Goal: Answer question/provide support: Share knowledge or assist other users

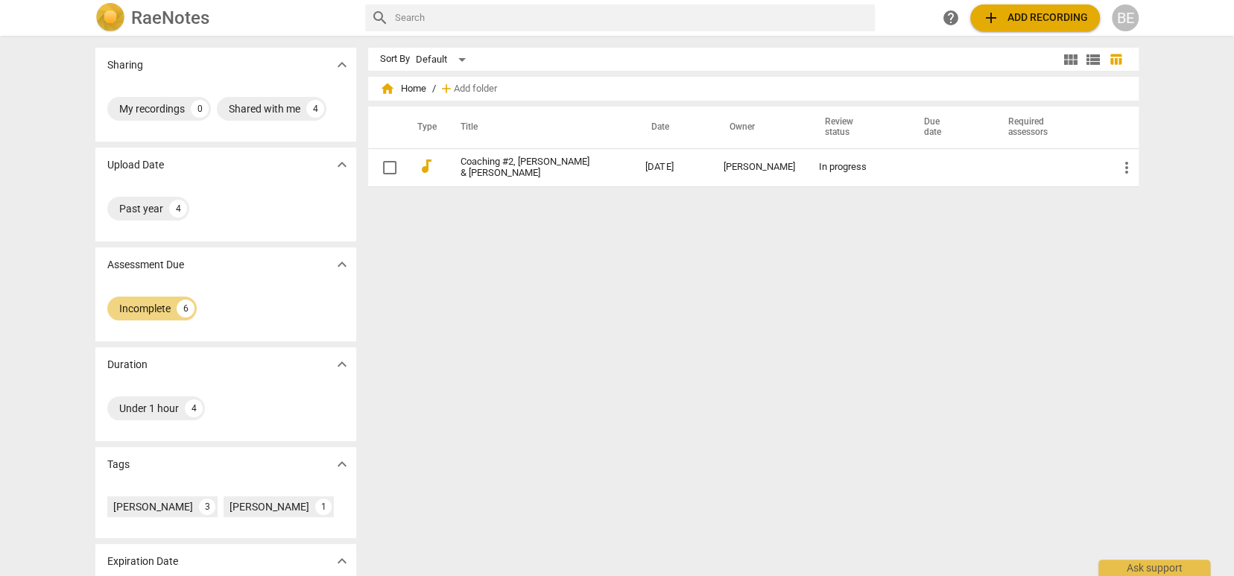
scroll to position [1, 0]
click at [1074, 54] on span "view_module" at bounding box center [1071, 58] width 18 height 18
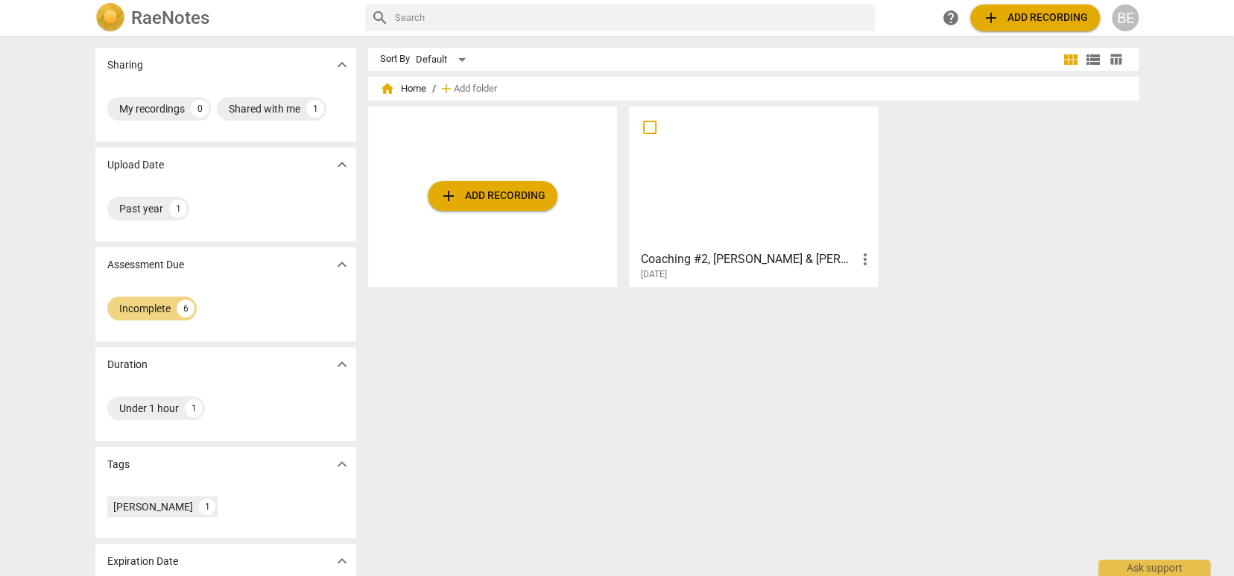
scroll to position [0, 0]
click at [1072, 60] on span "view_module" at bounding box center [1071, 60] width 18 height 18
click at [1096, 58] on span "view_list" at bounding box center [1094, 60] width 18 height 18
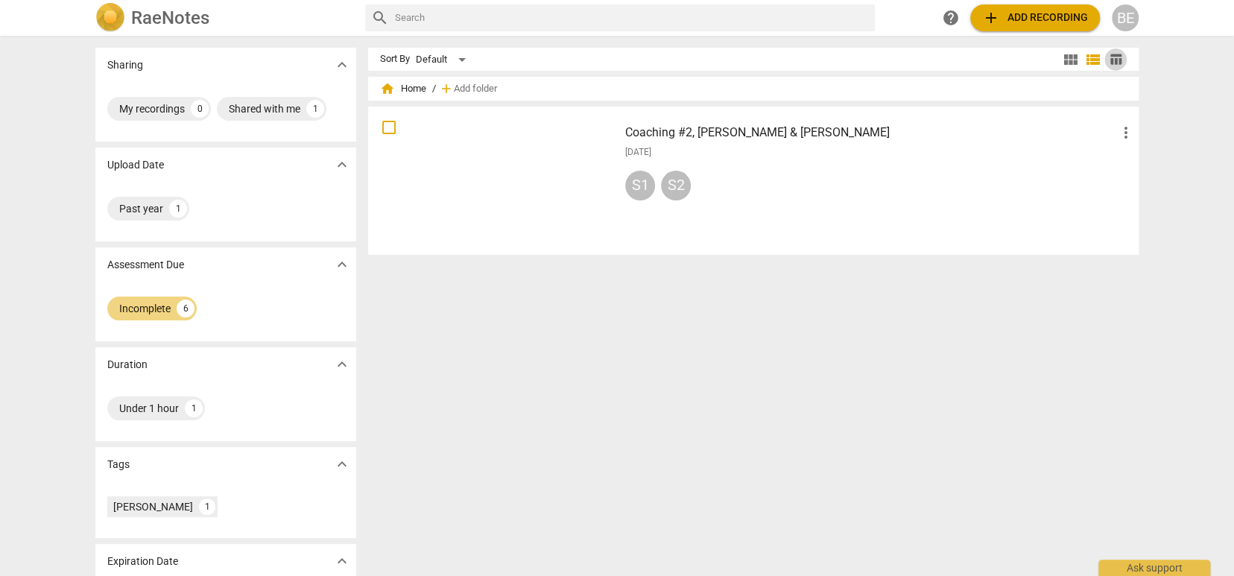
click at [1122, 57] on span "table_chart" at bounding box center [1116, 59] width 22 height 14
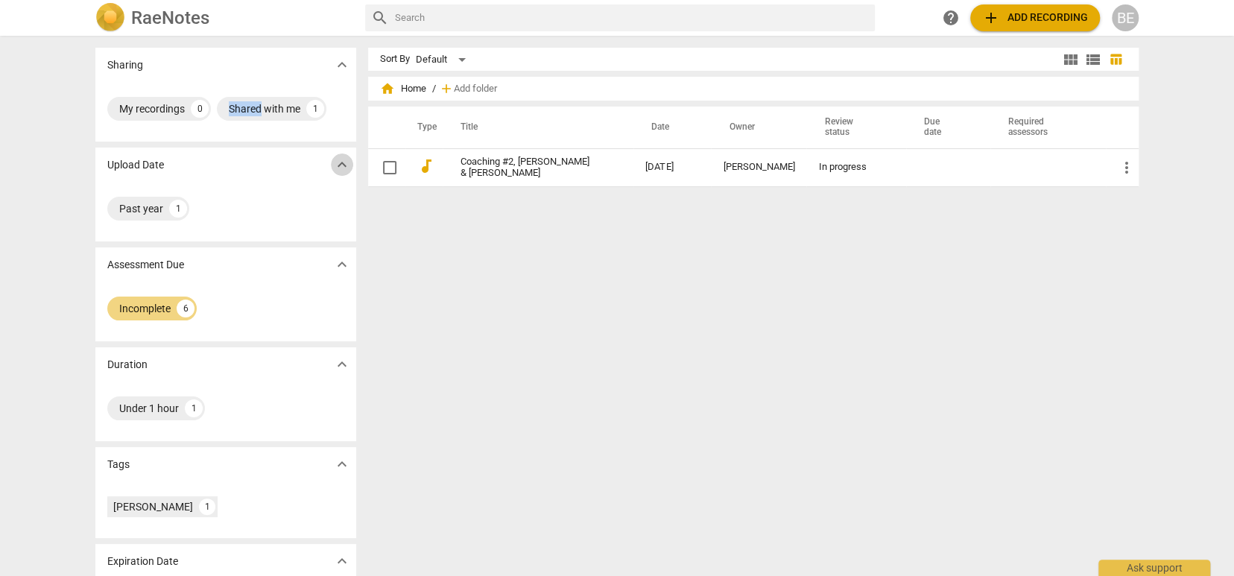
click at [339, 163] on span "expand_more" at bounding box center [342, 165] width 18 height 18
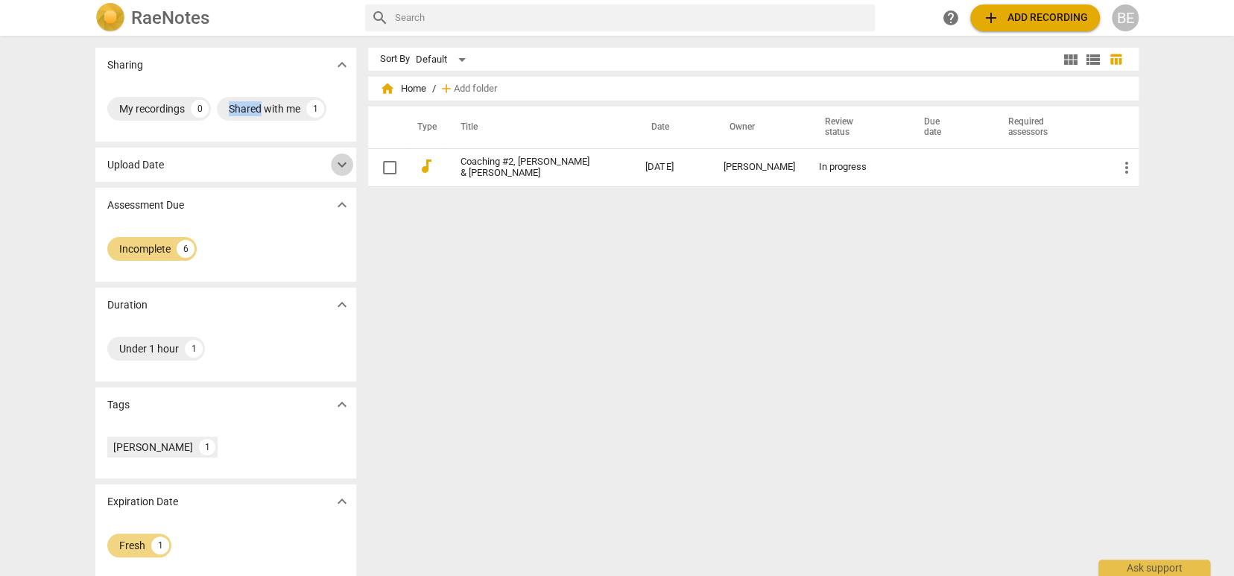
click at [339, 163] on span "expand_more" at bounding box center [342, 165] width 18 height 18
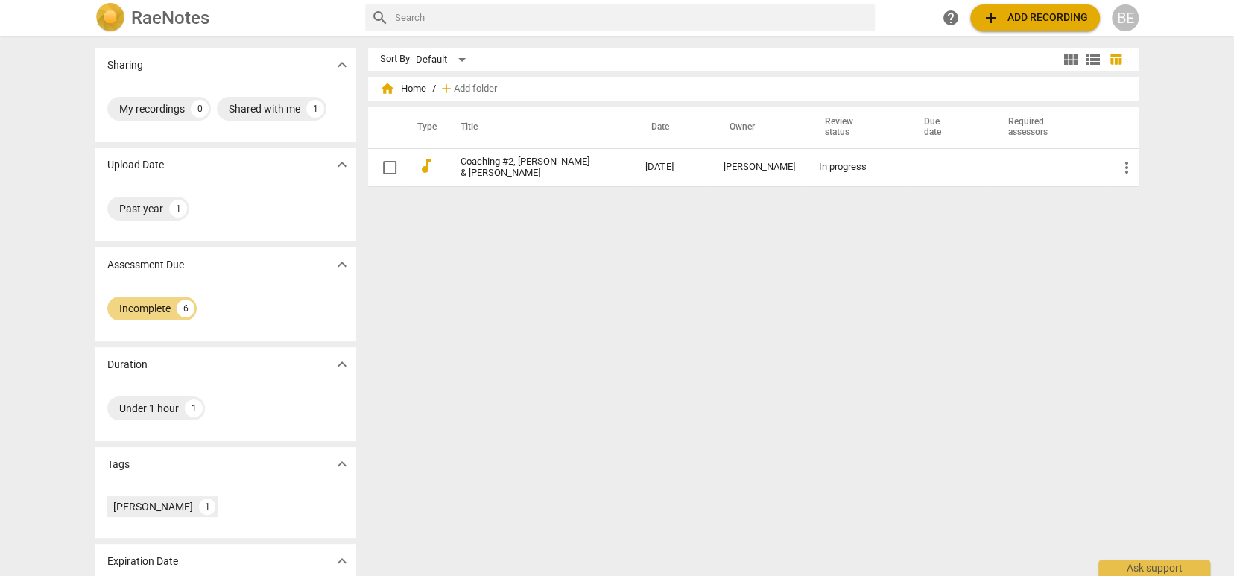
click at [415, 84] on span "home Home" at bounding box center [403, 88] width 46 height 15
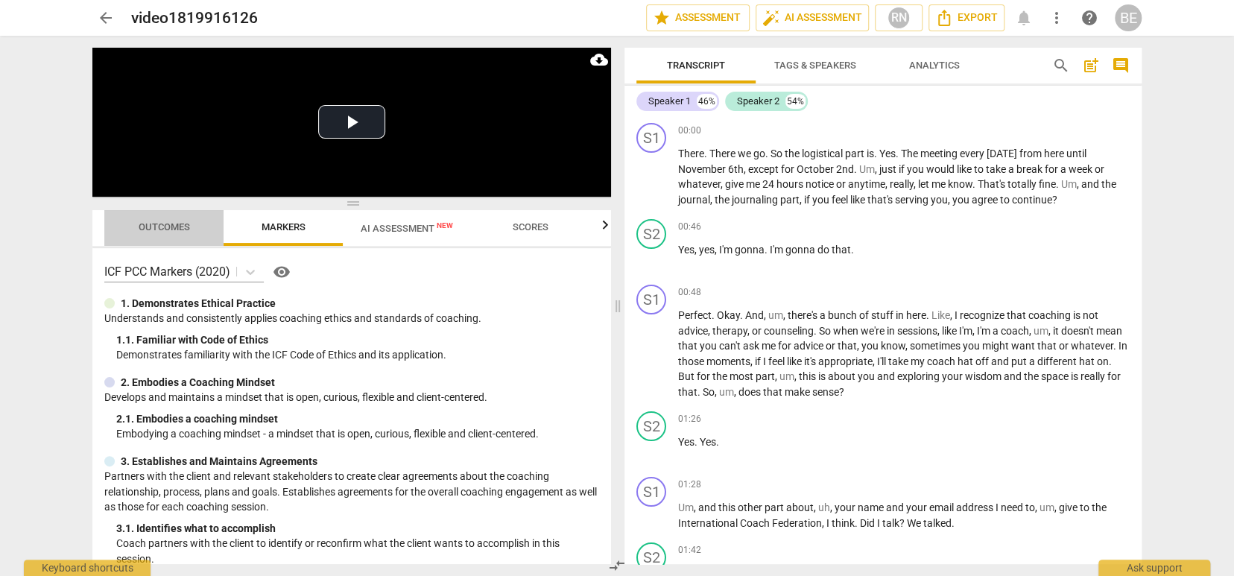
click at [171, 224] on span "Outcomes" at bounding box center [164, 226] width 51 height 11
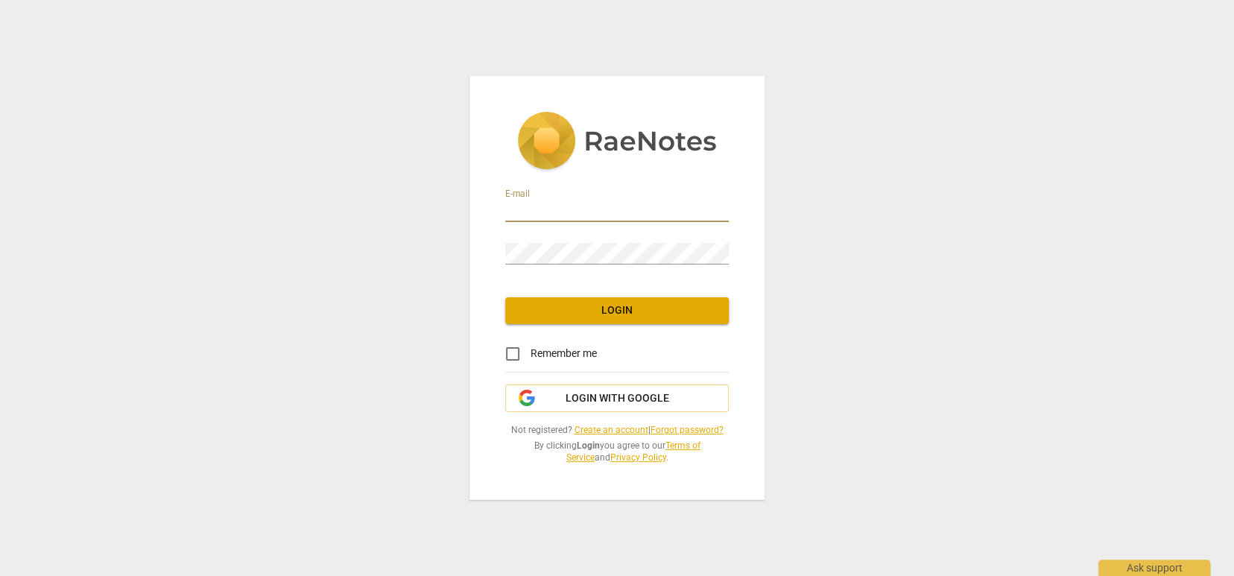
click at [566, 216] on input "email" at bounding box center [617, 212] width 224 height 22
type input "[PERSON_NAME][EMAIL_ADDRESS][DOMAIN_NAME]"
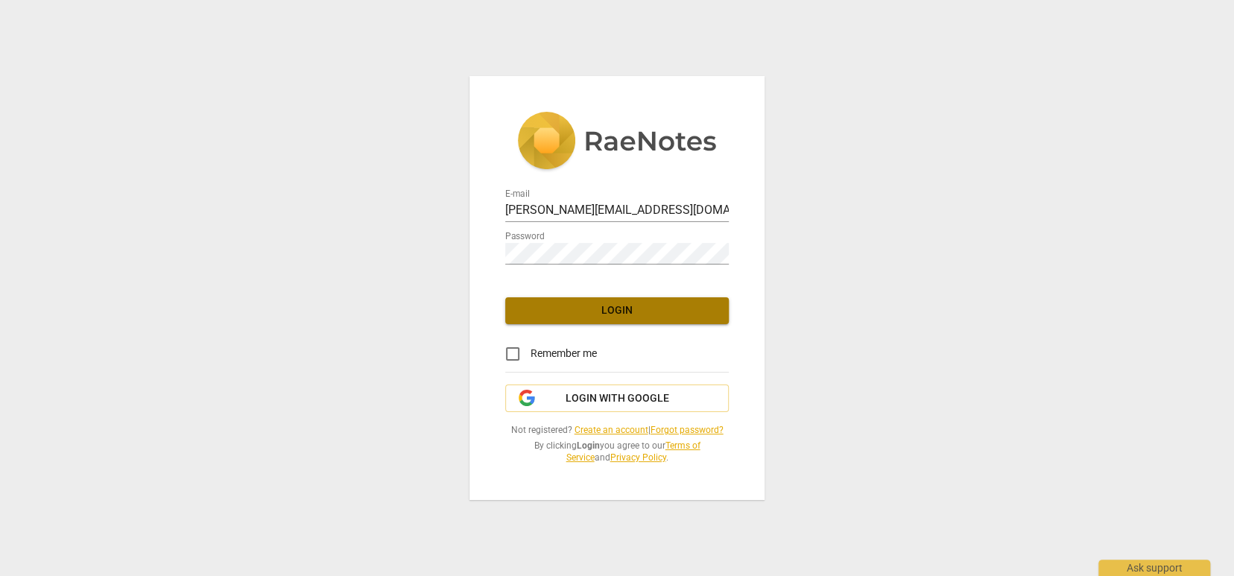
click at [599, 315] on span "Login" at bounding box center [617, 310] width 200 height 15
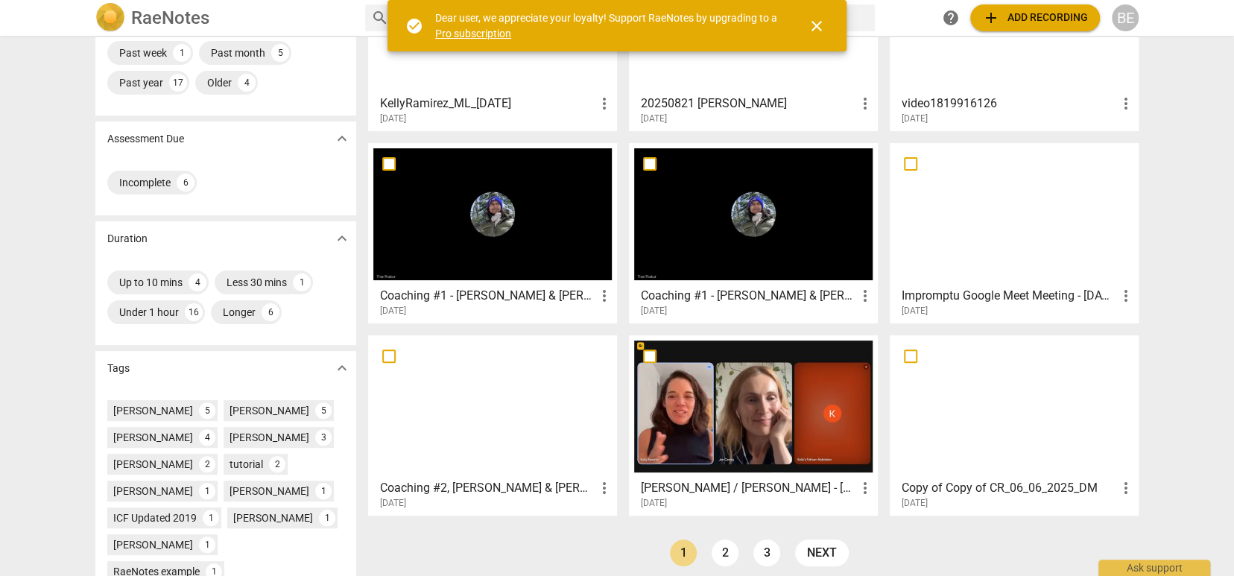
scroll to position [153, 0]
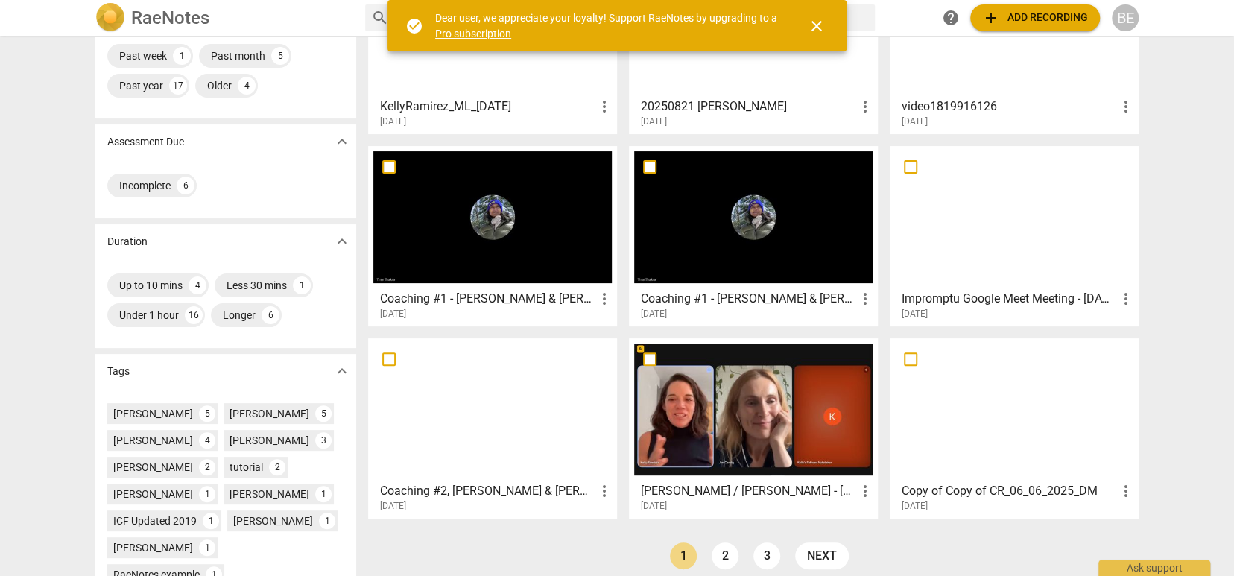
click at [496, 229] on div at bounding box center [492, 217] width 239 height 132
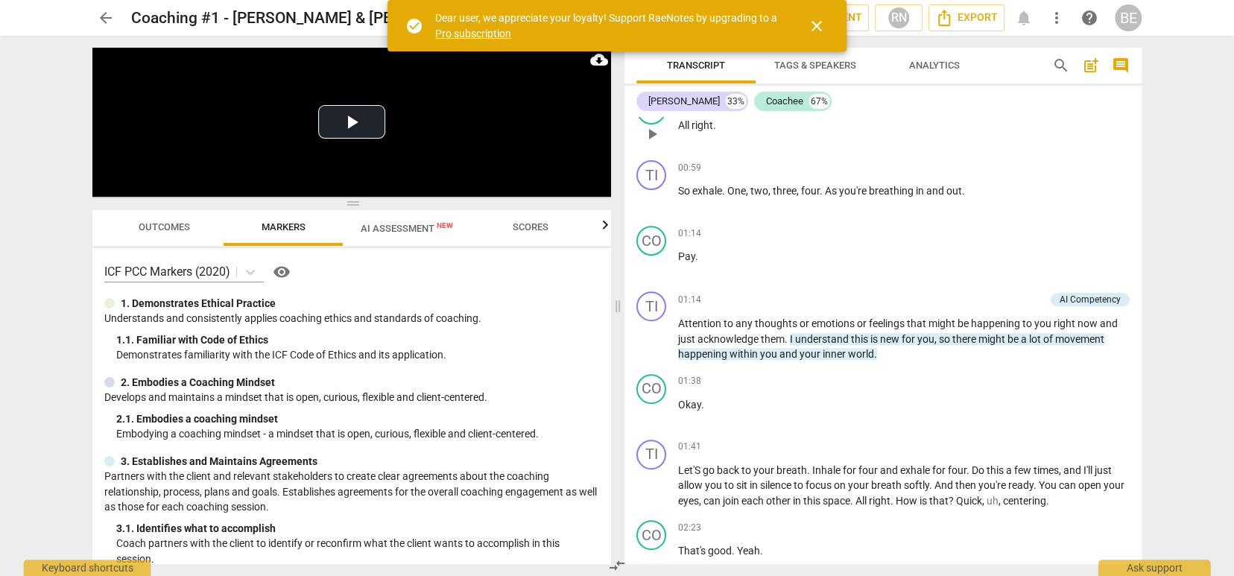
scroll to position [322, 0]
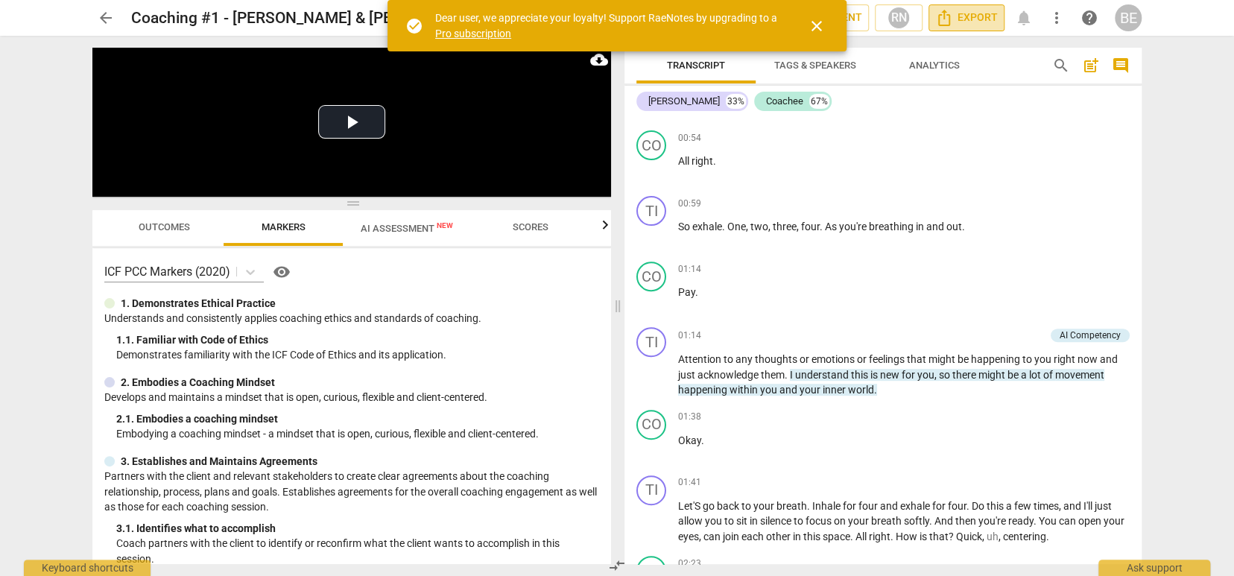
click at [965, 19] on span "Export" at bounding box center [966, 18] width 63 height 18
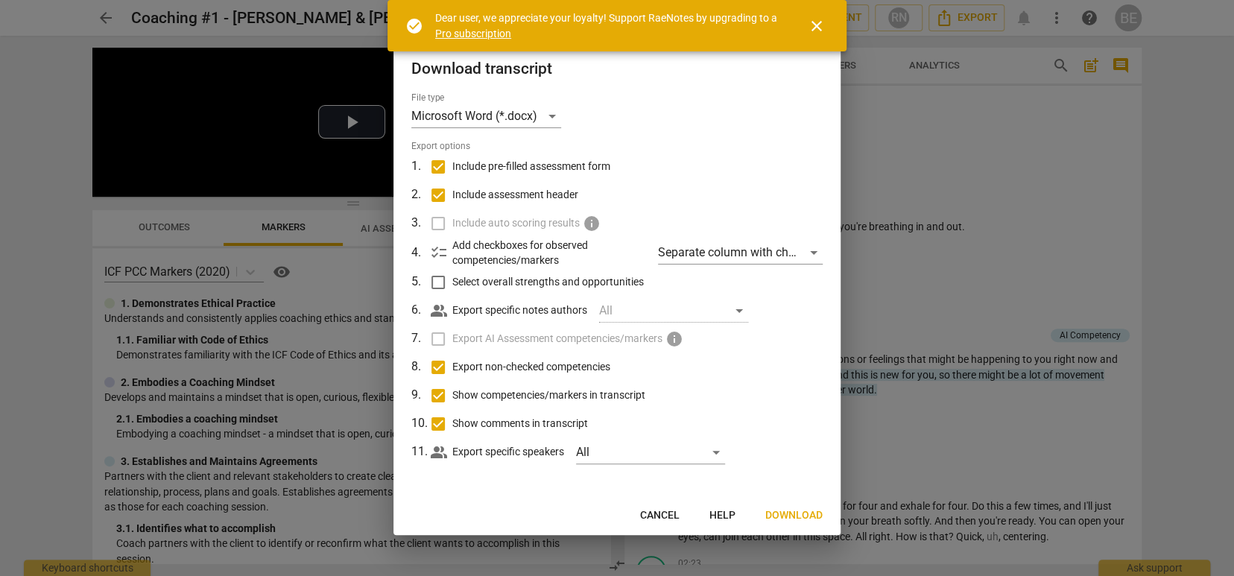
click at [821, 28] on span "close" at bounding box center [817, 26] width 18 height 18
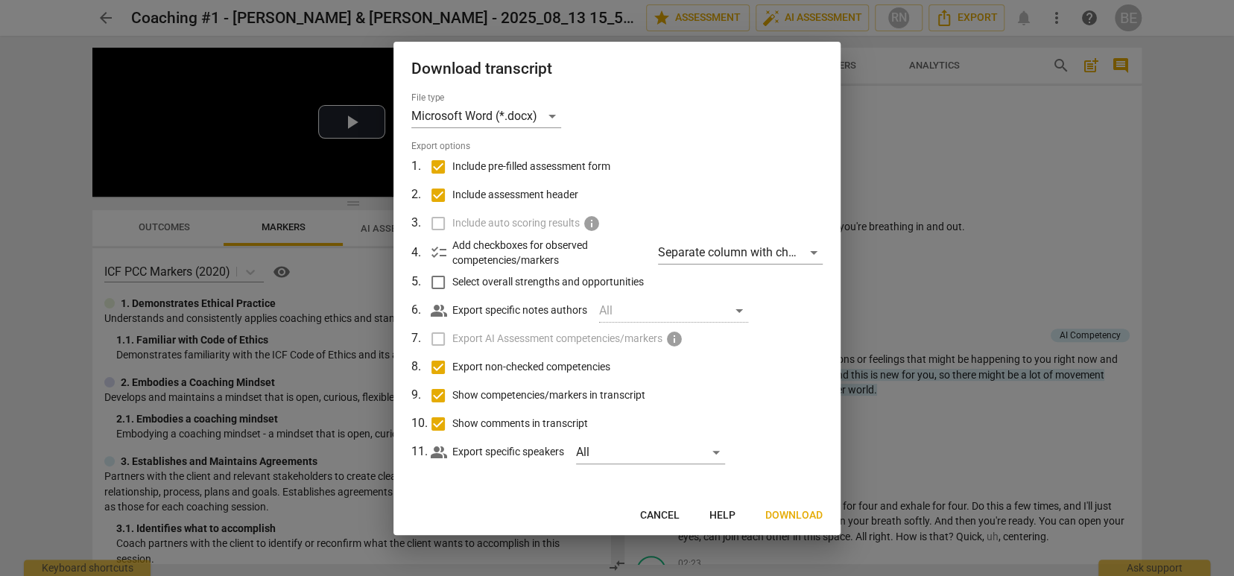
click at [918, 114] on div at bounding box center [617, 288] width 1234 height 576
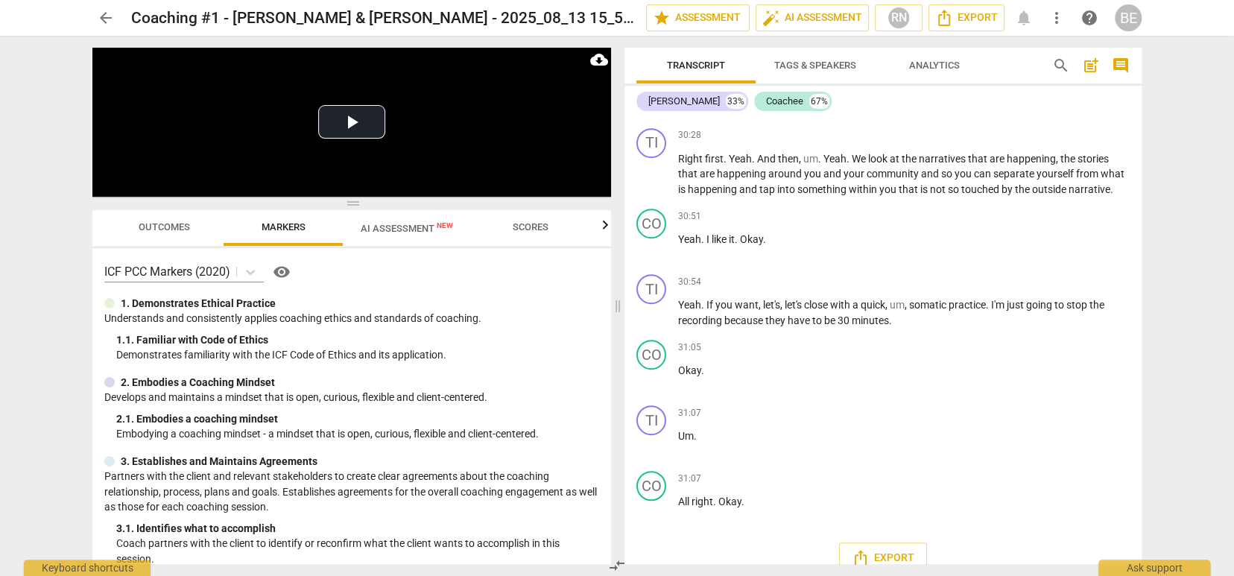
scroll to position [7583, 0]
click at [691, 15] on span "star Assessment" at bounding box center [698, 18] width 90 height 18
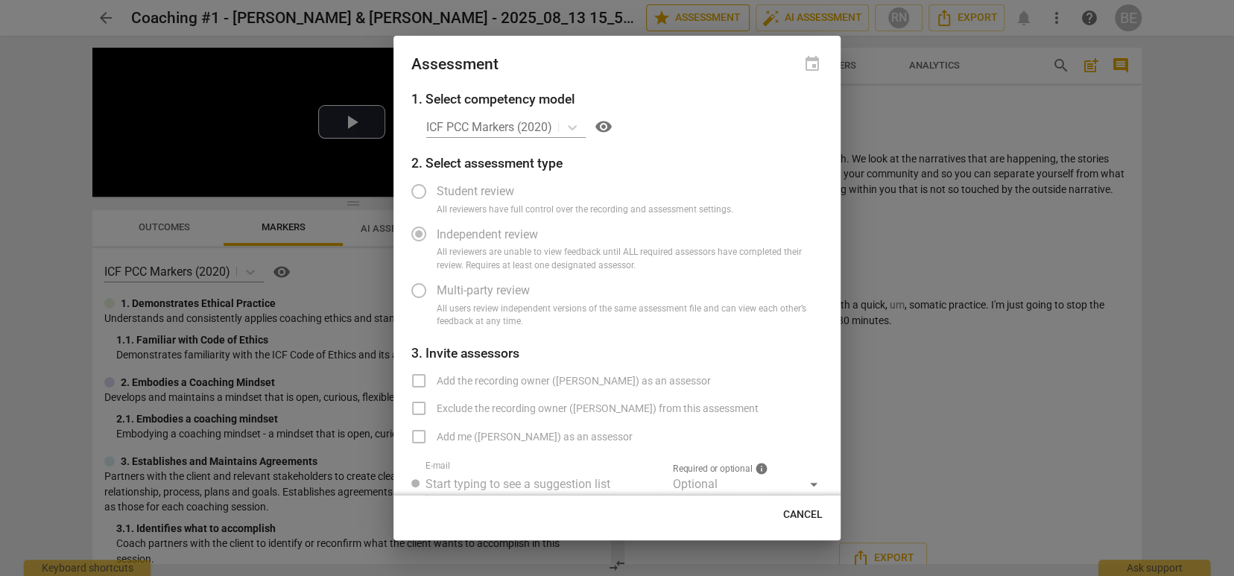
click at [691, 15] on div at bounding box center [617, 288] width 1234 height 576
radio input "false"
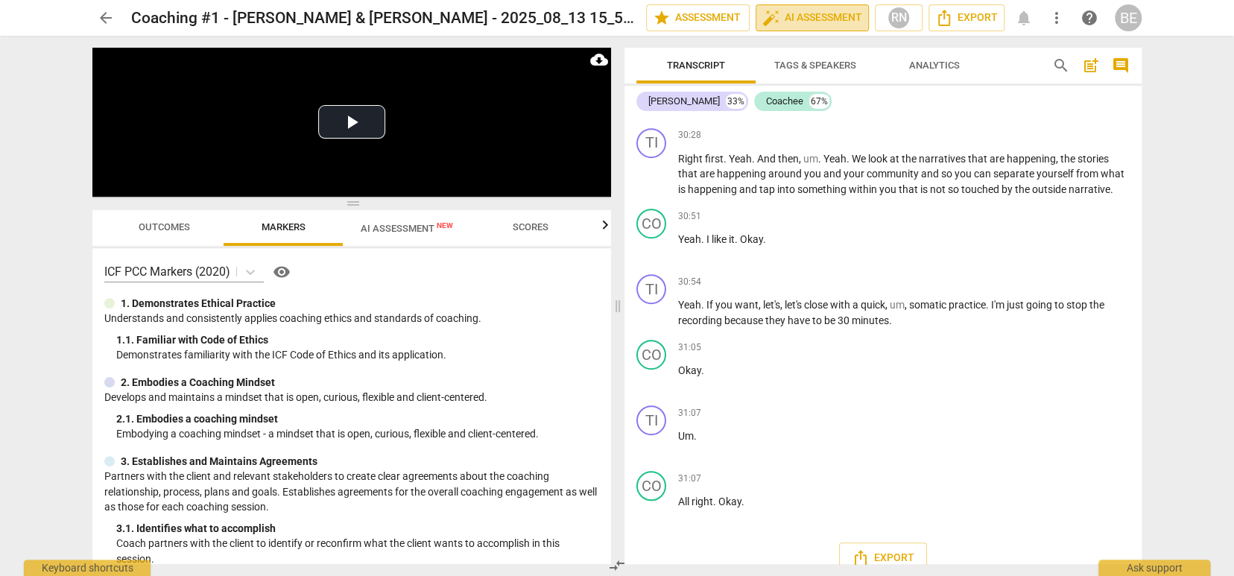
click at [792, 17] on span "auto_fix_high AI Assessment" at bounding box center [813, 18] width 100 height 18
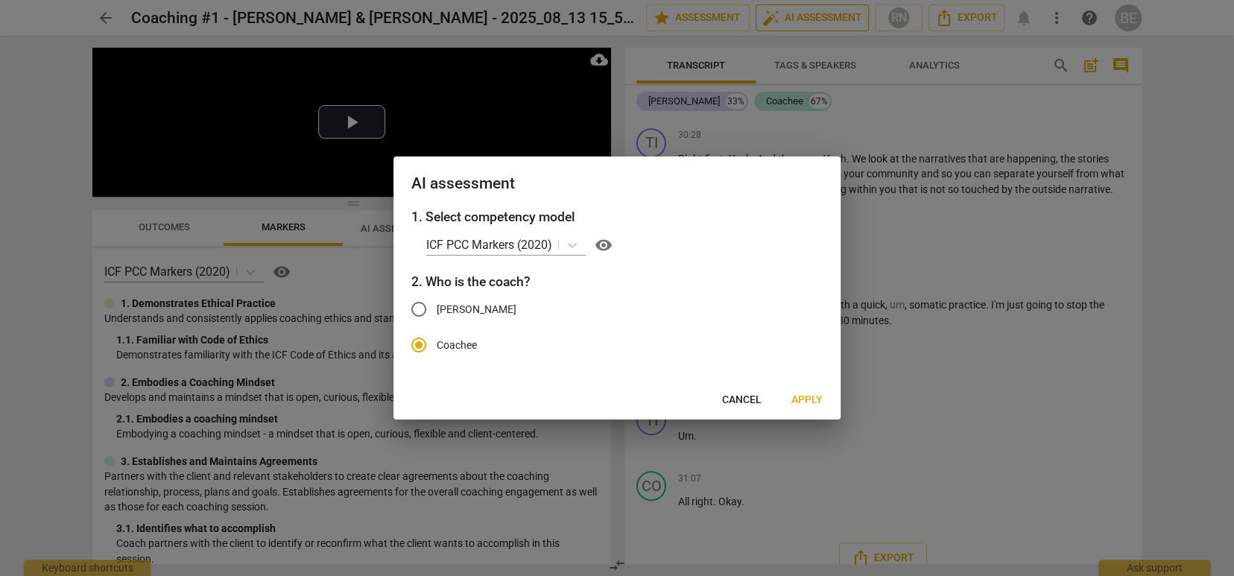
click at [792, 17] on div at bounding box center [617, 288] width 1234 height 576
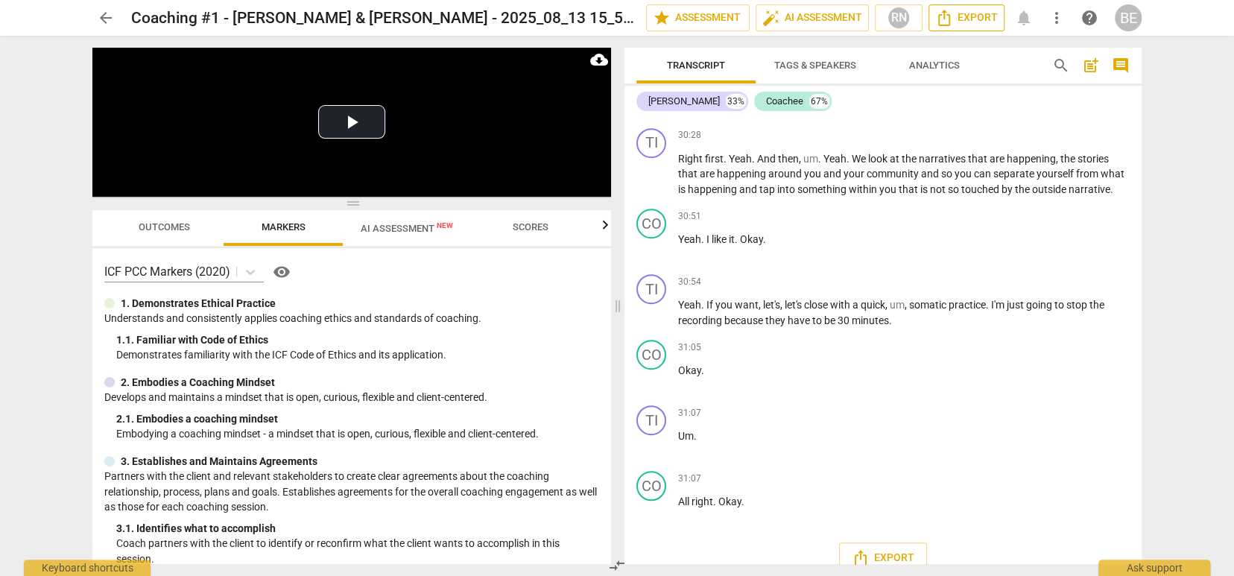
scroll to position [0, 0]
click at [1088, 15] on span "help" at bounding box center [1090, 18] width 18 height 18
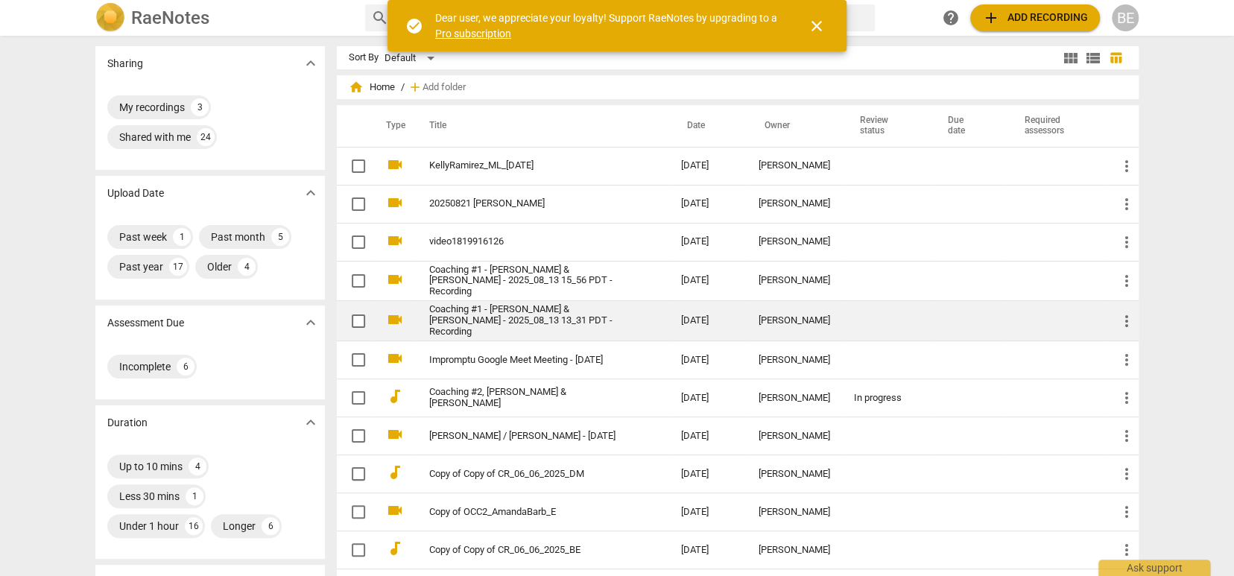
click at [601, 314] on link "Coaching #1 - [PERSON_NAME] & [PERSON_NAME] - 2025_08_13 13_31 PDT - Recording" at bounding box center [528, 321] width 198 height 34
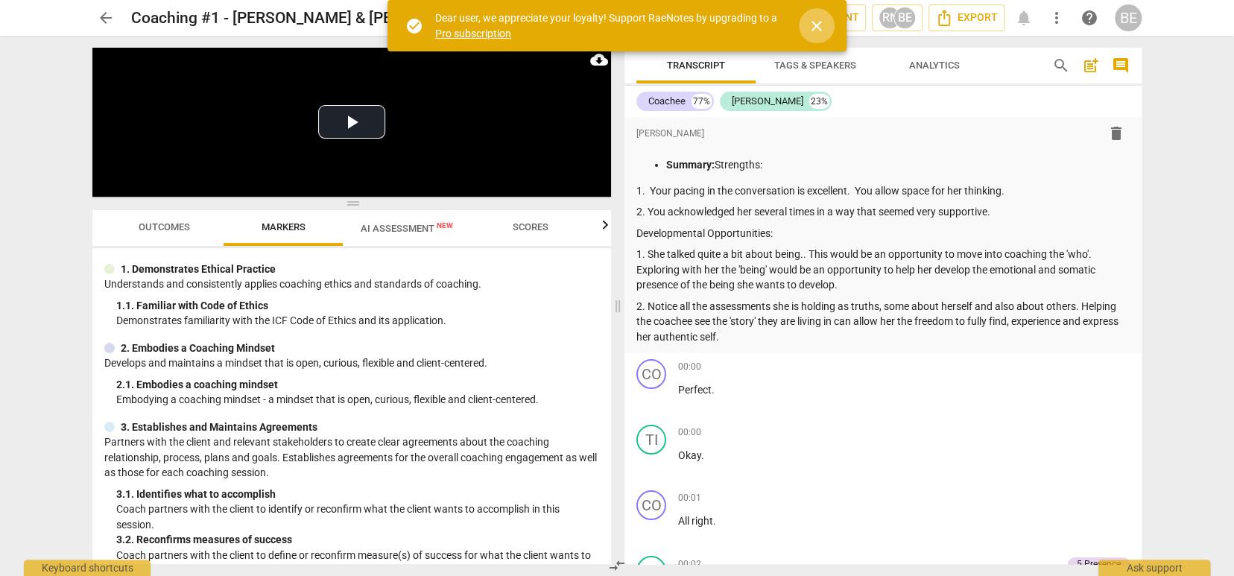
click at [818, 23] on span "close" at bounding box center [817, 26] width 18 height 18
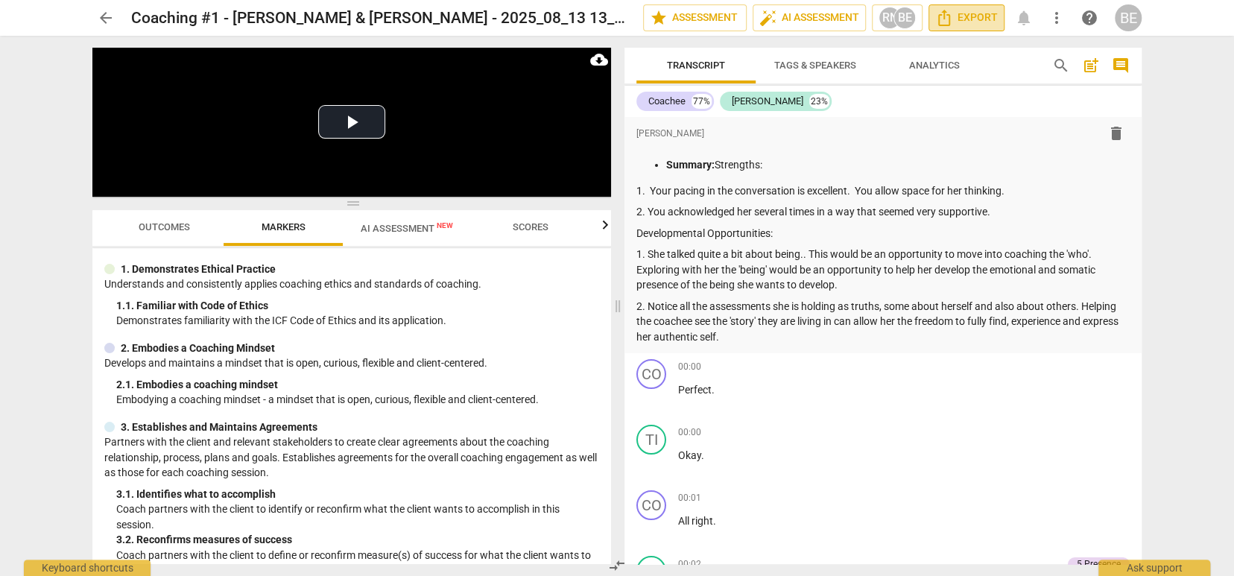
click at [976, 16] on span "Export" at bounding box center [966, 18] width 63 height 18
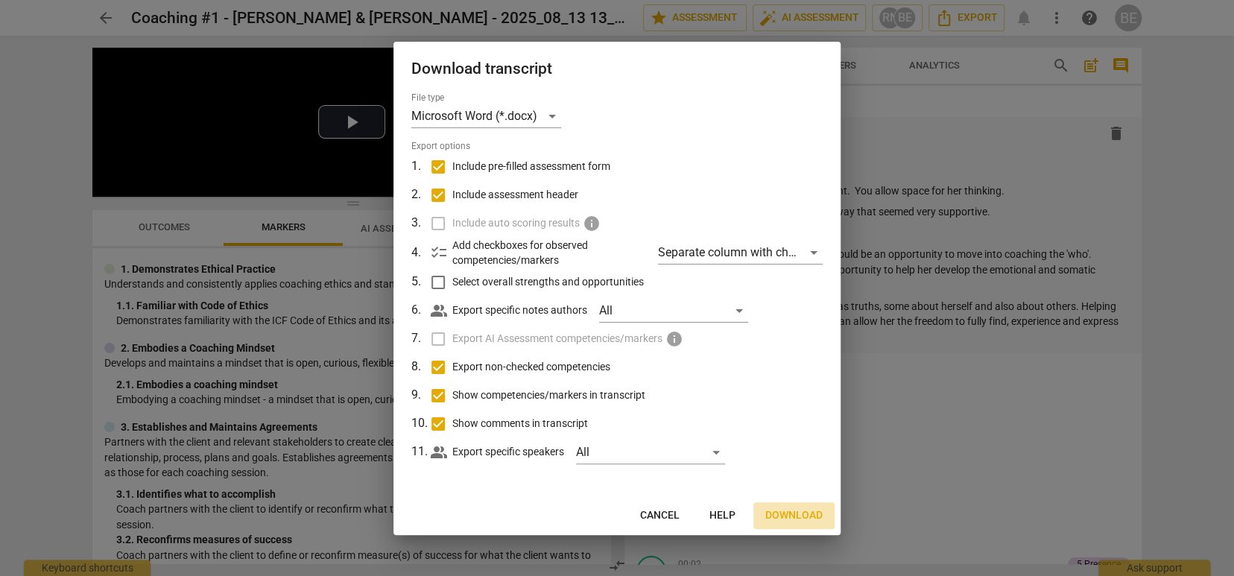
click at [789, 510] on span "Download" at bounding box center [794, 515] width 57 height 15
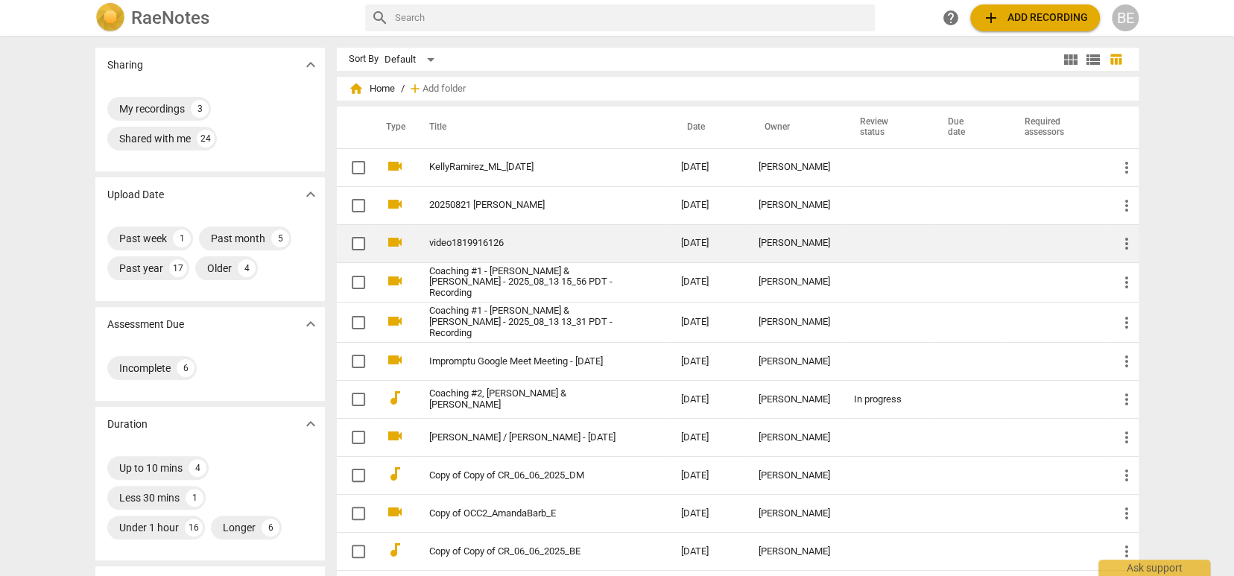
scroll to position [1, 0]
click at [497, 238] on link "video1819916126" at bounding box center [528, 241] width 198 height 11
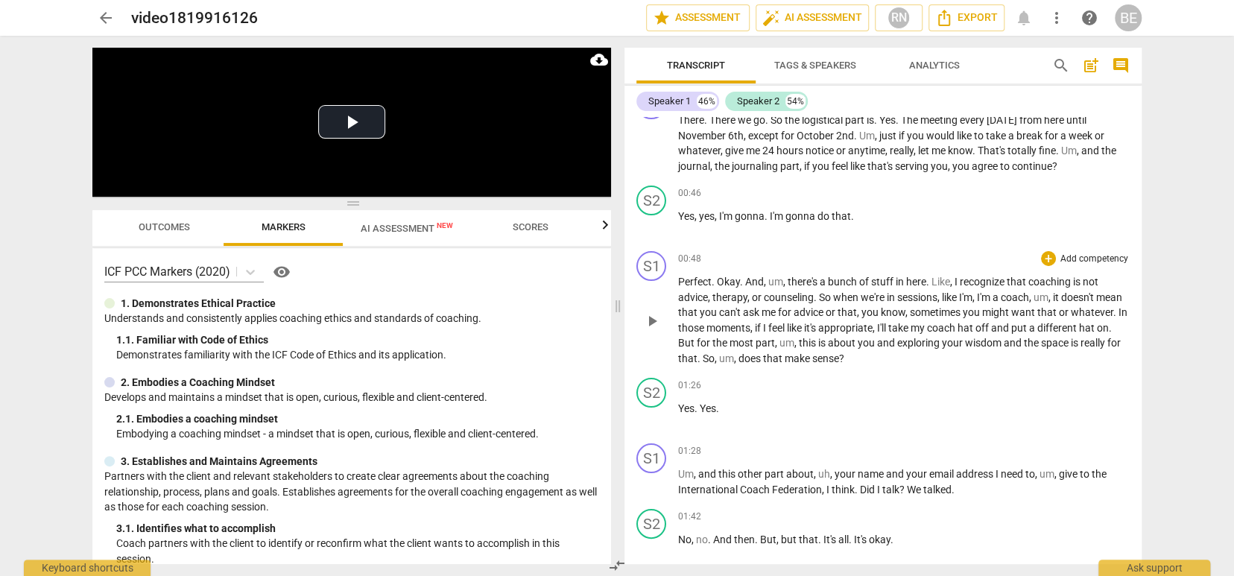
scroll to position [37, 0]
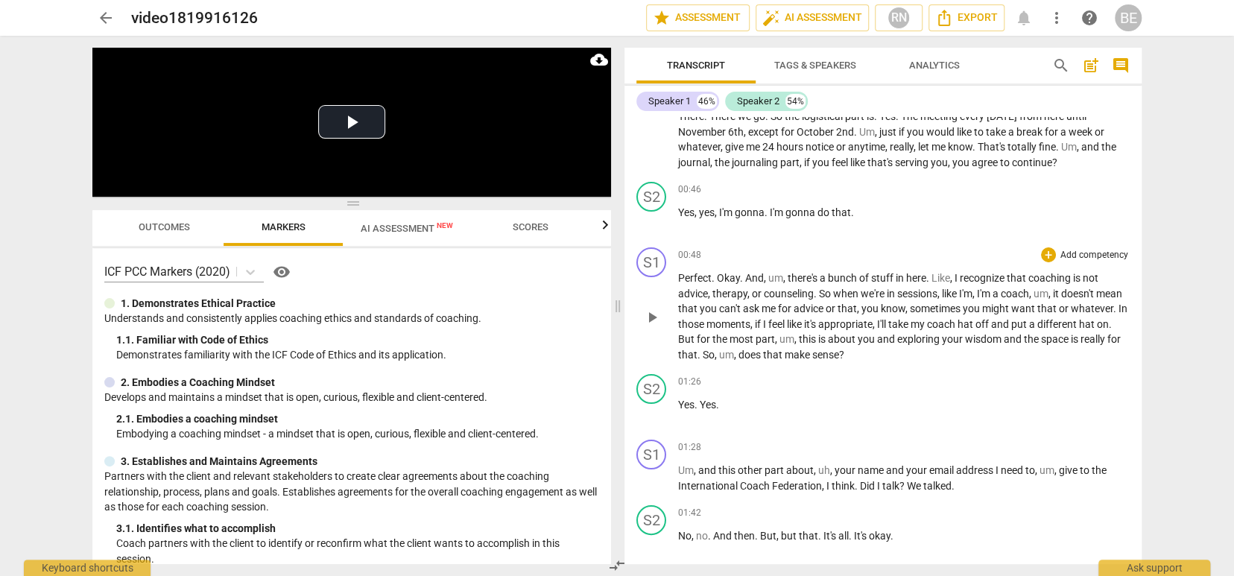
drag, startPoint x: 939, startPoint y: 337, endPoint x: 939, endPoint y: 327, distance: 9.7
click at [940, 330] on p "Perfect . Okay . And , um , there's a bunch of stuff in here . Like , I recogni…" at bounding box center [904, 317] width 452 height 92
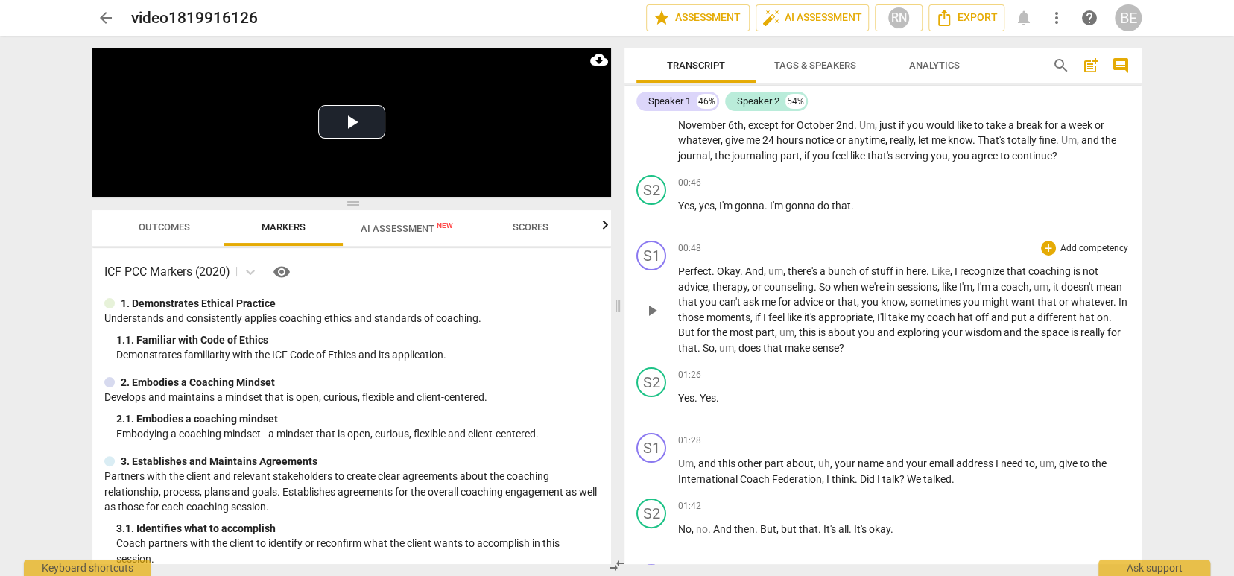
scroll to position [0, 0]
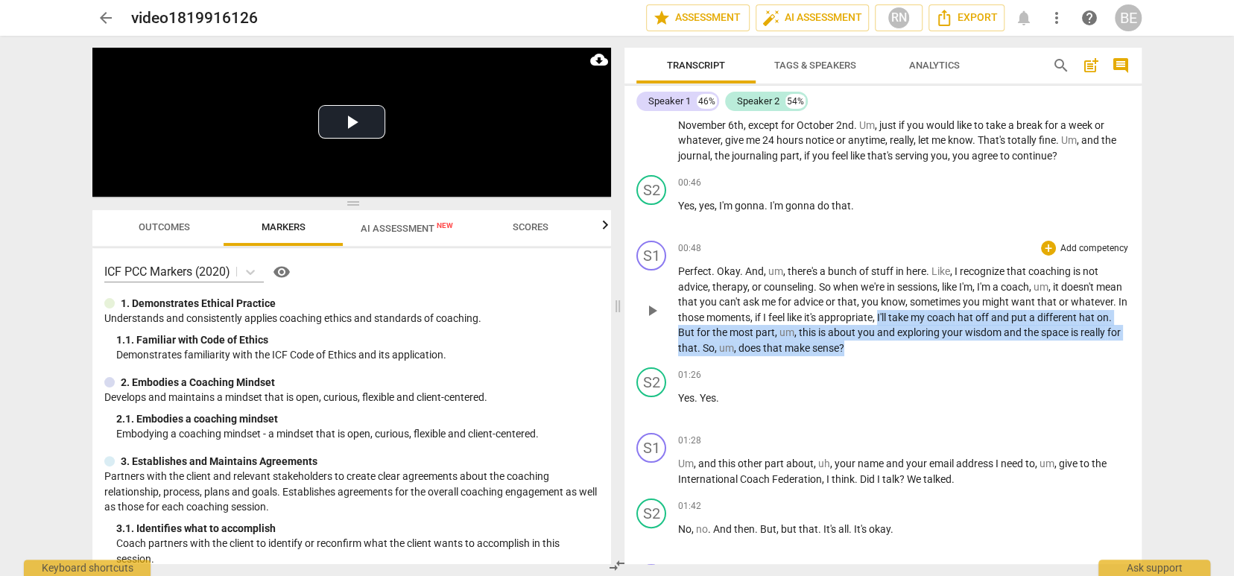
drag, startPoint x: 938, startPoint y: 318, endPoint x: 944, endPoint y: 350, distance: 32.5
click at [944, 349] on p "Perfect . Okay . And , um , there's a bunch of stuff in here . Like , I recogni…" at bounding box center [904, 310] width 452 height 92
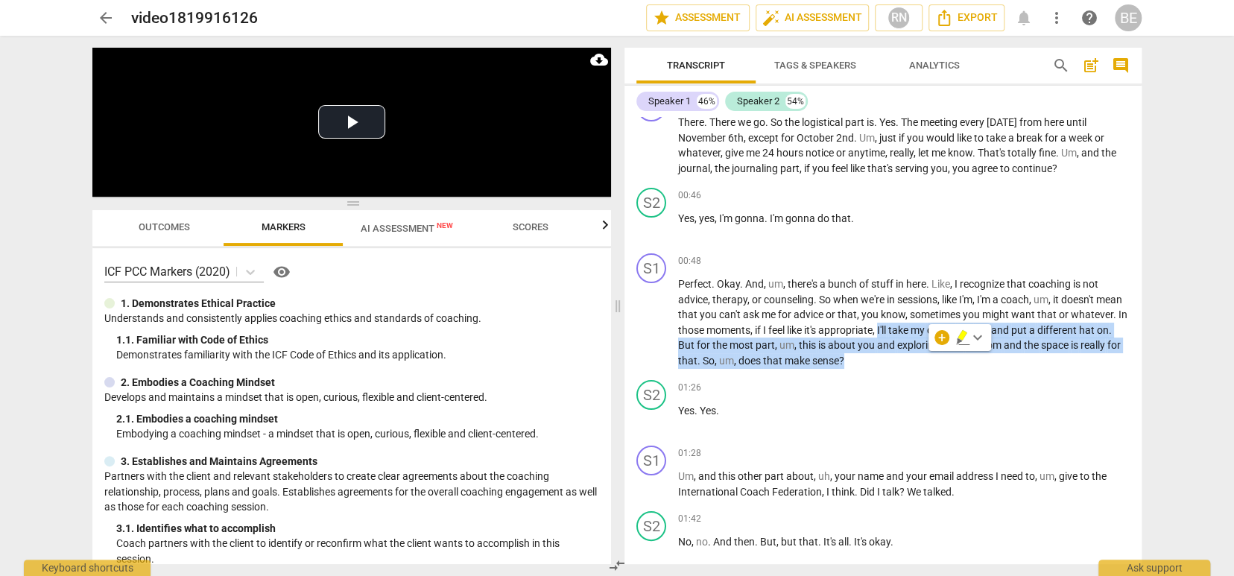
click at [976, 338] on span "keyboard_arrow_down" at bounding box center [978, 338] width 18 height 18
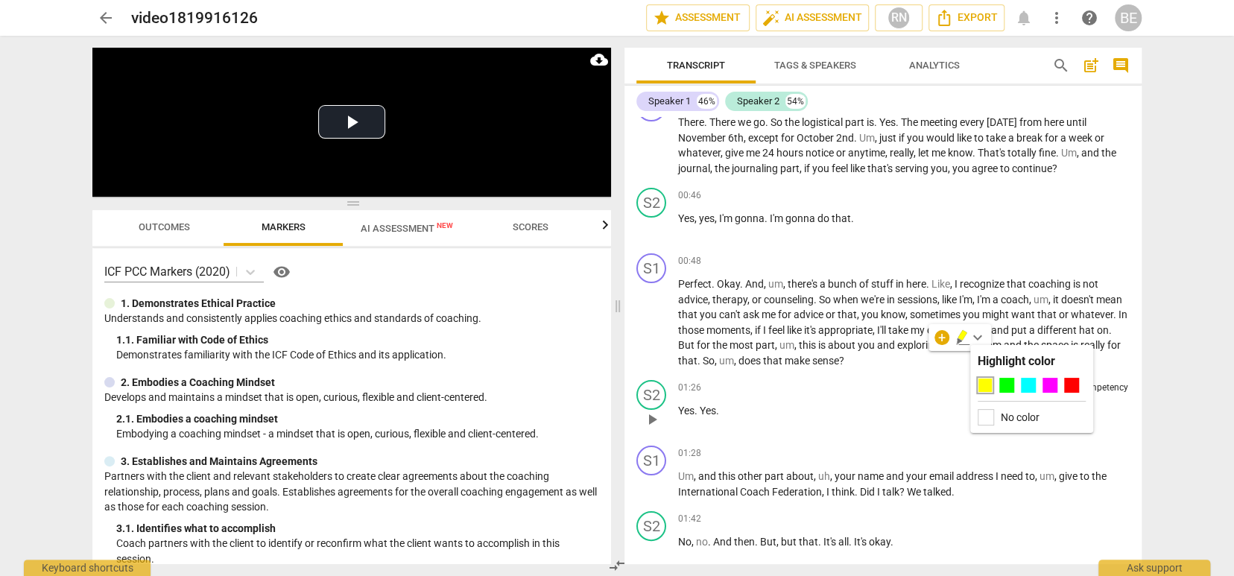
click at [981, 382] on div at bounding box center [985, 385] width 15 height 15
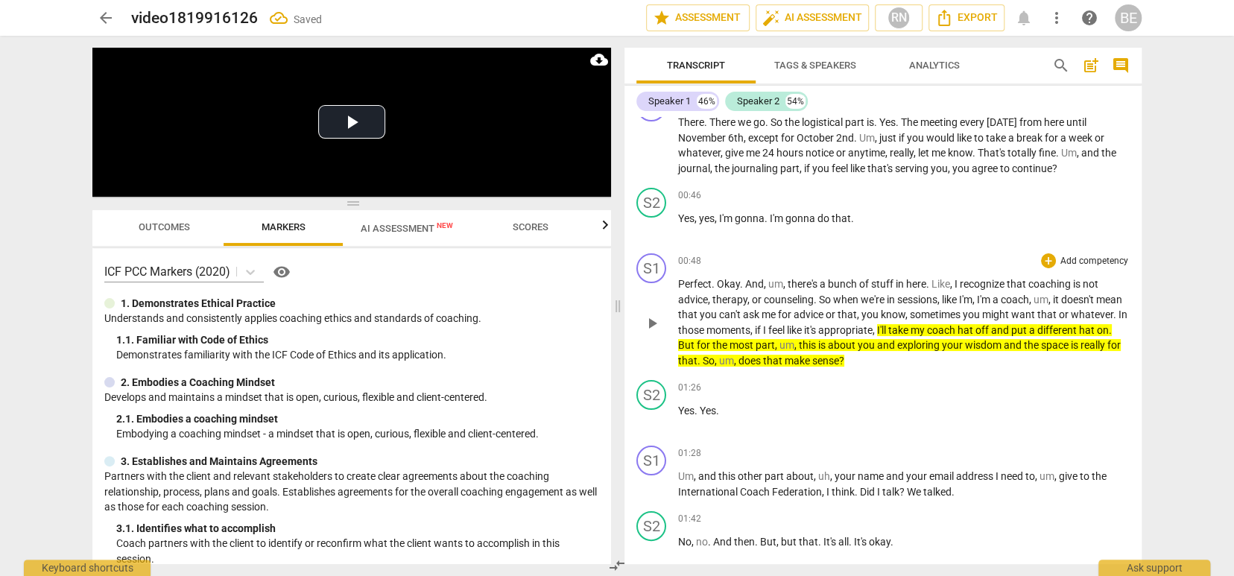
scroll to position [0, 0]
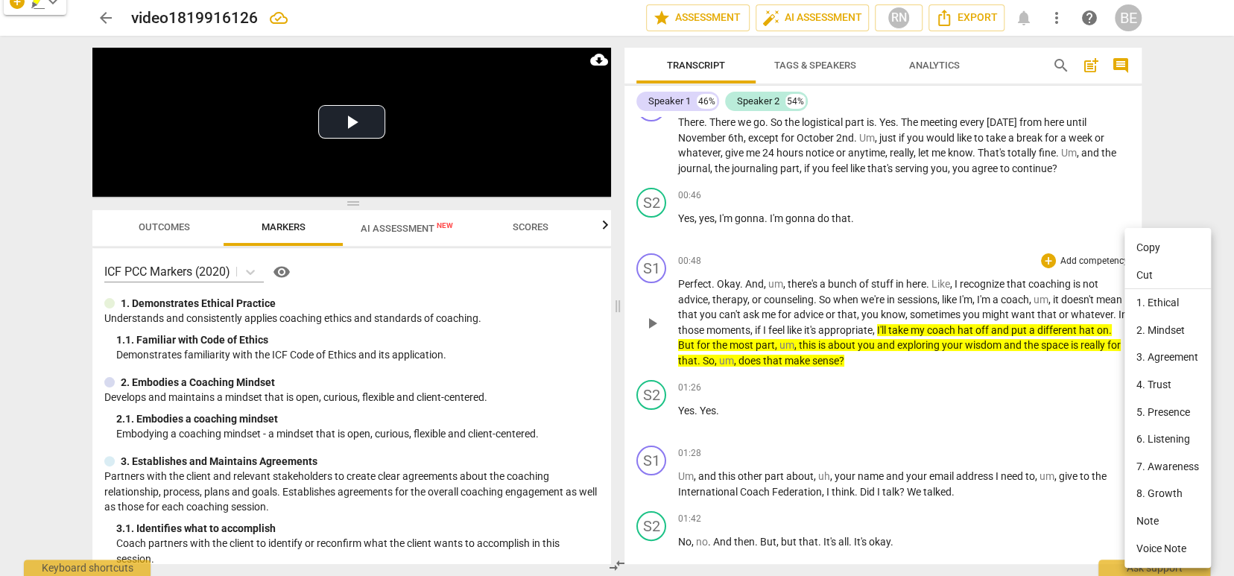
click at [1161, 329] on li "2. Mindset" at bounding box center [1168, 331] width 86 height 28
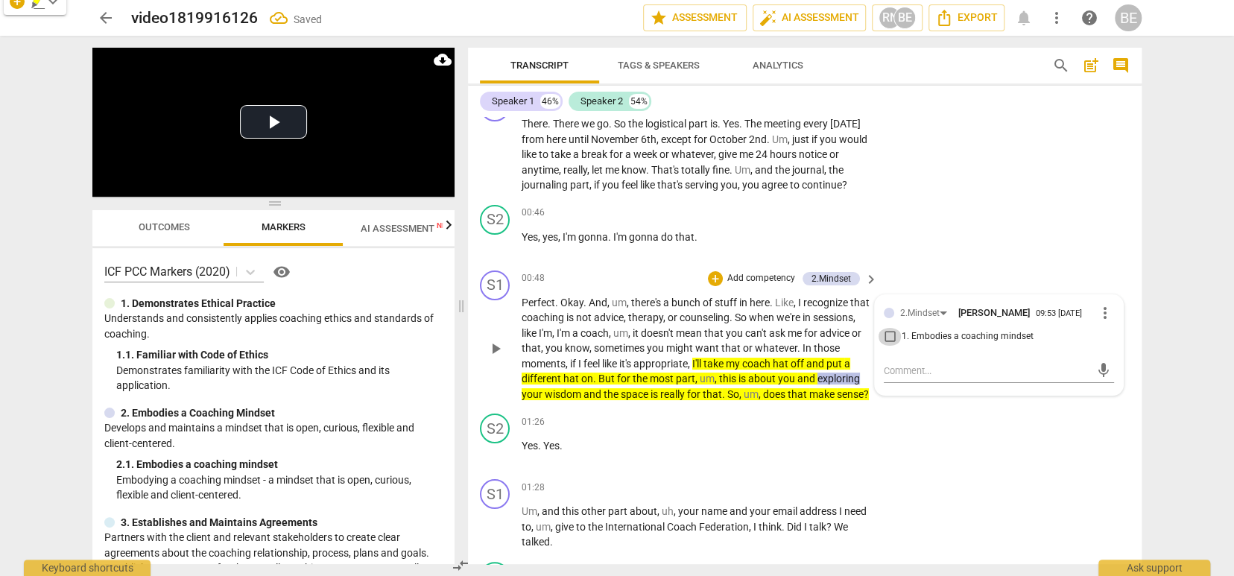
click at [886, 346] on input "1. Embodies a coaching mindset" at bounding box center [890, 337] width 24 height 18
checkbox input "true"
click at [902, 378] on textarea at bounding box center [987, 371] width 206 height 14
type textarea "A"
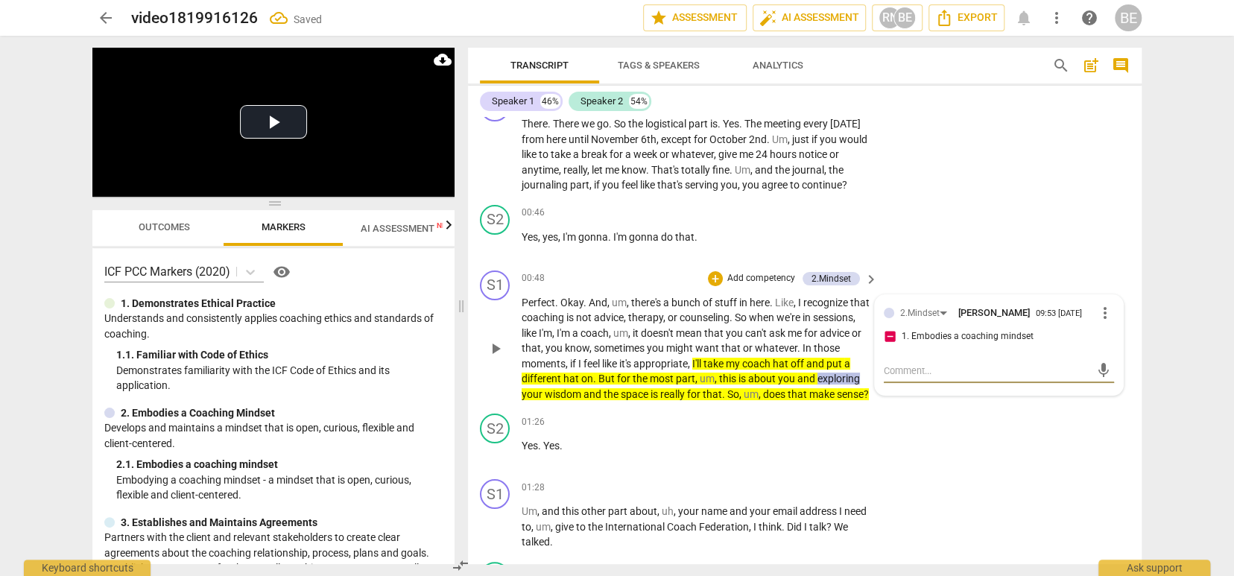
type textarea "A"
type textarea "A t"
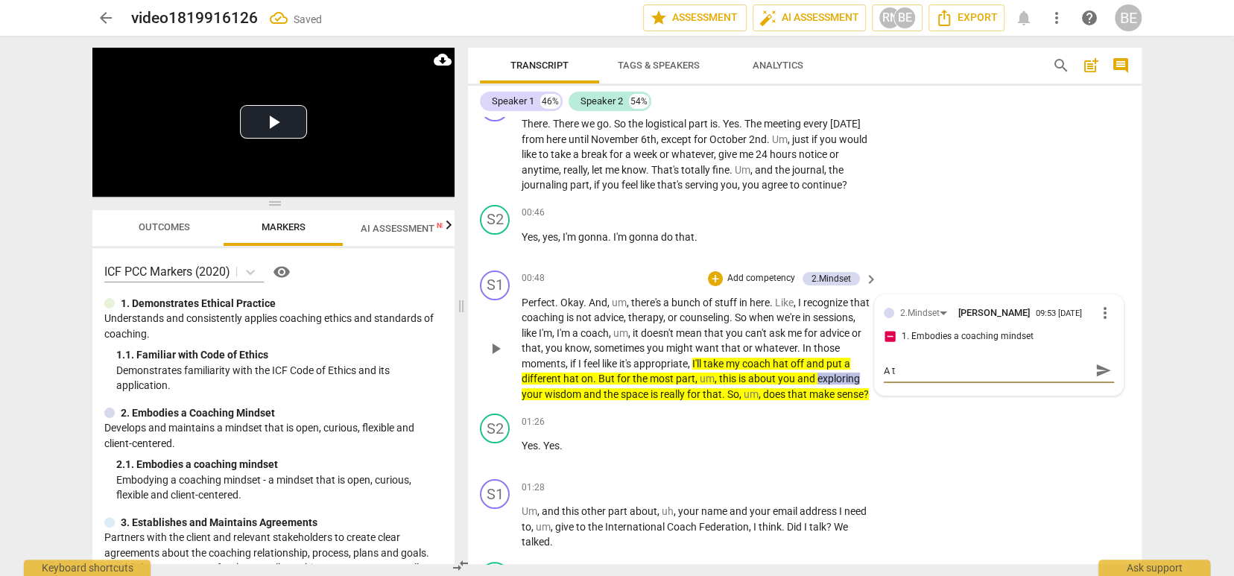
type textarea "A tr"
type textarea "A tru"
type textarea "A true"
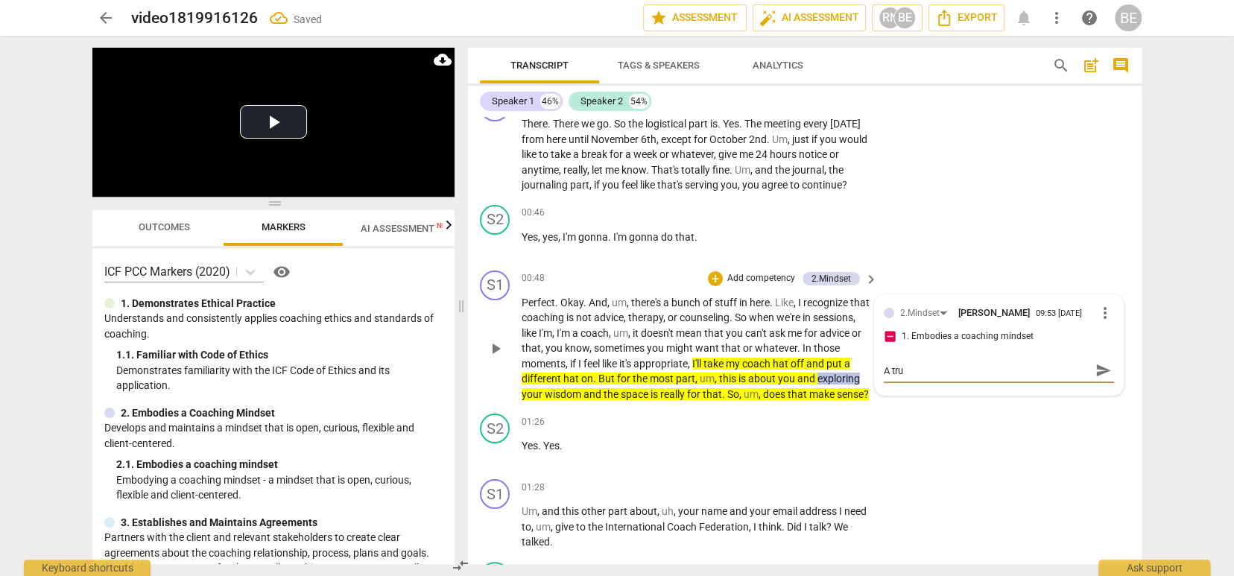
type textarea "A true"
type textarea "A true c"
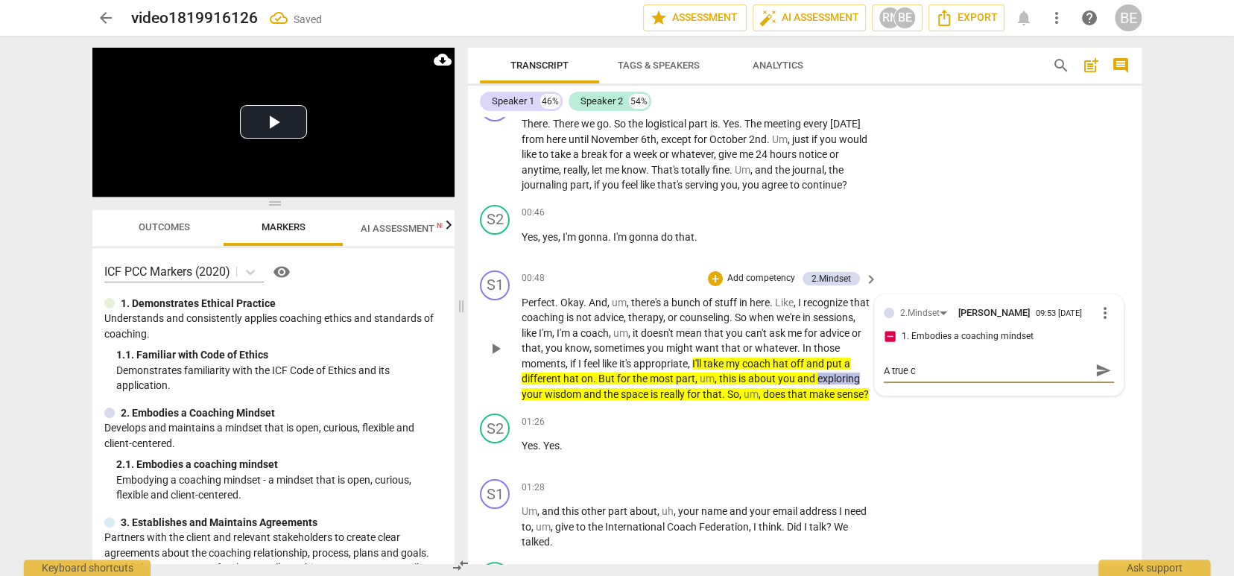
type textarea "A true co"
type textarea "A true coa"
type textarea "A true coac"
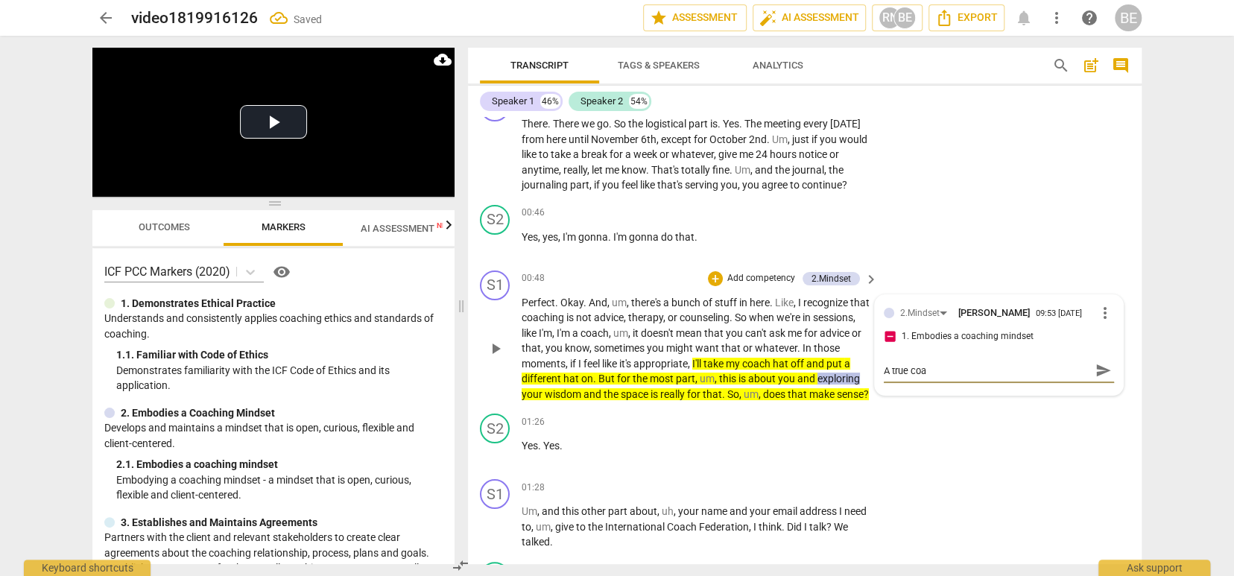
type textarea "A true coac"
type textarea "A true coach"
type textarea "A true coachi"
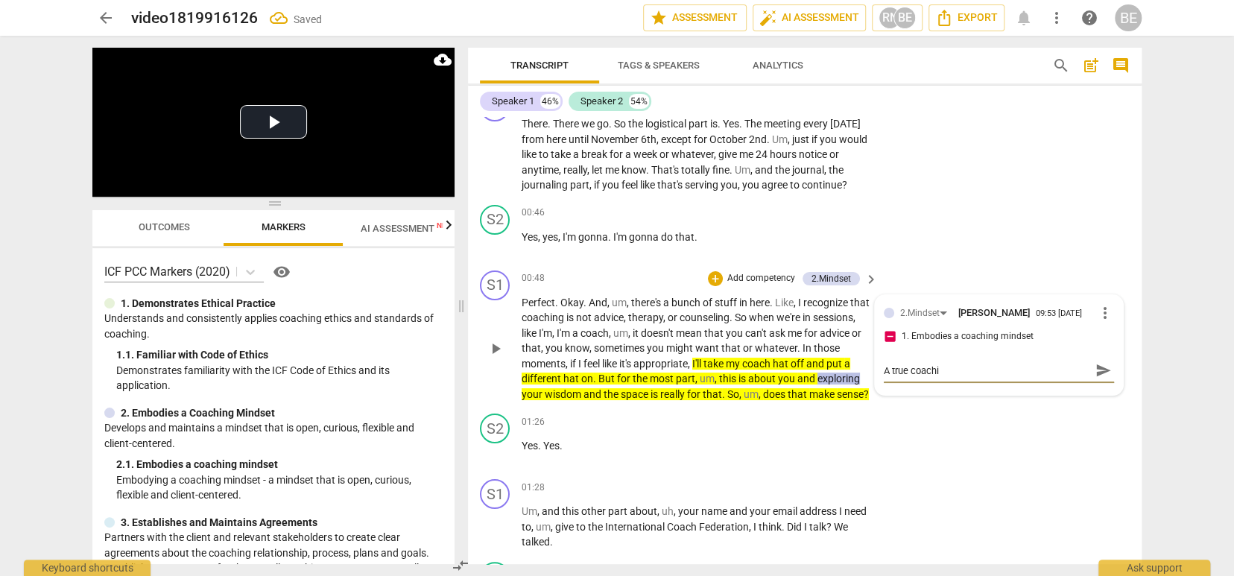
type textarea "A true coachin"
type textarea "A true coaching"
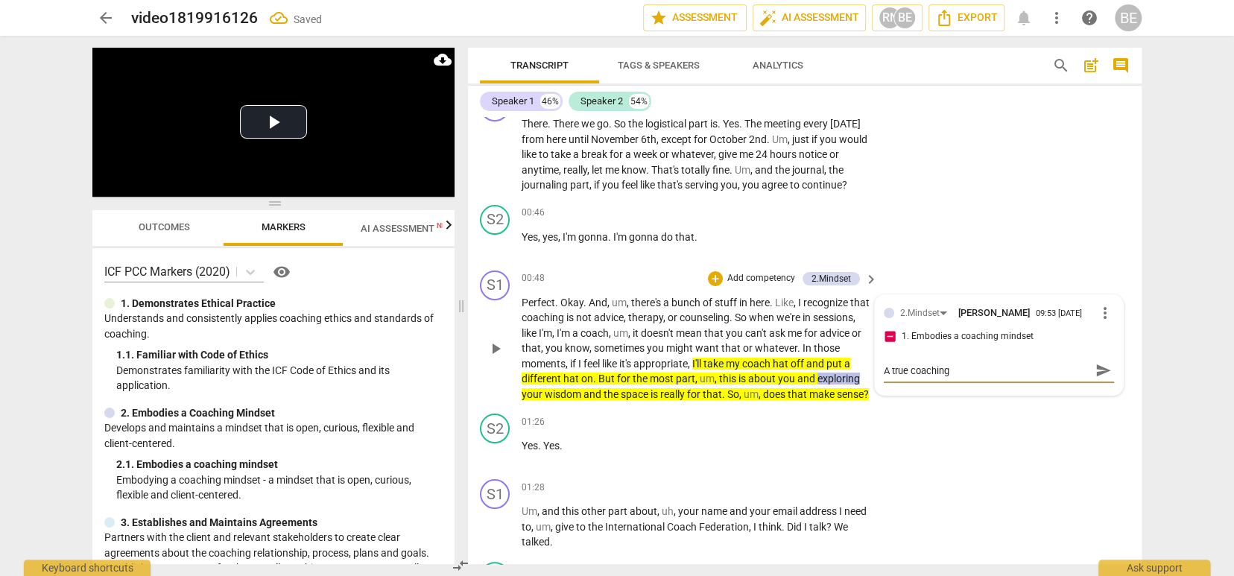
type textarea "A true coaching"
type textarea "A true coaching m"
type textarea "A true coaching mi"
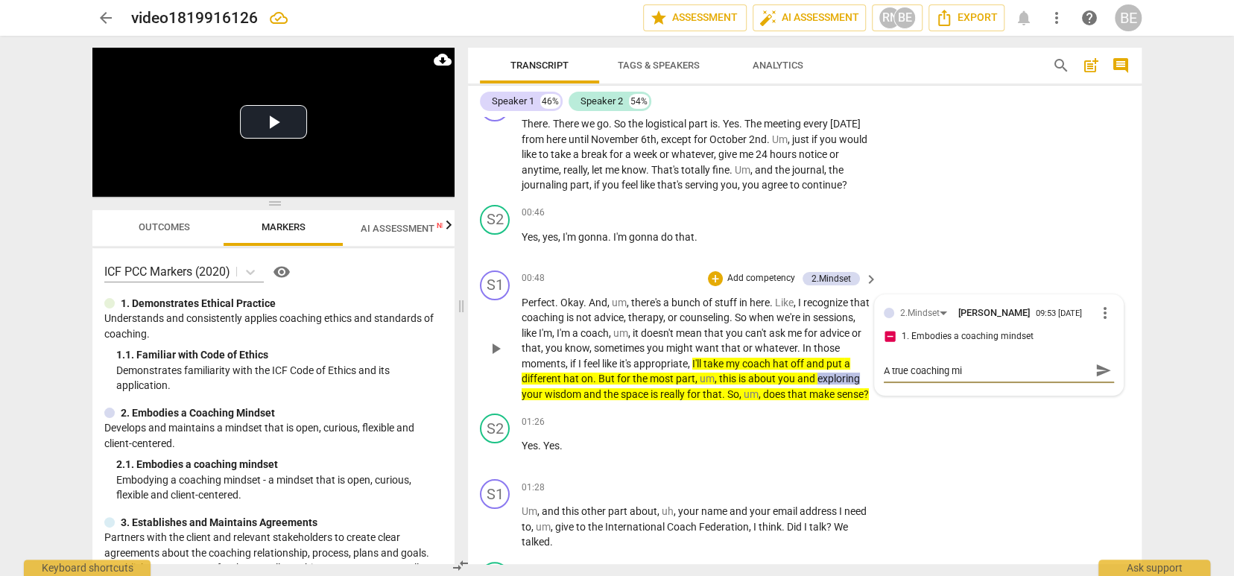
type textarea "A true coaching min"
type textarea "A true coaching mind"
type textarea "A true coaching minds"
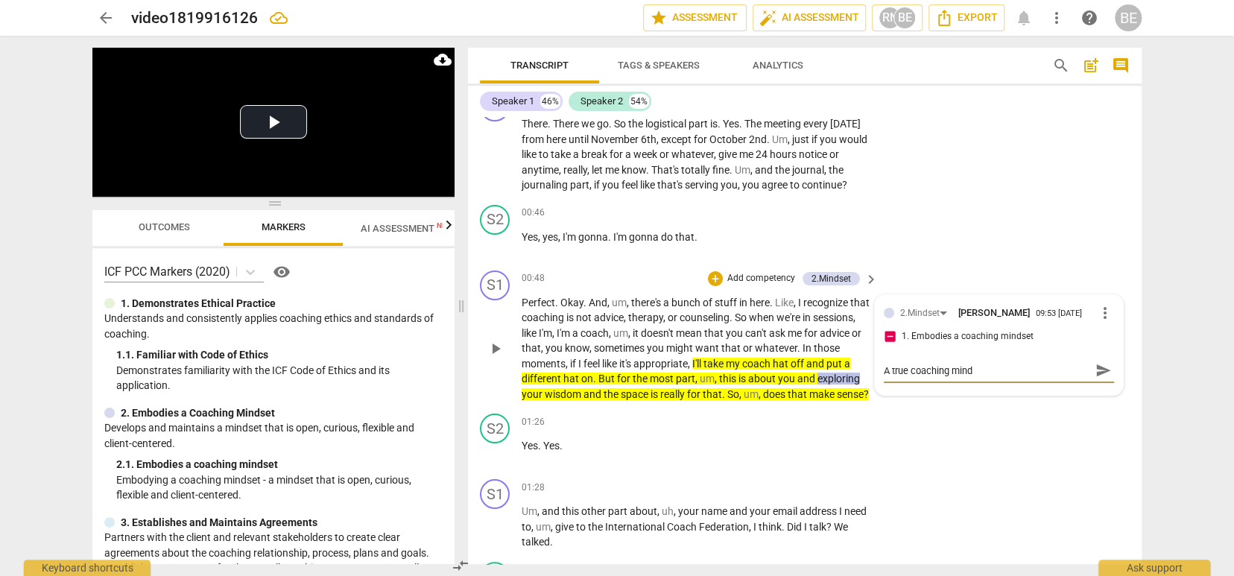
type textarea "A true coaching minds"
type textarea "A true coaching mindse"
type textarea "A true coaching mindset"
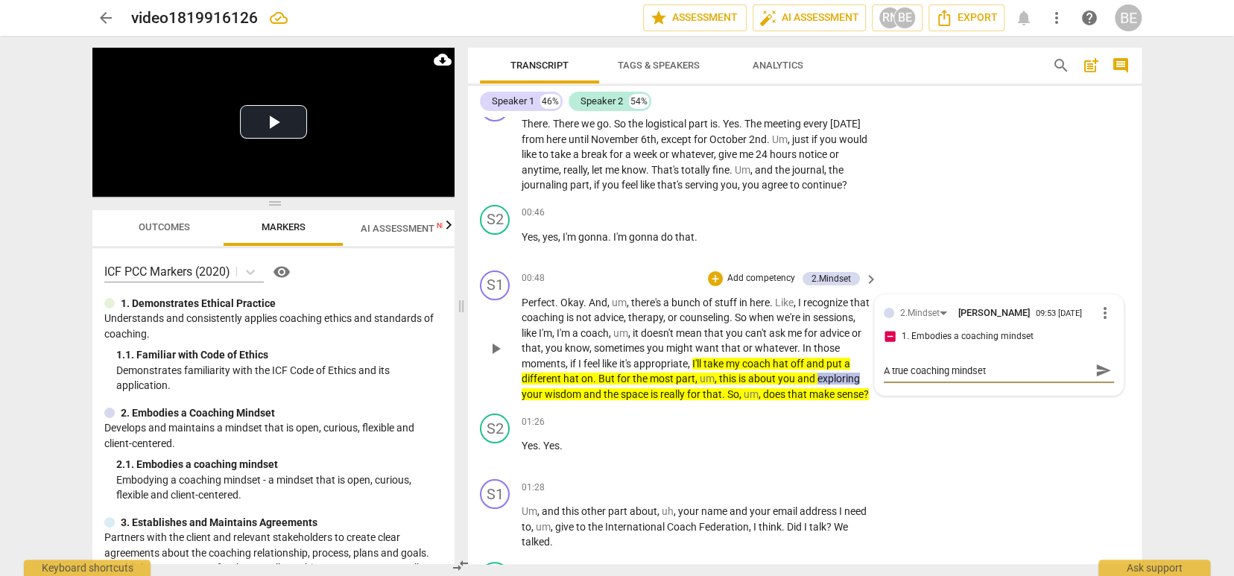
type textarea "A true coaching mindset"
type textarea "A true coaching mindset d"
type textarea "A true coaching mindset do"
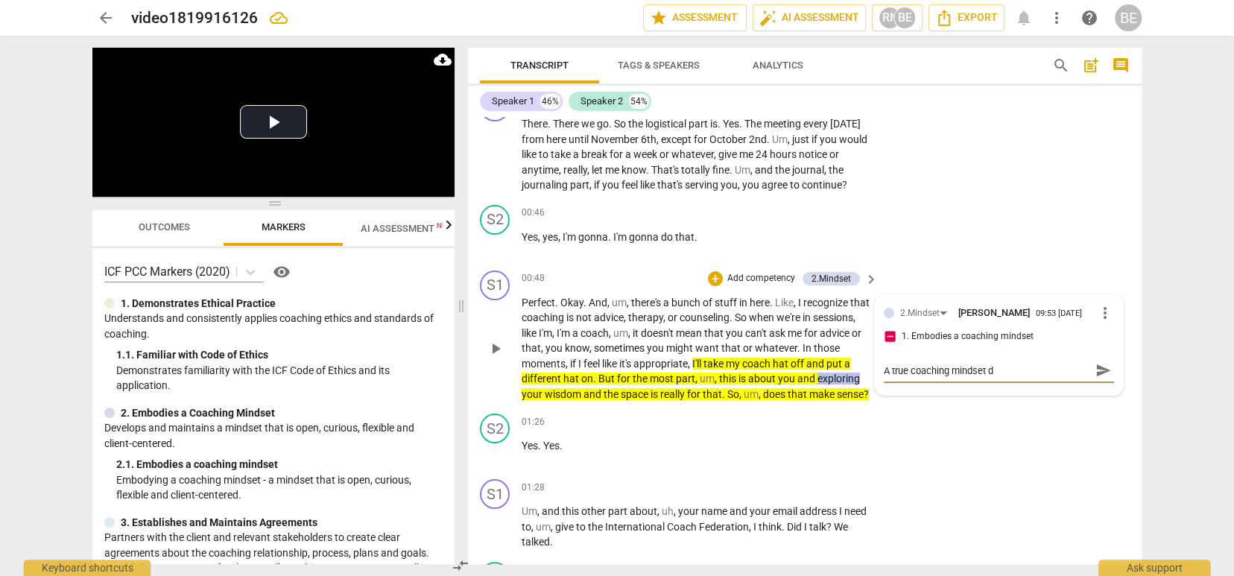
type textarea "A true coaching mindset do"
type textarea "A true coaching mindset doe"
type textarea "A true coaching mindset does"
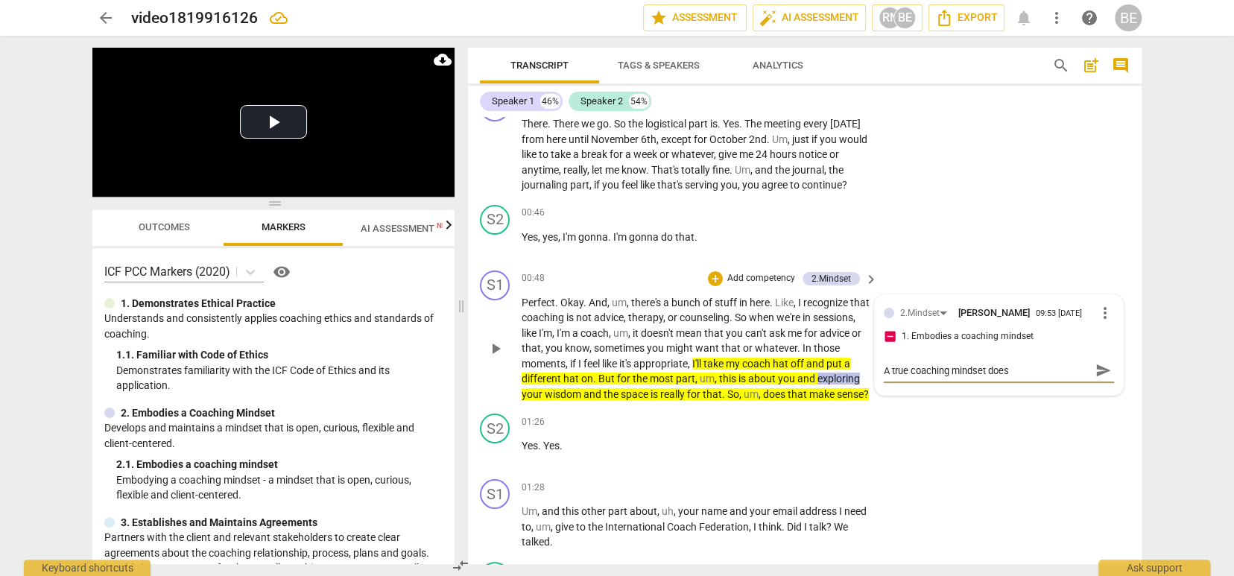
type textarea "A true coaching mindset does"
type textarea "A true coaching mindset does n"
type textarea "A true coaching mindset does no"
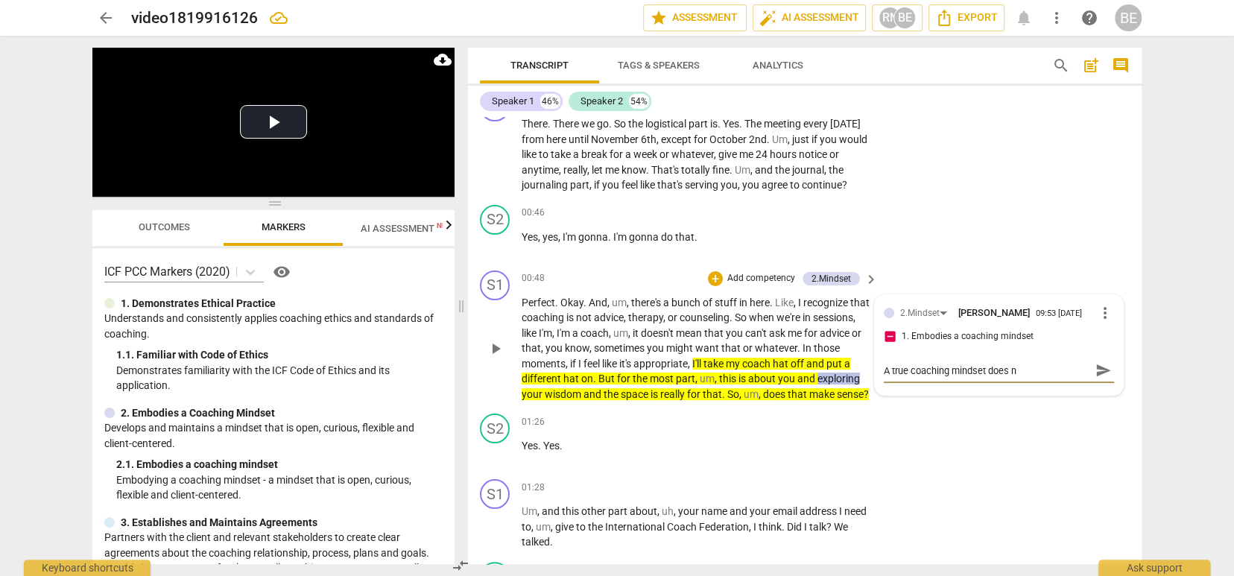
type textarea "A true coaching mindset does no"
type textarea "A true coaching mindset does not"
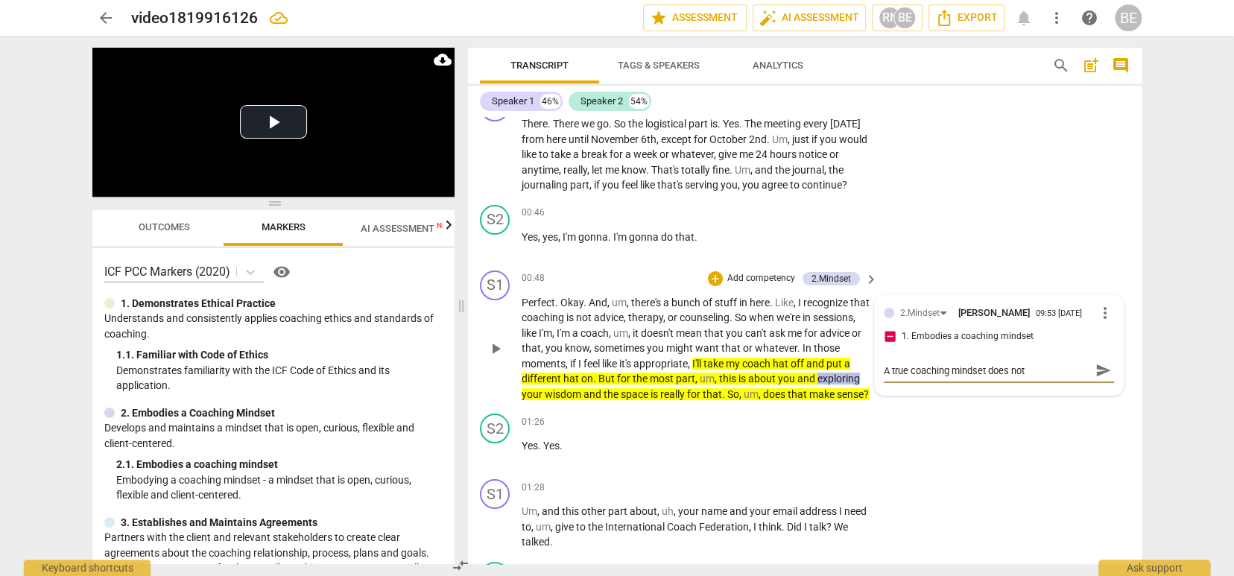
type textarea "A true coaching mindset does not g"
type textarea "A true coaching mindset does not gi"
type textarea "A true coaching mindset does not giv"
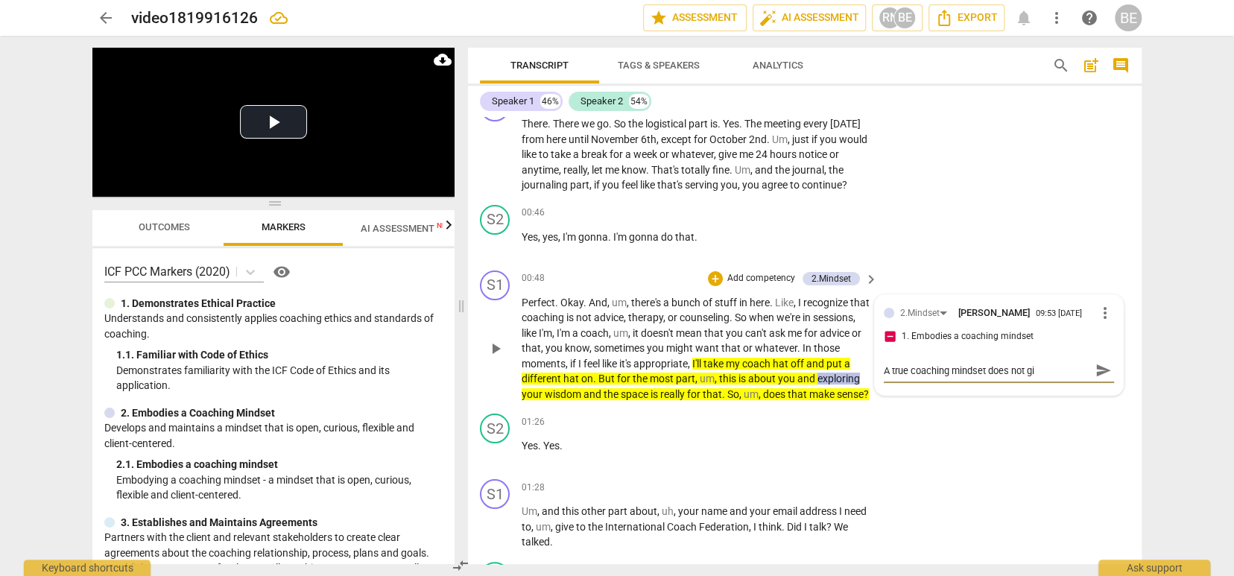
type textarea "A true coaching mindset does not giv"
type textarea "A true coaching mindset does not give"
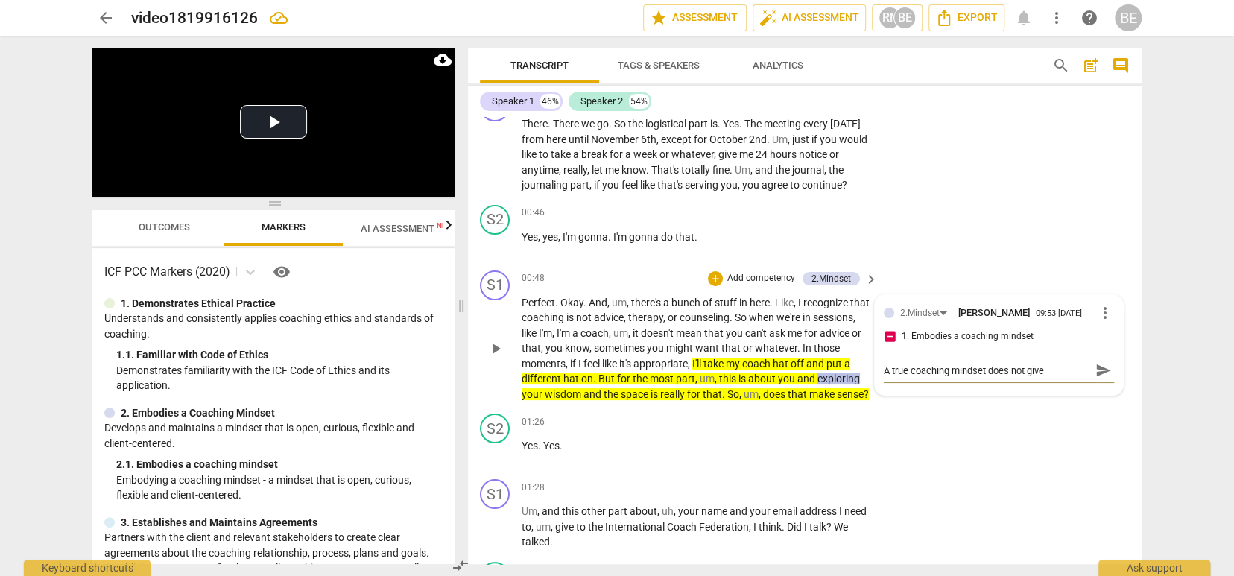
type textarea "A true coaching mindset does not give a"
type textarea "A true coaching mindset does not give ad"
type textarea "A true coaching mindset does not give adv"
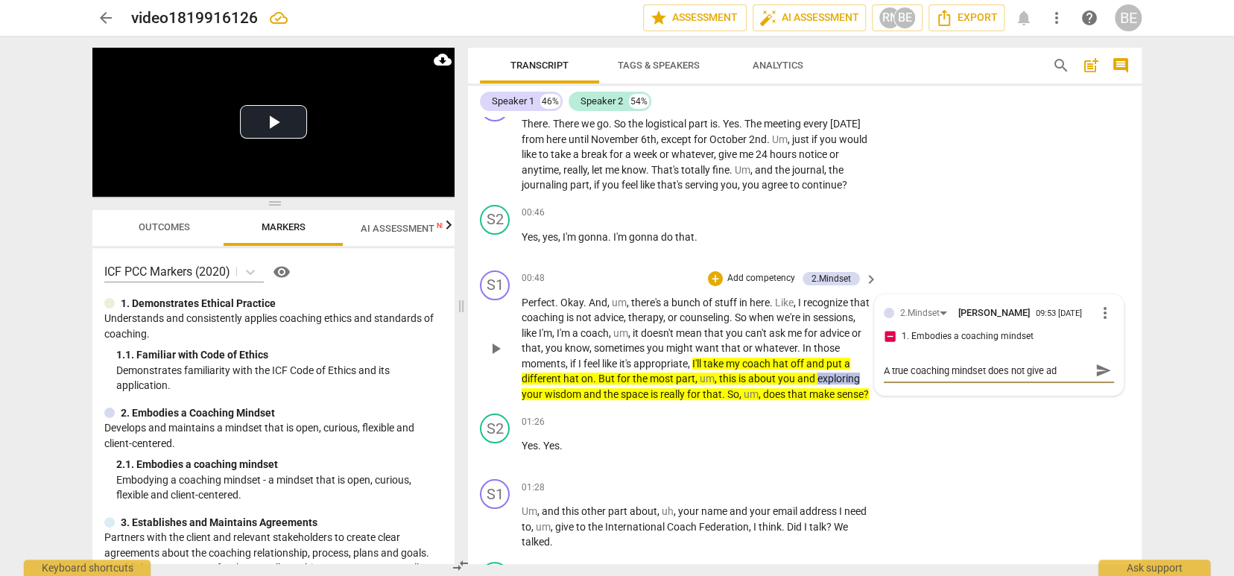
type textarea "A true coaching mindset does not give adv"
type textarea "A true coaching mindset does not give advi"
type textarea "A true coaching mindset does not give advic"
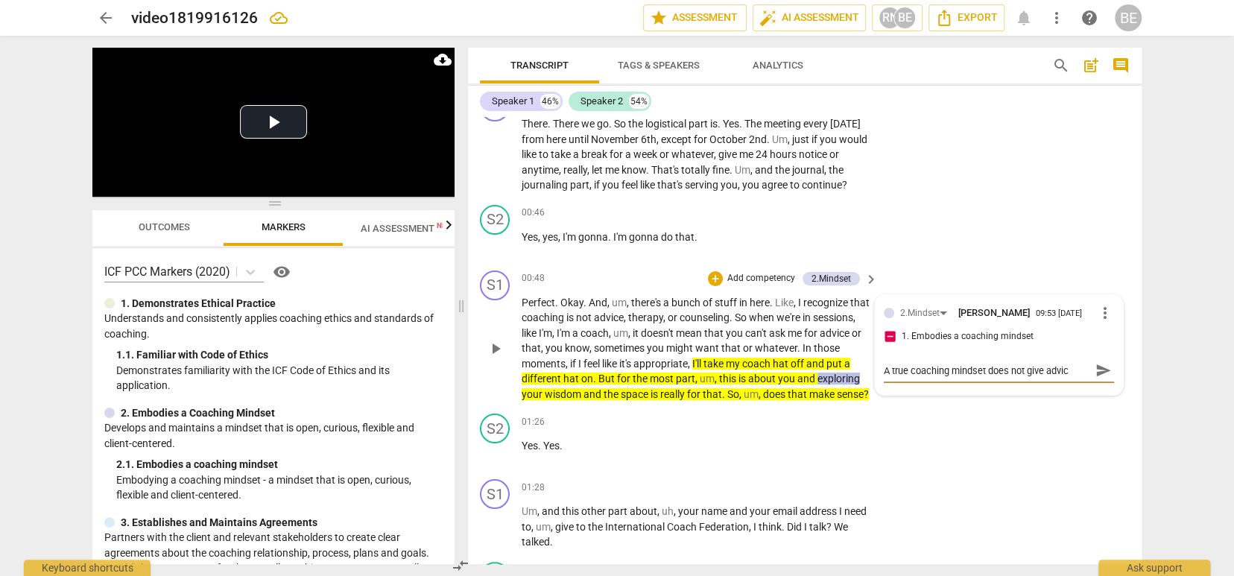
type textarea "A true coaching mindset does not give advice"
type textarea "A true coaching mindset does not give advice."
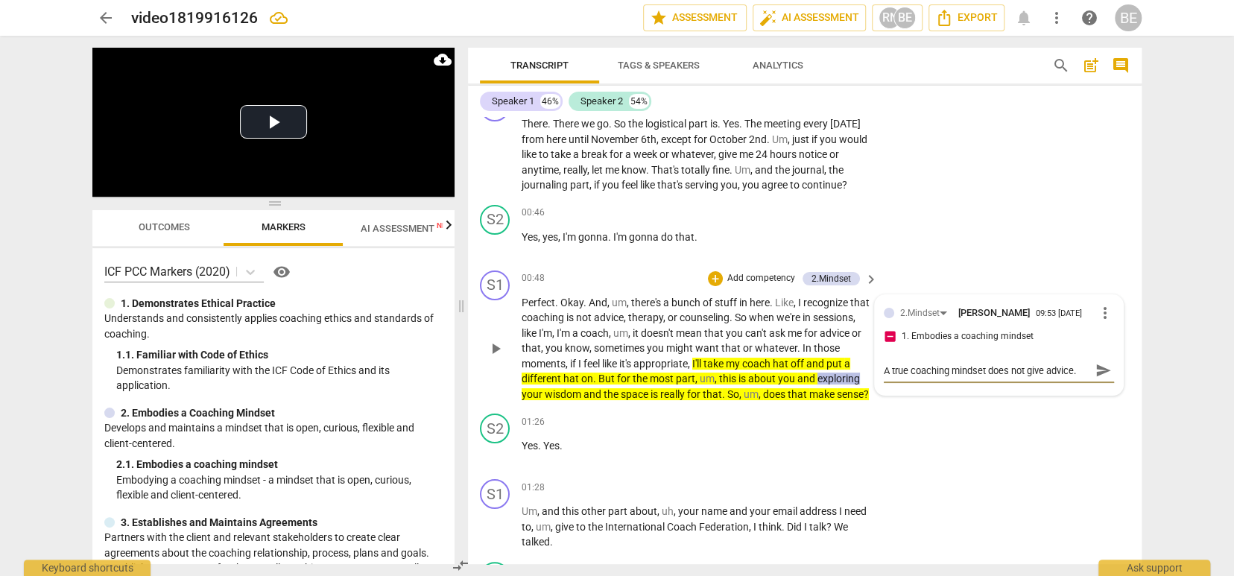
type textarea "A true coaching mindset does not give advice."
type textarea "A true coaching mindset does not give advice. F"
type textarea "A true coaching mindset does not give advice. Fo"
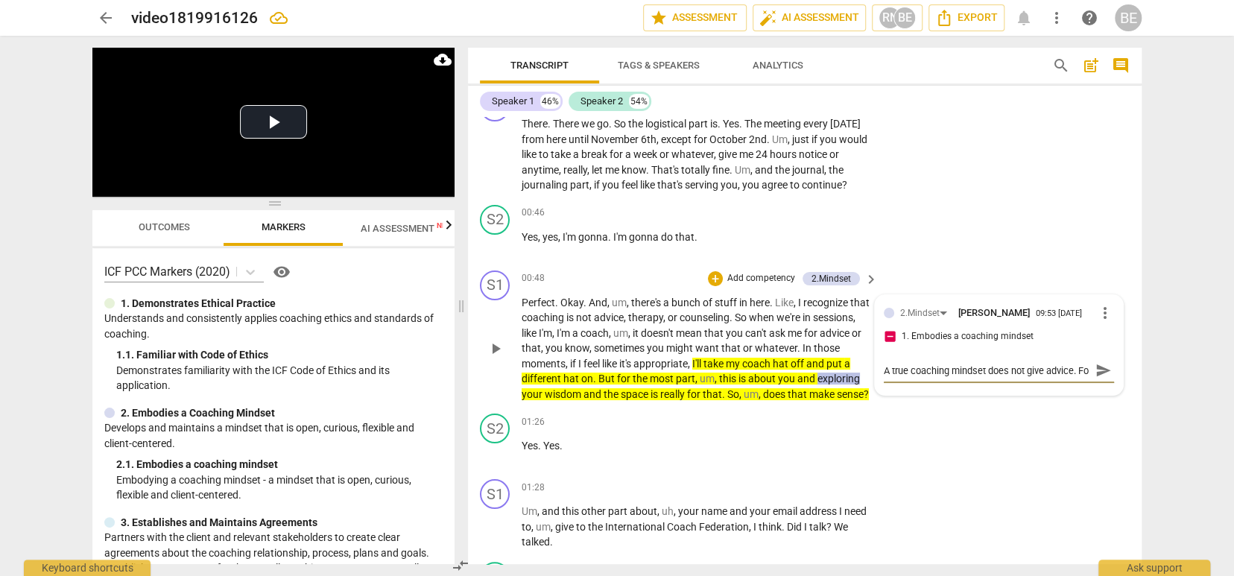
scroll to position [13, 0]
type textarea "A true coaching mindset does not give advice. For"
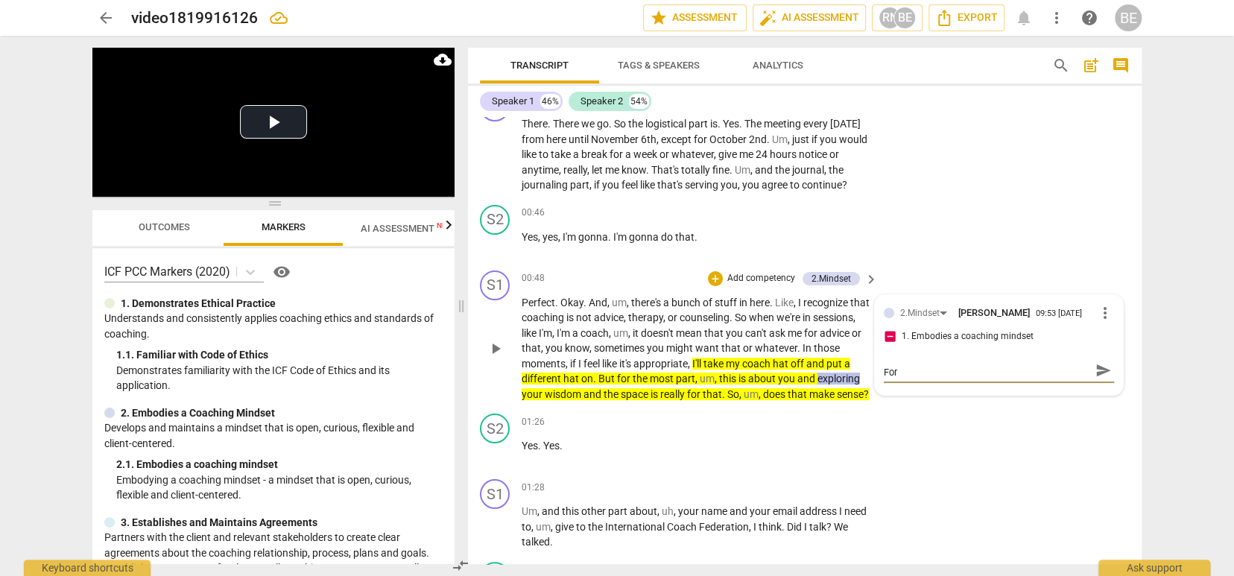
type textarea "A true coaching mindset does not give advice. For t"
type textarea "A true coaching mindset does not give advice. For th"
type textarea "A true coaching mindset does not give advice. For the"
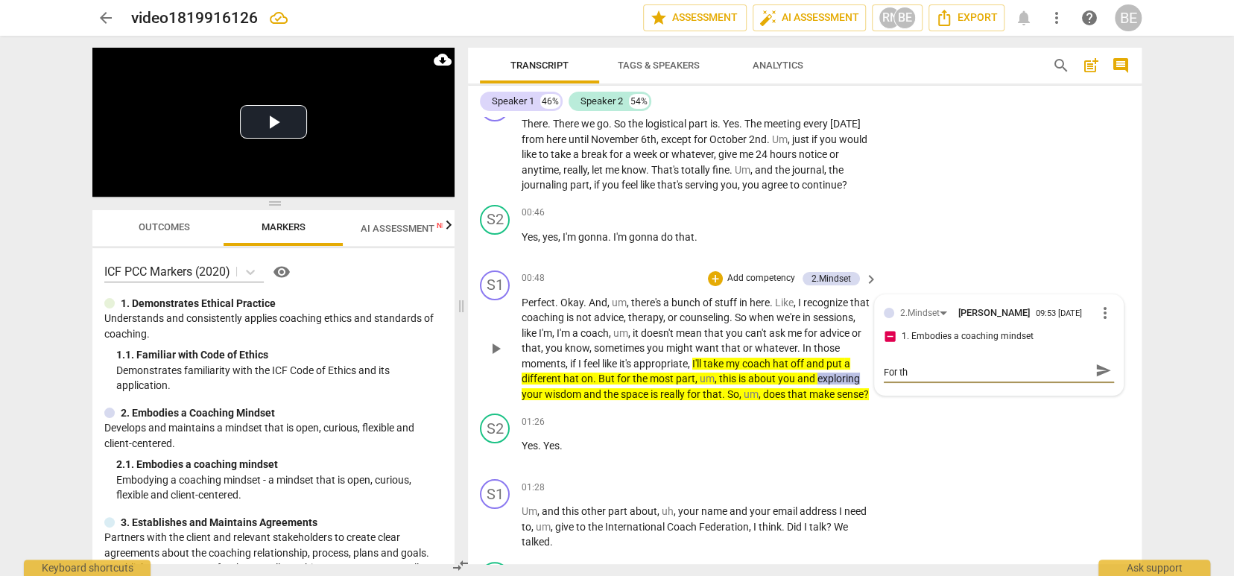
type textarea "A true coaching mindset does not give advice. For the"
type textarea "A true coaching mindset does not give advice. For the p"
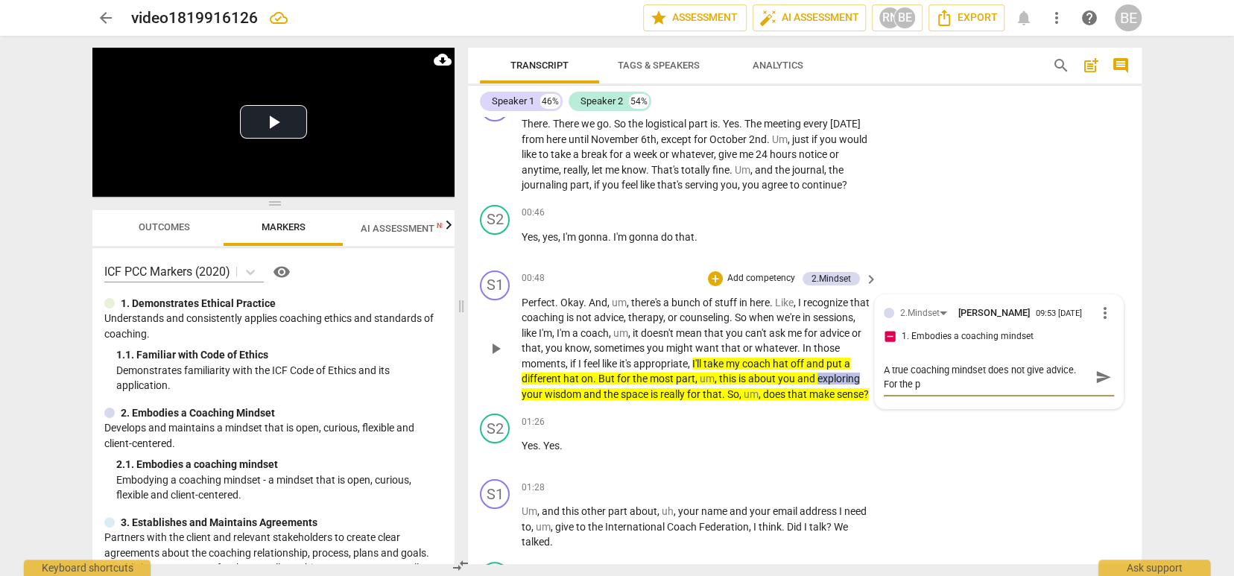
scroll to position [0, 0]
type textarea "A true coaching mindset does not give advice. For the pu"
type textarea "A true coaching mindset does not give advice. For the pup"
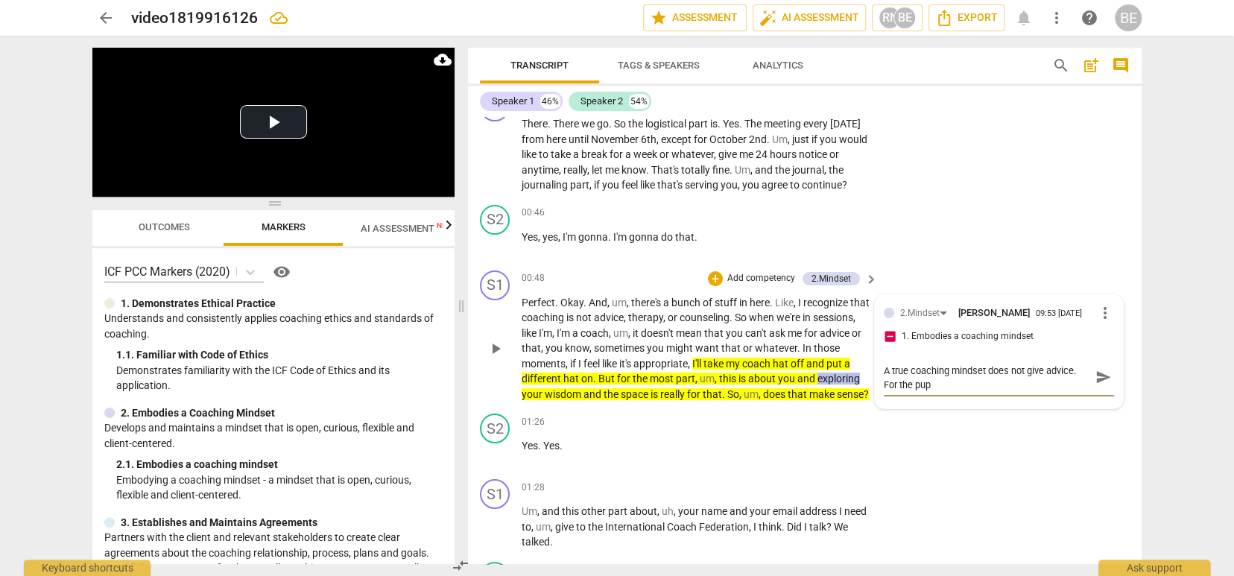
type textarea "A true coaching mindset does not give advice. For the pupo"
type textarea "A true coaching mindset does not give advice. For the pupos"
type textarea "A true coaching mindset does not give advice. For the pupose"
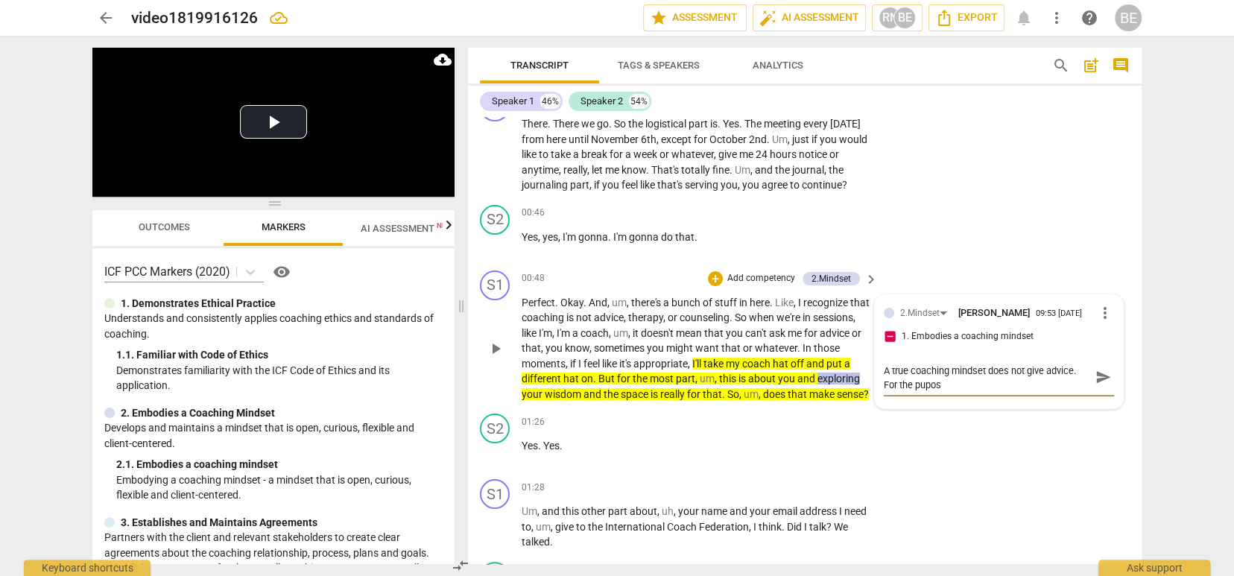
type textarea "A true coaching mindset does not give advice. For the pupose"
type textarea "A true coaching mindset does not give advice. For the puposes"
type textarea "A true coaching mindset does not give advice. For the purposes"
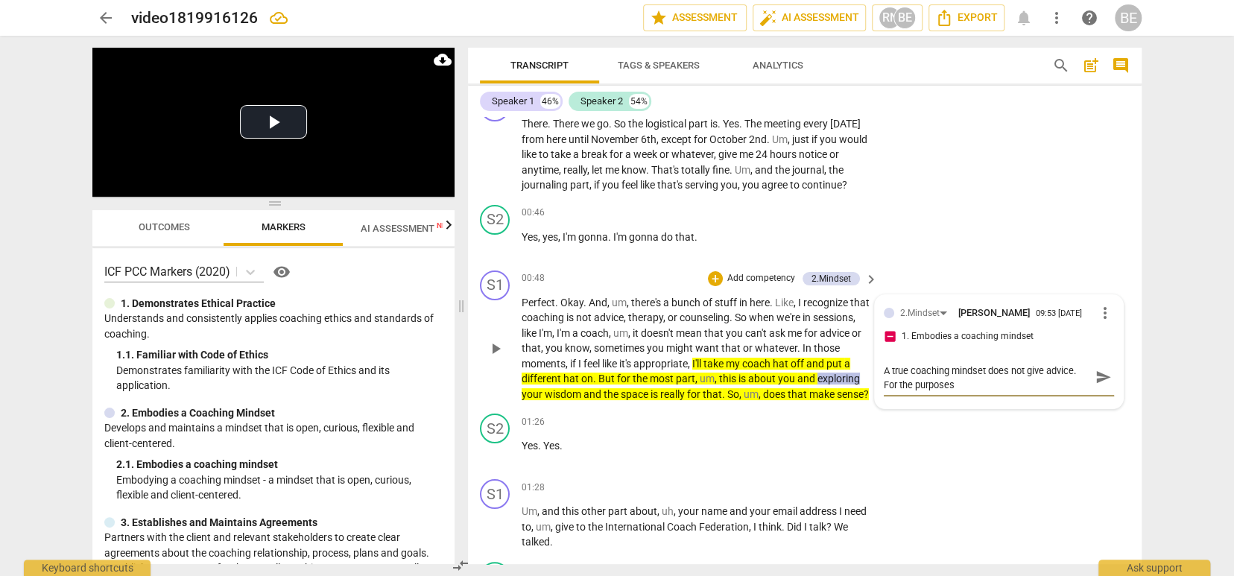
type textarea "A true coaching mindset does not give advice. For the purposes o"
type textarea "A true coaching mindset does not give advice. For the purposes of"
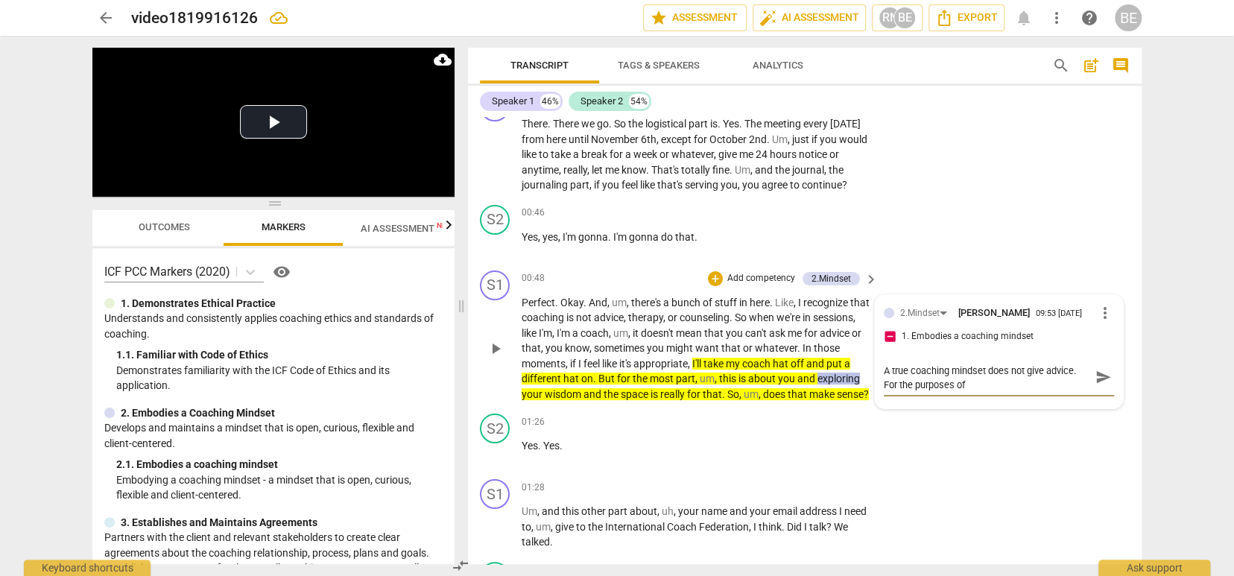
type textarea "A true coaching mindset does not give advice. For the purposes of"
type textarea "A true coaching mindset does not give advice. For the purposes of b"
type textarea "A true coaching mindset does not give advice. For the purposes of be"
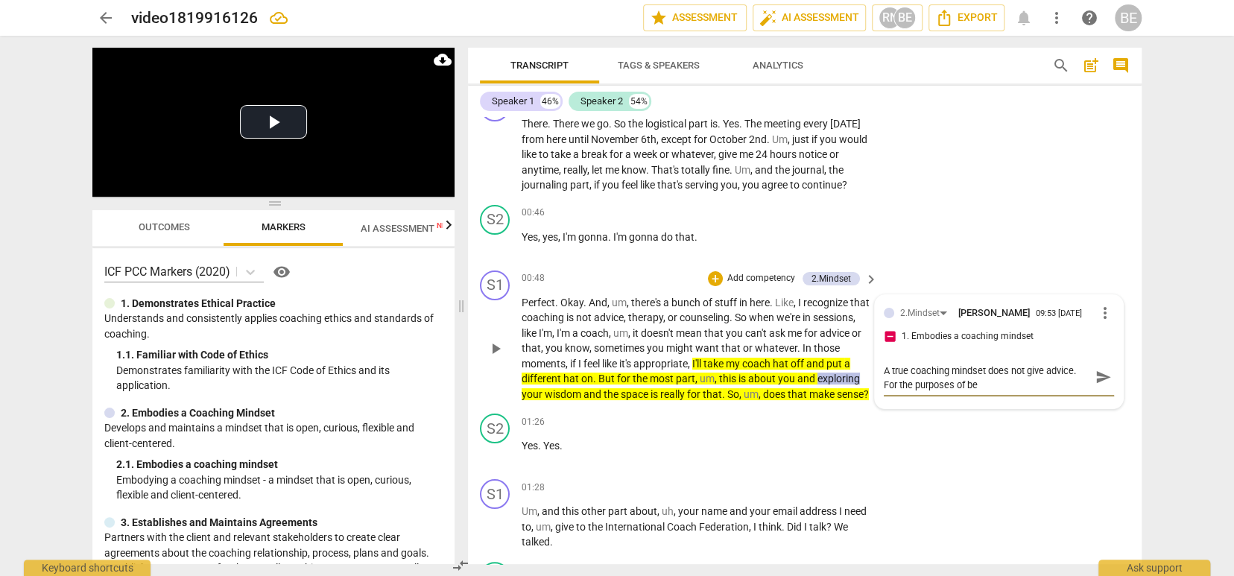
type textarea "A true coaching mindset does not give advice. For the purposes of bei"
type textarea "A true coaching mindset does not give advice. For the purposes of bein"
type textarea "A true coaching mindset does not give advice. For the purposes of being"
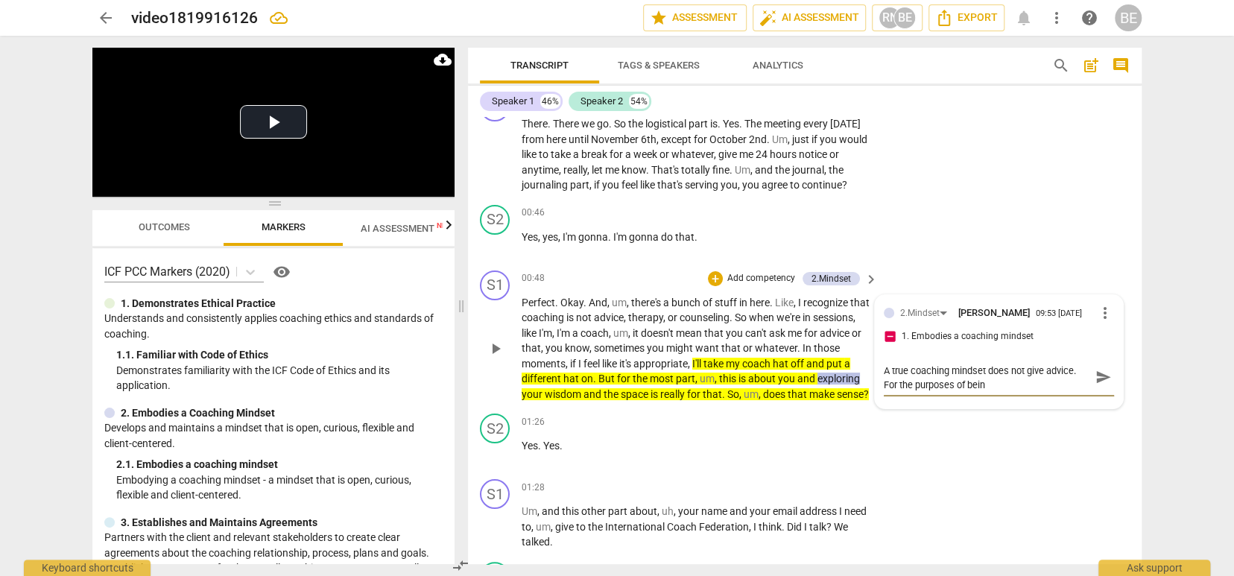
type textarea "A true coaching mindset does not give advice. For the purposes of being"
type textarea "A true coaching mindset does not give advice. For the purposes of being g"
type textarea "A true coaching mindset does not give advice. For the purposes of being"
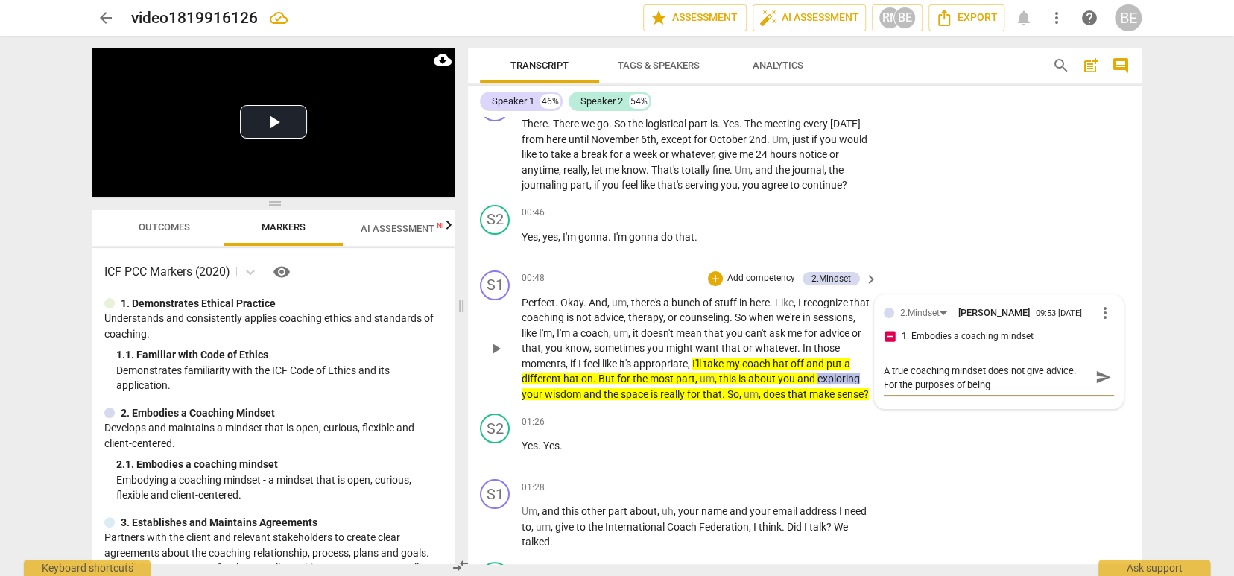
type textarea "A true coaching mindset does not give advice. For the purposes of being"
type textarea "A true coaching mindset does not give advice. For the purposes of being I"
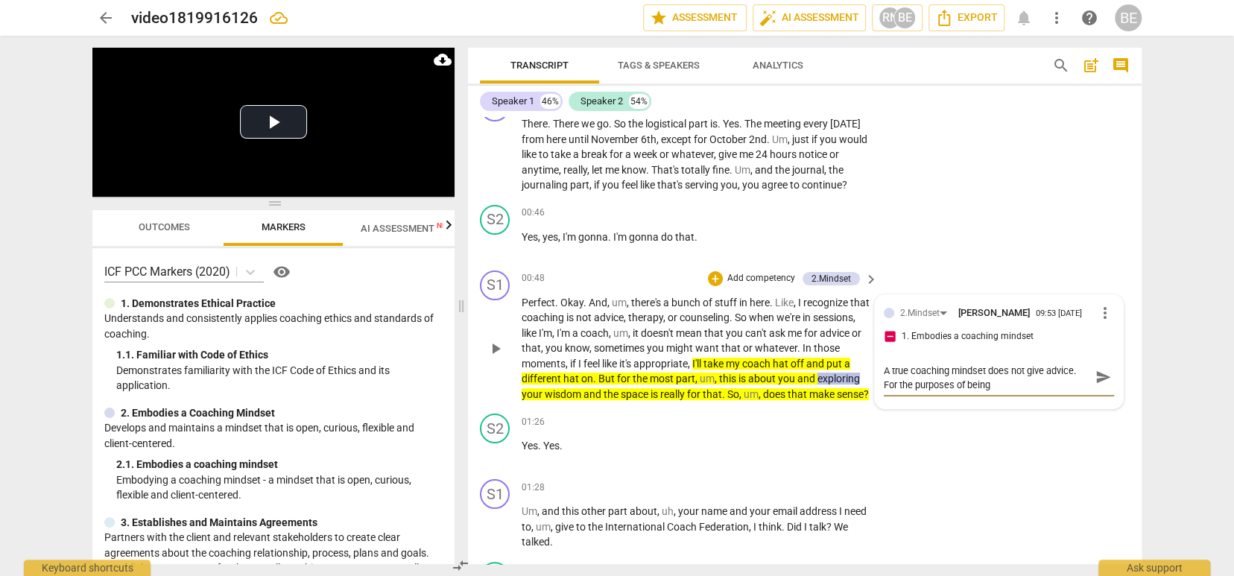
type textarea "A true coaching mindset does not give advice. For the purposes of being I"
type textarea "A true coaching mindset does not give advice. For the purposes of being IC"
type textarea "A true coaching mindset does not give advice. For the purposes of being ICF"
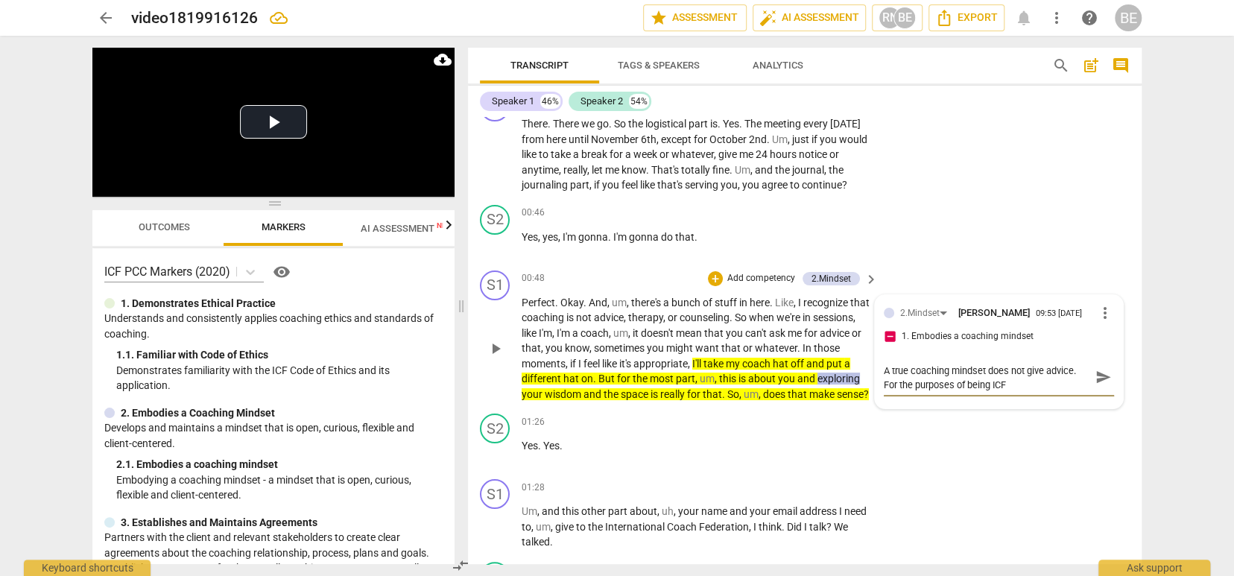
type textarea "A true coaching mindset does not give advice. For the purposes of being ICF"
type textarea "A true coaching mindset does not give advice. For the purposes of being ICF c"
type textarea "A true coaching mindset does not give advice. For the purposes of being ICF ce"
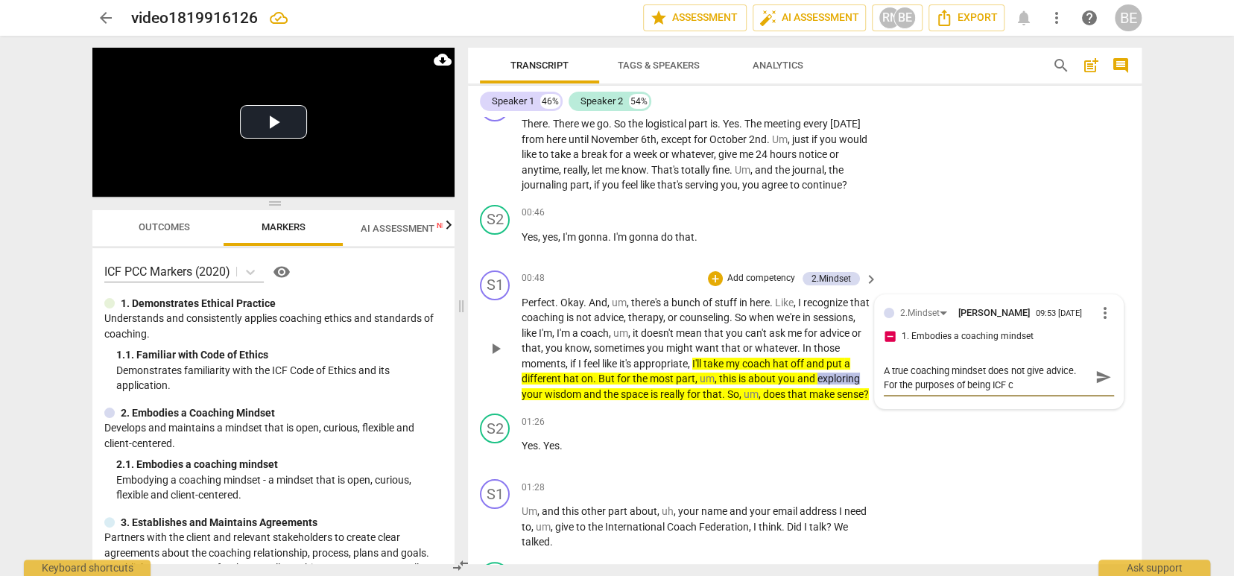
type textarea "A true coaching mindset does not give advice. For the purposes of being ICF ce"
type textarea "A true coaching mindset does not give advice. For the purposes of being ICF cer"
type textarea "A true coaching mindset does not give advice. For the purposes of being ICF cert"
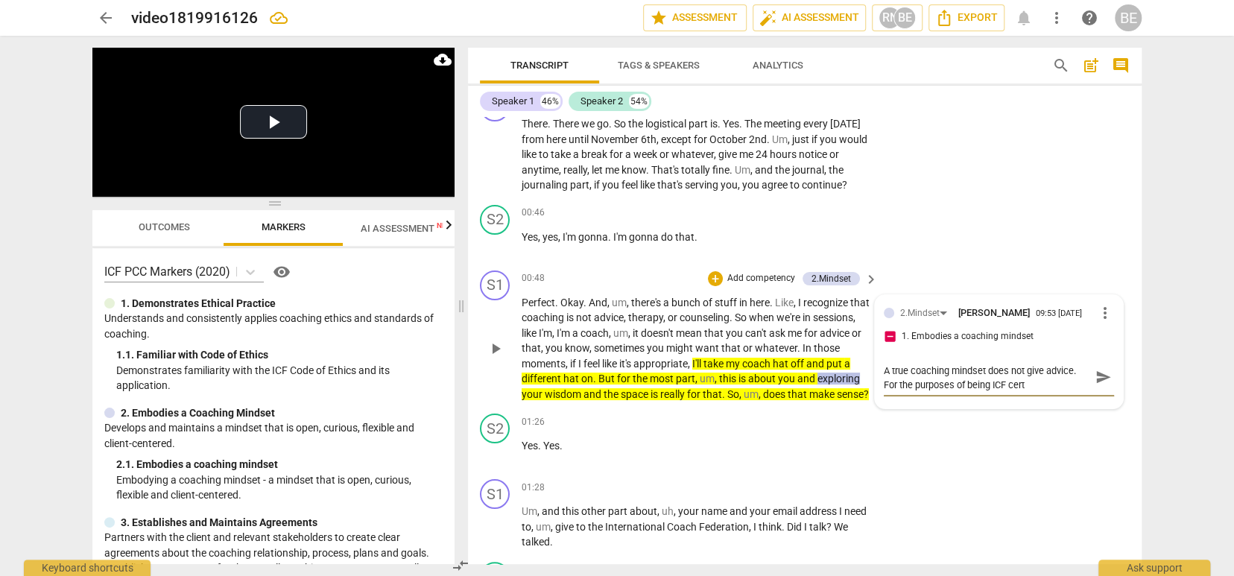
type textarea "A true coaching mindset does not give advice. For the purposes of being ICF cer…"
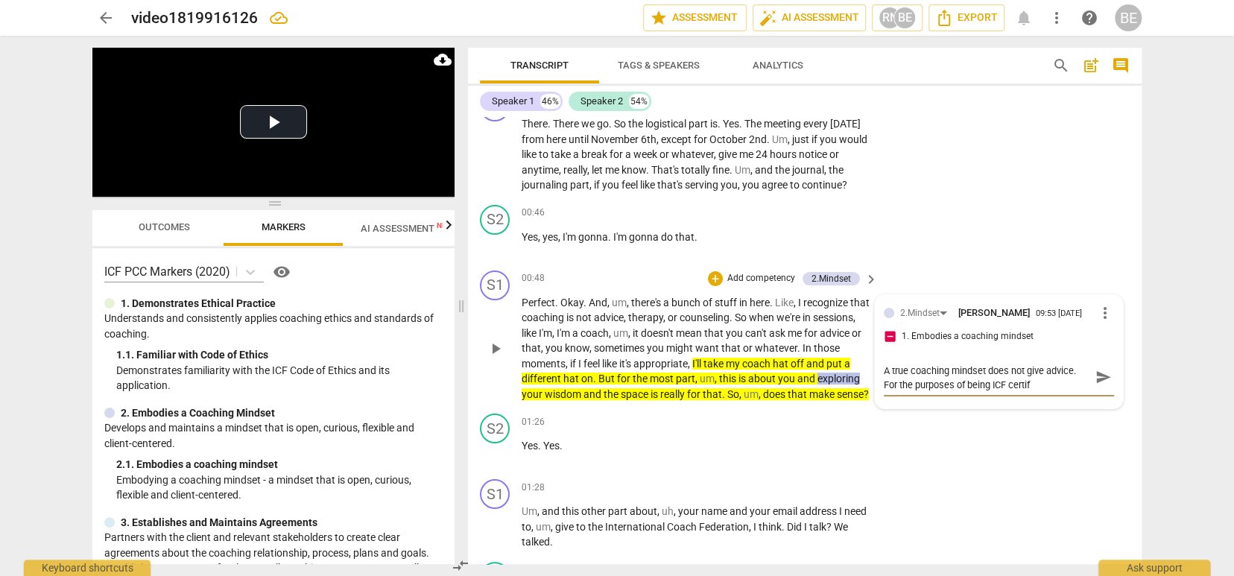
type textarea "A true coaching mindset does not give advice. For the purposes of being ICF cer…"
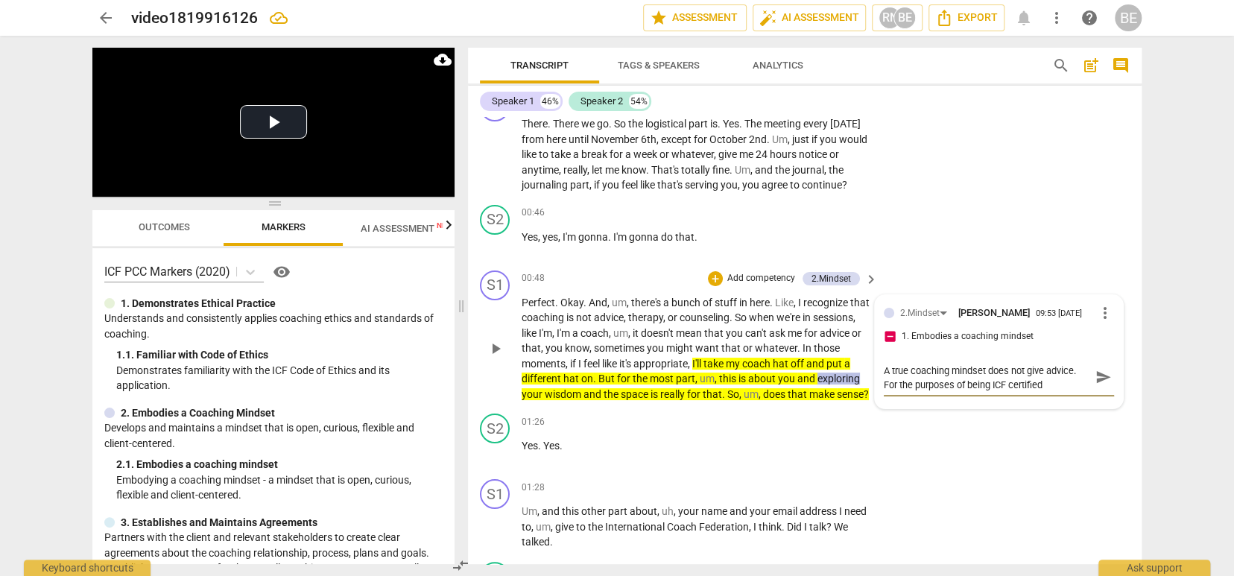
type textarea "A true coaching mindset does not give advice. For the purposes of being ICF cer…"
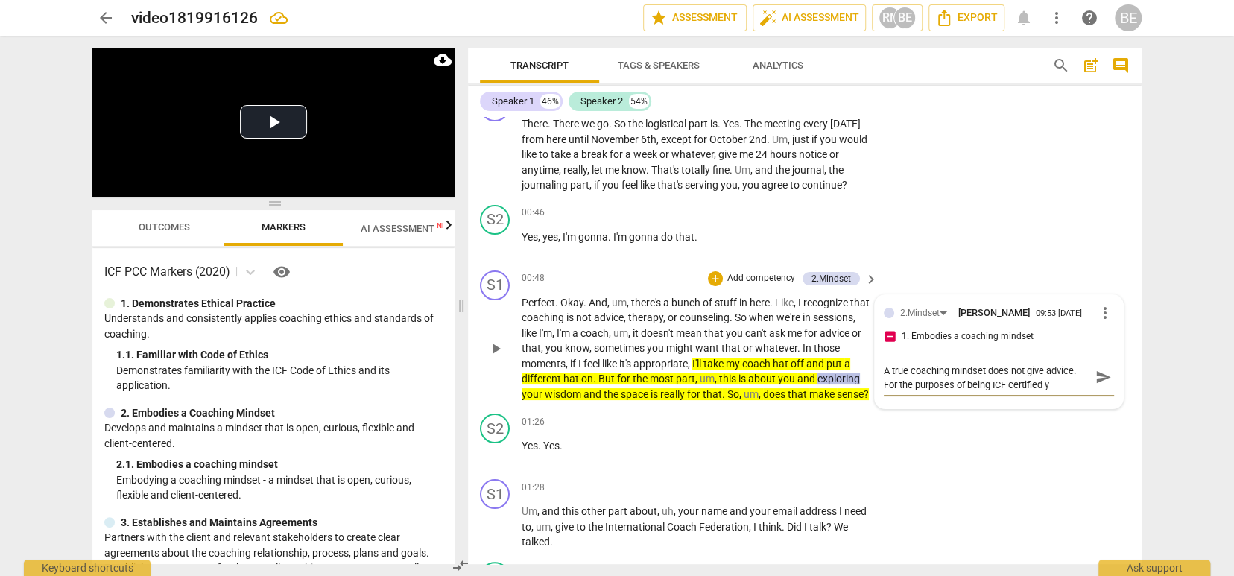
type textarea "A true coaching mindset does not give advice. For the purposes of being ICF cer…"
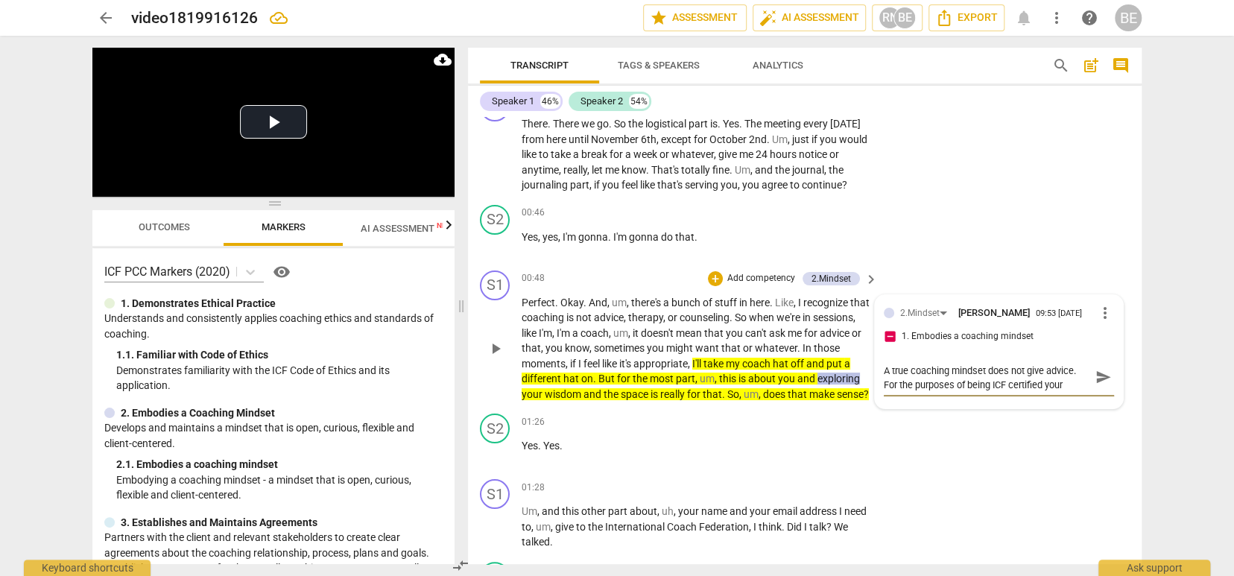
type textarea "A true coaching mindset does not give advice. For the purposes of being ICF cer…"
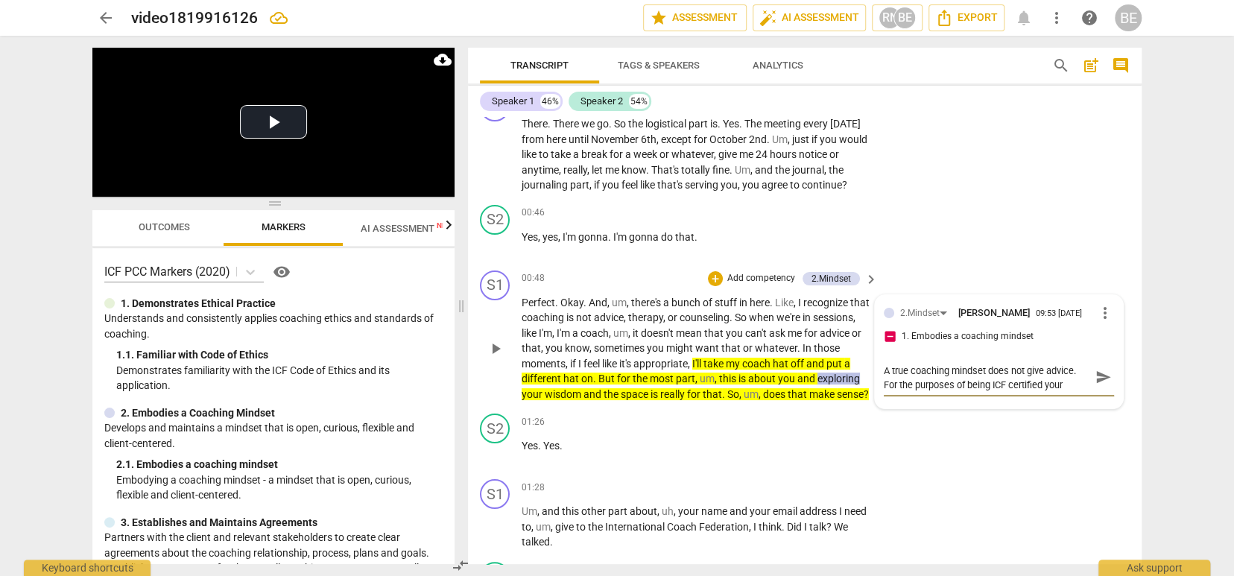
type textarea "A true coaching mindset does not give advice. For the purposes of being ICF cer…"
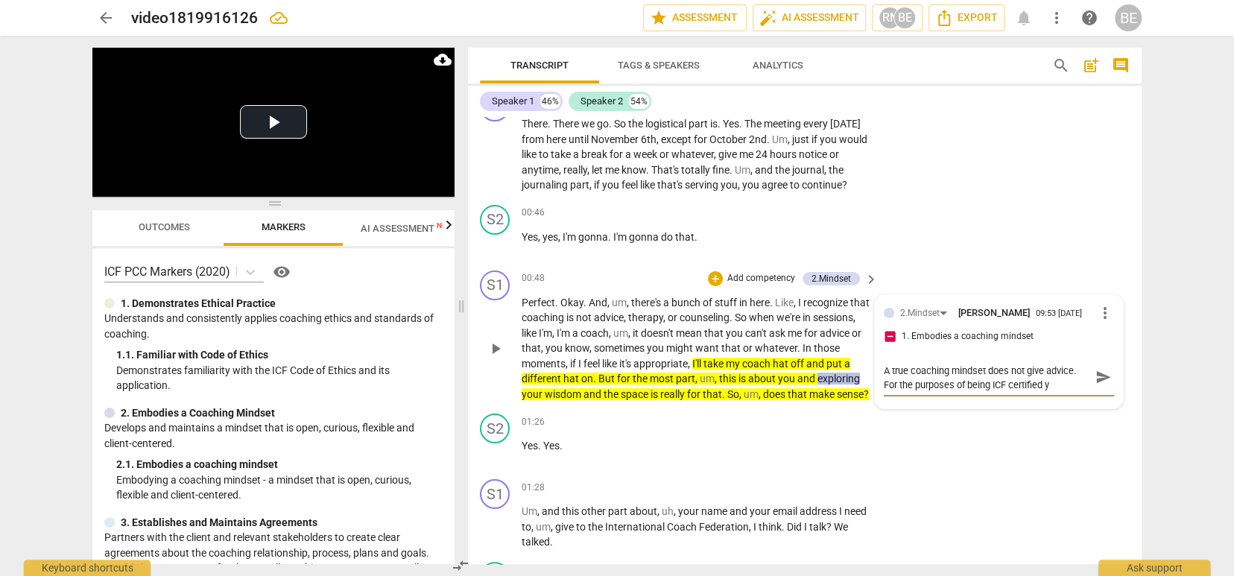
type textarea "A true coaching mindset does not give advice. For the purposes of being ICF cer…"
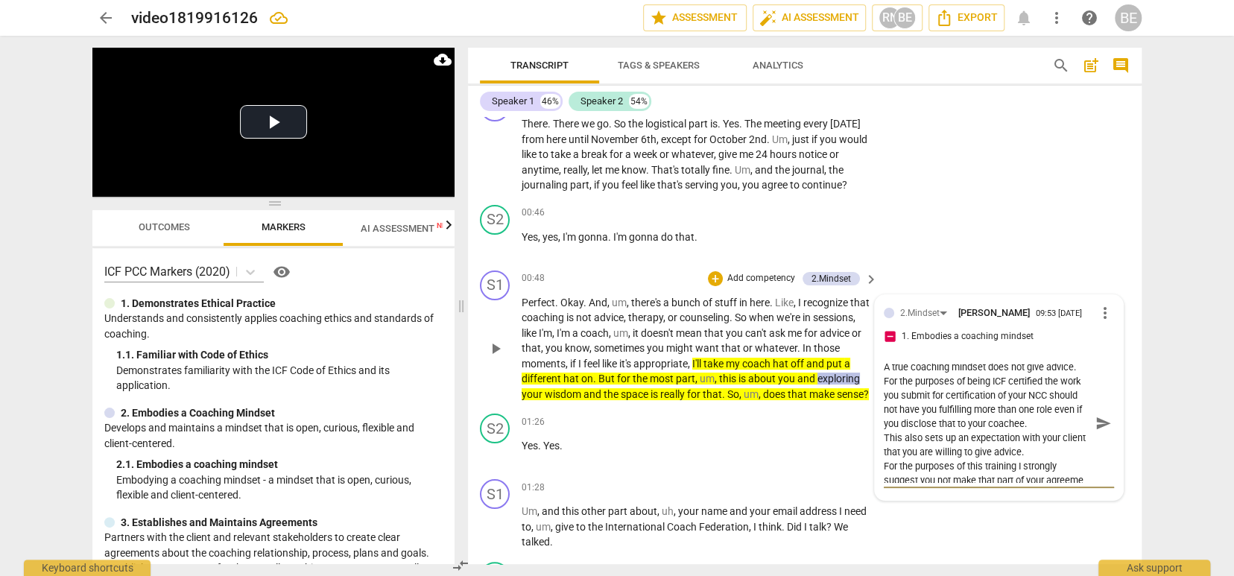
scroll to position [16, 0]
click at [1096, 431] on span "send" at bounding box center [1104, 423] width 16 height 16
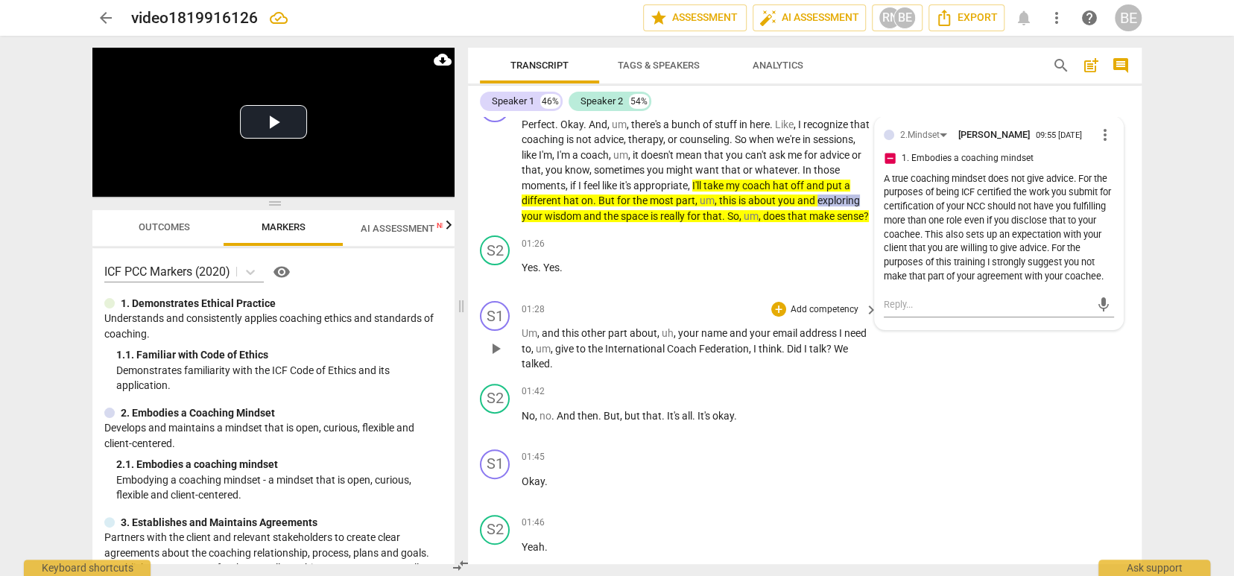
scroll to position [0, 0]
click at [823, 317] on p "Add competency" at bounding box center [824, 309] width 71 height 13
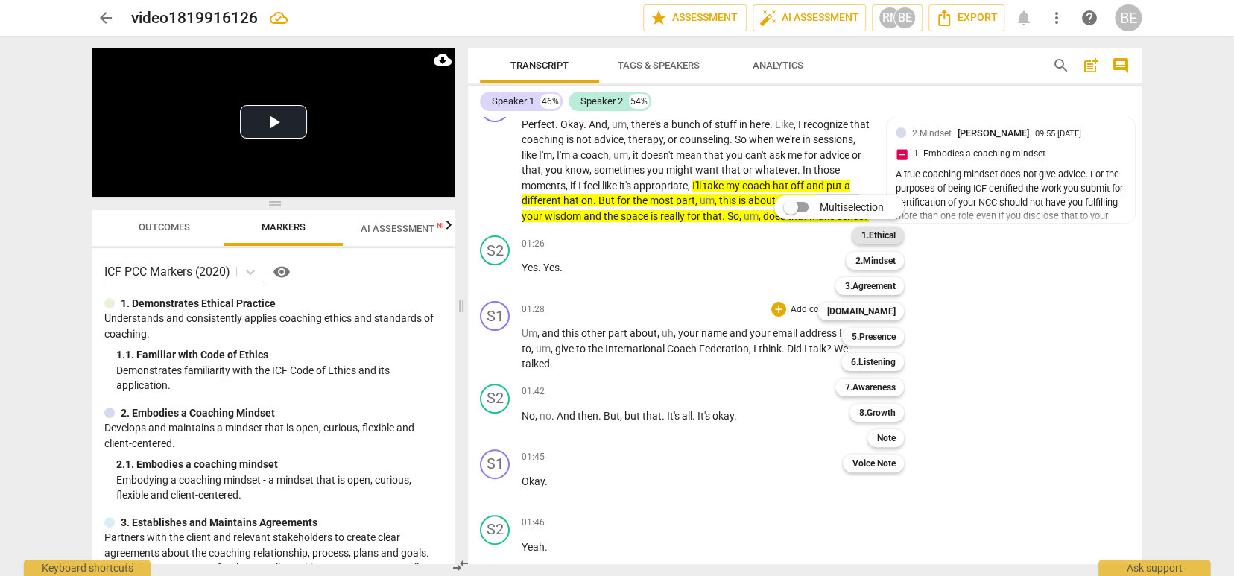
click at [891, 235] on b "1.Ethical" at bounding box center [878, 236] width 34 height 18
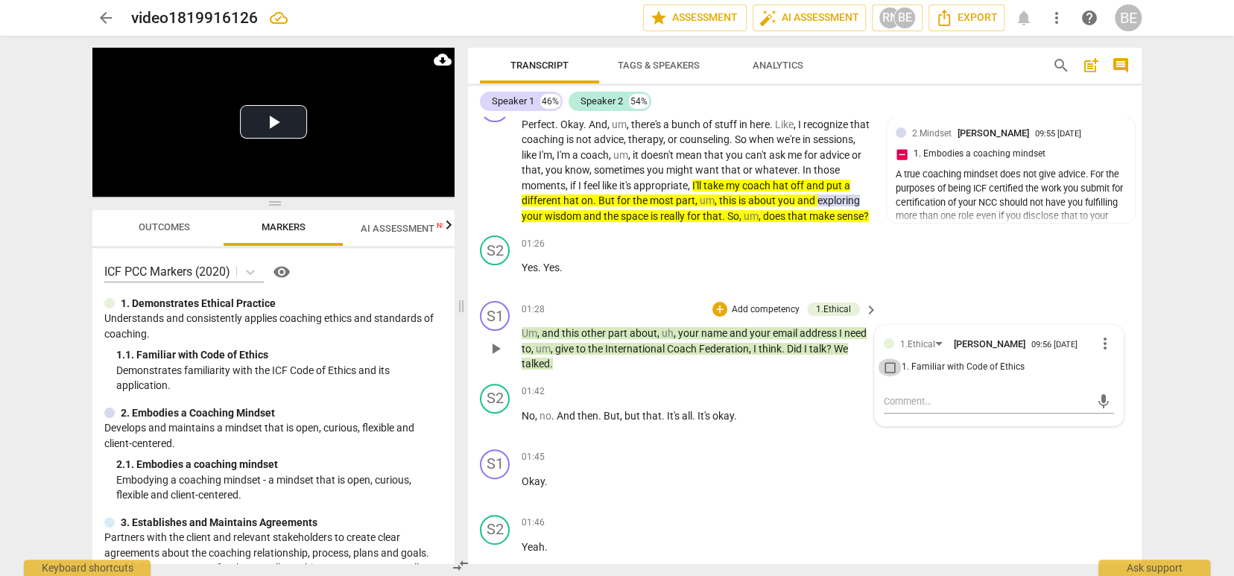
click at [886, 376] on input "1. Familiar with Code of Ethics" at bounding box center [890, 368] width 24 height 18
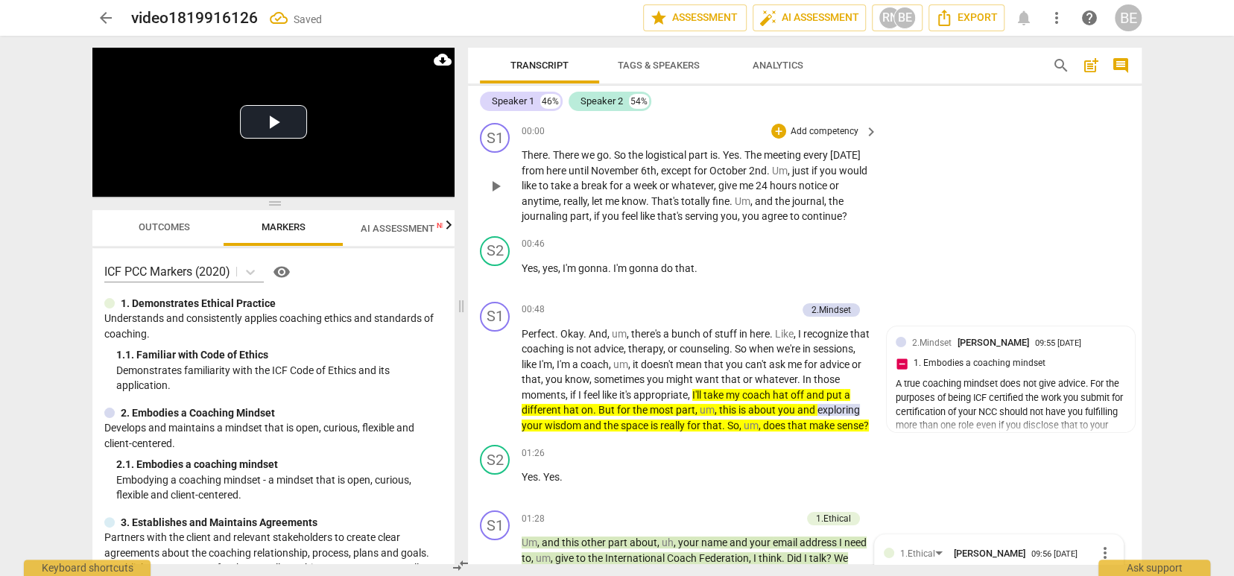
click at [838, 130] on p "Add competency" at bounding box center [824, 131] width 71 height 13
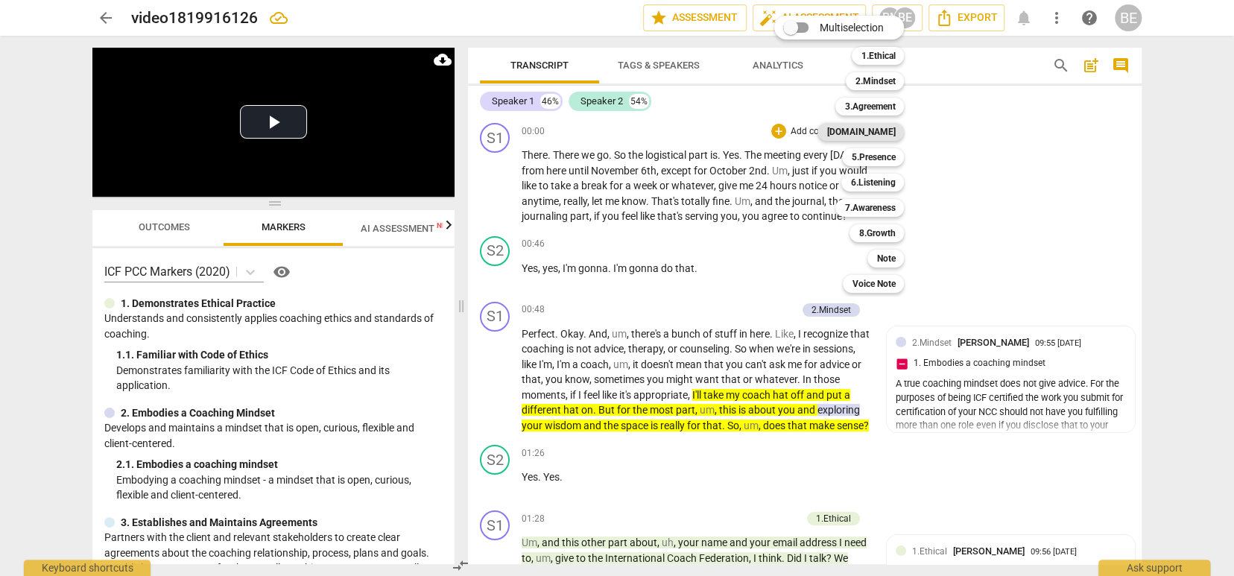
click at [891, 129] on b "4.Trust" at bounding box center [861, 132] width 69 height 18
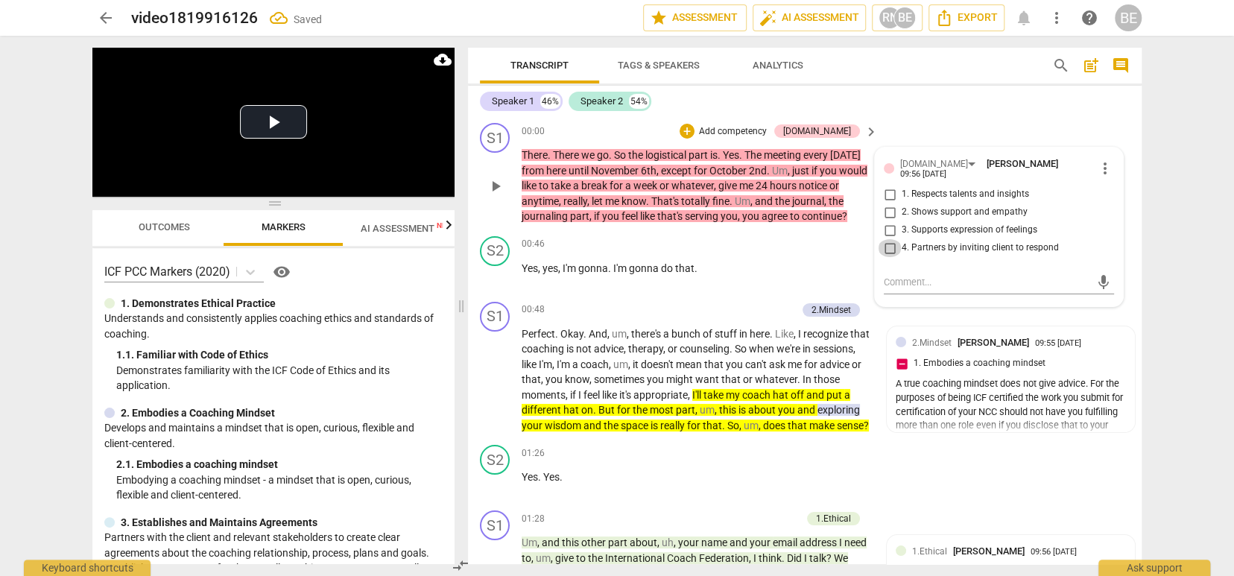
click at [889, 241] on input "4. Partners by inviting client to respond" at bounding box center [890, 248] width 24 height 18
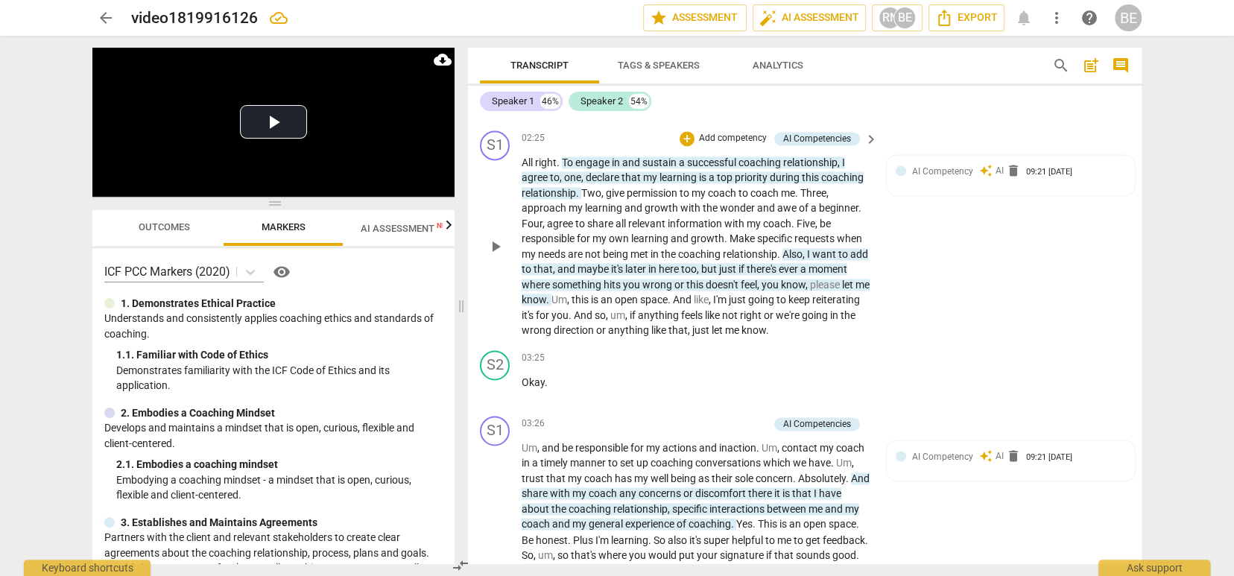
scroll to position [1351, 0]
click at [997, 175] on span "AI" at bounding box center [1000, 168] width 8 height 13
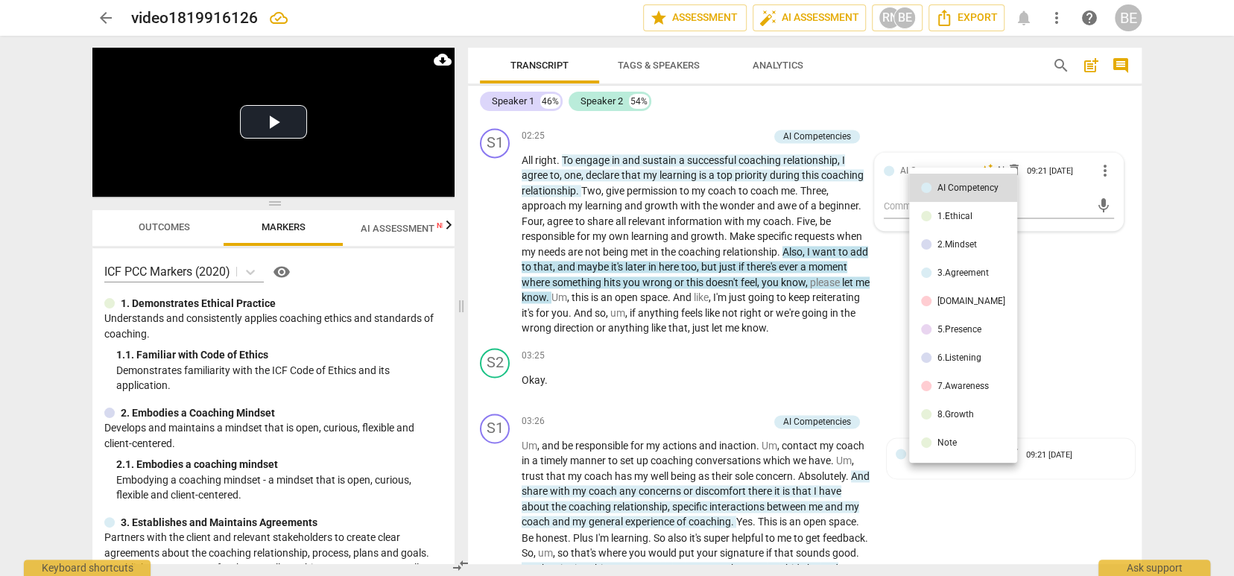
click at [1090, 290] on div at bounding box center [617, 288] width 1234 height 576
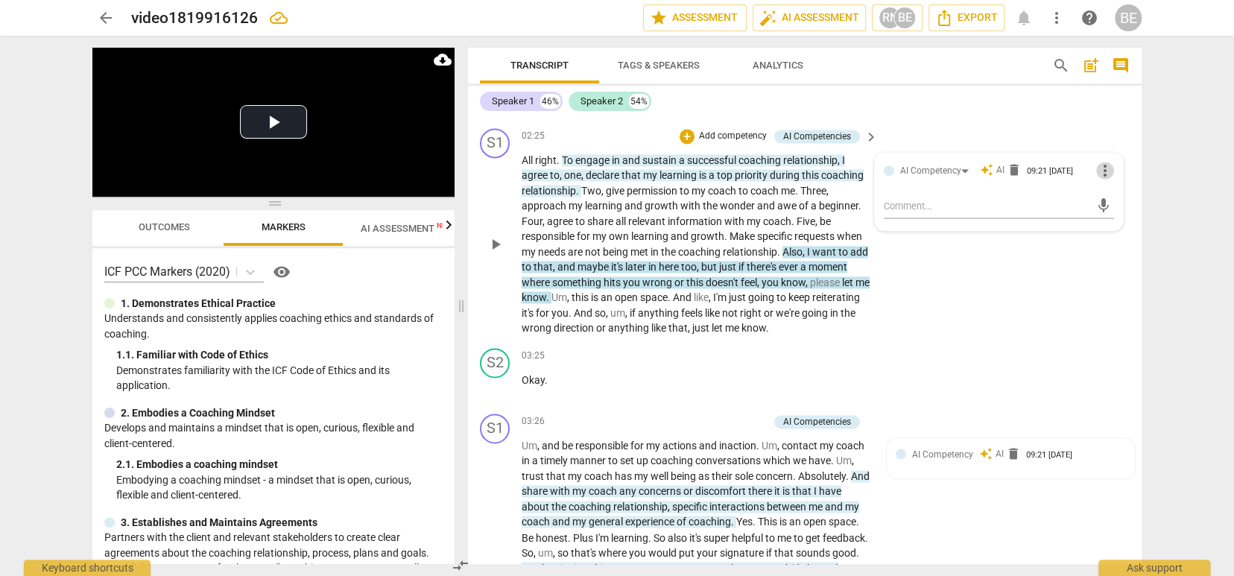
click at [1098, 180] on span "more_vert" at bounding box center [1105, 171] width 18 height 18
click at [1114, 212] on li "Delete" at bounding box center [1116, 215] width 51 height 28
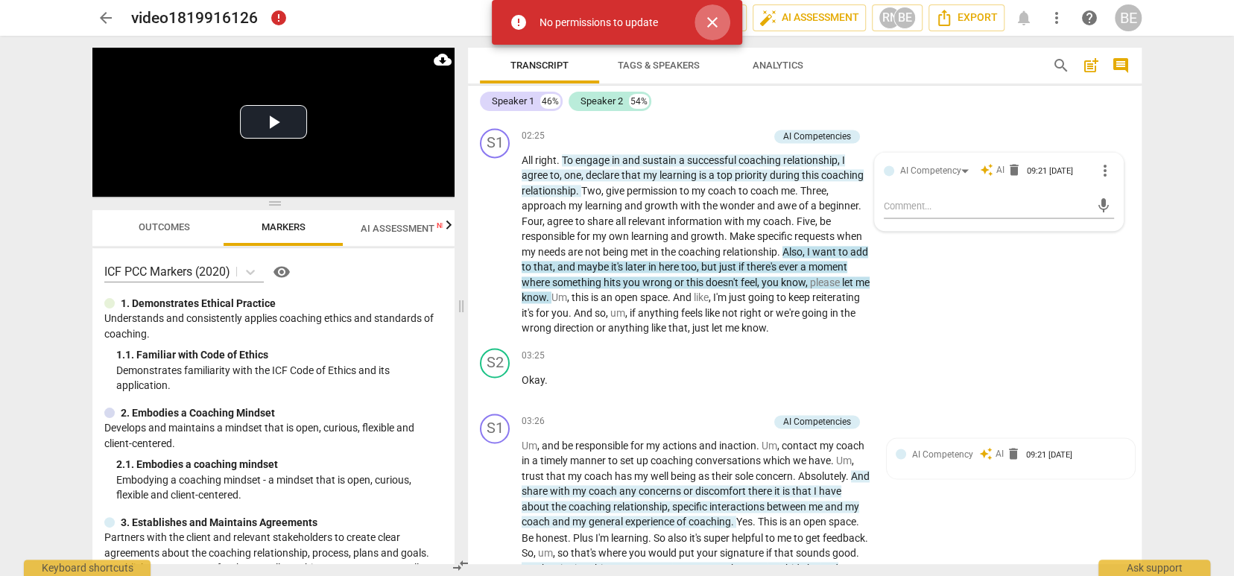
click at [711, 19] on span "close" at bounding box center [713, 22] width 18 height 18
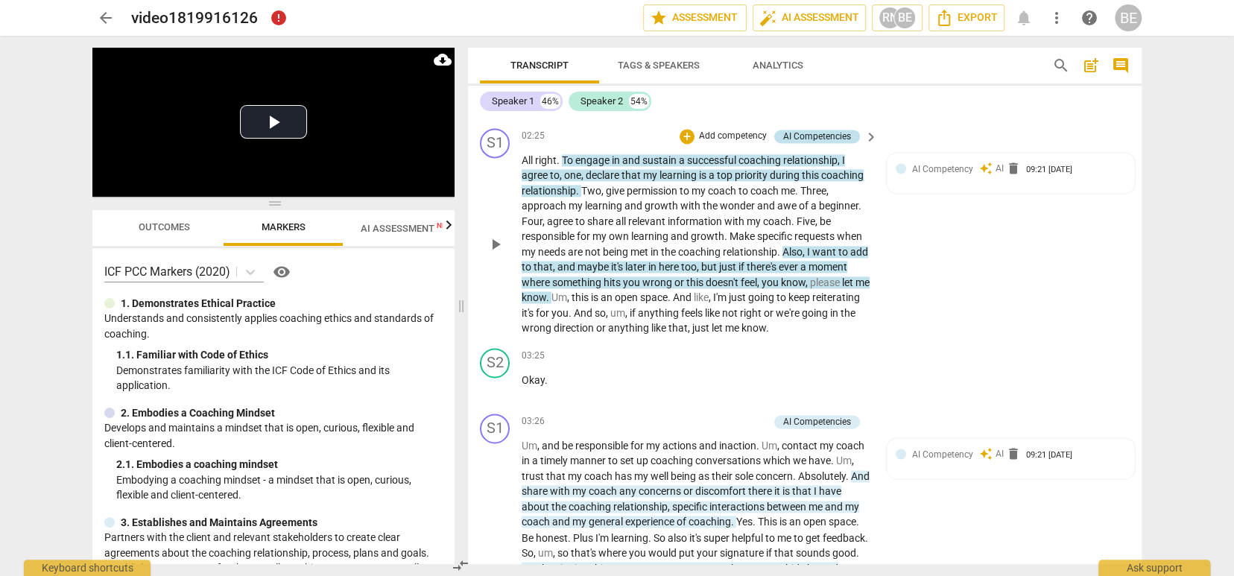
scroll to position [0, 0]
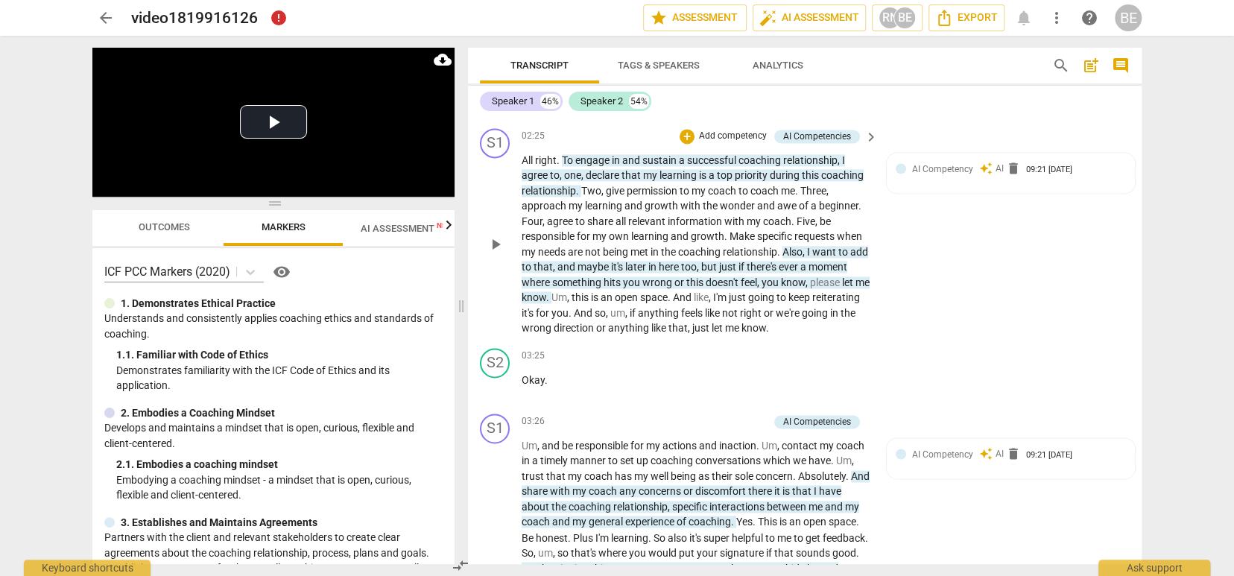
click at [714, 143] on p "Add competency" at bounding box center [733, 136] width 71 height 13
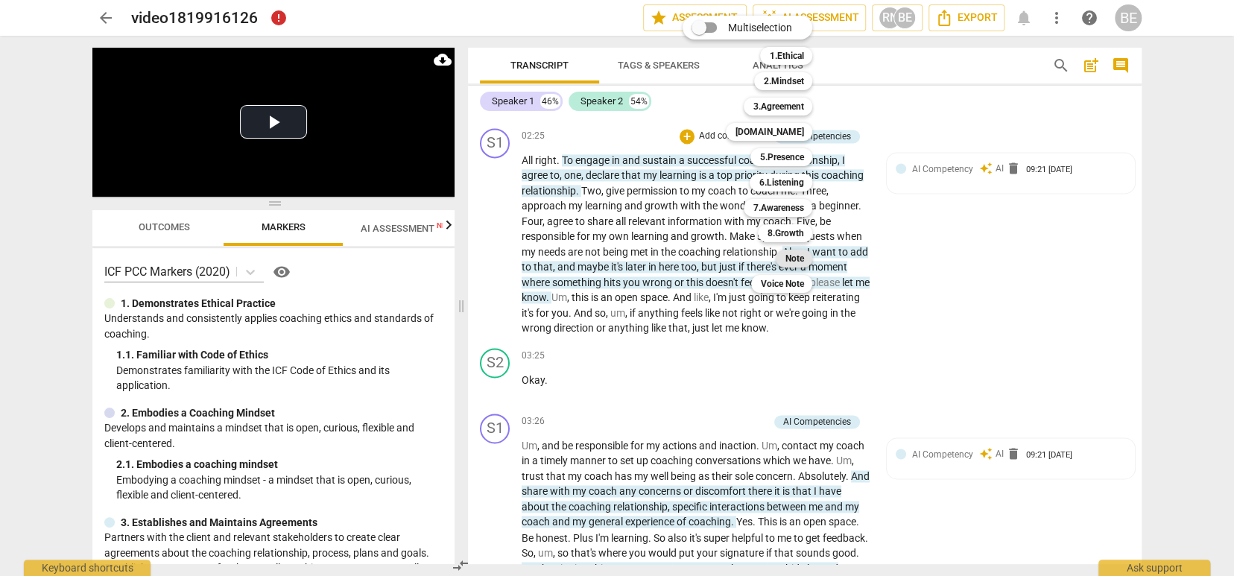
click at [795, 254] on b "Note" at bounding box center [794, 259] width 19 height 18
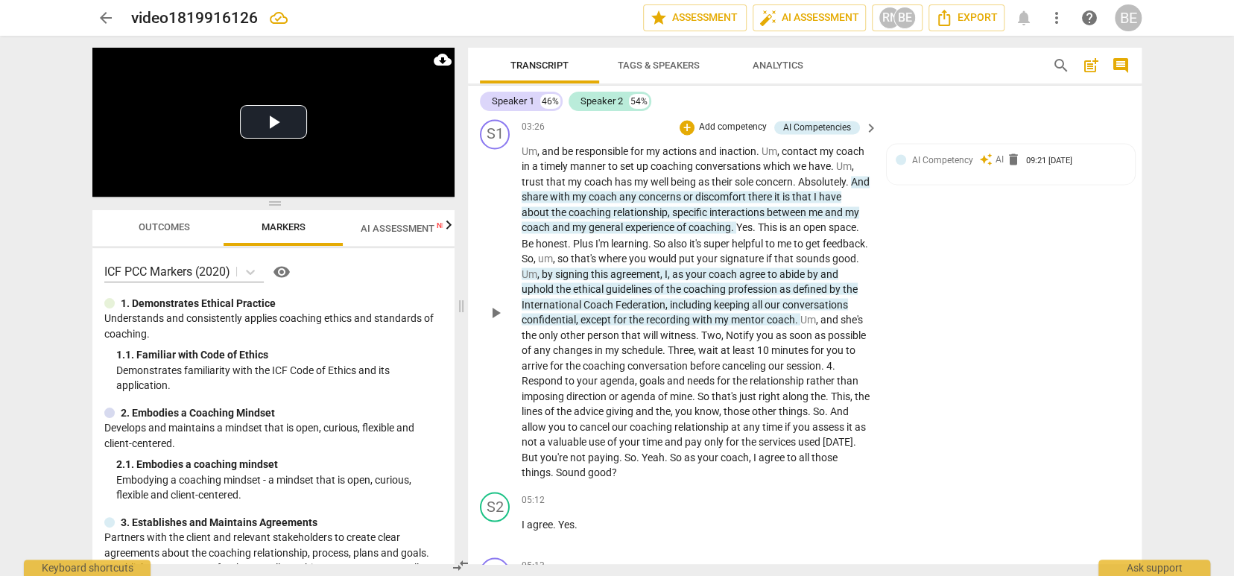
scroll to position [1644, 0]
click at [742, 136] on p "Add competency" at bounding box center [733, 129] width 71 height 13
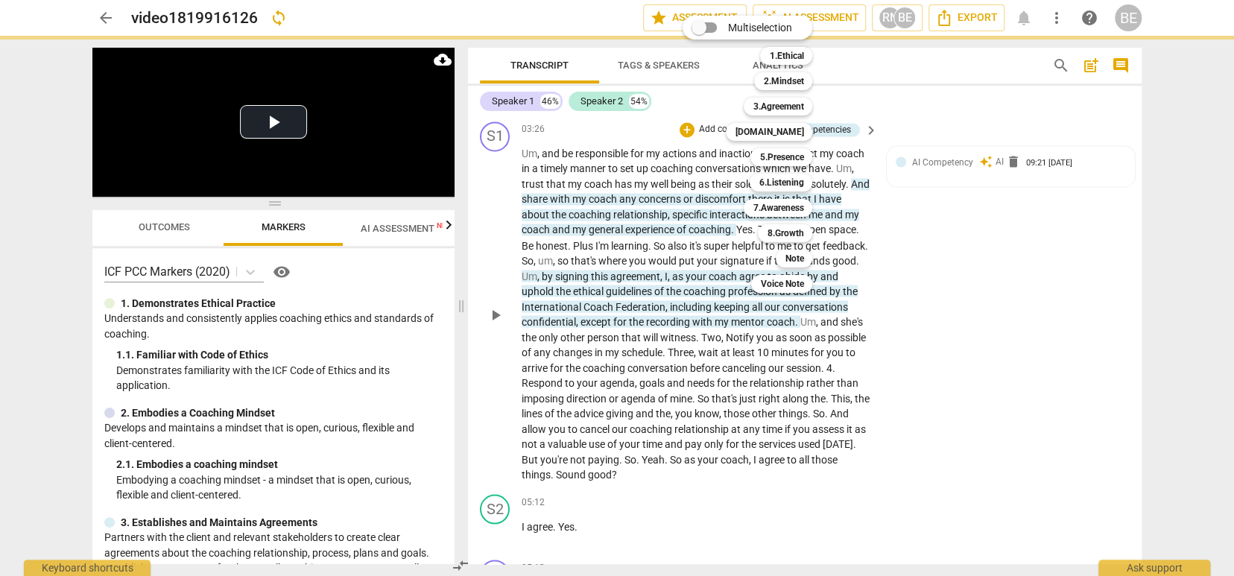
scroll to position [0, 0]
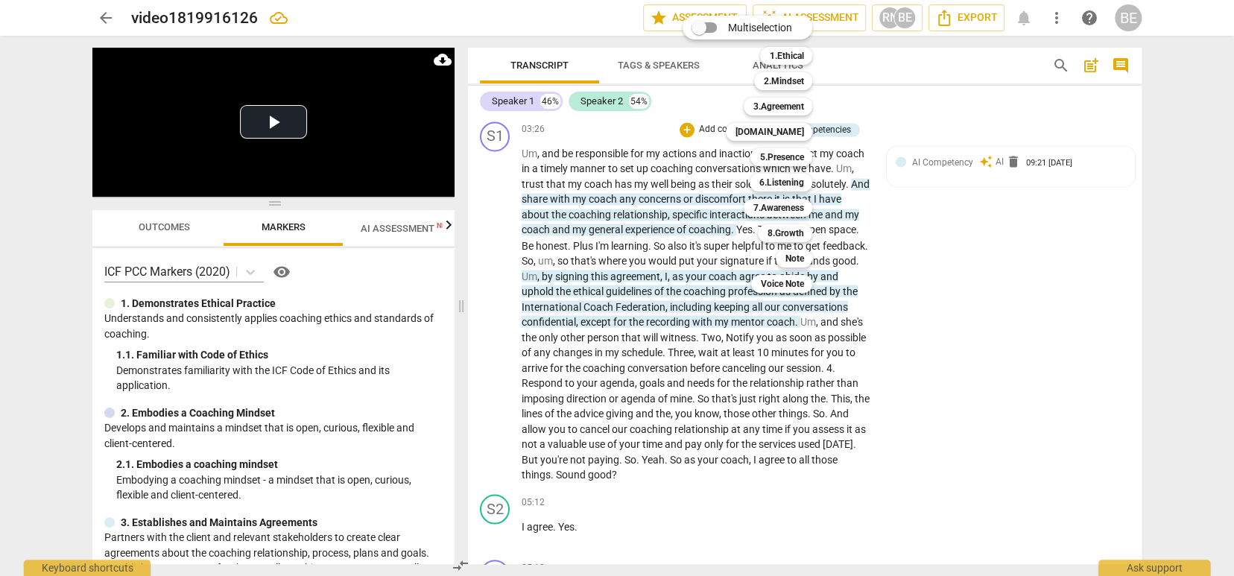
click at [734, 141] on div "Multiselection m 1.Ethical 1 2.Mindset 2 3.Agreement 3 4.Trust 4 5.Presence 5 6…" at bounding box center [759, 154] width 164 height 285
click at [795, 252] on b "Note" at bounding box center [794, 259] width 19 height 18
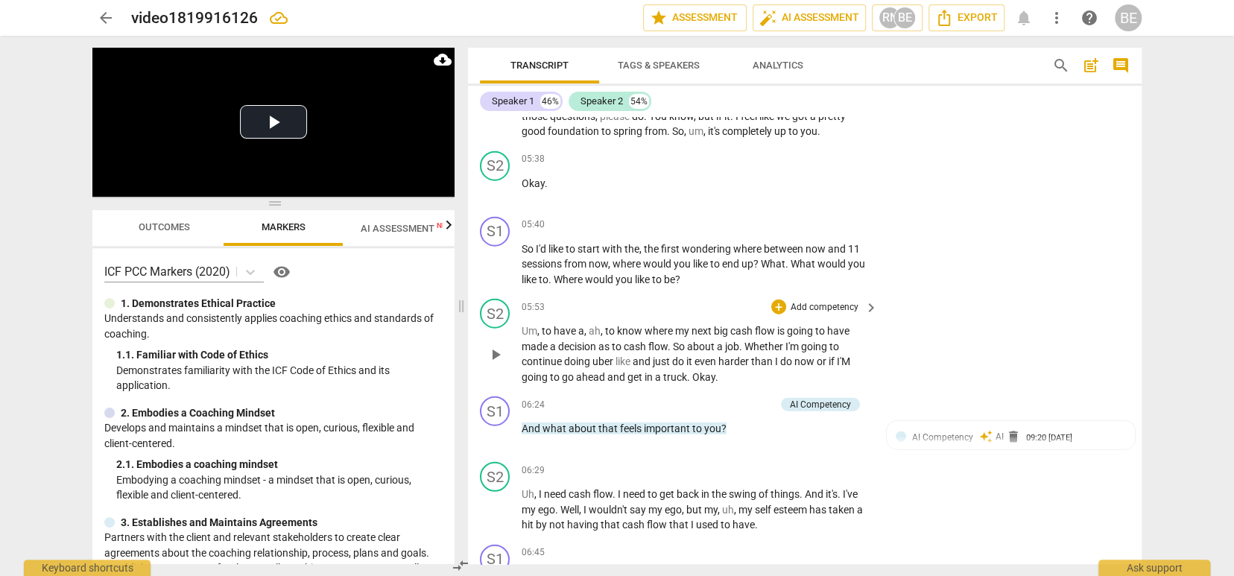
scroll to position [2286, 0]
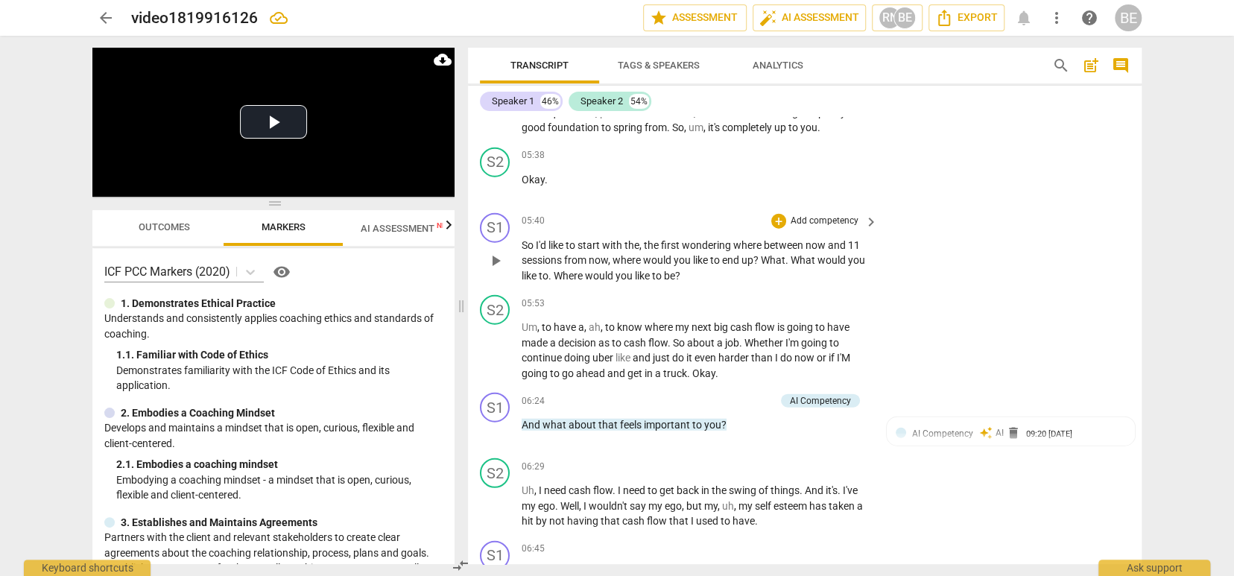
click at [520, 241] on div "S1 play_arrow pause" at bounding box center [501, 248] width 42 height 71
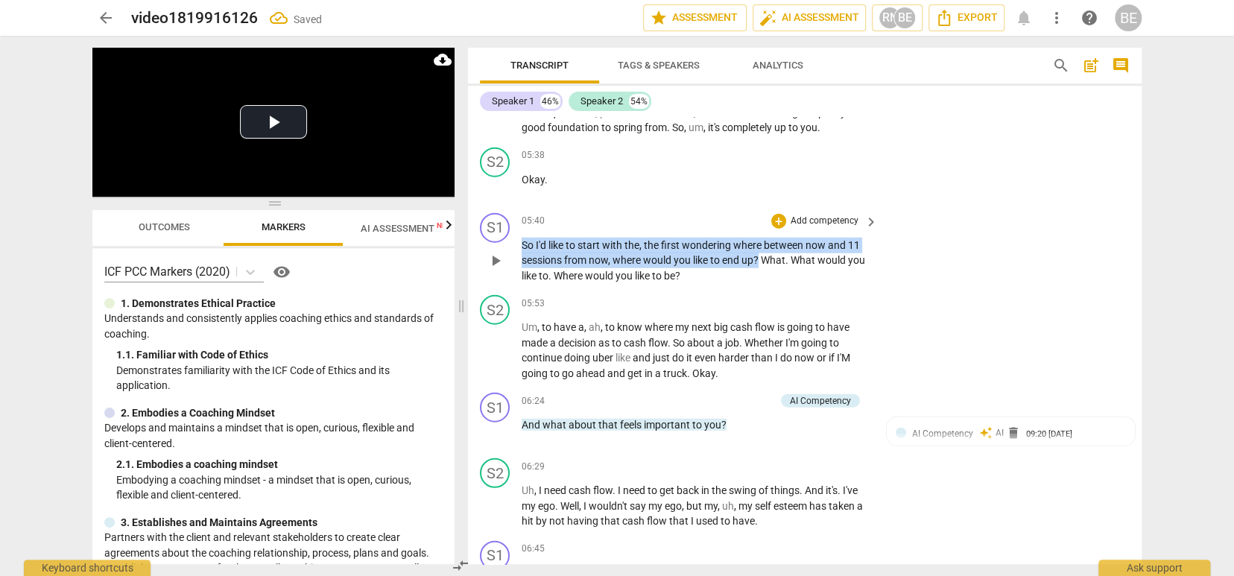
drag, startPoint x: 523, startPoint y: 243, endPoint x: 760, endPoint y: 261, distance: 237.0
click at [760, 261] on p "So I'd like to start with the , the first wondering where between now and 11 se…" at bounding box center [696, 261] width 349 height 46
click at [814, 236] on span "keyboard_arrow_down" at bounding box center [813, 240] width 18 height 18
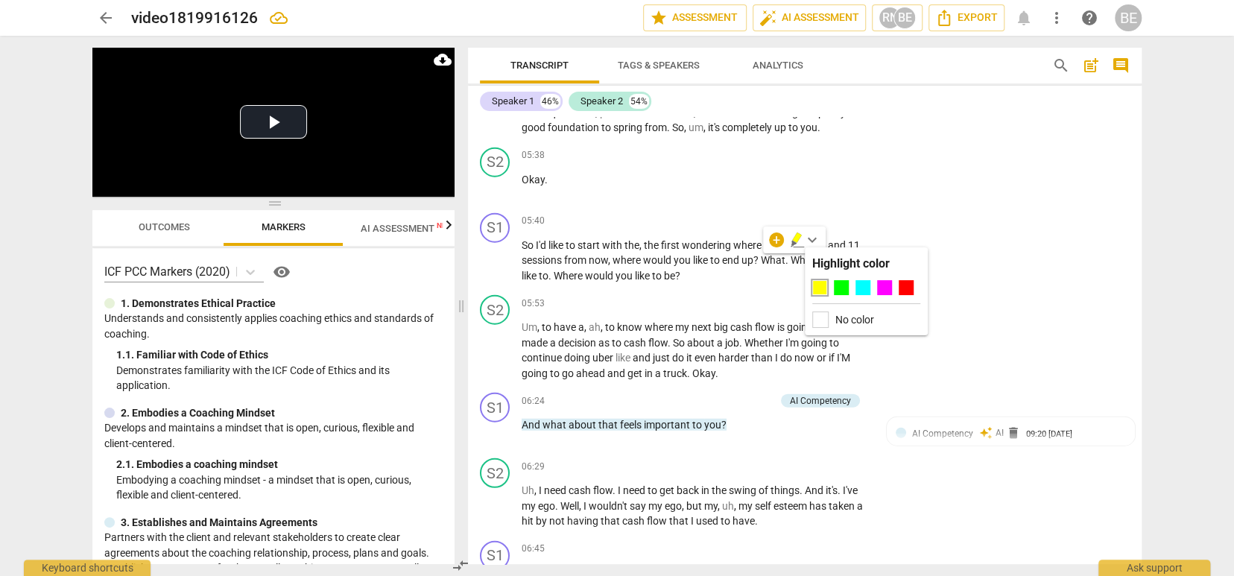
click at [820, 287] on div at bounding box center [819, 287] width 15 height 15
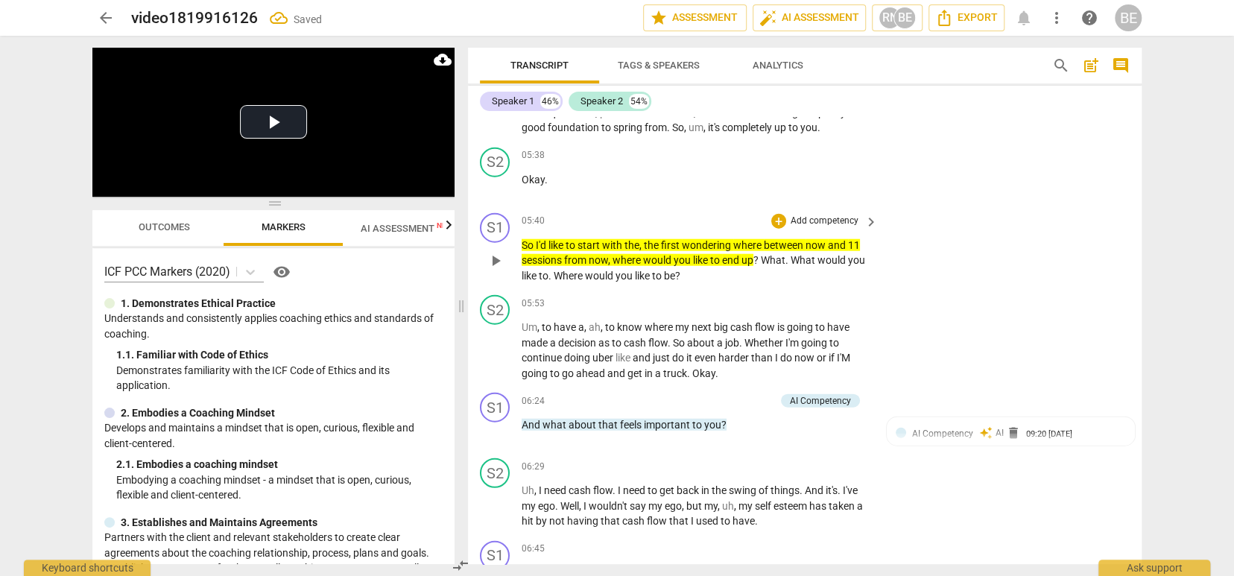
click at [829, 218] on p "Add competency" at bounding box center [824, 221] width 71 height 13
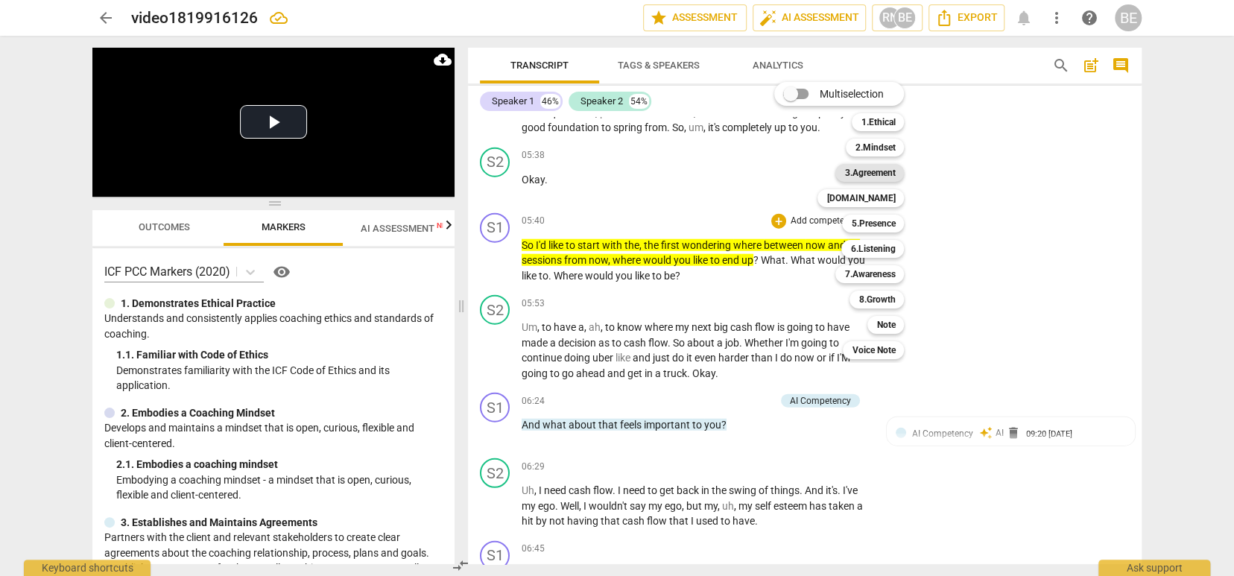
click at [865, 168] on b "3.Agreement" at bounding box center [870, 173] width 51 height 18
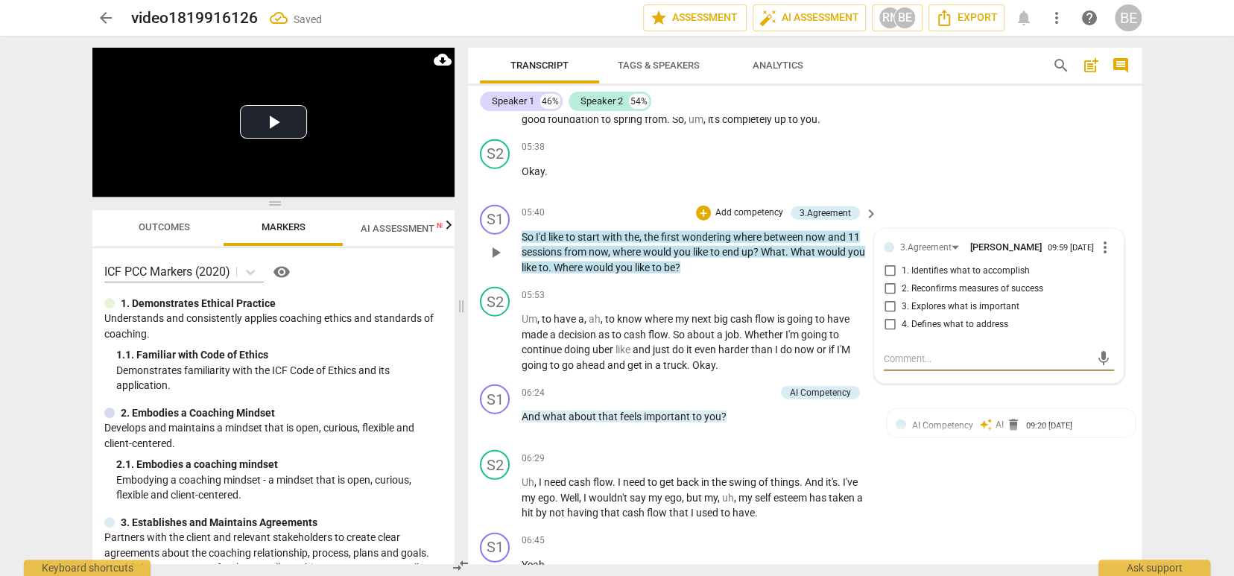
click at [889, 275] on input "1. Identifies what to accomplish" at bounding box center [890, 271] width 24 height 18
click at [921, 353] on textarea at bounding box center [987, 357] width 206 height 14
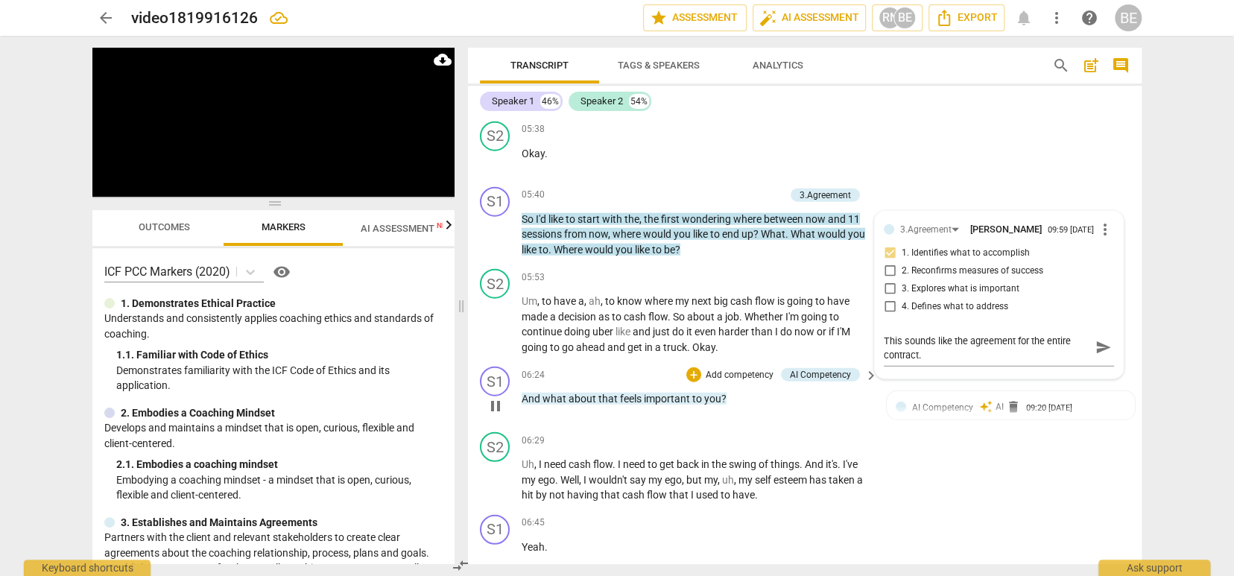
click at [617, 367] on div "06:24 + Add competency AI Competency keyboard_arrow_right" at bounding box center [701, 375] width 358 height 16
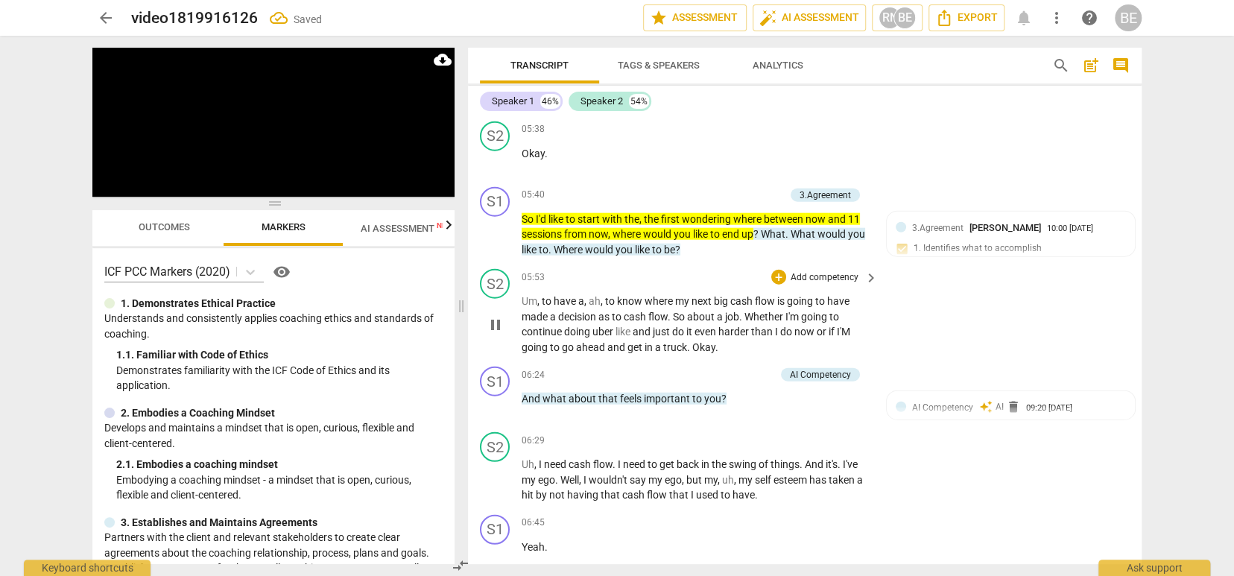
click at [519, 309] on div "play_arrow pause" at bounding box center [503, 324] width 38 height 51
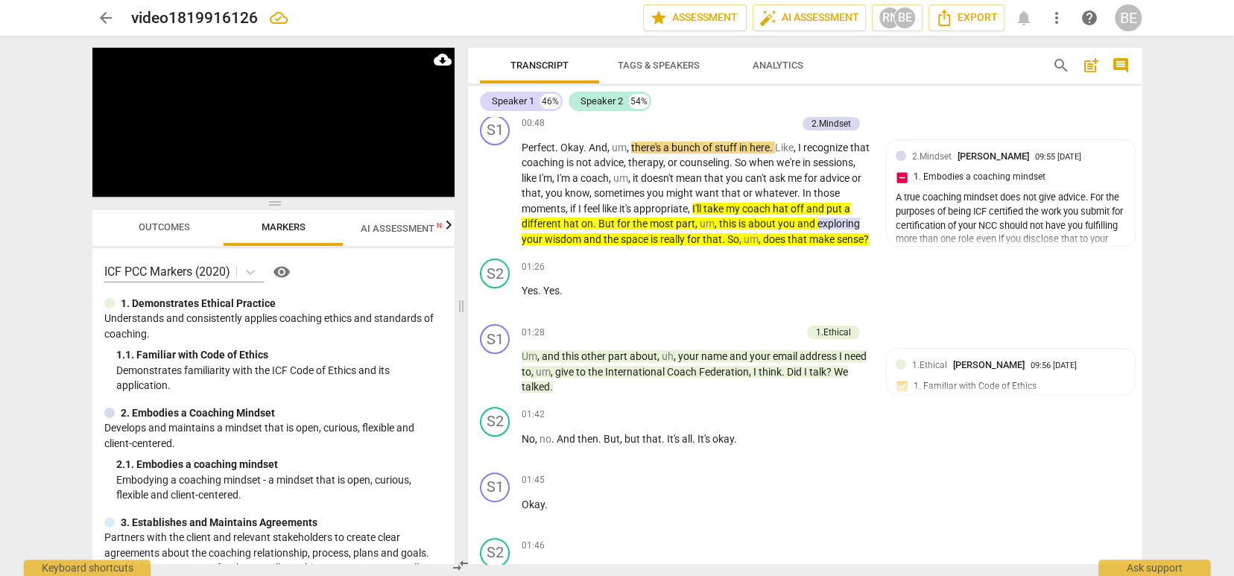
scroll to position [191, 0]
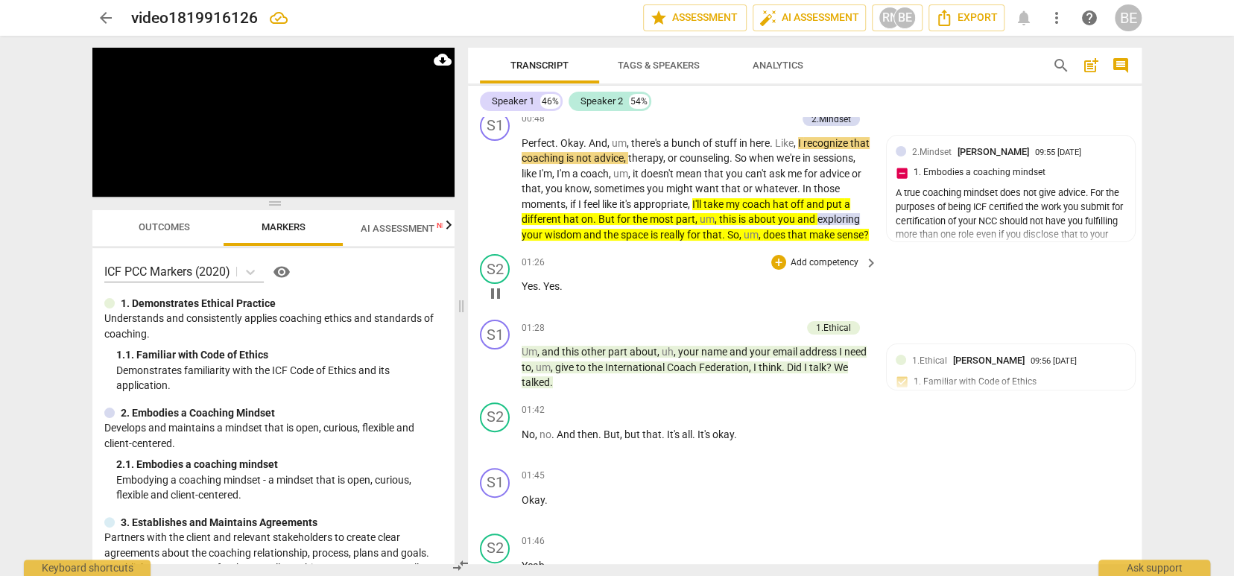
click at [616, 294] on p "Yes . Yes ." at bounding box center [696, 287] width 349 height 16
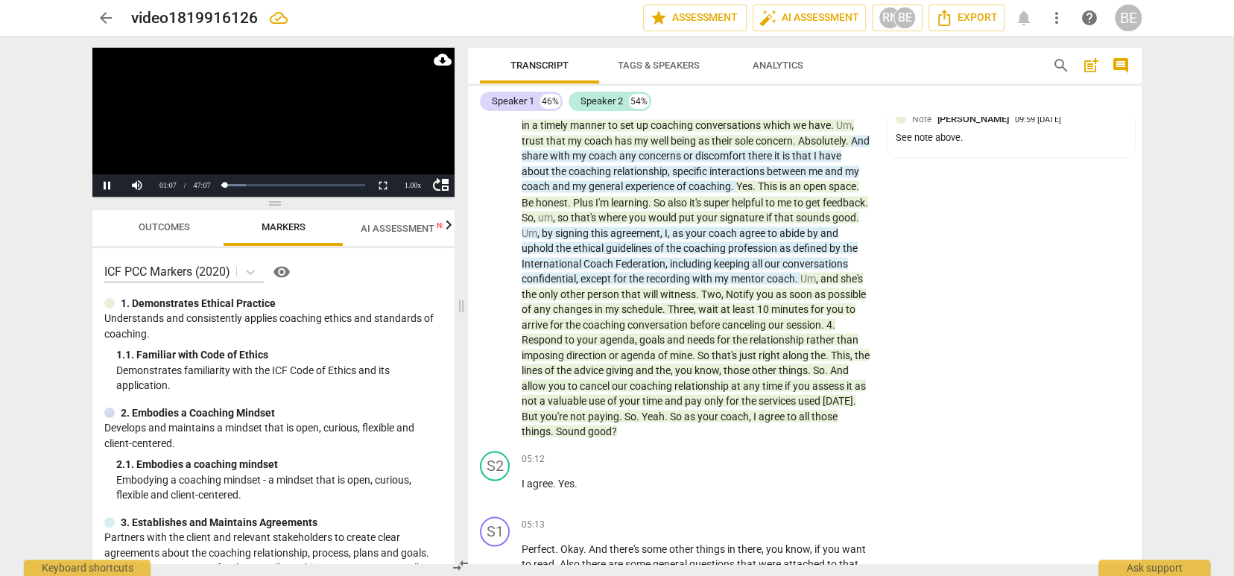
scroll to position [0, 0]
drag, startPoint x: 108, startPoint y: 185, endPoint x: 298, endPoint y: 195, distance: 190.4
click at [109, 185] on button "Pause" at bounding box center [107, 185] width 30 height 22
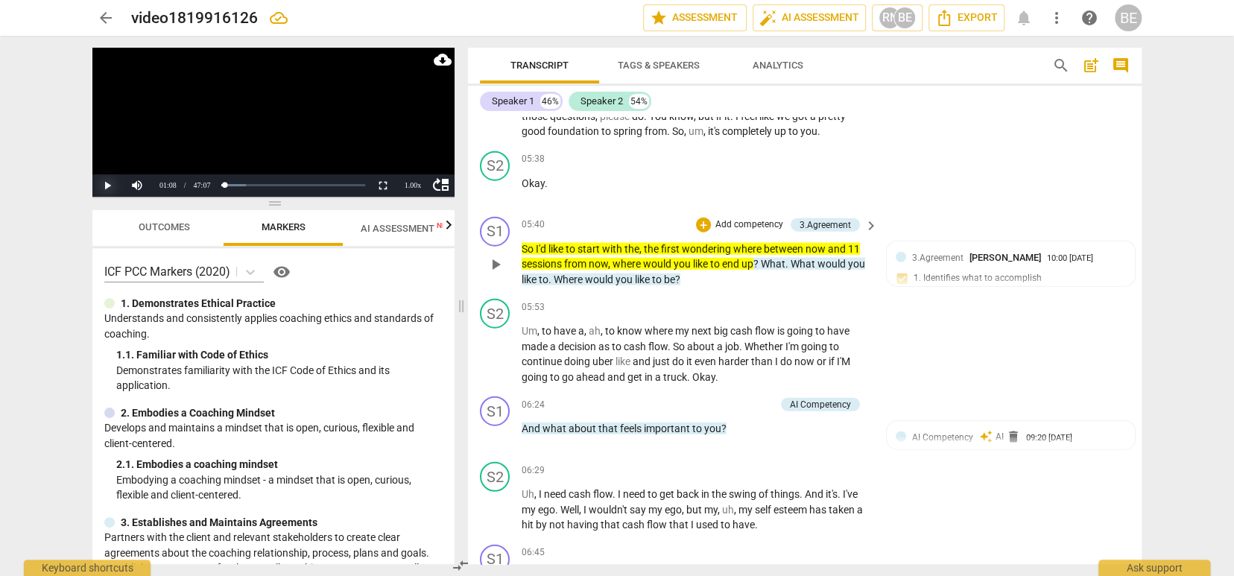
scroll to position [2291, 0]
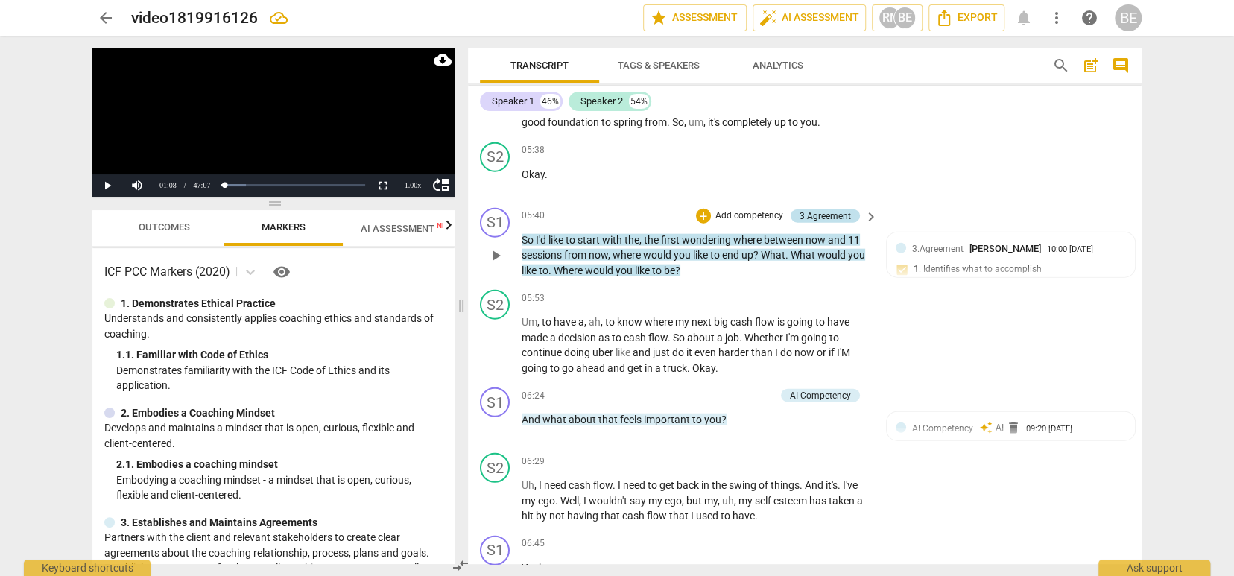
click at [815, 212] on div "3.Agreement" at bounding box center [825, 215] width 51 height 13
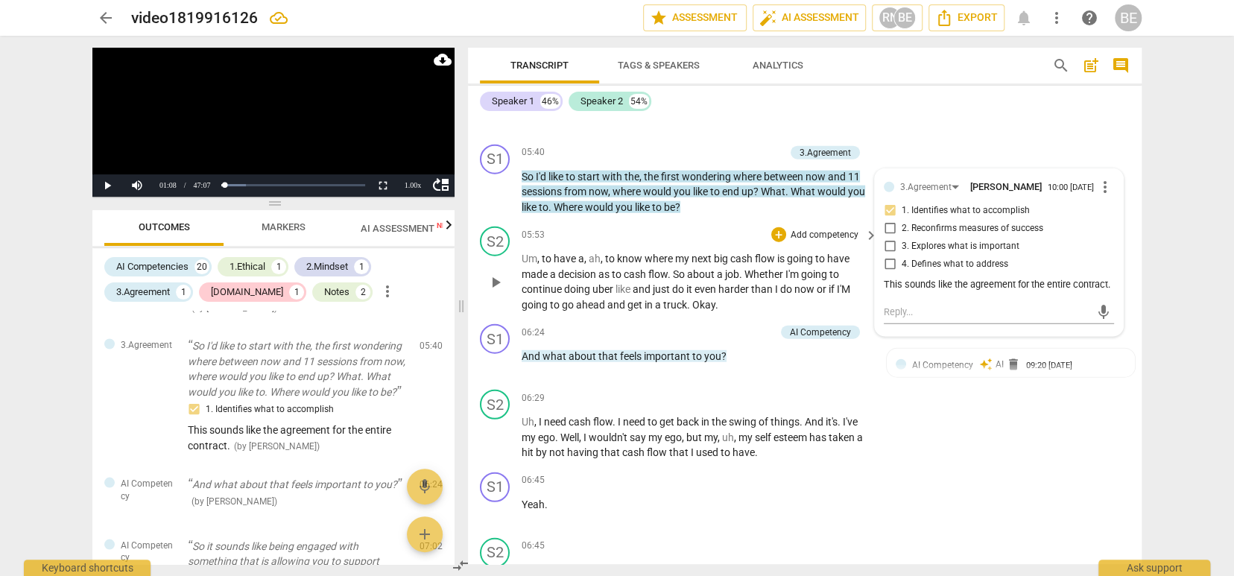
scroll to position [2358, 0]
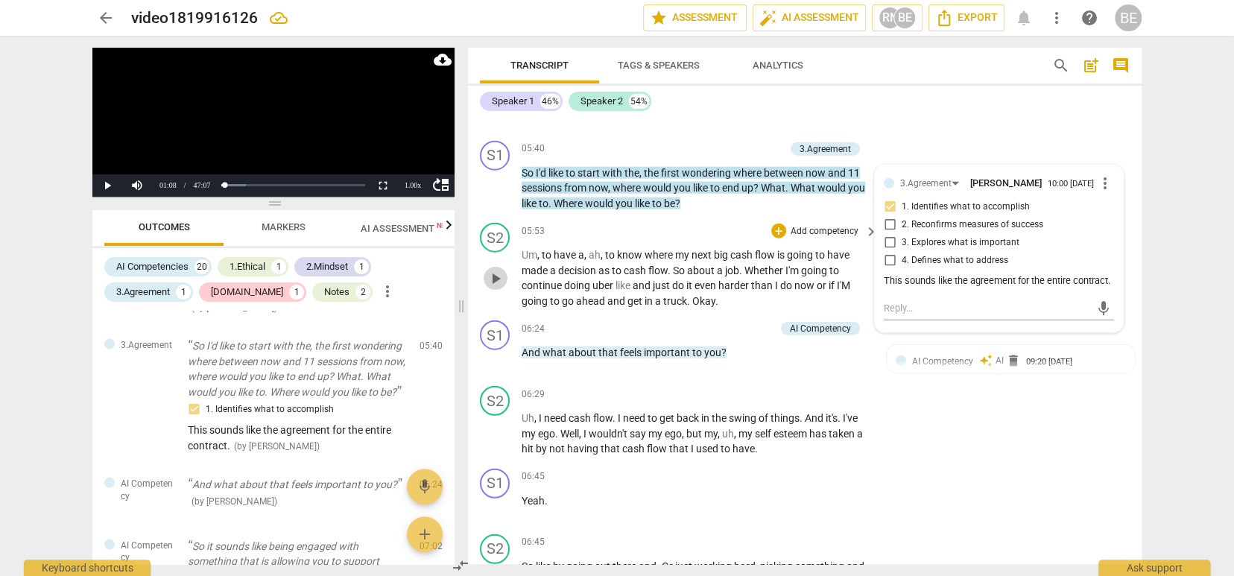
click at [498, 274] on span "play_arrow" at bounding box center [496, 279] width 18 height 18
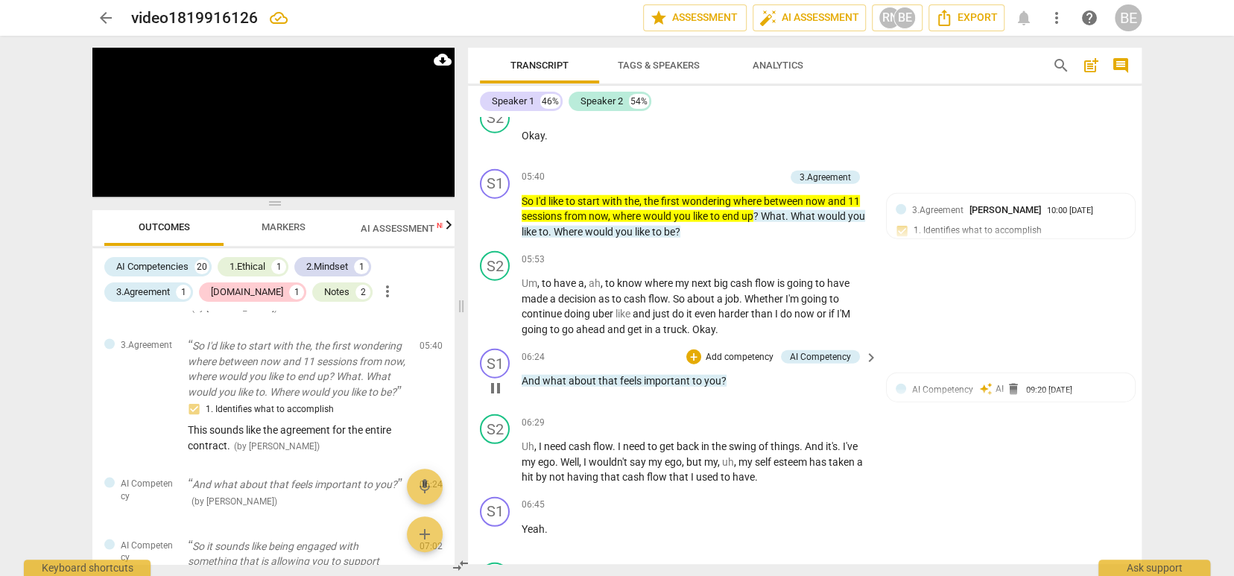
scroll to position [2330, 0]
click at [746, 360] on p "Add competency" at bounding box center [739, 357] width 71 height 13
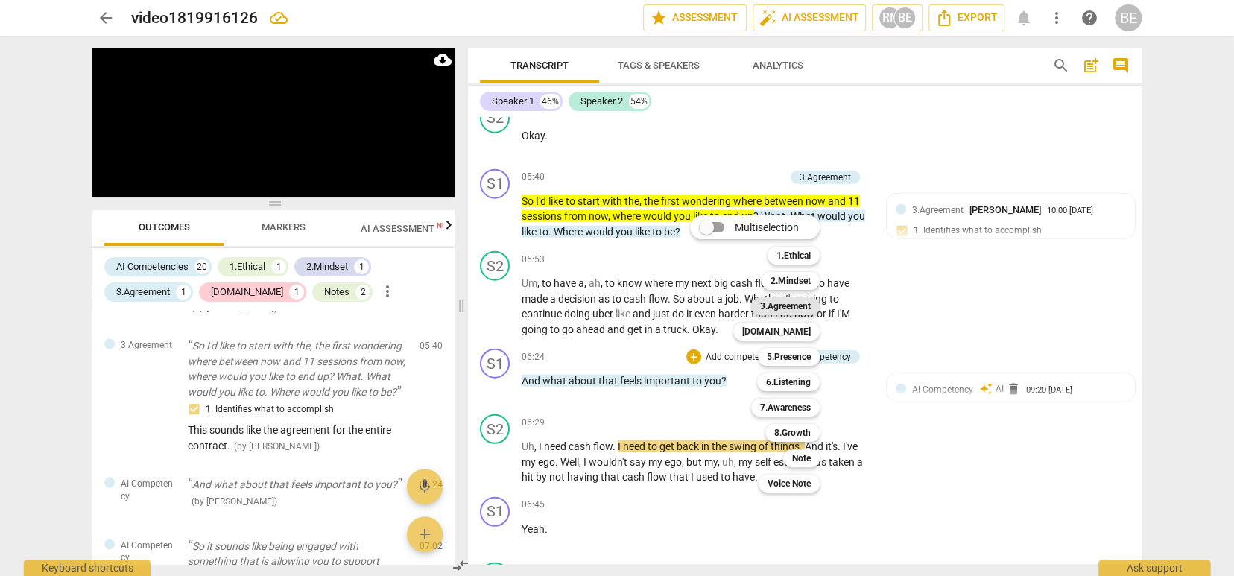
click at [789, 307] on b "3.Agreement" at bounding box center [785, 306] width 51 height 18
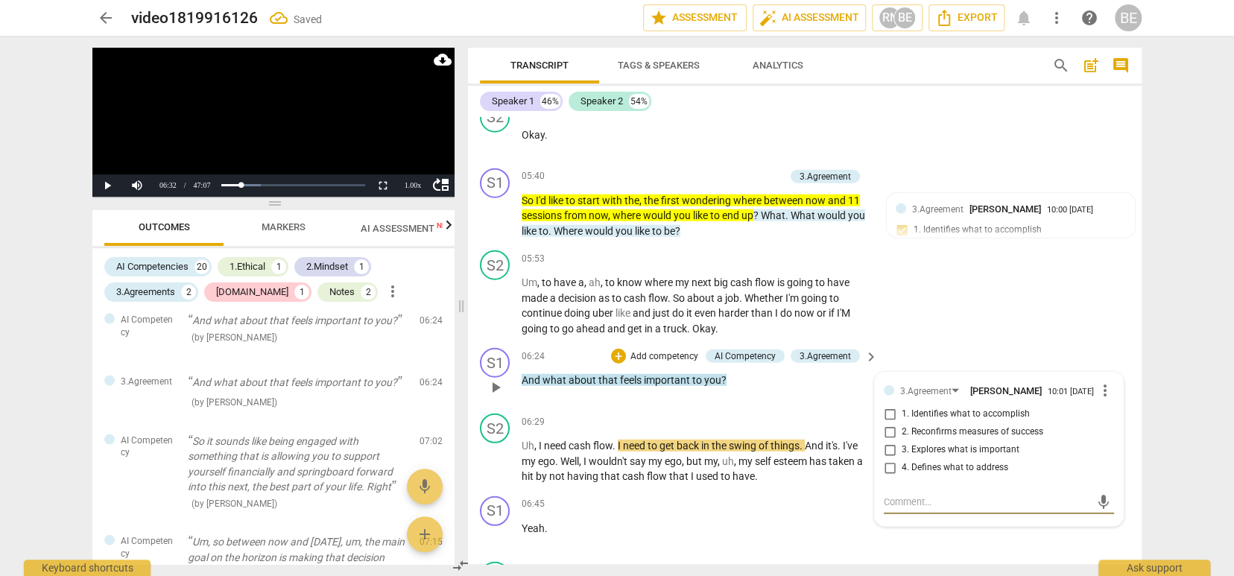
scroll to position [0, 0]
click at [887, 444] on input "3. Explores what is important" at bounding box center [890, 450] width 24 height 18
click at [809, 388] on div "06:24 + Add competency AI Competency 3.Agreement keyboard_arrow_right And what …" at bounding box center [701, 375] width 358 height 54
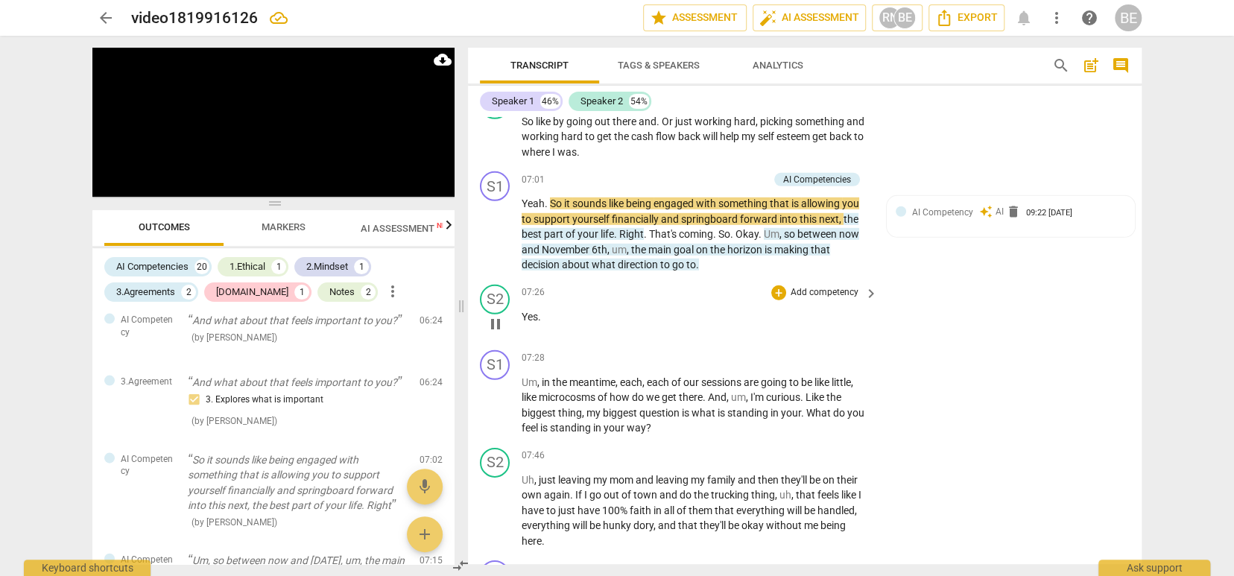
scroll to position [0, 0]
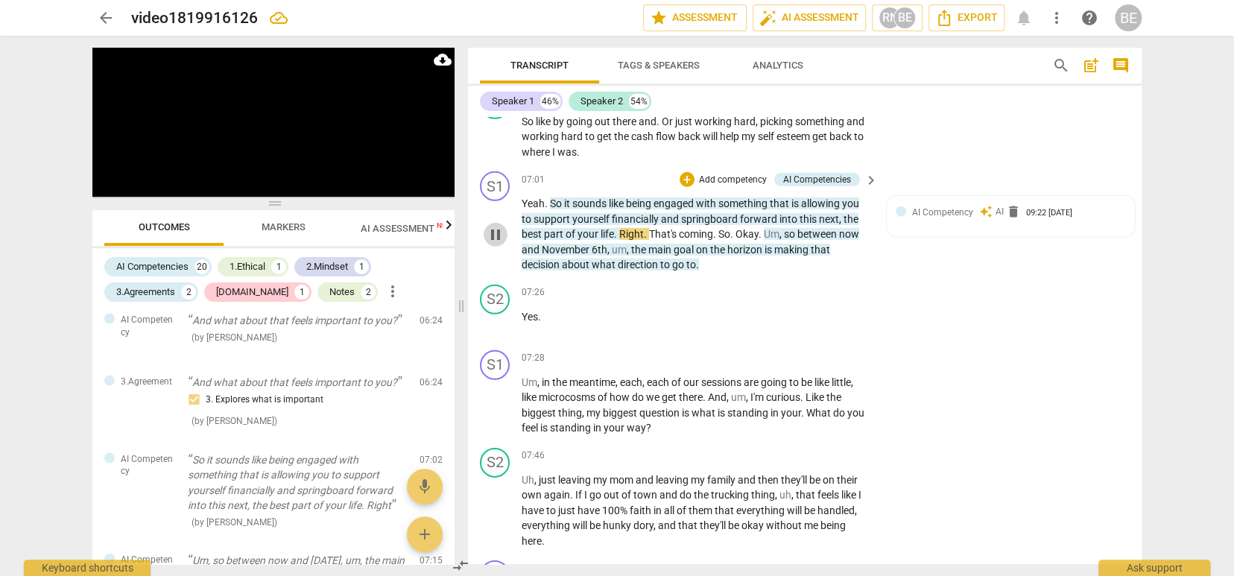
click at [492, 226] on span "pause" at bounding box center [496, 235] width 18 height 18
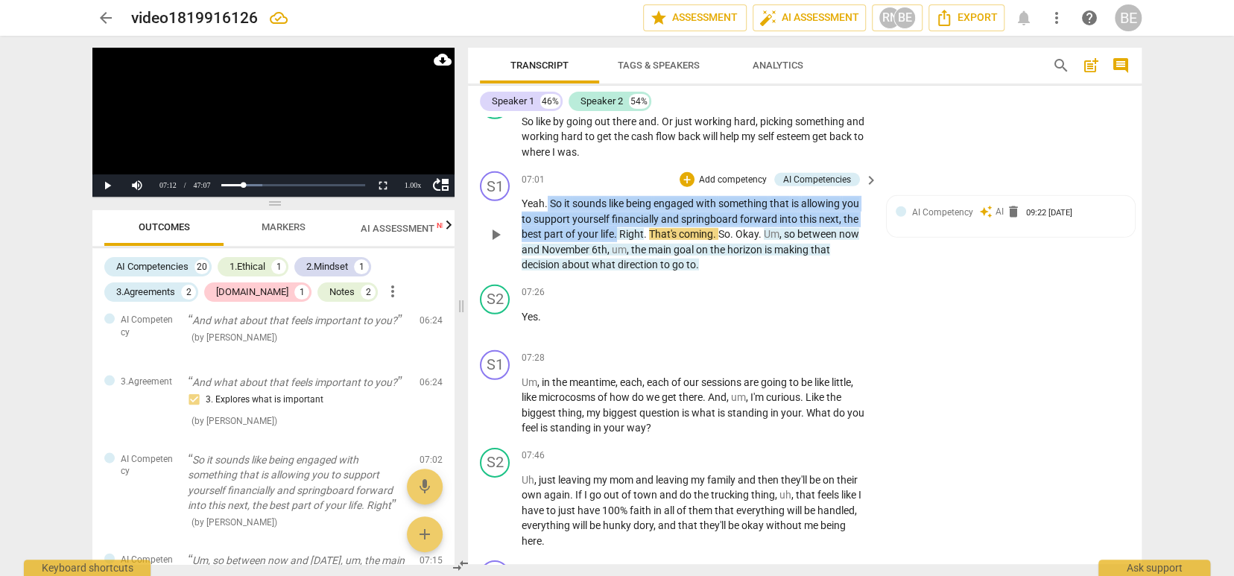
drag, startPoint x: 547, startPoint y: 193, endPoint x: 616, endPoint y: 222, distance: 74.5
click at [616, 222] on p "Yeah . So it sounds like being engaged with something that is allowing you to s…" at bounding box center [696, 234] width 349 height 77
click at [669, 206] on span "keyboard_arrow_down" at bounding box center [669, 208] width 18 height 18
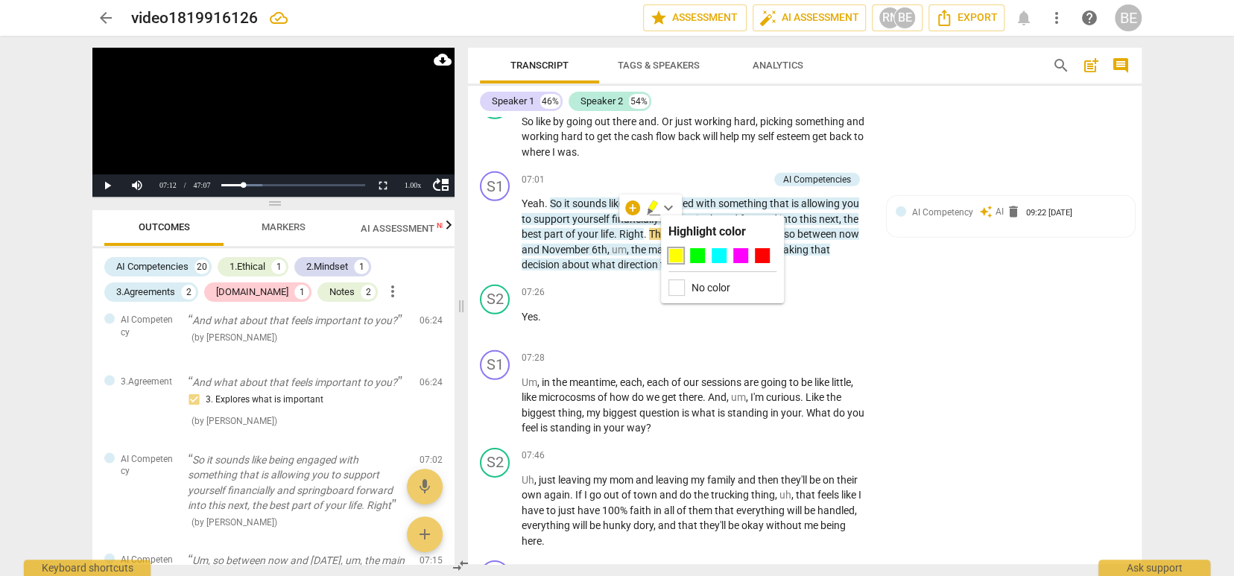
click at [675, 253] on div at bounding box center [676, 255] width 15 height 15
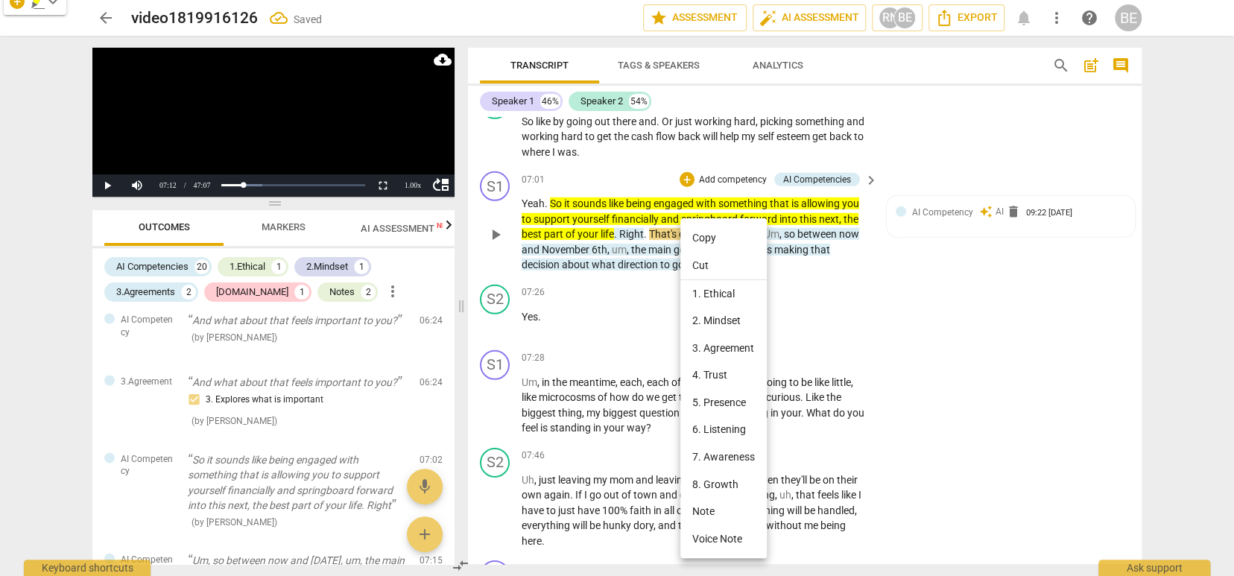
click at [552, 215] on div at bounding box center [617, 288] width 1234 height 576
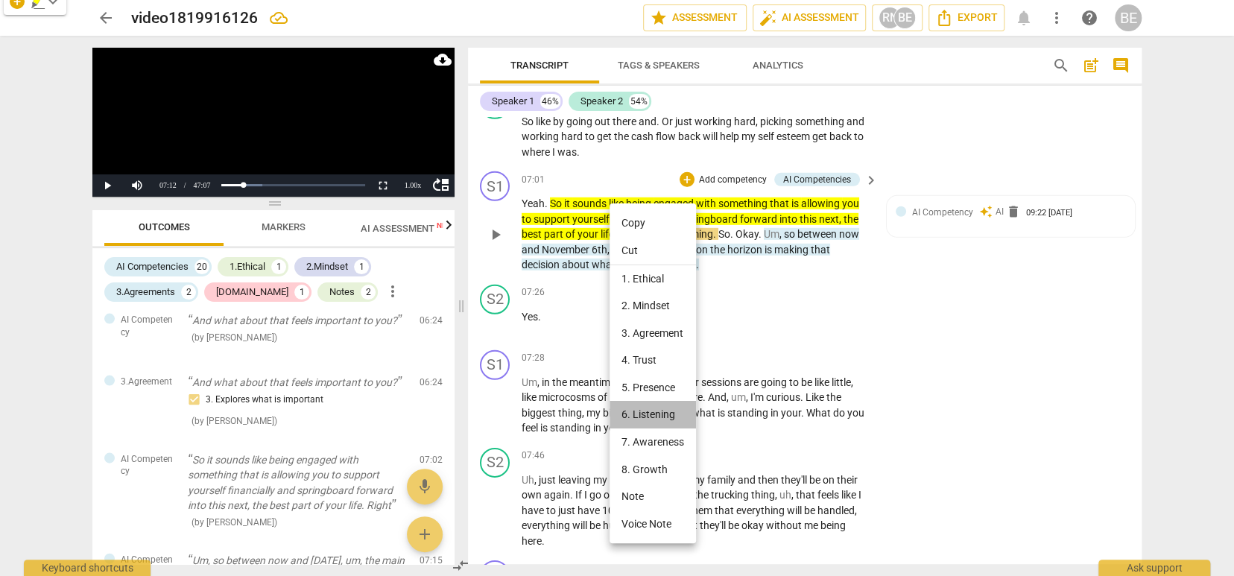
click at [660, 409] on li "6. Listening" at bounding box center [653, 415] width 86 height 28
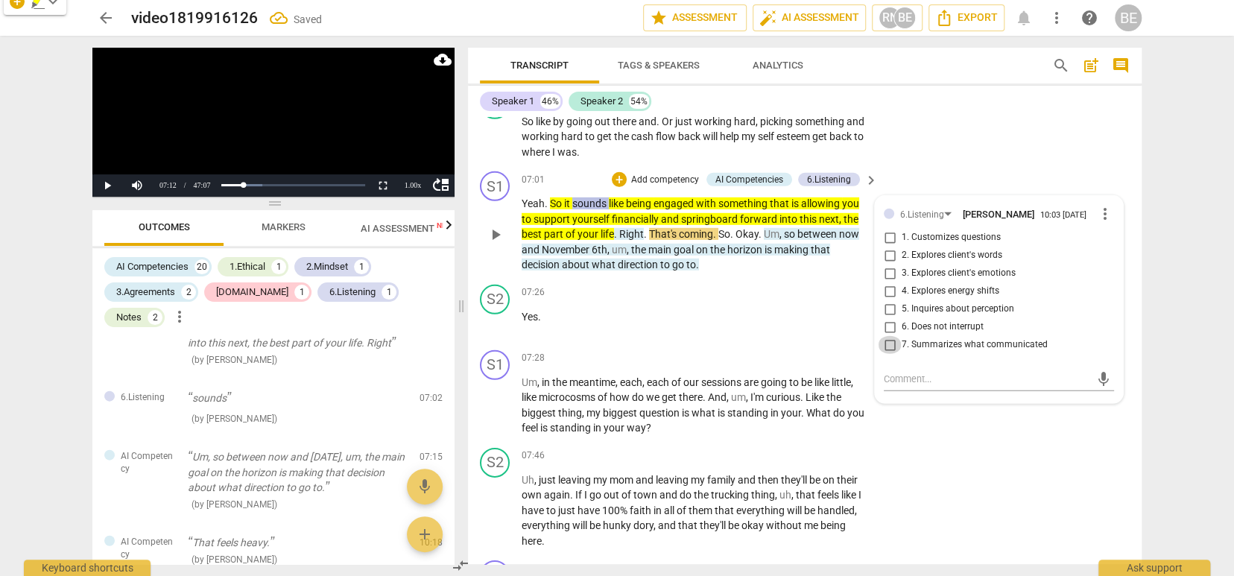
click at [889, 339] on input "7. Summarizes what communicated" at bounding box center [890, 345] width 24 height 18
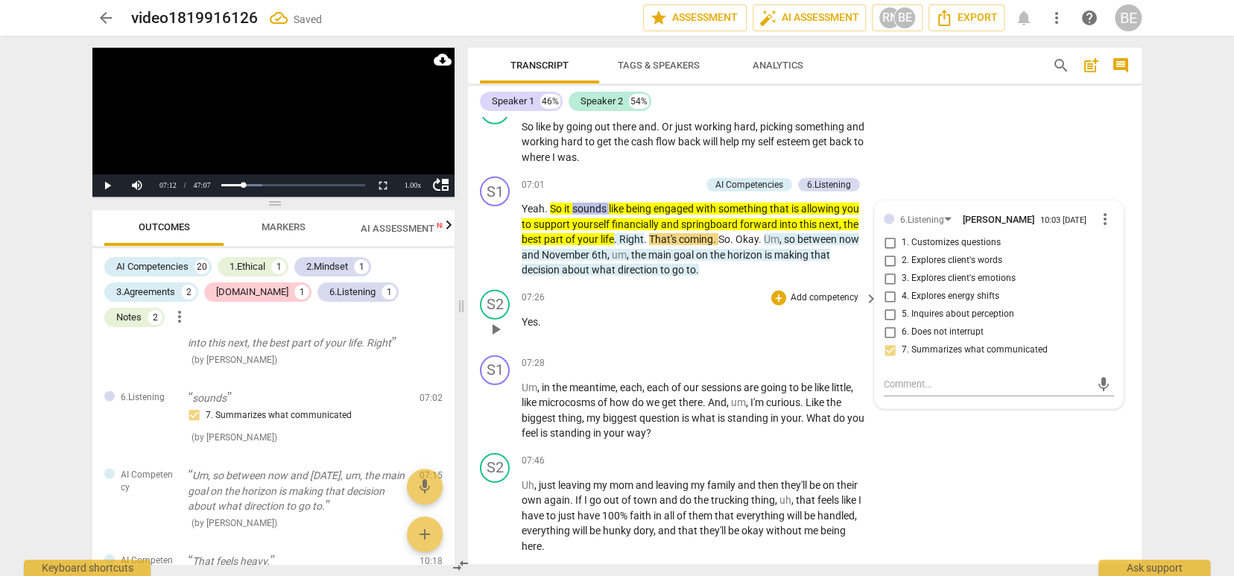
click at [740, 293] on div "07:26 + Add competency keyboard_arrow_right Yes ." at bounding box center [701, 317] width 358 height 54
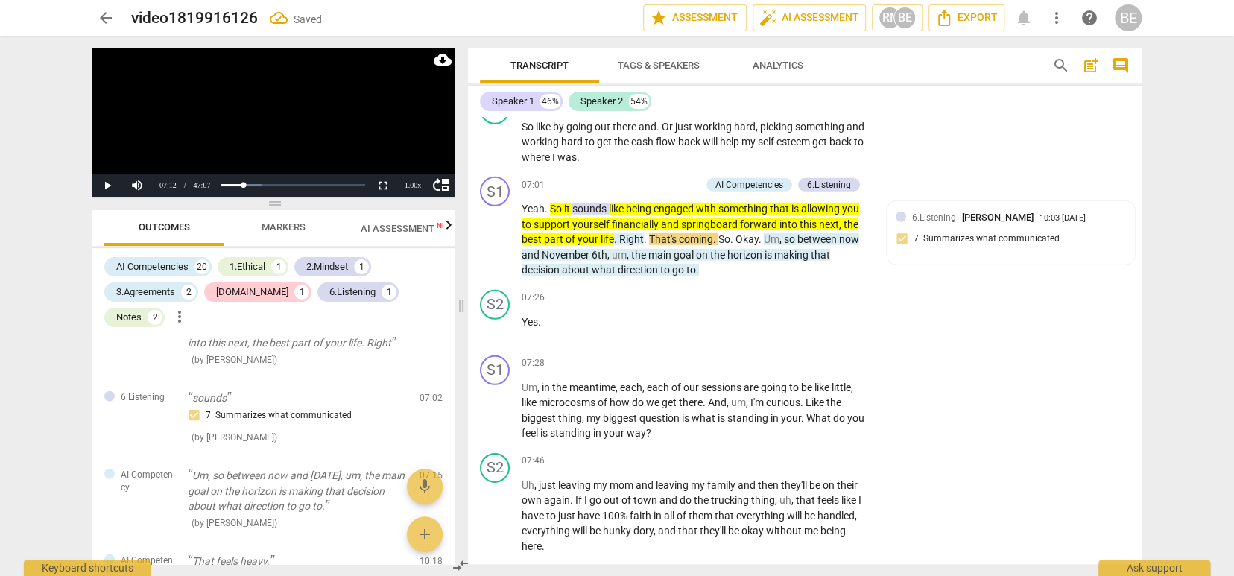
scroll to position [2797, 0]
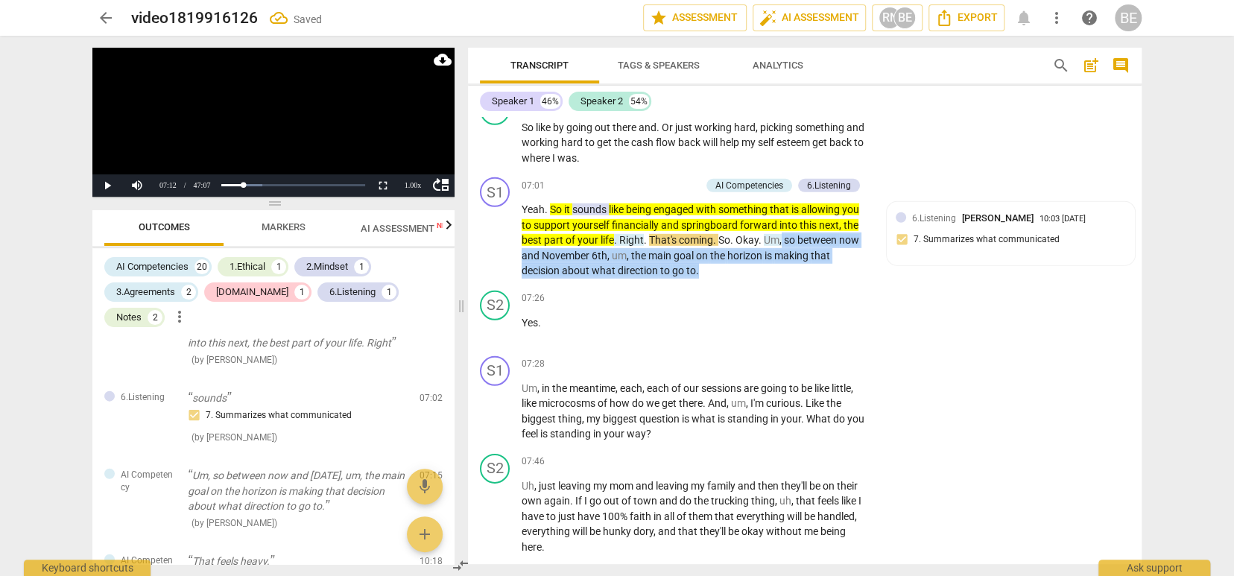
drag, startPoint x: 784, startPoint y: 230, endPoint x: 792, endPoint y: 259, distance: 30.7
click at [792, 259] on p "Yeah . So it sounds like being engaged with something that is allowing you to s…" at bounding box center [696, 240] width 349 height 77
click at [749, 242] on span "keyboard_arrow_down" at bounding box center [748, 245] width 18 height 18
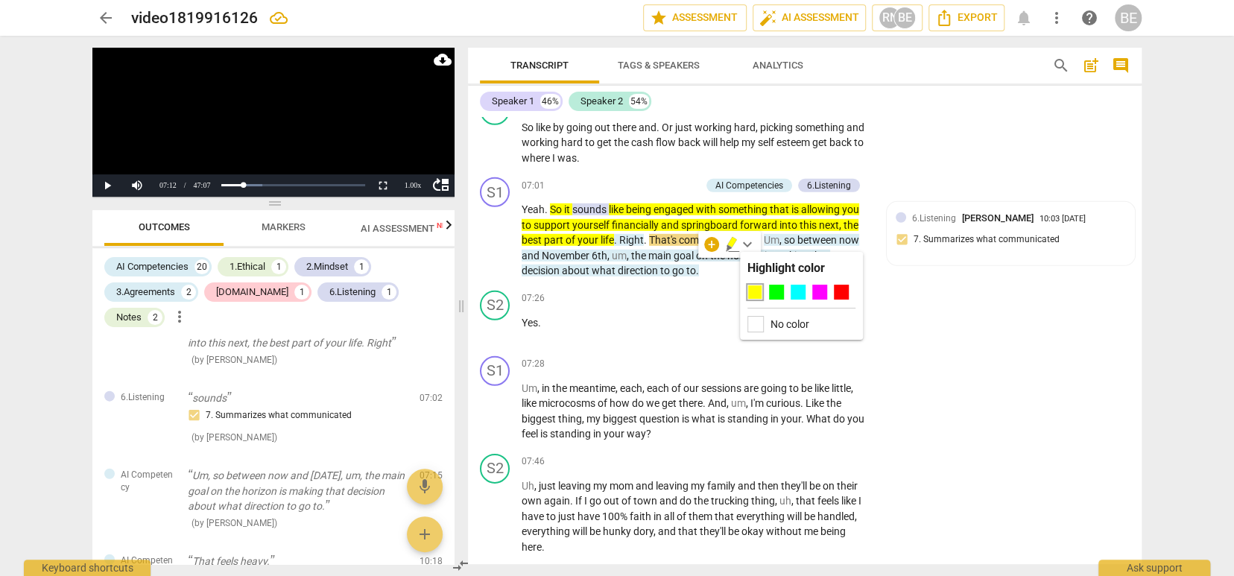
click at [755, 291] on div at bounding box center [755, 292] width 15 height 15
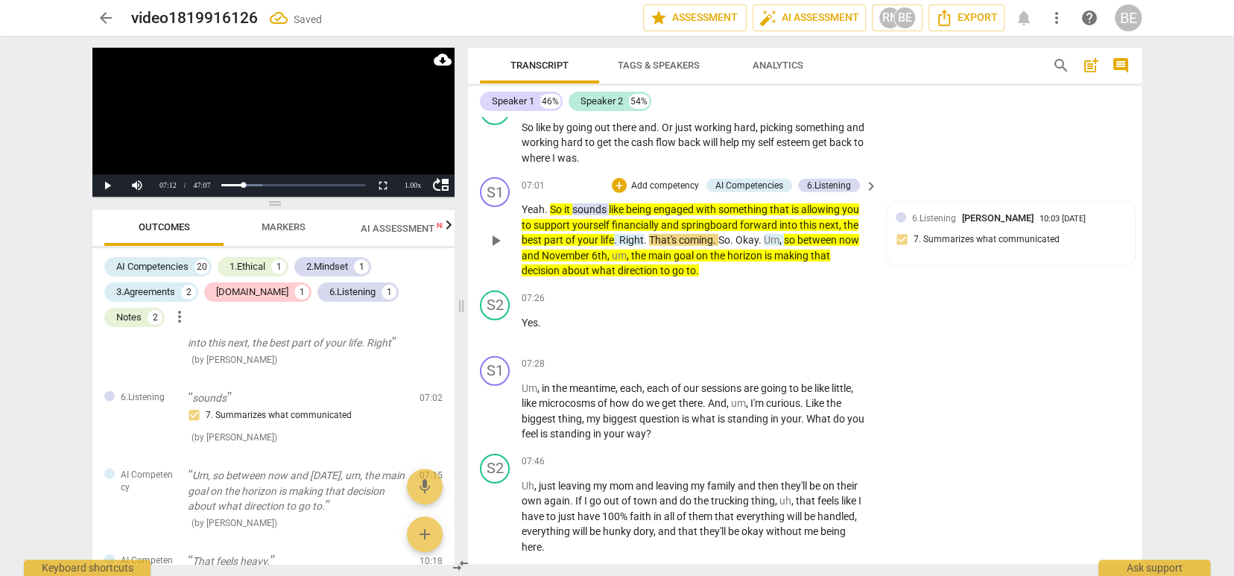
scroll to position [2805, 0]
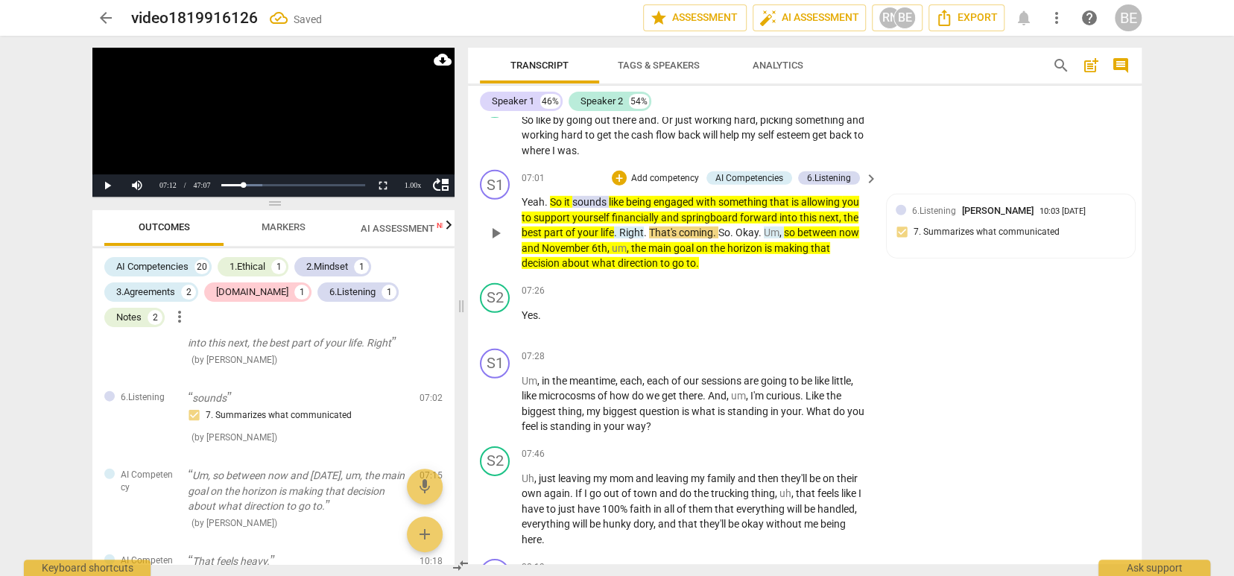
click at [652, 178] on p "Add competency" at bounding box center [665, 178] width 71 height 13
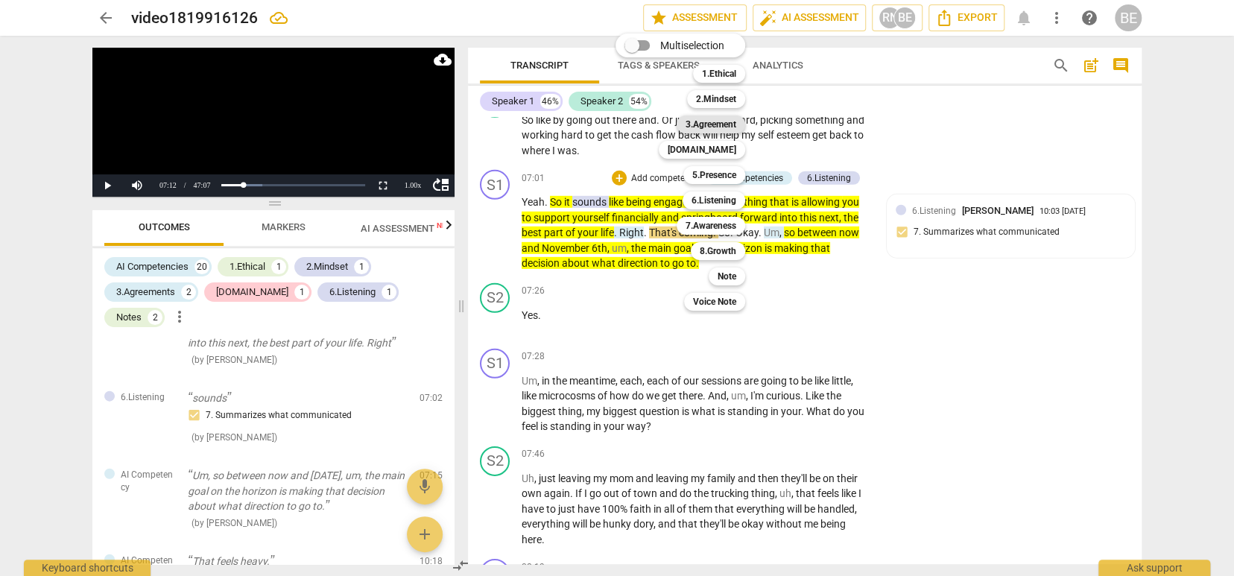
click at [719, 124] on b "3.Agreement" at bounding box center [711, 125] width 51 height 18
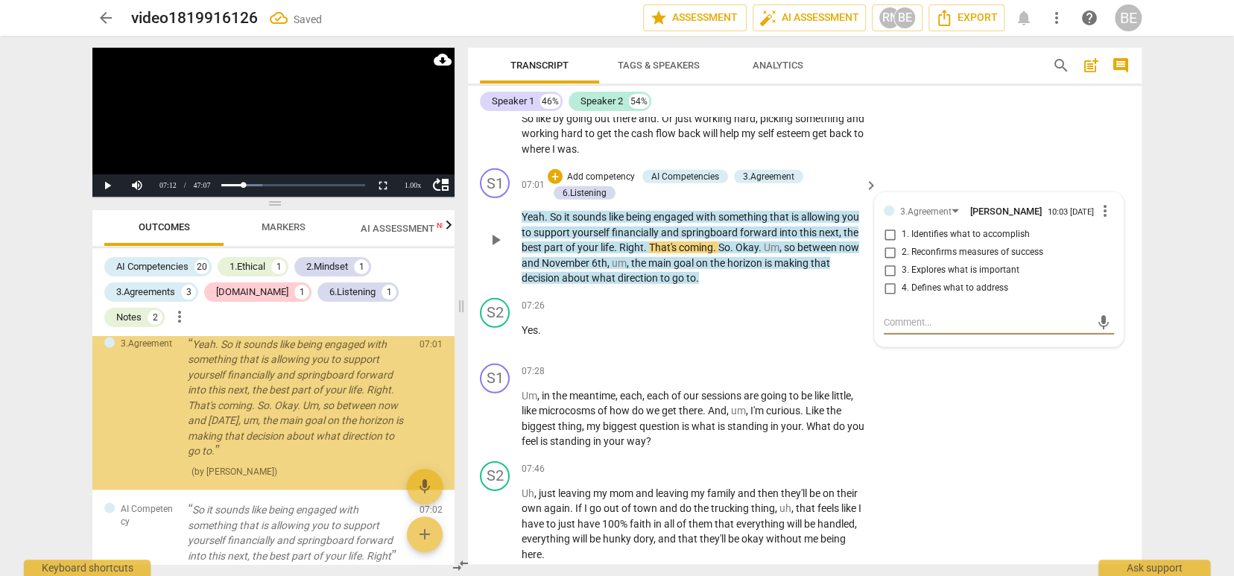
scroll to position [2807, 0]
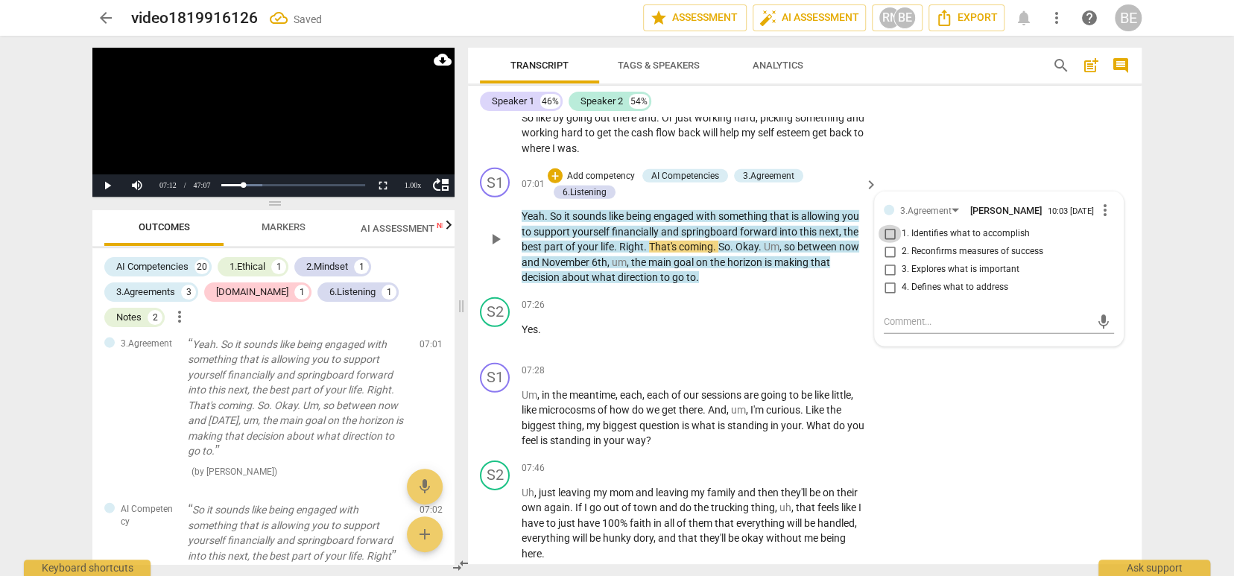
click at [891, 227] on input "1. Identifies what to accomplish" at bounding box center [890, 234] width 24 height 18
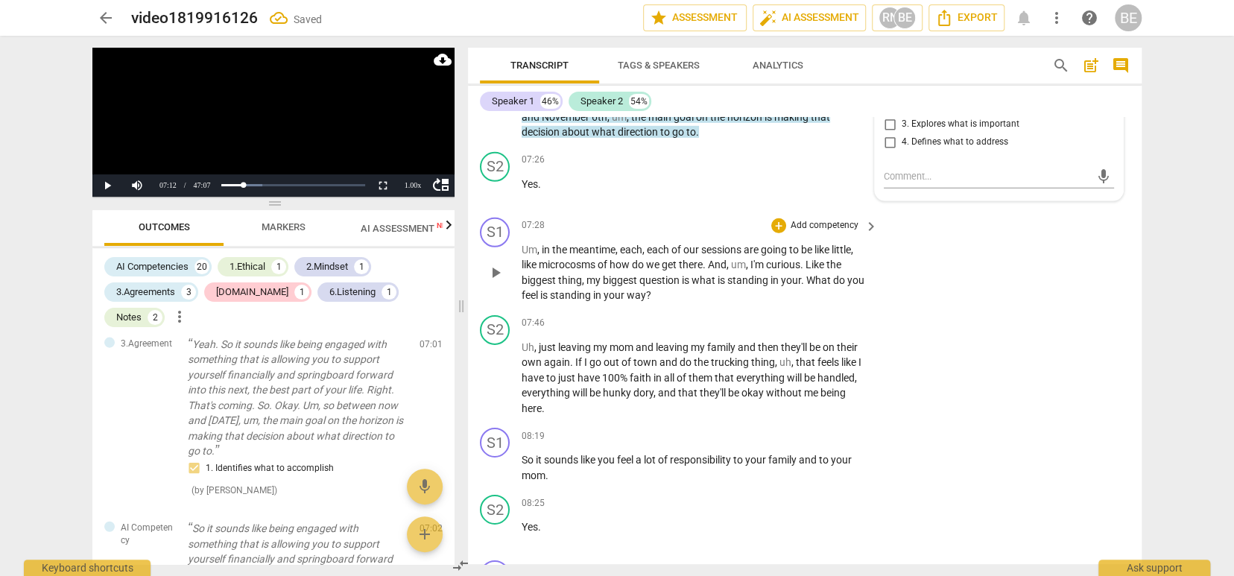
scroll to position [0, 0]
click at [508, 247] on div "play_arrow pause" at bounding box center [503, 272] width 38 height 51
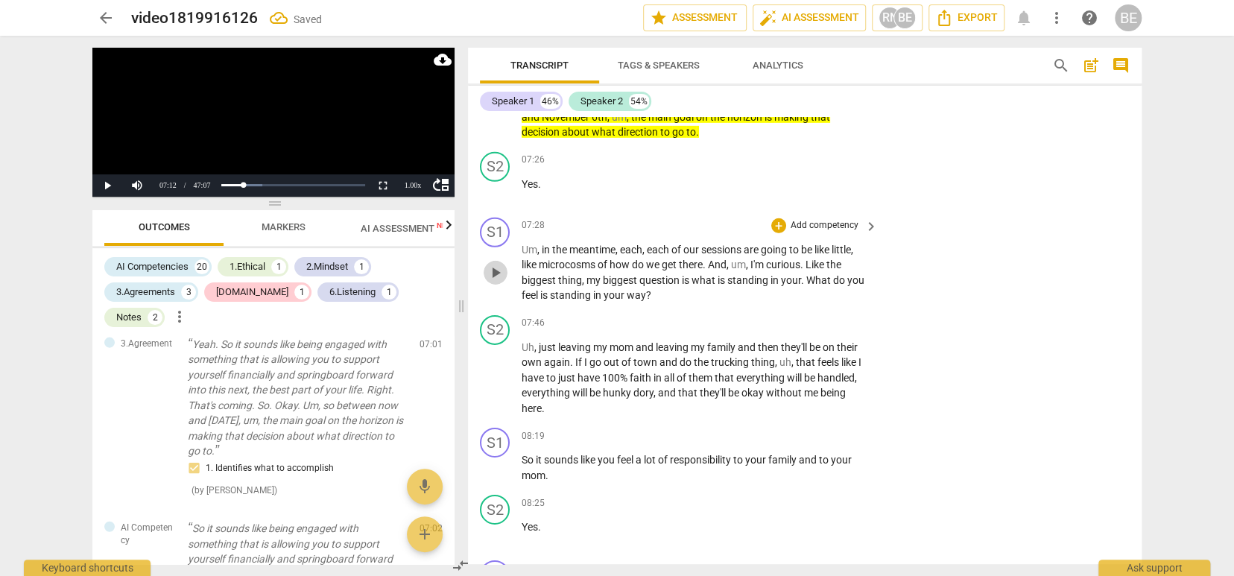
click at [500, 264] on span "play_arrow" at bounding box center [496, 273] width 18 height 18
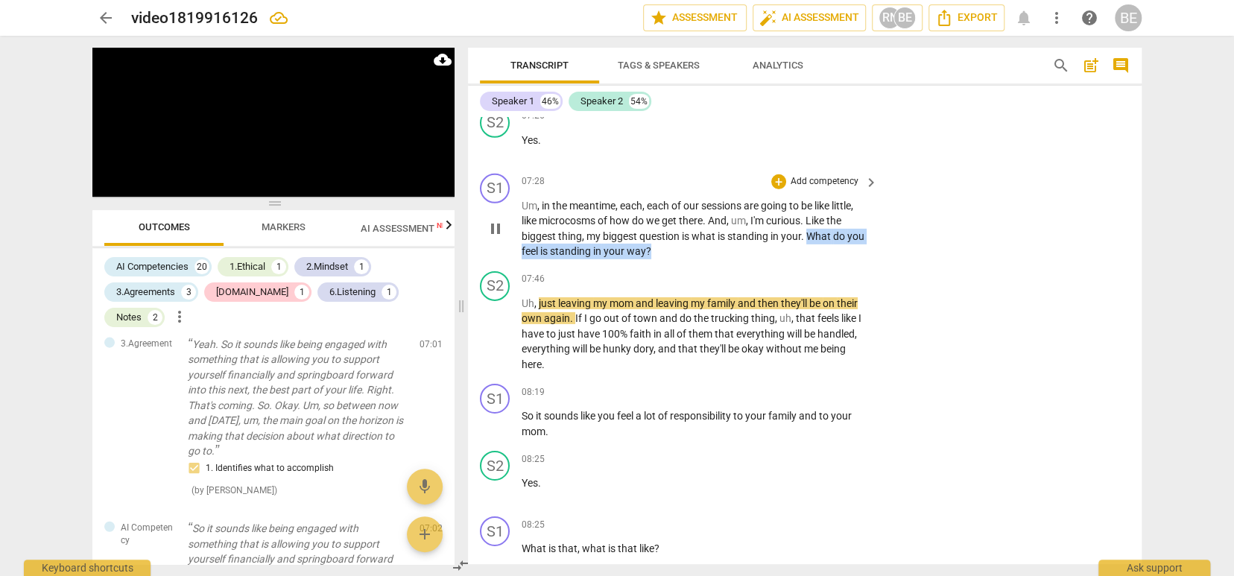
drag, startPoint x: 815, startPoint y: 232, endPoint x: 834, endPoint y: 248, distance: 25.4
click at [834, 248] on p "Um , in the meantime , each , each of our sessions are going to be like little …" at bounding box center [696, 228] width 349 height 61
click at [703, 221] on span "keyboard_arrow_down" at bounding box center [701, 223] width 18 height 18
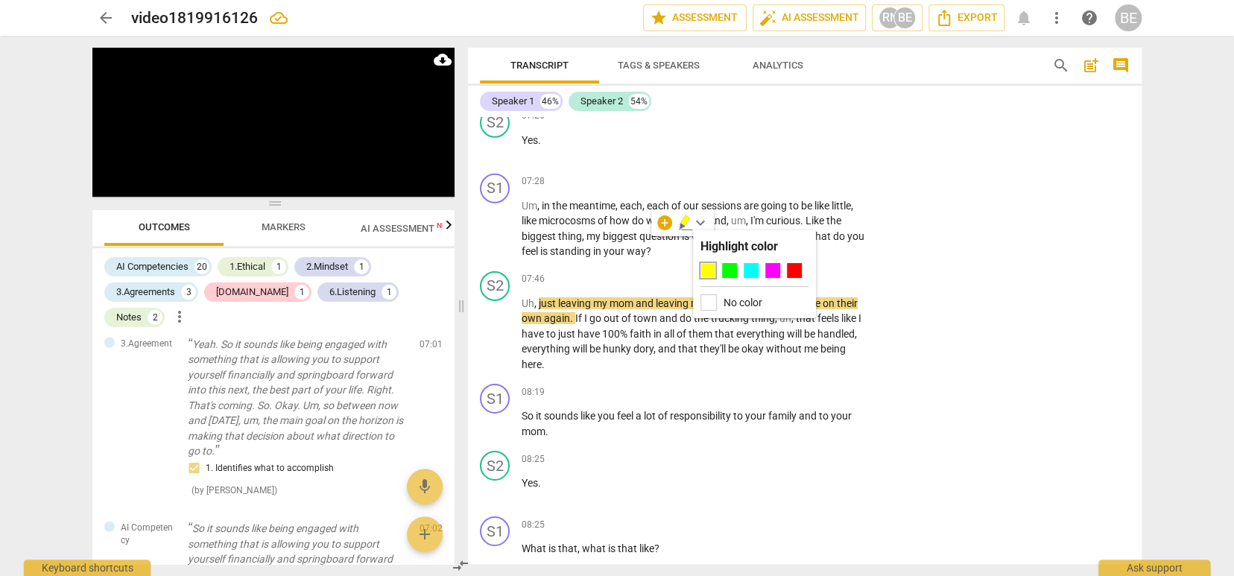
click at [710, 269] on div at bounding box center [708, 270] width 15 height 15
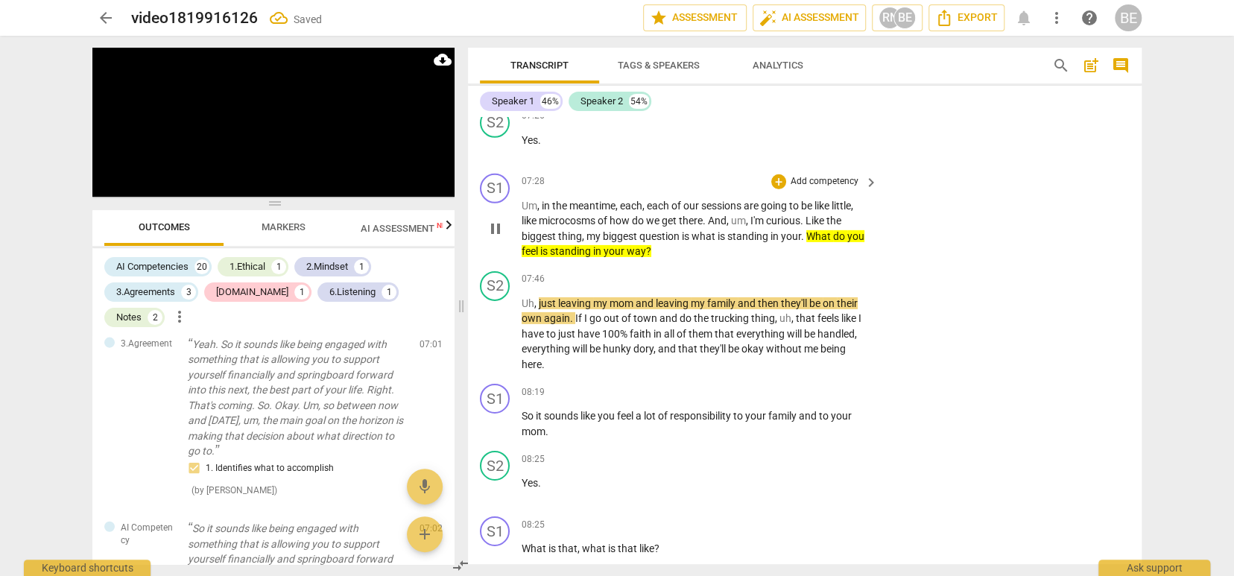
click at [830, 175] on p "Add competency" at bounding box center [824, 181] width 71 height 13
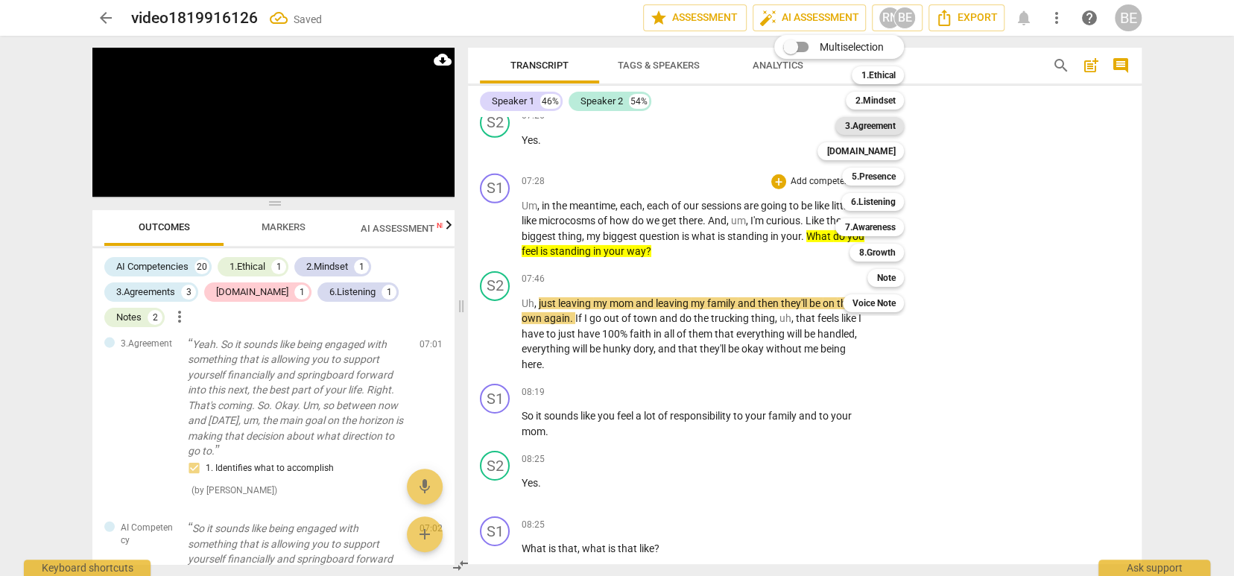
click at [885, 124] on b "3.Agreement" at bounding box center [870, 126] width 51 height 18
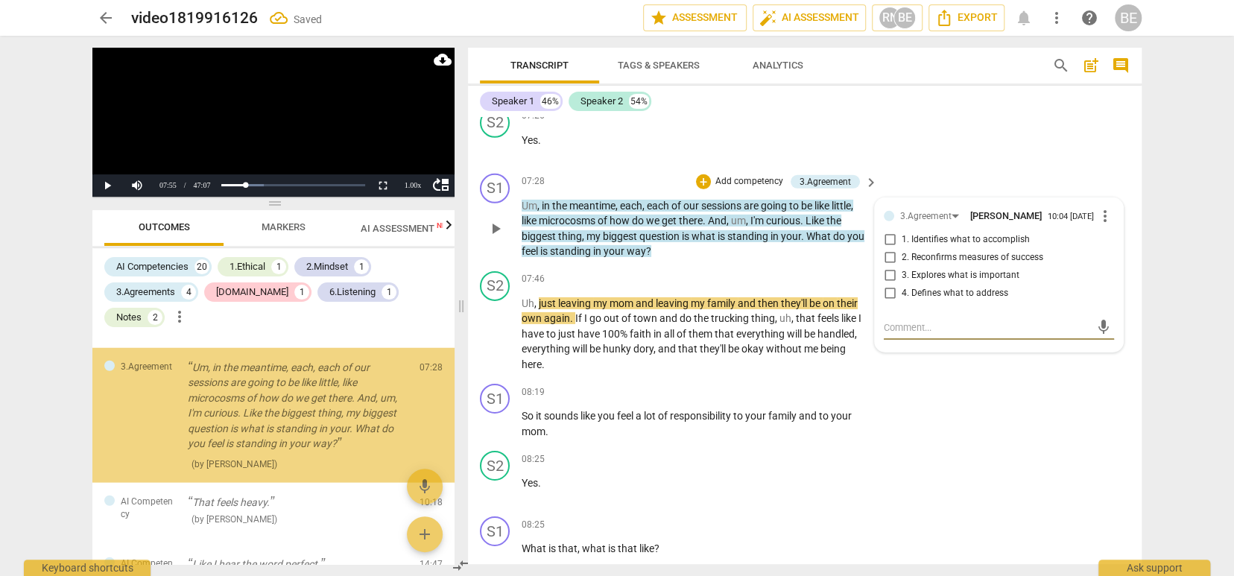
scroll to position [2639, 0]
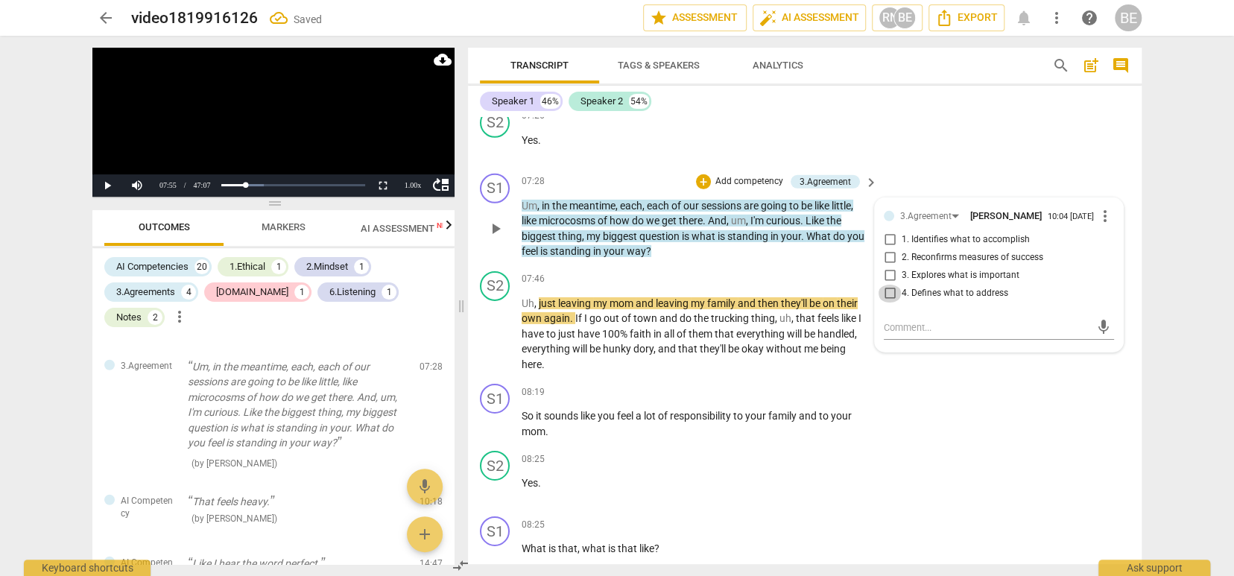
click at [887, 285] on input "4. Defines what to address" at bounding box center [890, 294] width 24 height 18
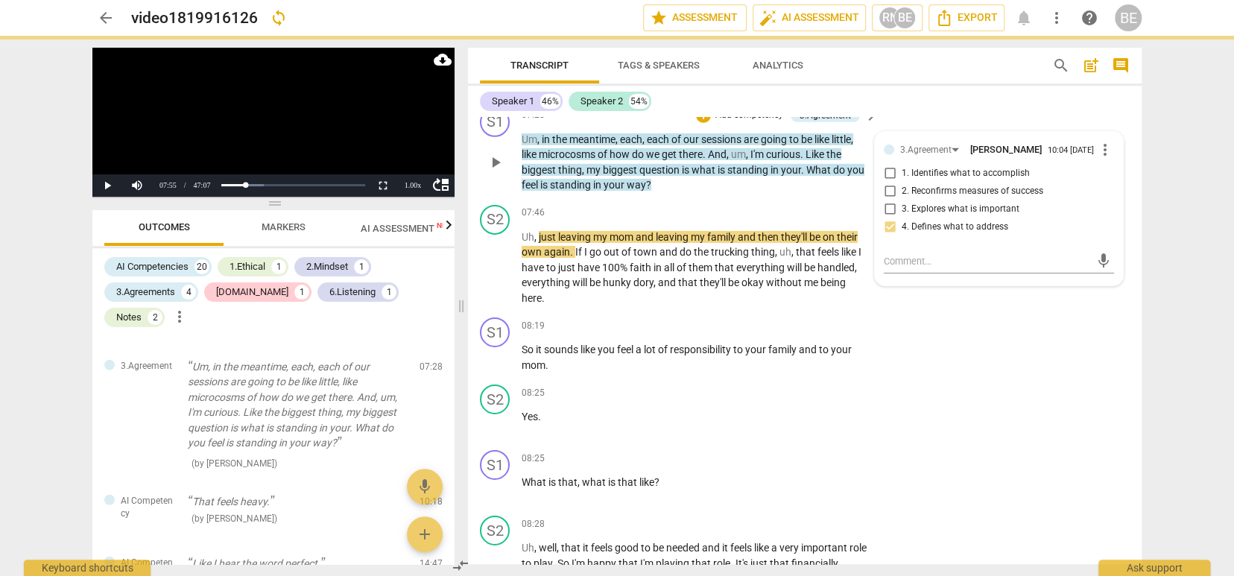
scroll to position [3082, 0]
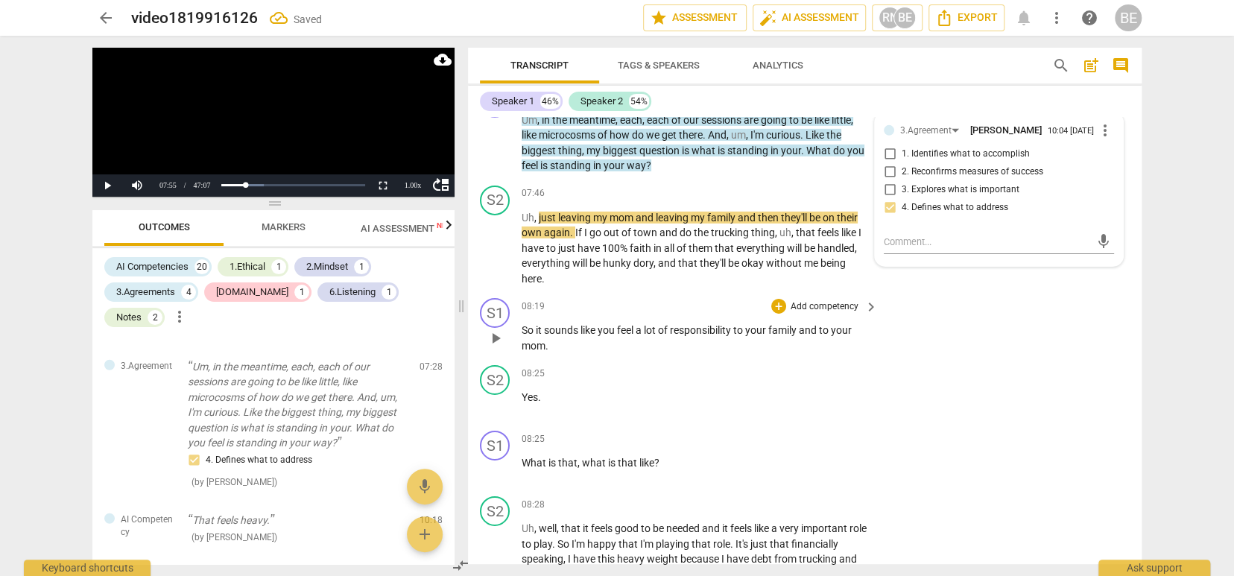
click at [953, 303] on div "S1 play_arrow pause 08:19 + Add competency keyboard_arrow_right So it sounds li…" at bounding box center [805, 325] width 674 height 67
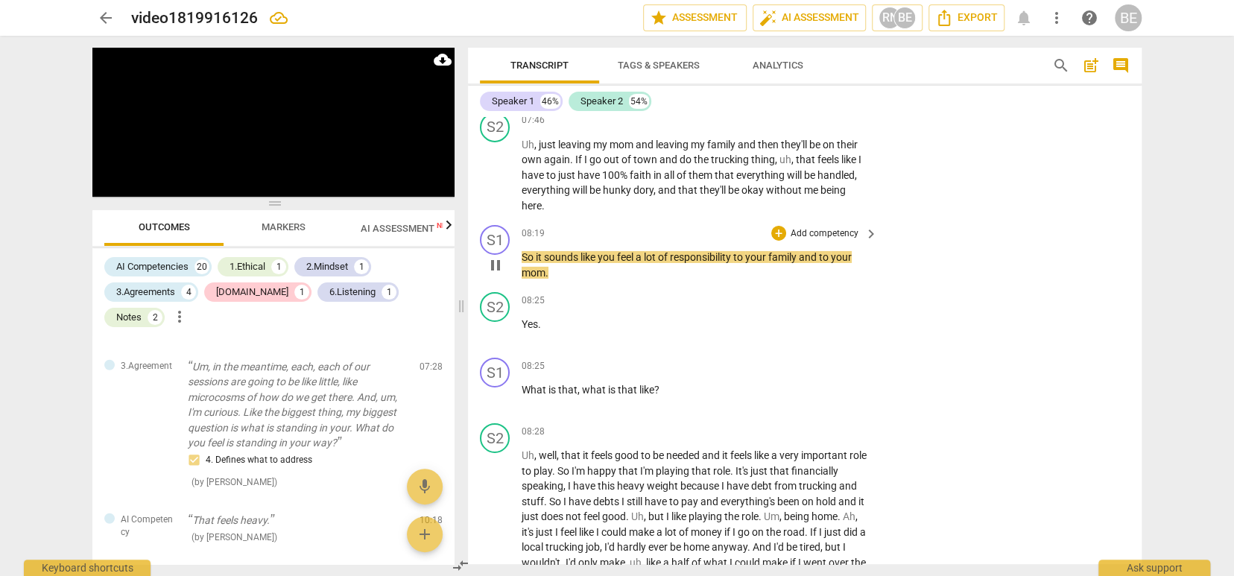
scroll to position [3160, 0]
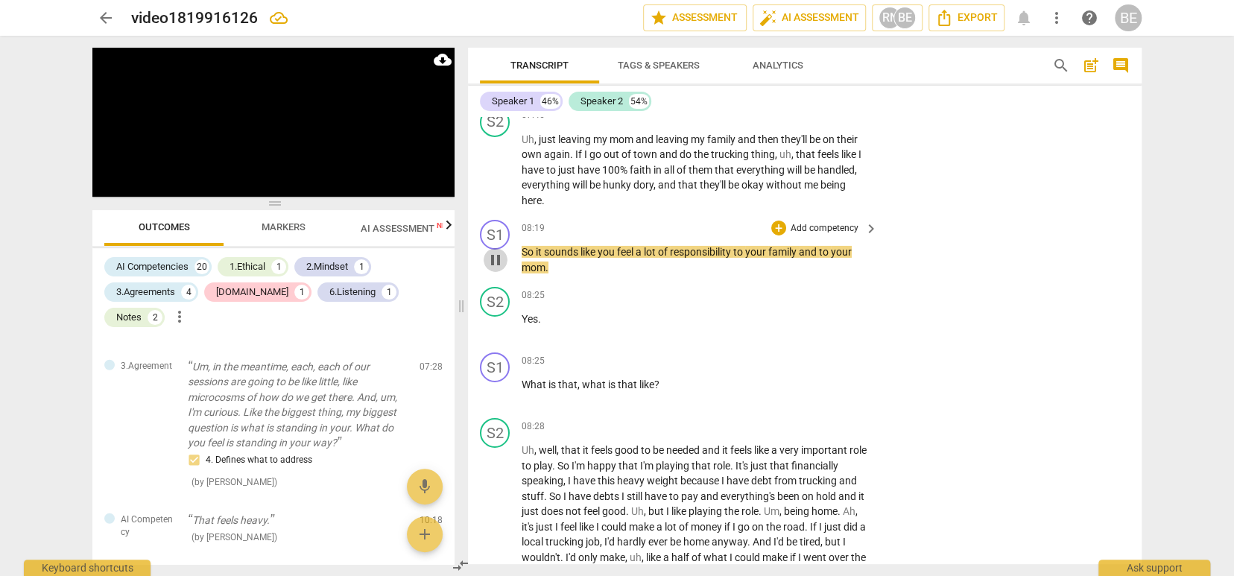
click at [501, 251] on span "pause" at bounding box center [496, 260] width 18 height 18
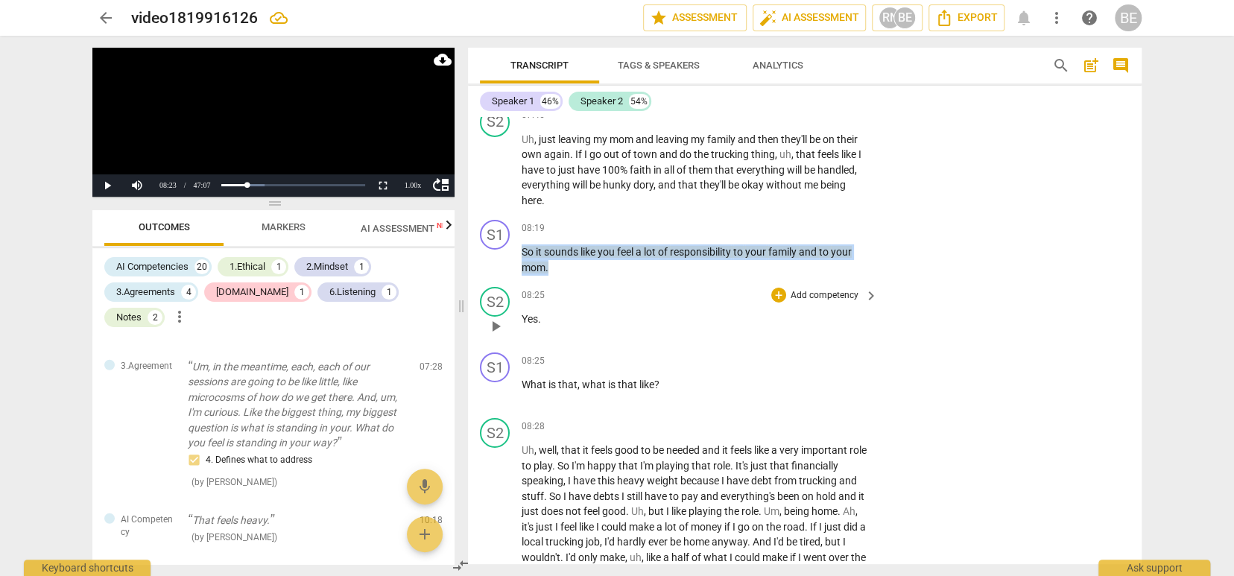
drag, startPoint x: 520, startPoint y: 239, endPoint x: 568, endPoint y: 271, distance: 58.1
click at [568, 271] on div "S1 play_arrow pause 00:00 + Add competency 4.Trust keyboard_arrow_right There .…" at bounding box center [805, 340] width 674 height 447
click at [599, 235] on span "keyboard_arrow_down" at bounding box center [597, 236] width 18 height 18
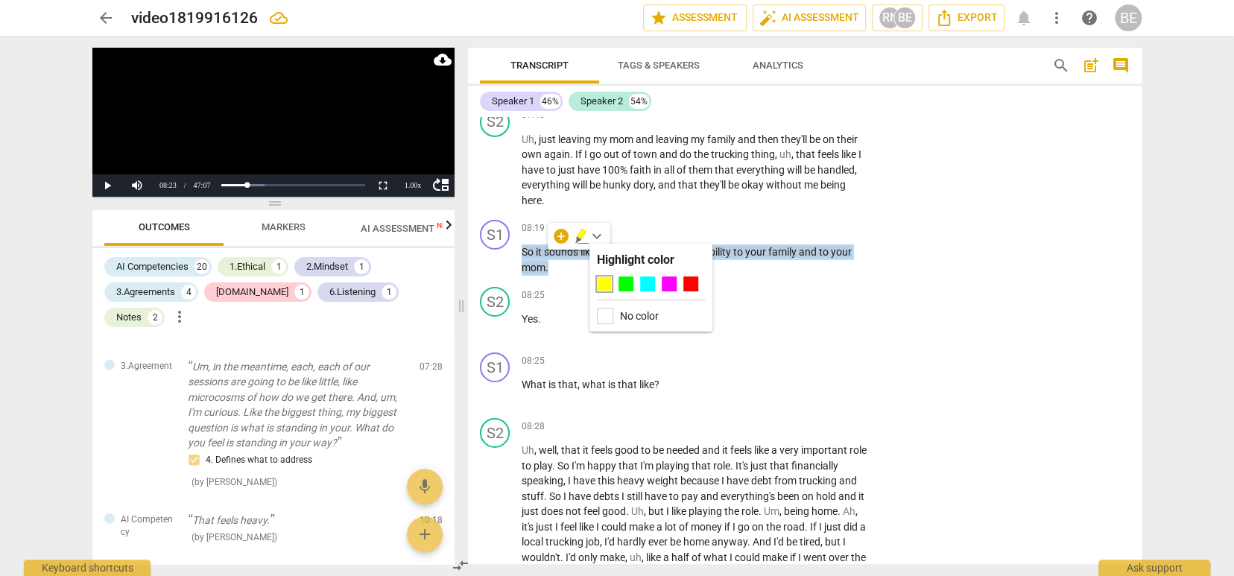
scroll to position [0, 0]
click at [608, 285] on div at bounding box center [604, 284] width 15 height 15
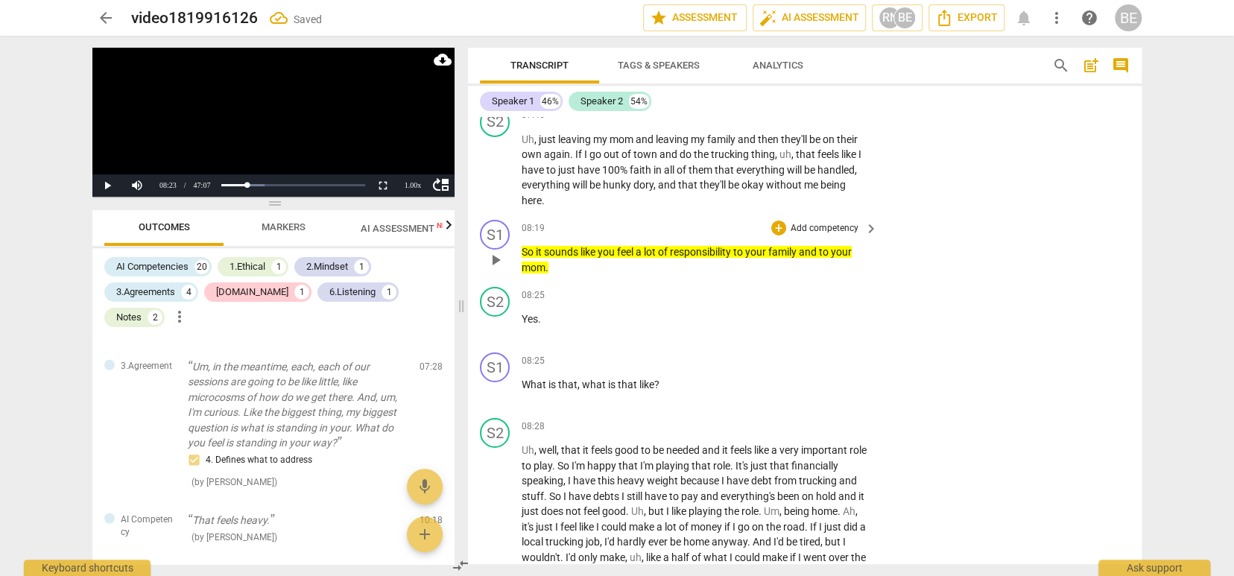
click at [809, 222] on p "Add competency" at bounding box center [824, 228] width 71 height 13
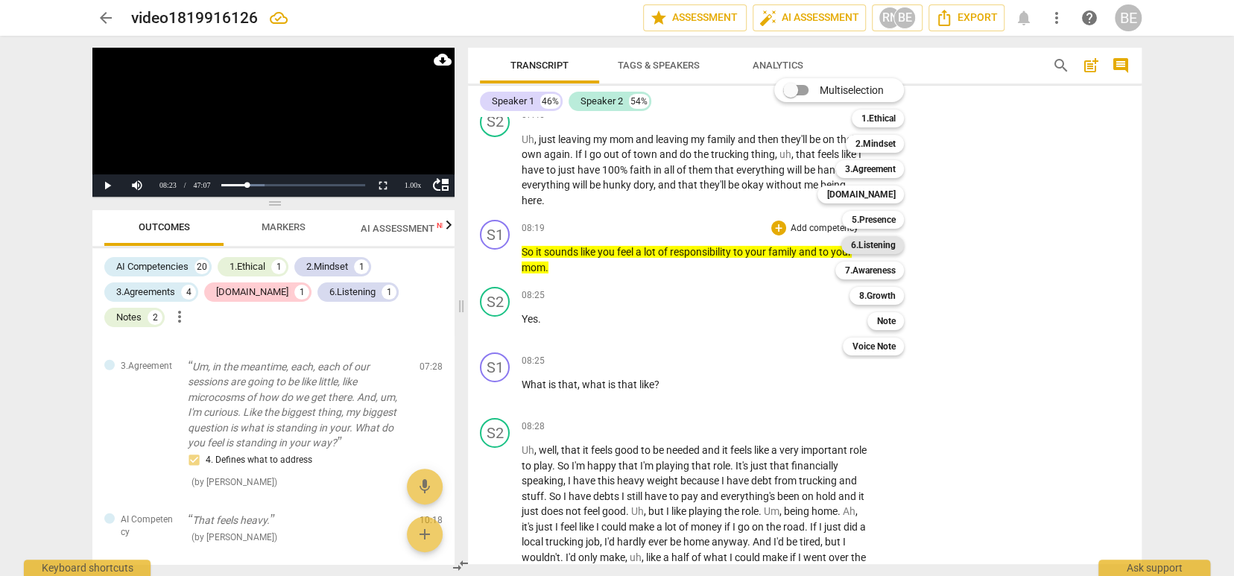
click at [880, 241] on b "6.Listening" at bounding box center [872, 245] width 45 height 18
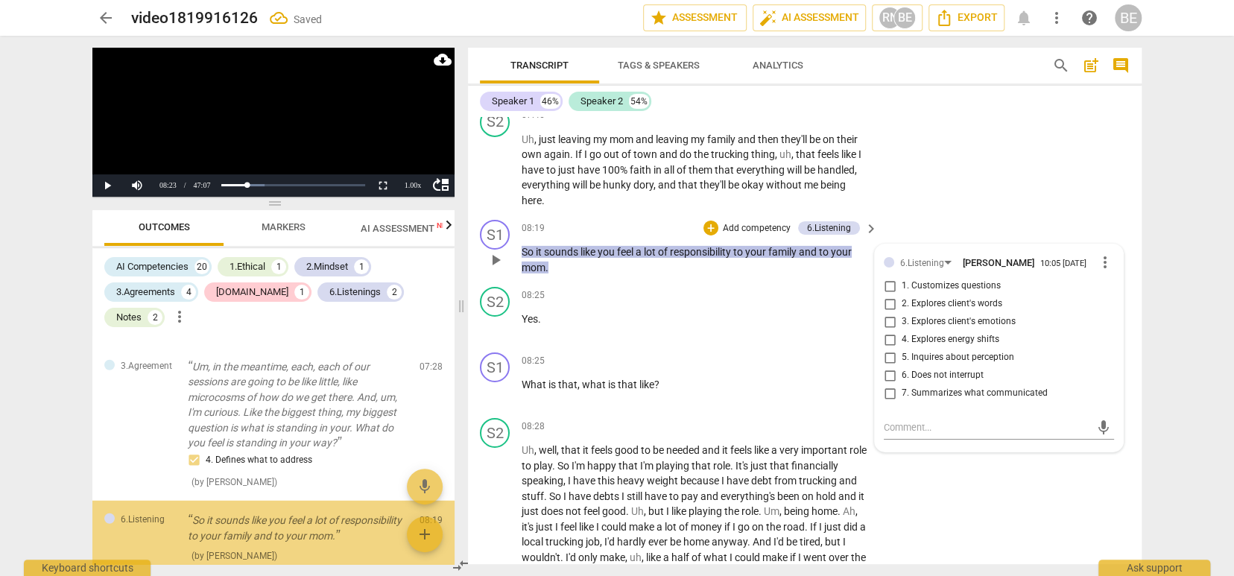
scroll to position [2768, 0]
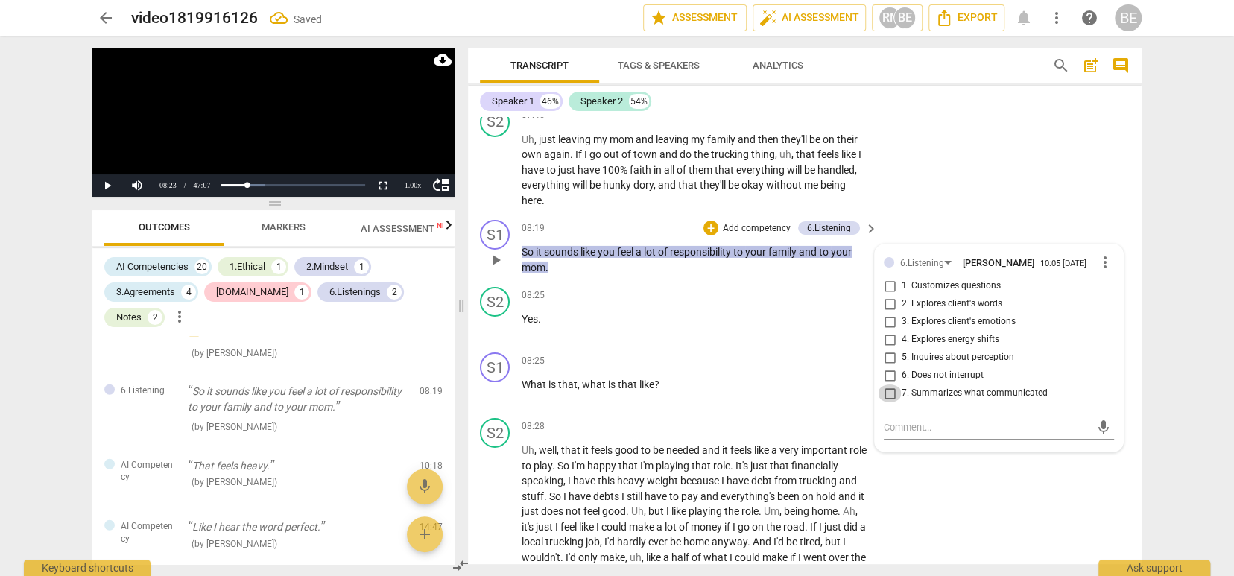
click at [889, 385] on input "7. Summarizes what communicated" at bounding box center [890, 394] width 24 height 18
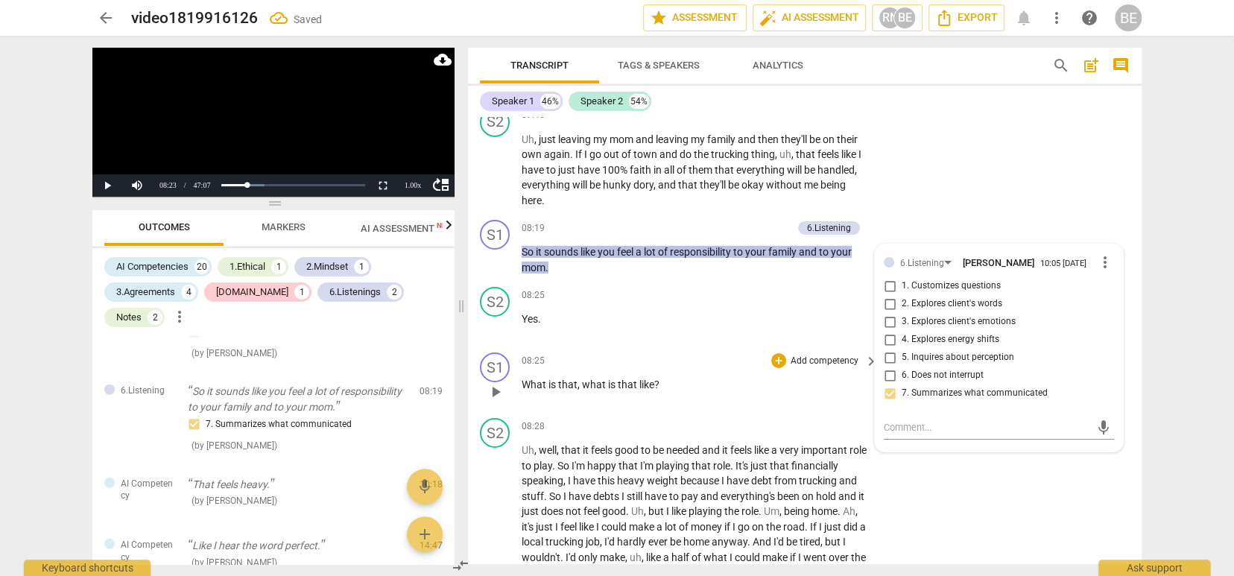
click at [722, 377] on p "What is that , what is that like ?" at bounding box center [696, 385] width 349 height 16
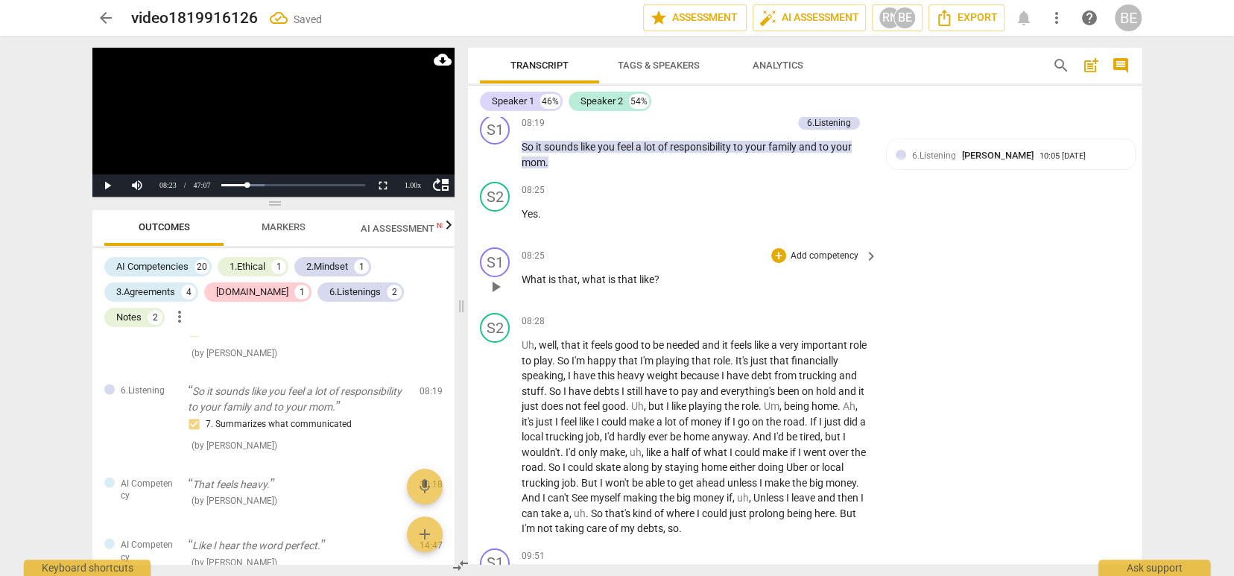
scroll to position [0, 0]
drag, startPoint x: 523, startPoint y: 267, endPoint x: 661, endPoint y: 264, distance: 137.9
click at [661, 272] on p "What is that , what is that like ?" at bounding box center [696, 280] width 349 height 16
click at [706, 240] on span "keyboard_arrow_down" at bounding box center [708, 248] width 18 height 18
click at [715, 291] on div at bounding box center [715, 295] width 15 height 15
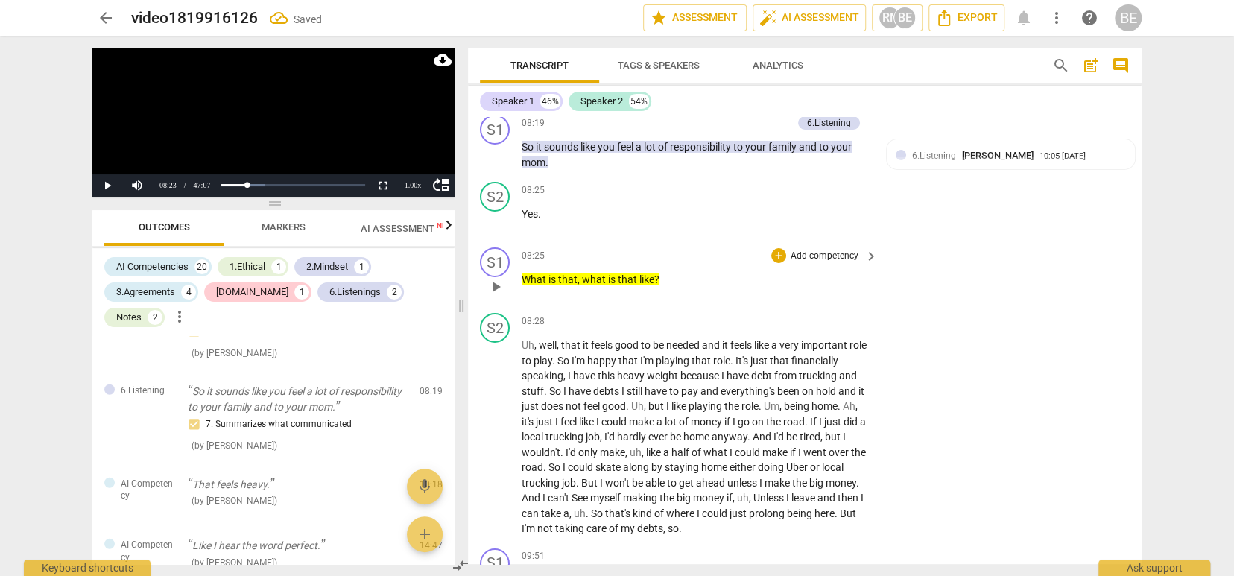
scroll to position [3266, 0]
click at [830, 249] on p "Add competency" at bounding box center [824, 255] width 71 height 13
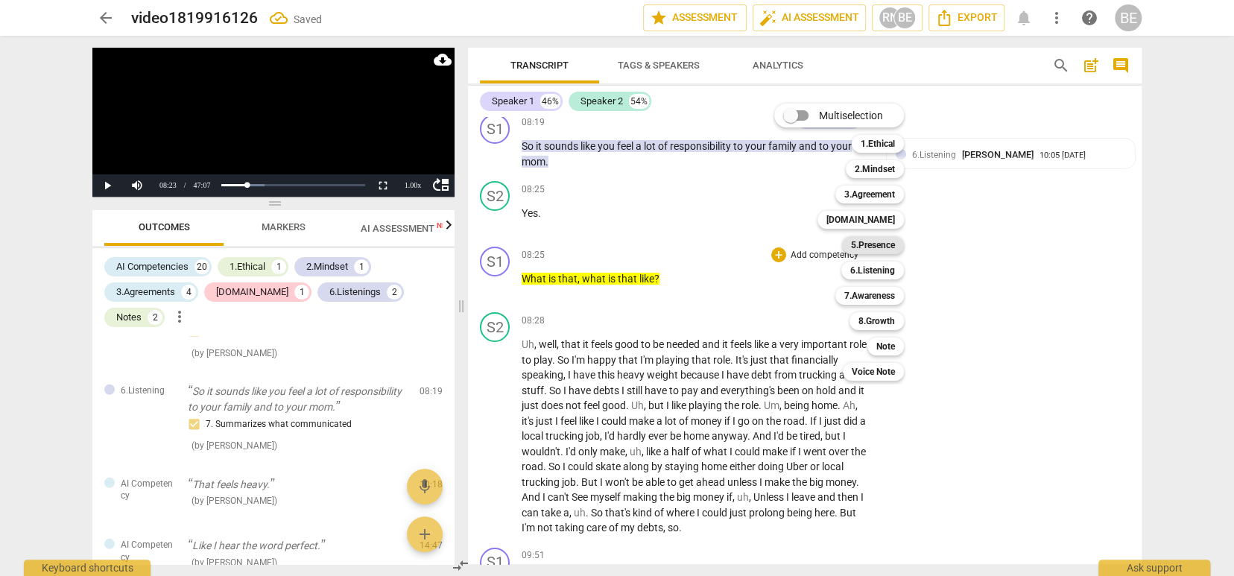
scroll to position [0, 0]
click at [877, 194] on b "3.Agreement" at bounding box center [870, 195] width 51 height 18
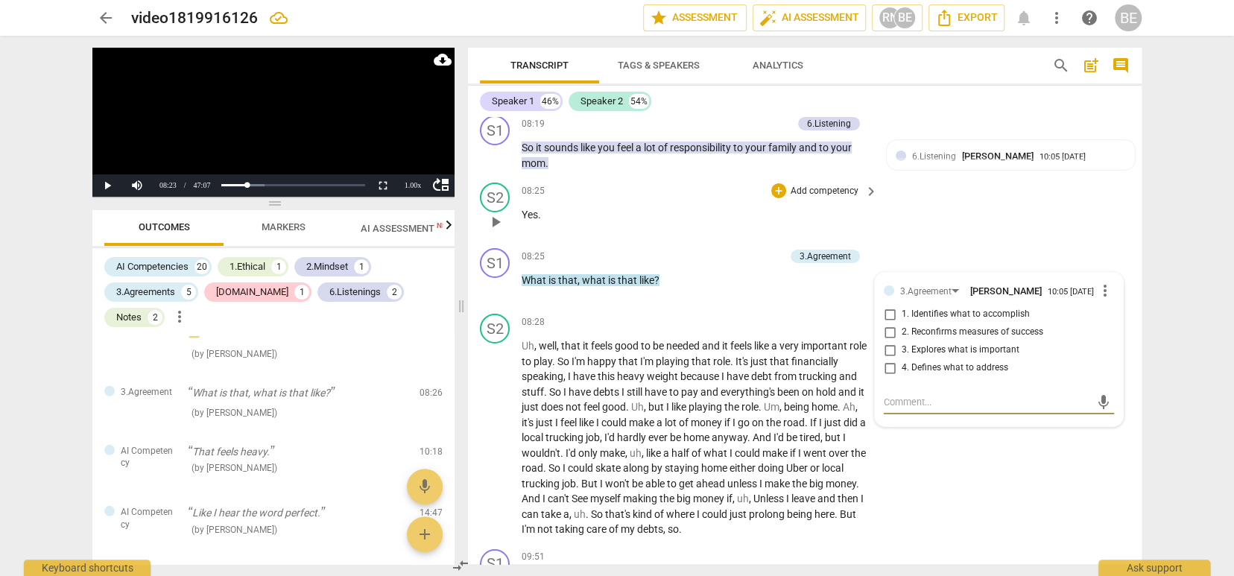
scroll to position [3266, 0]
click at [886, 341] on input "3. Explores what is important" at bounding box center [890, 350] width 24 height 18
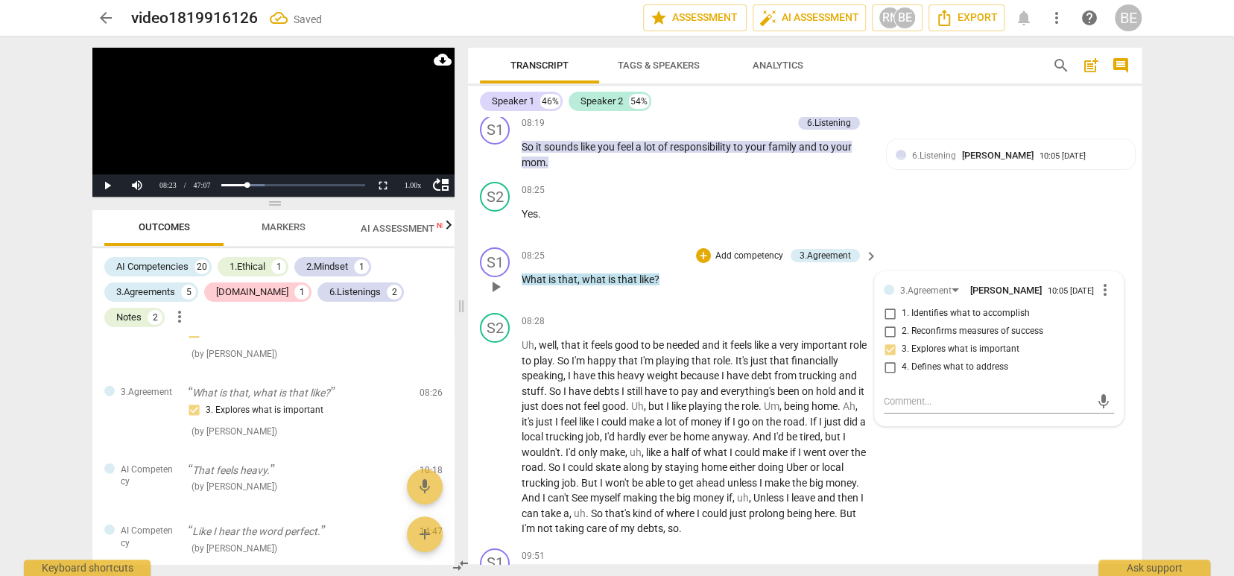
click at [970, 365] on div "3.Agreement Barb Eisele 10:05 09-04-2025 more_vert 1. Identifies what to accomp…" at bounding box center [999, 332] width 230 height 103
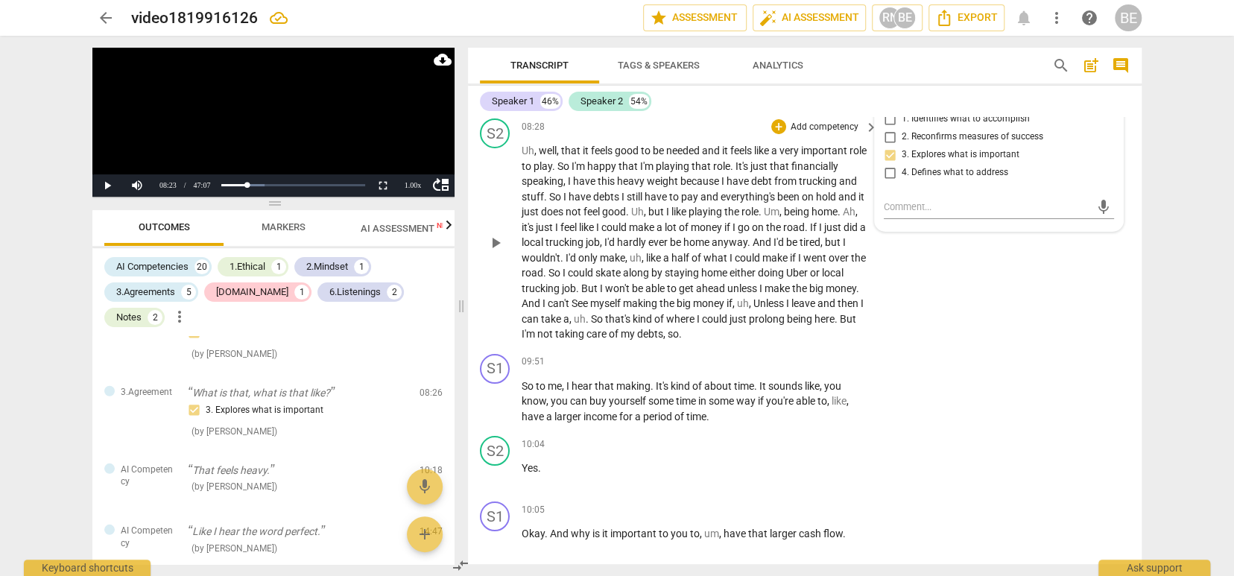
scroll to position [3468, 0]
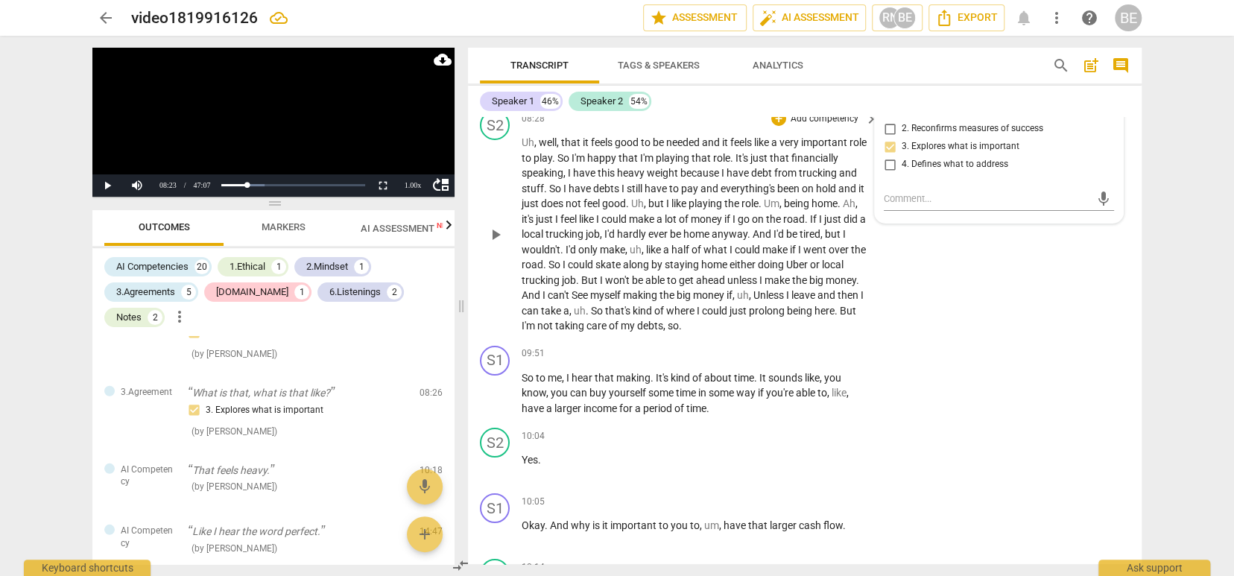
click at [496, 226] on span "play_arrow" at bounding box center [496, 235] width 18 height 18
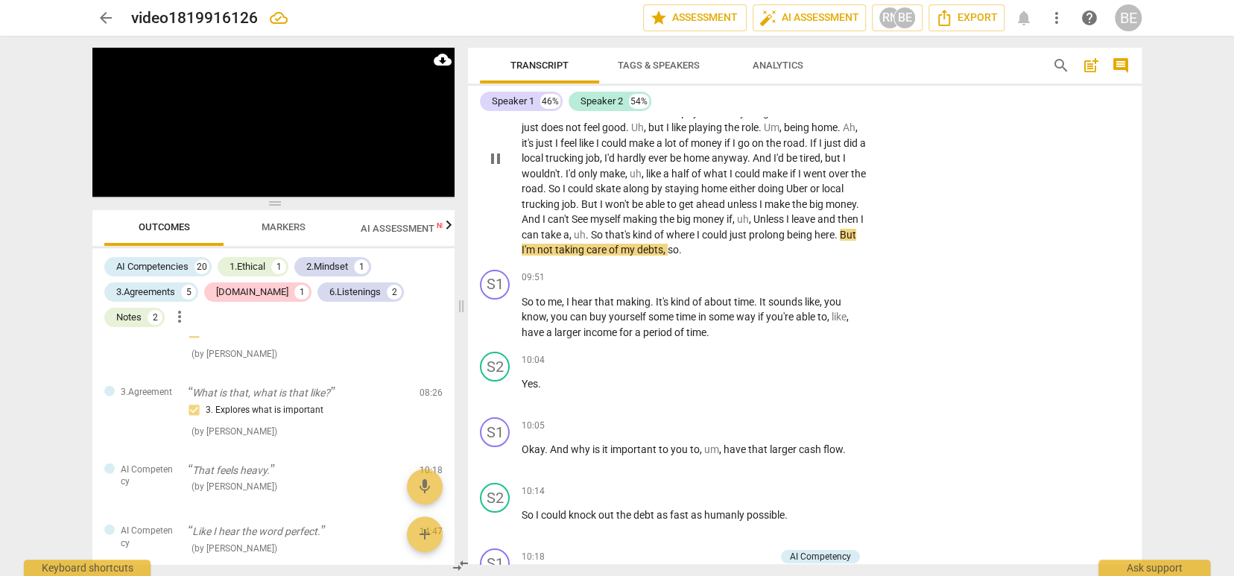
scroll to position [3539, 0]
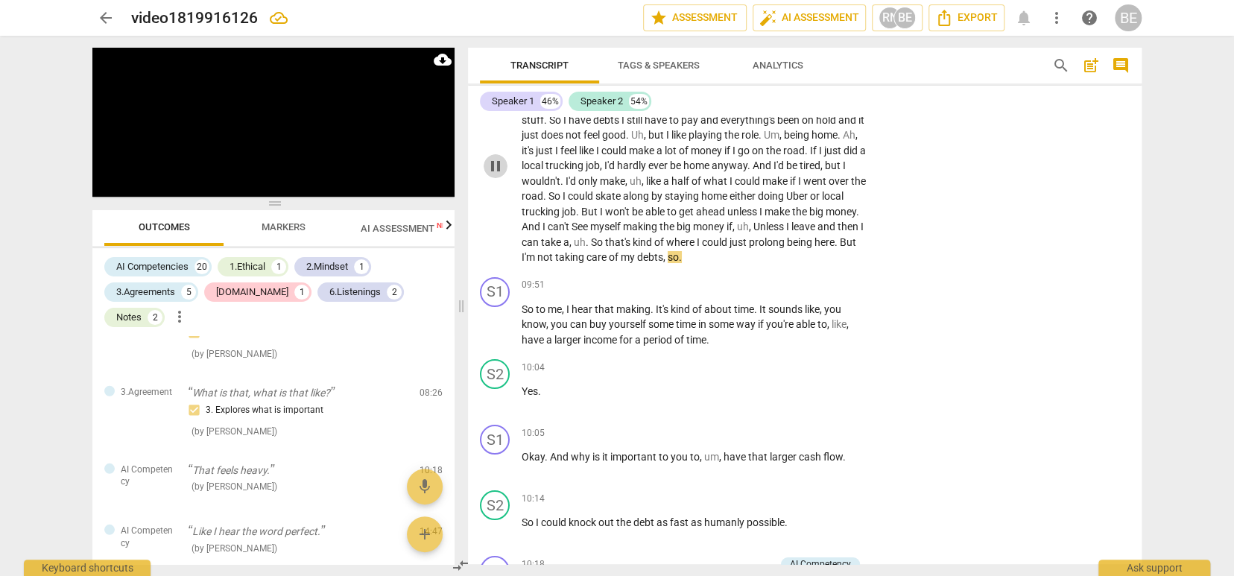
click at [498, 157] on span "pause" at bounding box center [496, 166] width 18 height 18
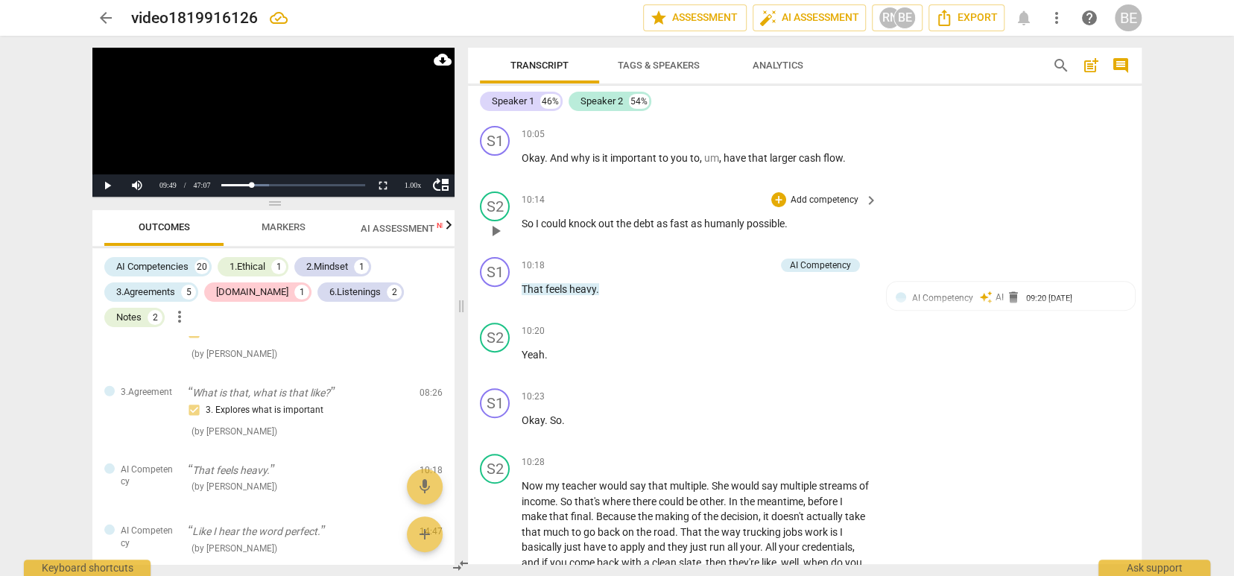
scroll to position [3830, 0]
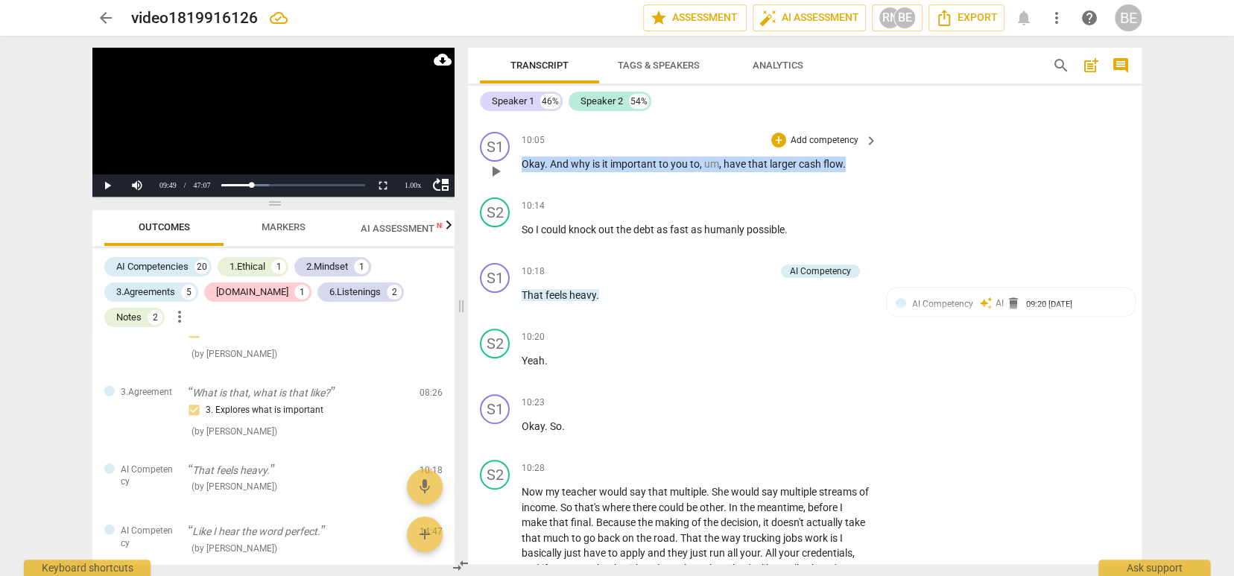
drag, startPoint x: 525, startPoint y: 144, endPoint x: 839, endPoint y: 151, distance: 313.9
click at [839, 157] on p "Okay . And why is it important to you to , um , have that larger cash flow ." at bounding box center [696, 165] width 349 height 16
click at [896, 125] on span "keyboard_arrow_down" at bounding box center [895, 125] width 18 height 18
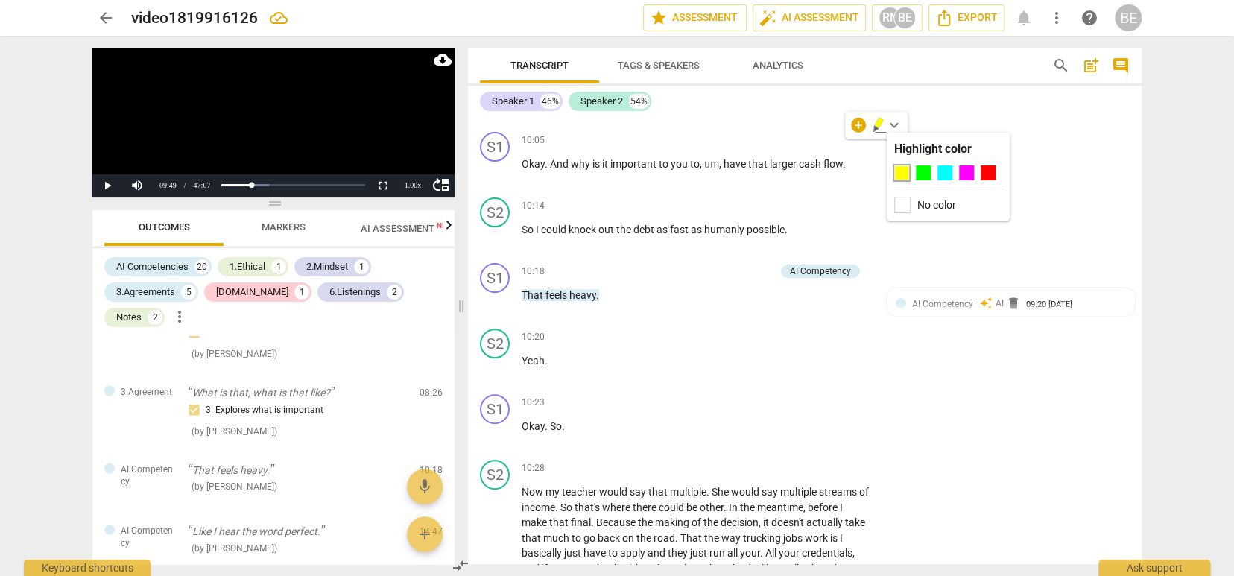
click at [905, 171] on div at bounding box center [901, 172] width 15 height 15
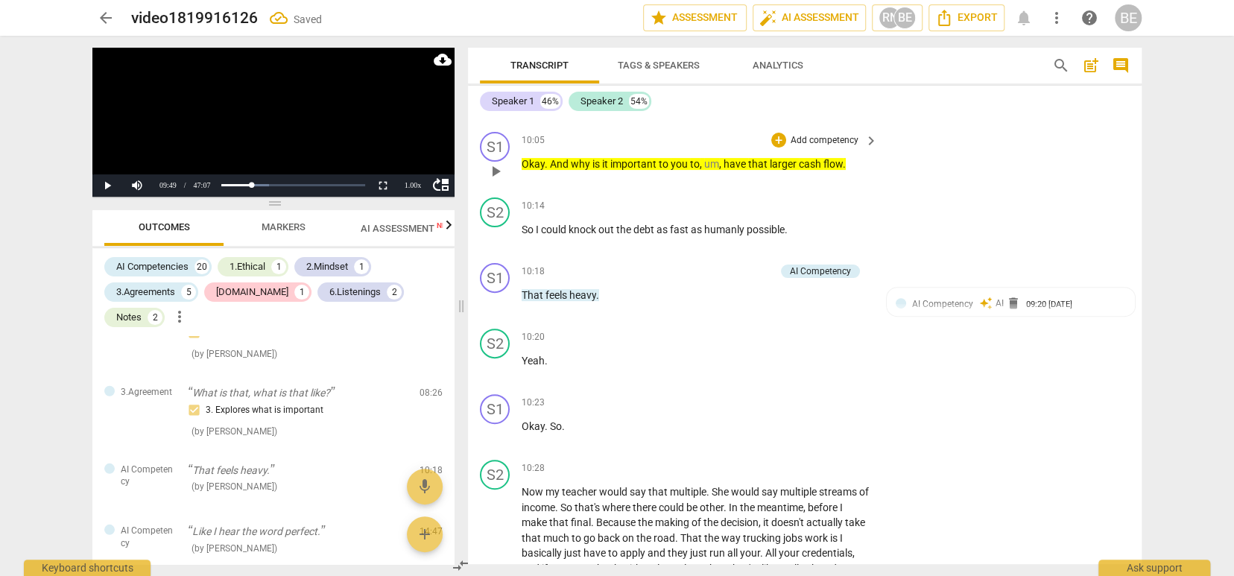
click at [834, 134] on p "Add competency" at bounding box center [824, 140] width 71 height 13
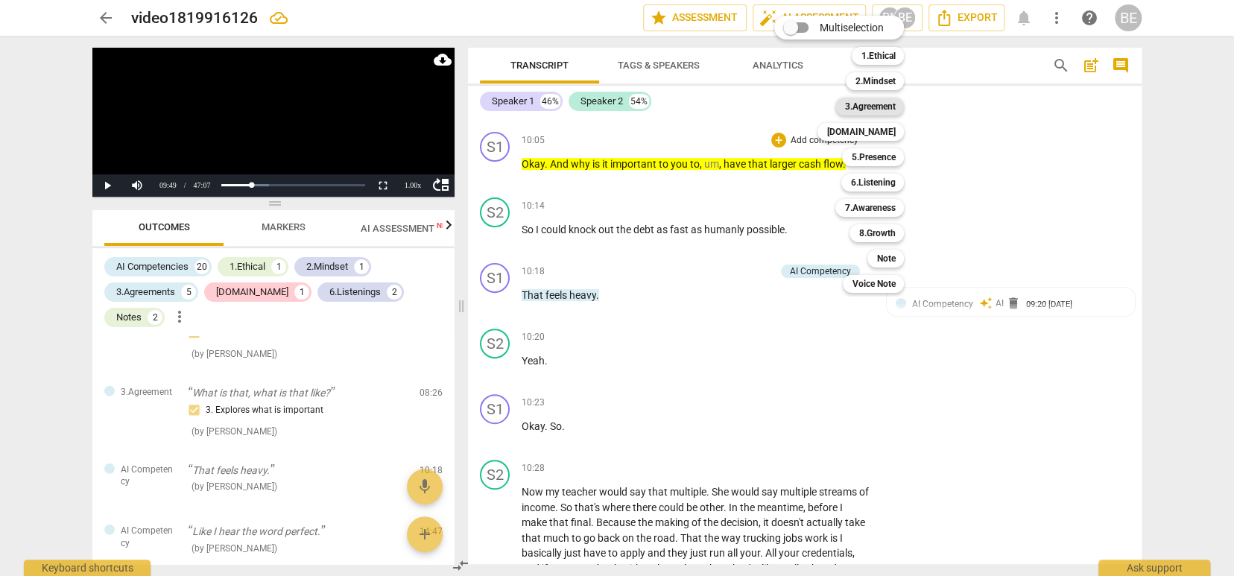
click at [862, 105] on b "3.Agreement" at bounding box center [870, 107] width 51 height 18
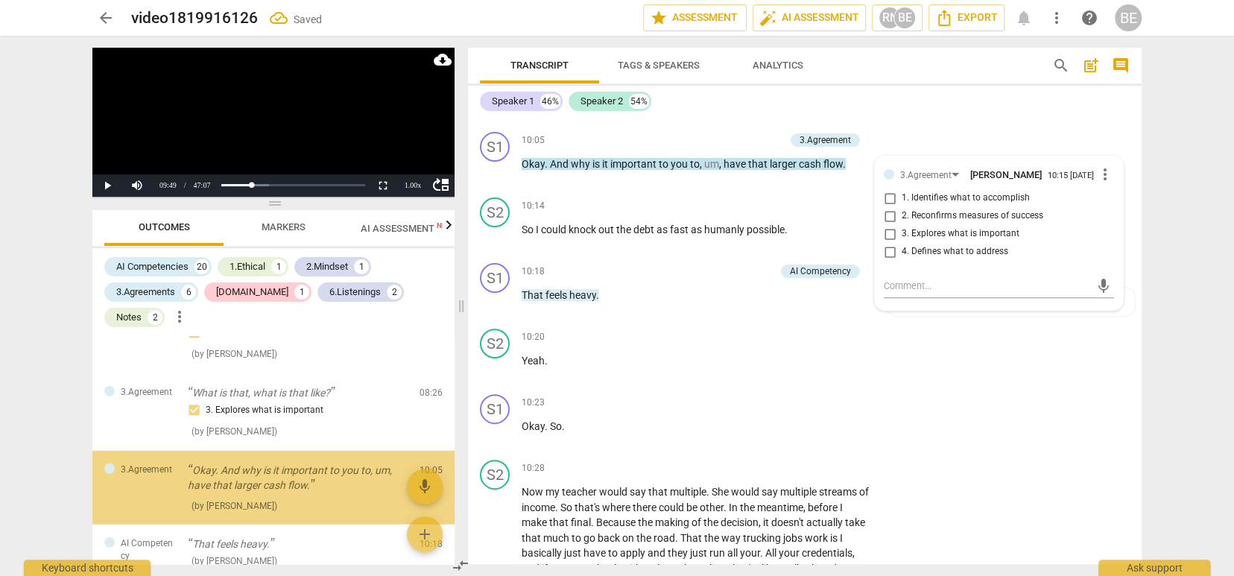
scroll to position [2944, 0]
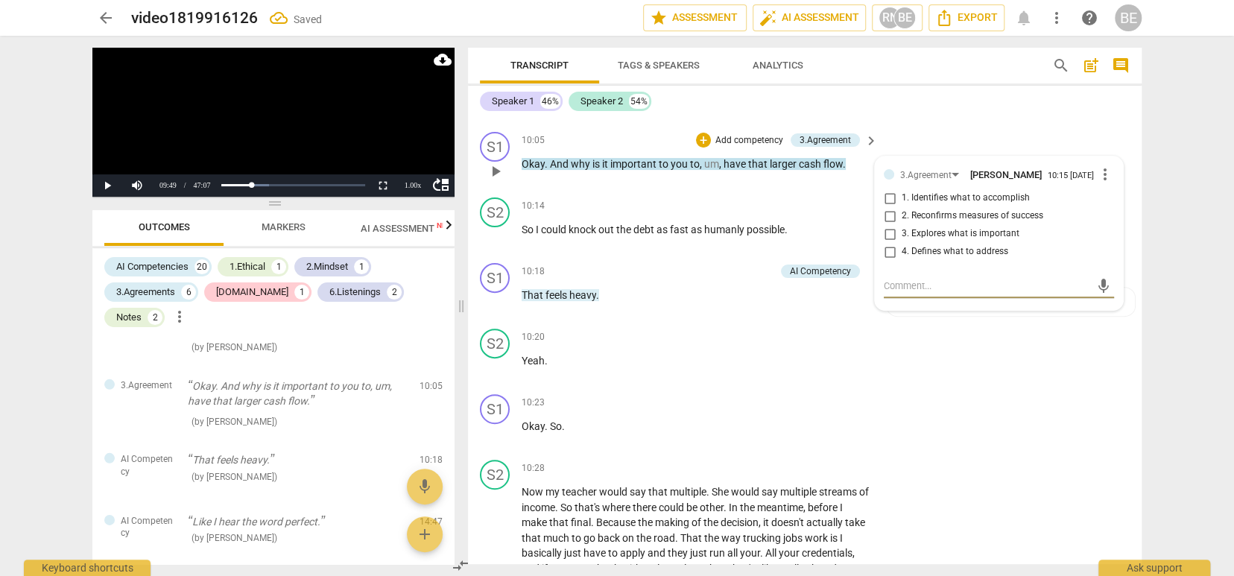
click at [891, 225] on input "3. Explores what is important" at bounding box center [890, 234] width 24 height 18
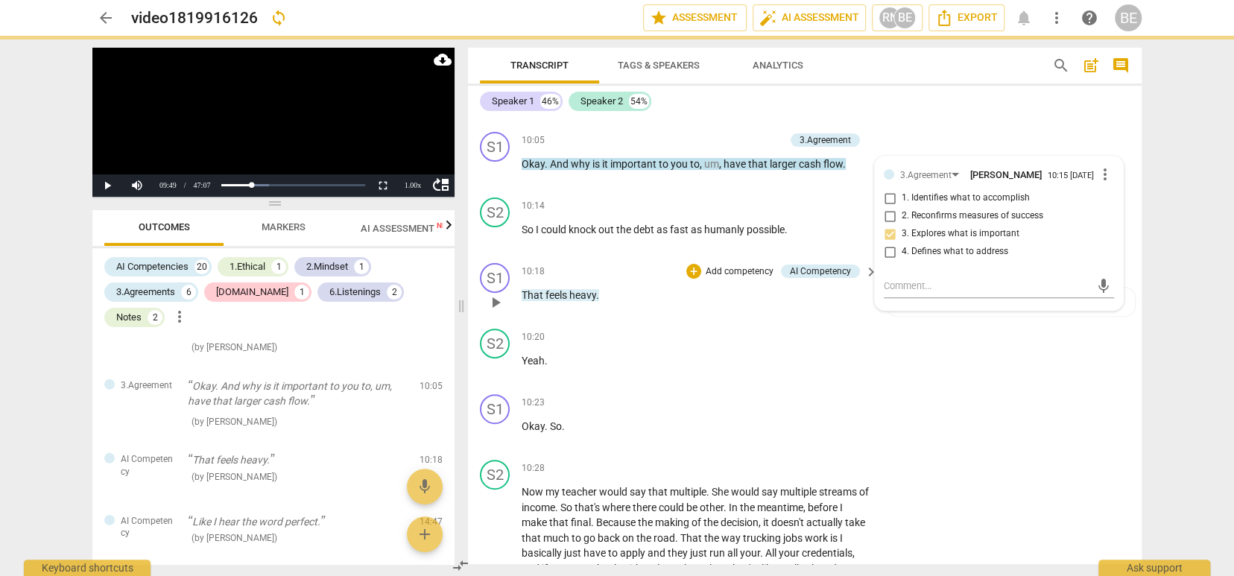
click at [681, 288] on p "That feels heavy ." at bounding box center [696, 296] width 349 height 16
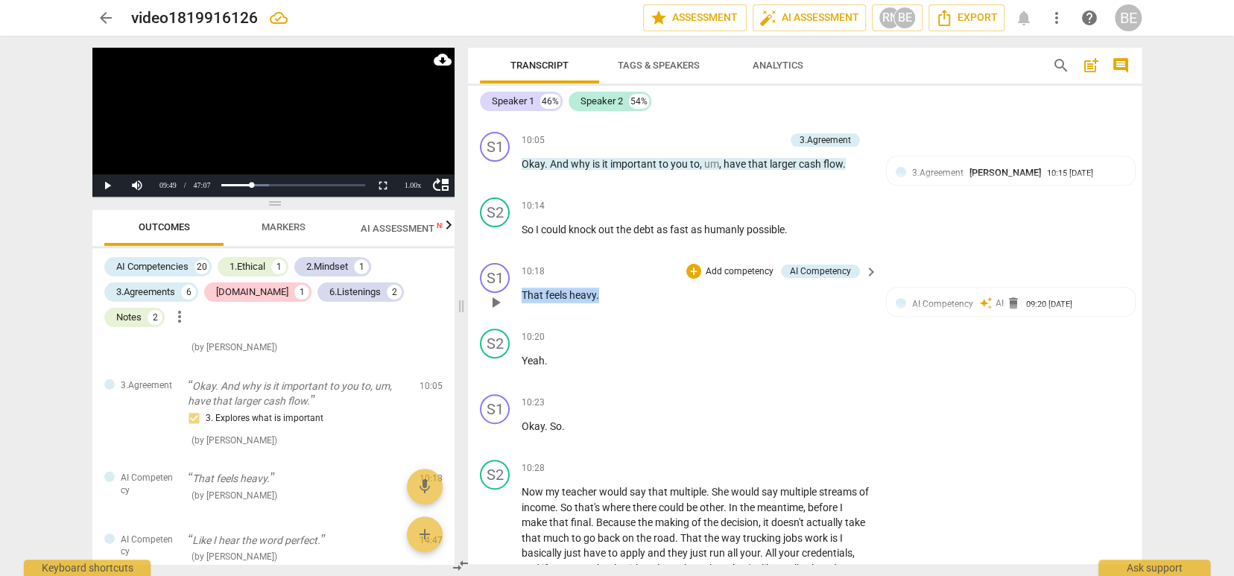
drag, startPoint x: 520, startPoint y: 274, endPoint x: 600, endPoint y: 280, distance: 80.7
click at [600, 280] on div "S1 play_arrow pause 10:18 + Add competency AI Competency keyboard_arrow_right T…" at bounding box center [805, 290] width 674 height 66
click at [651, 253] on span "keyboard_arrow_down" at bounding box center [649, 256] width 18 height 18
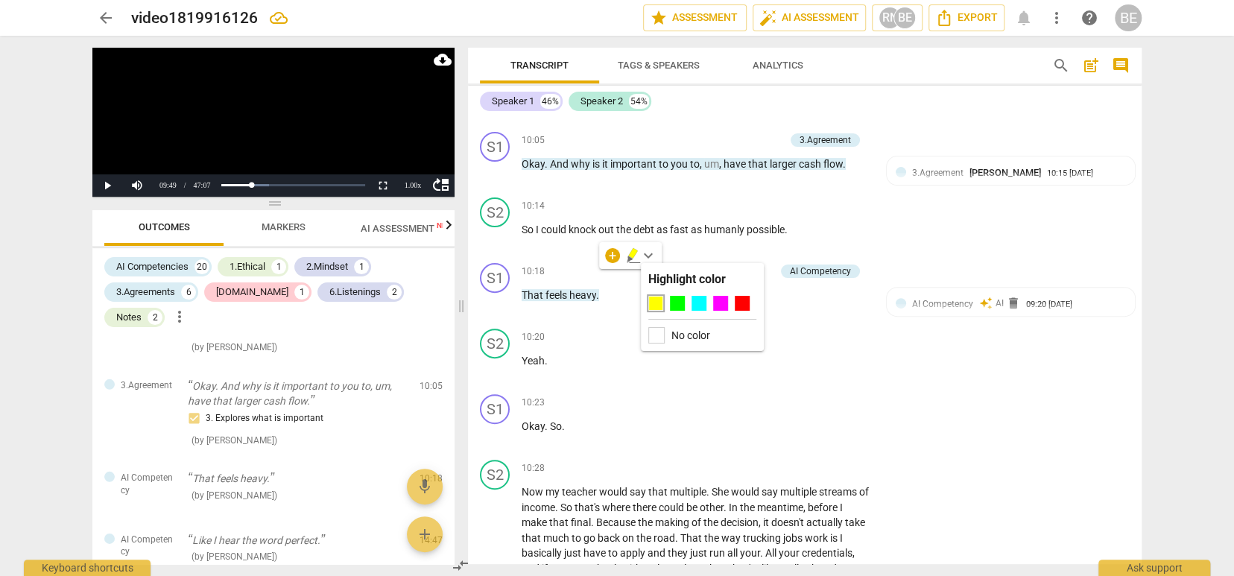
click at [655, 301] on div at bounding box center [655, 303] width 15 height 15
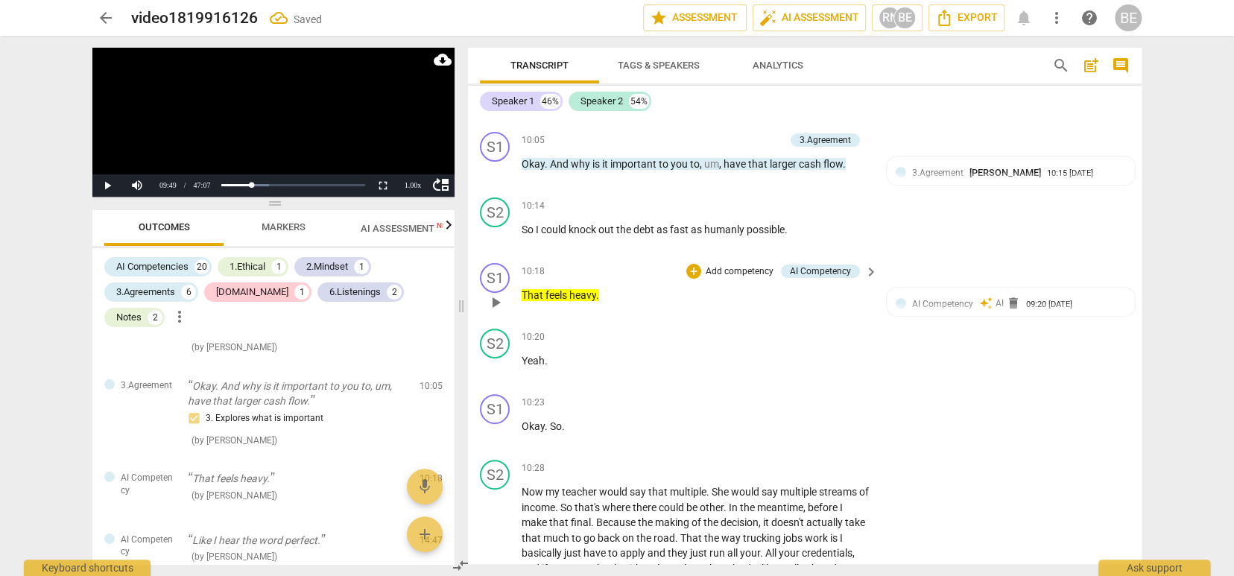
click at [718, 265] on p "Add competency" at bounding box center [739, 271] width 71 height 13
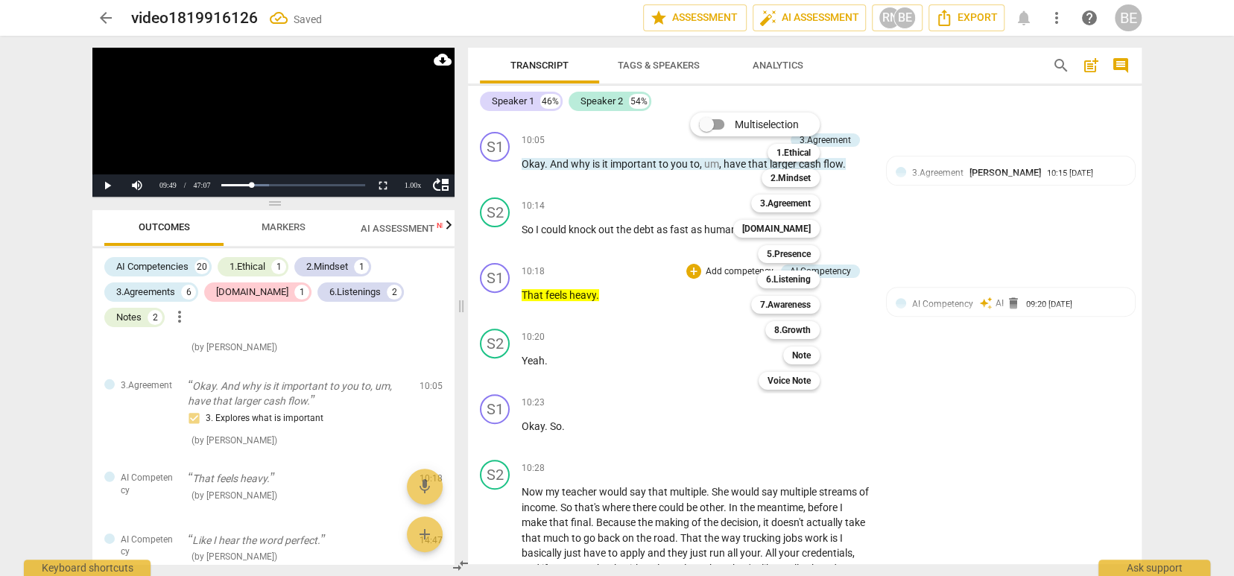
click at [722, 250] on div "Multiselection m 1.Ethical 1 2.Mindset 2 3.Agreement 3 4.Trust 4 5.Presence 5 6…" at bounding box center [766, 251] width 164 height 285
click at [790, 199] on b "3.Agreement" at bounding box center [785, 204] width 51 height 18
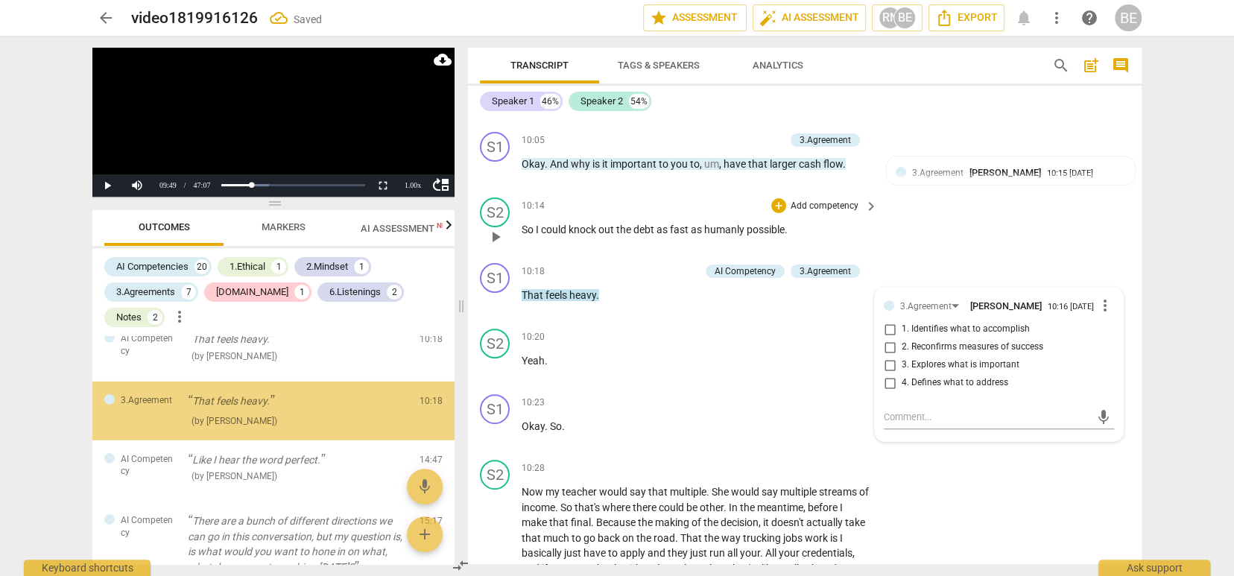
scroll to position [3087, 0]
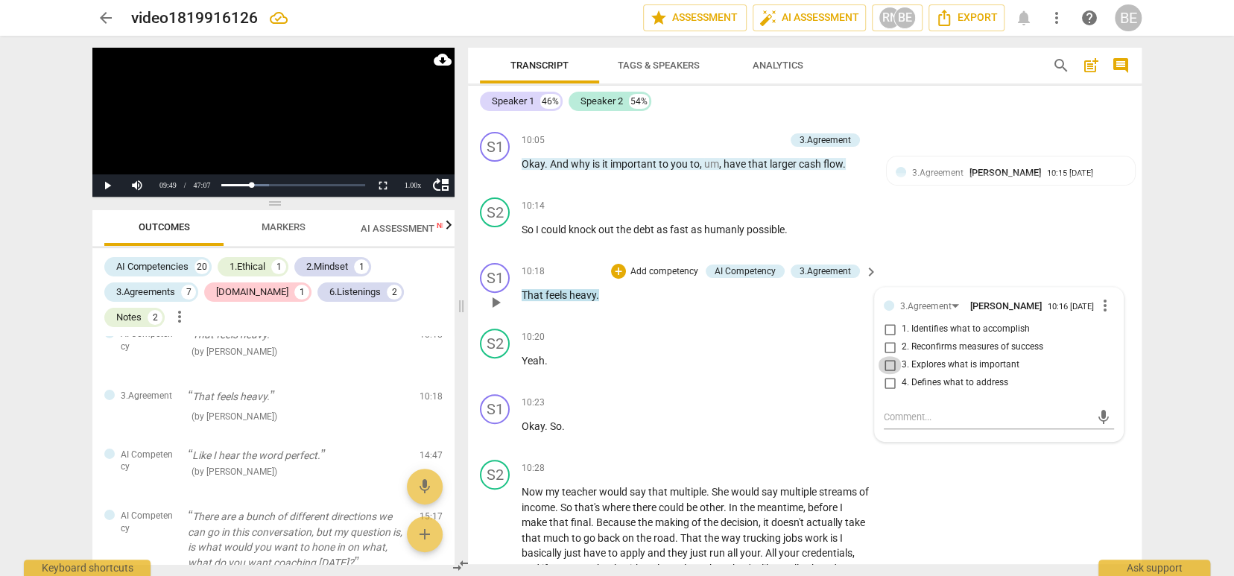
click at [890, 356] on input "3. Explores what is important" at bounding box center [890, 365] width 24 height 18
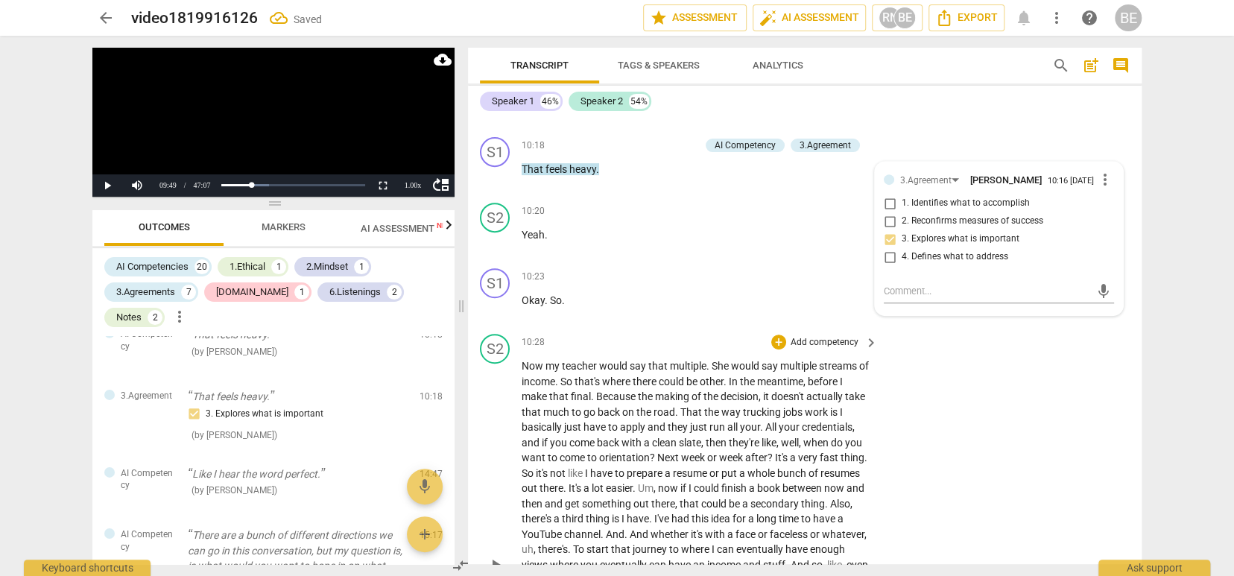
scroll to position [3957, 0]
click at [492, 555] on span "play_arrow" at bounding box center [496, 564] width 18 height 18
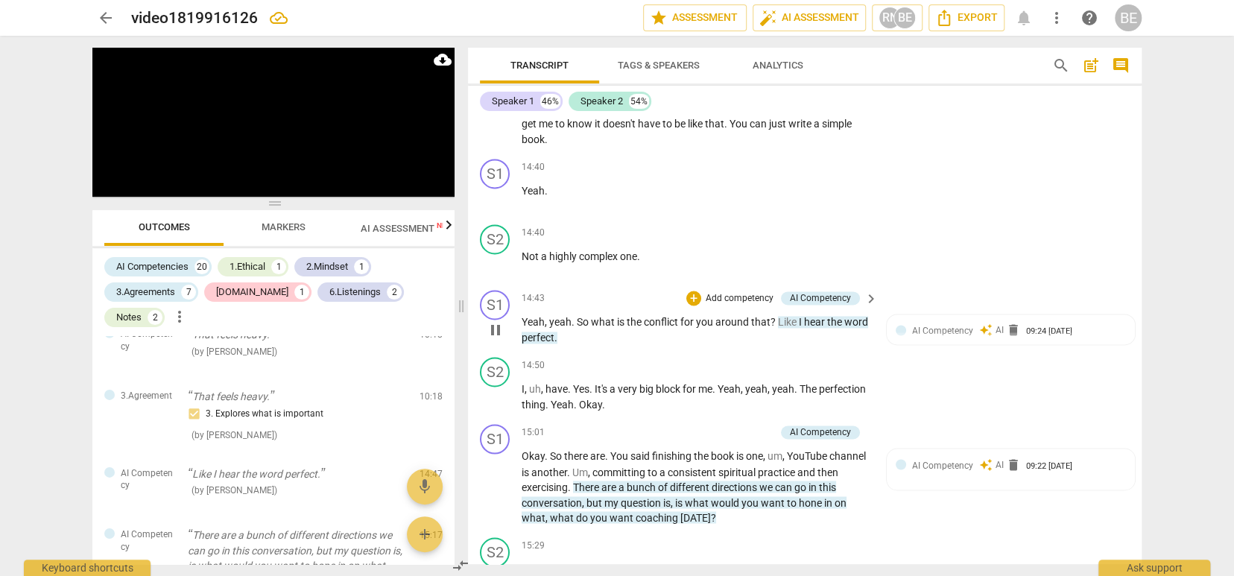
scroll to position [0, 0]
click at [496, 321] on span "pause" at bounding box center [496, 330] width 18 height 18
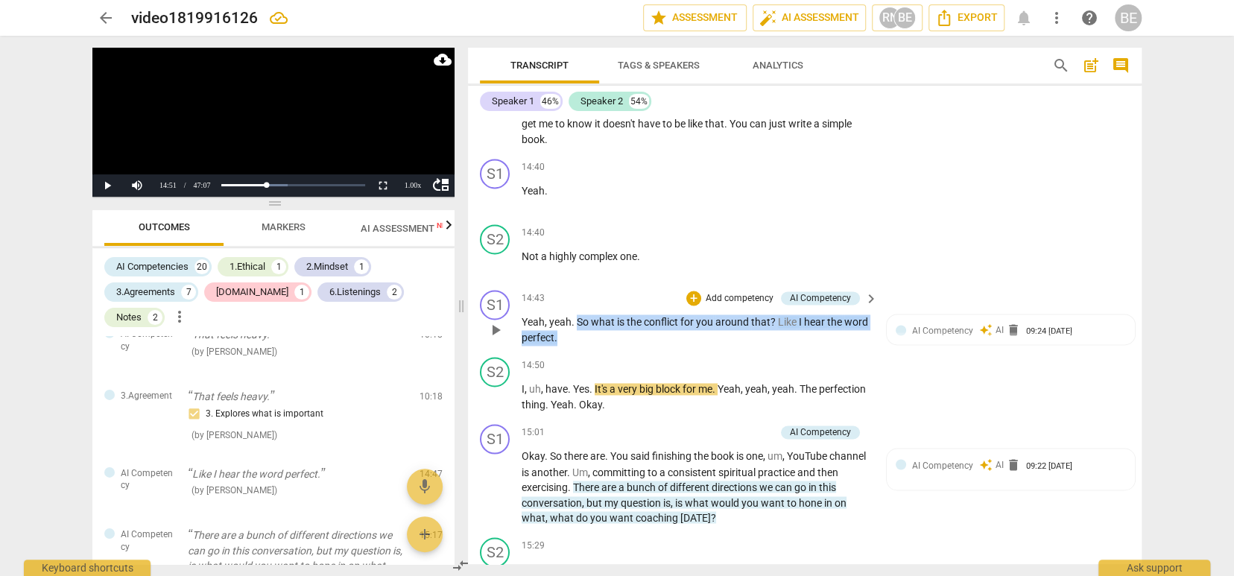
drag, startPoint x: 575, startPoint y: 296, endPoint x: 581, endPoint y: 312, distance: 17.2
click at [581, 315] on p "Yeah , yeah . So what is the conflict for you around that ? Like I hear the wor…" at bounding box center [696, 330] width 349 height 31
click at [708, 320] on div "S1 play_arrow pause 14:43 + Add competency AI Competency keyboard_arrow_right Y…" at bounding box center [805, 317] width 674 height 67
click at [722, 292] on p "Add competency" at bounding box center [739, 298] width 71 height 13
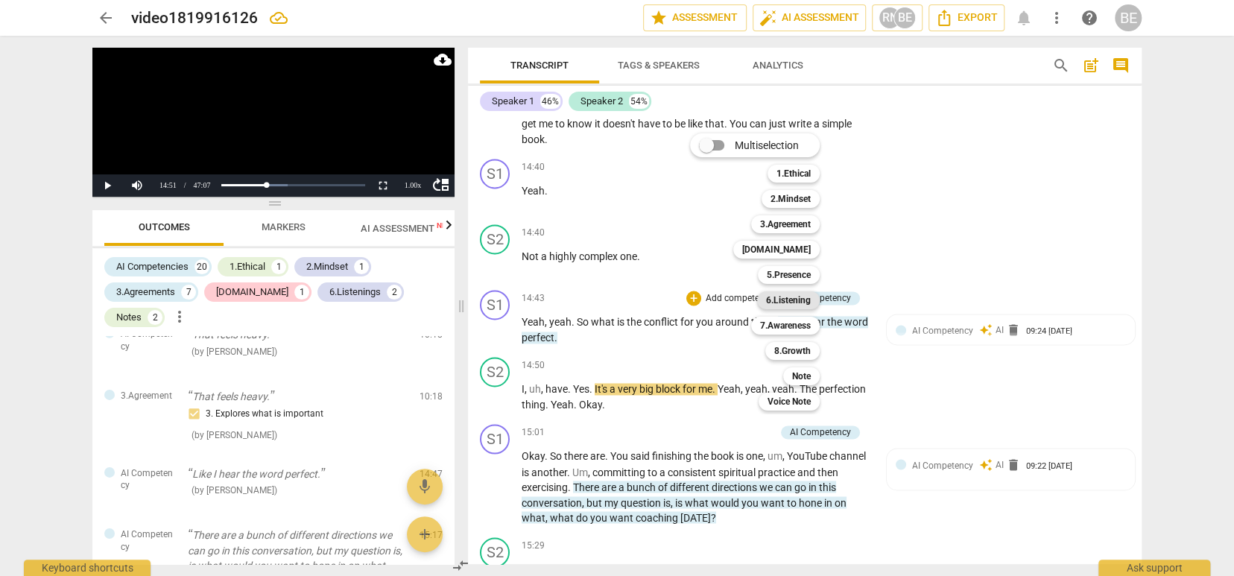
click at [792, 297] on b "6.Listening" at bounding box center [788, 300] width 45 height 18
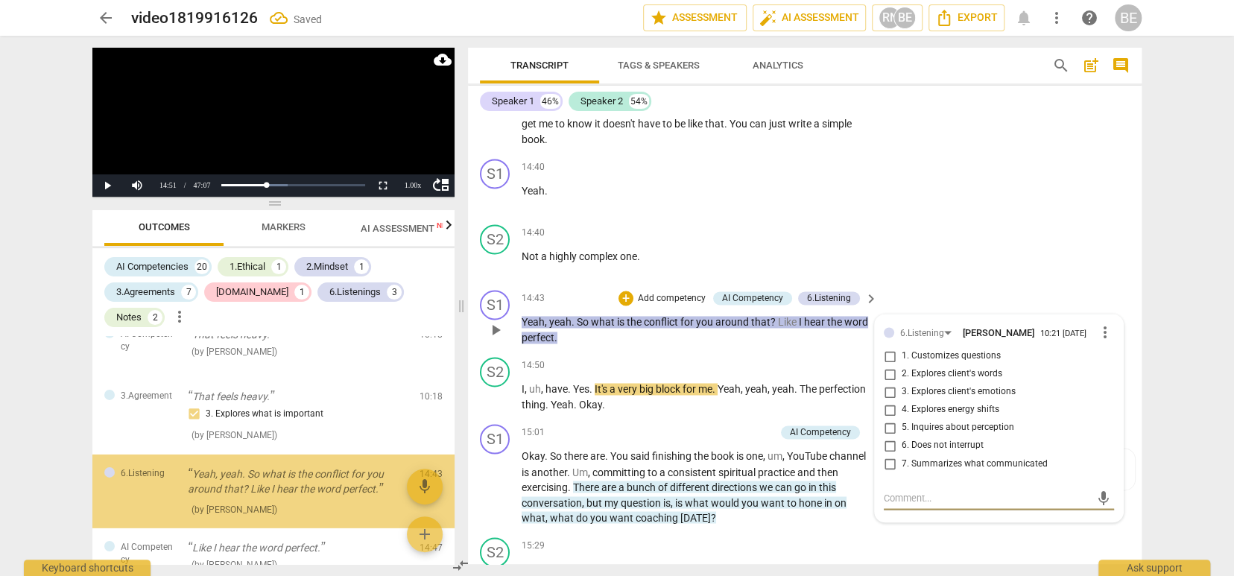
scroll to position [3172, 0]
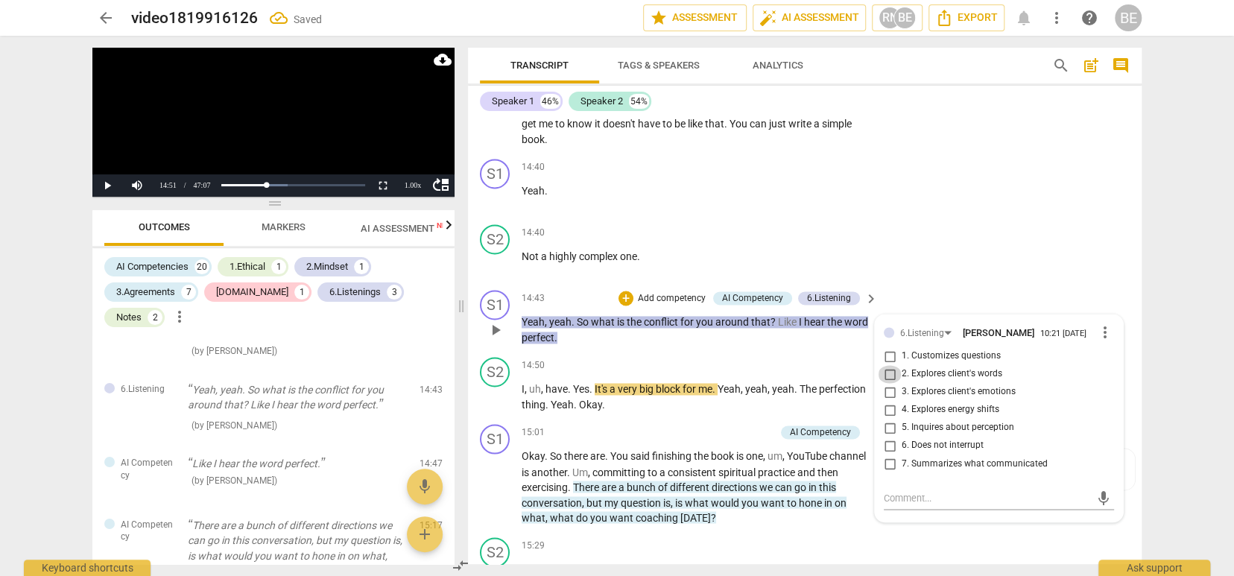
click at [884, 365] on input "2. Explores client's words" at bounding box center [890, 374] width 24 height 18
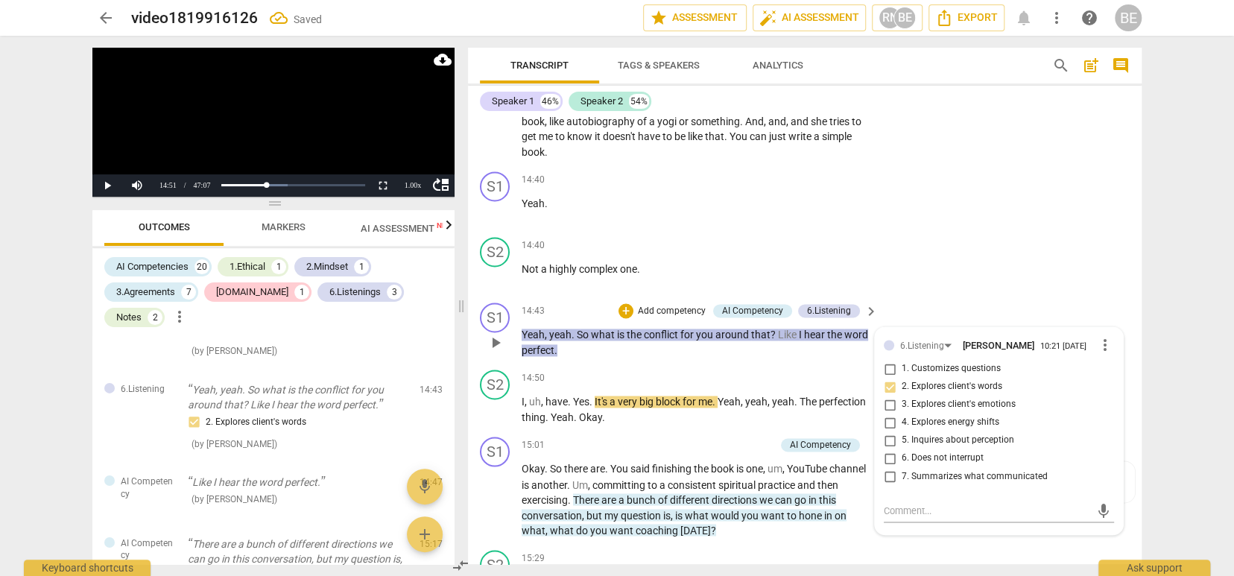
scroll to position [4961, 0]
click at [886, 432] on input "5. Inquires about perception" at bounding box center [890, 441] width 24 height 18
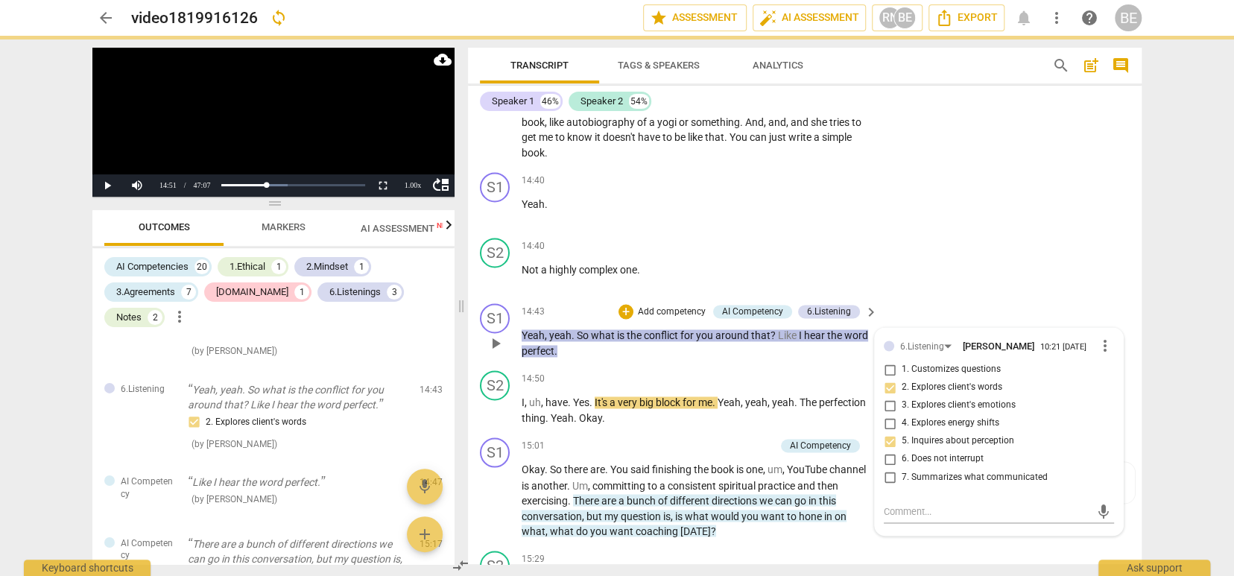
scroll to position [4965, 0]
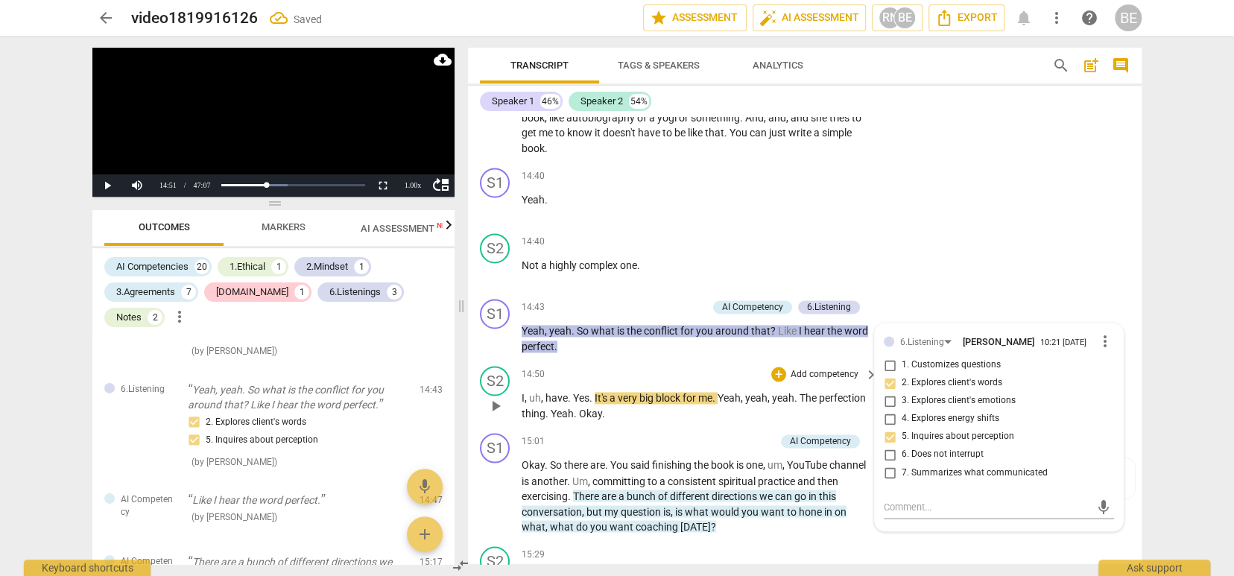
click at [778, 360] on div "S2 play_arrow pause 14:50 + Add competency keyboard_arrow_right I , uh , have .…" at bounding box center [805, 393] width 674 height 67
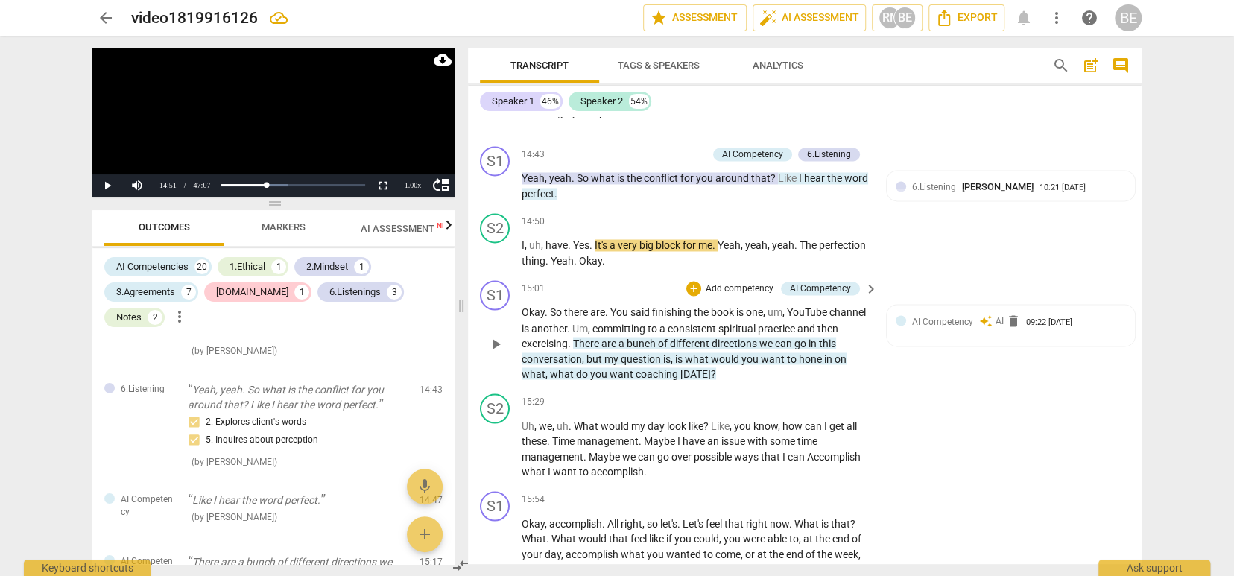
scroll to position [5118, 0]
click at [492, 335] on span "play_arrow" at bounding box center [496, 344] width 18 height 18
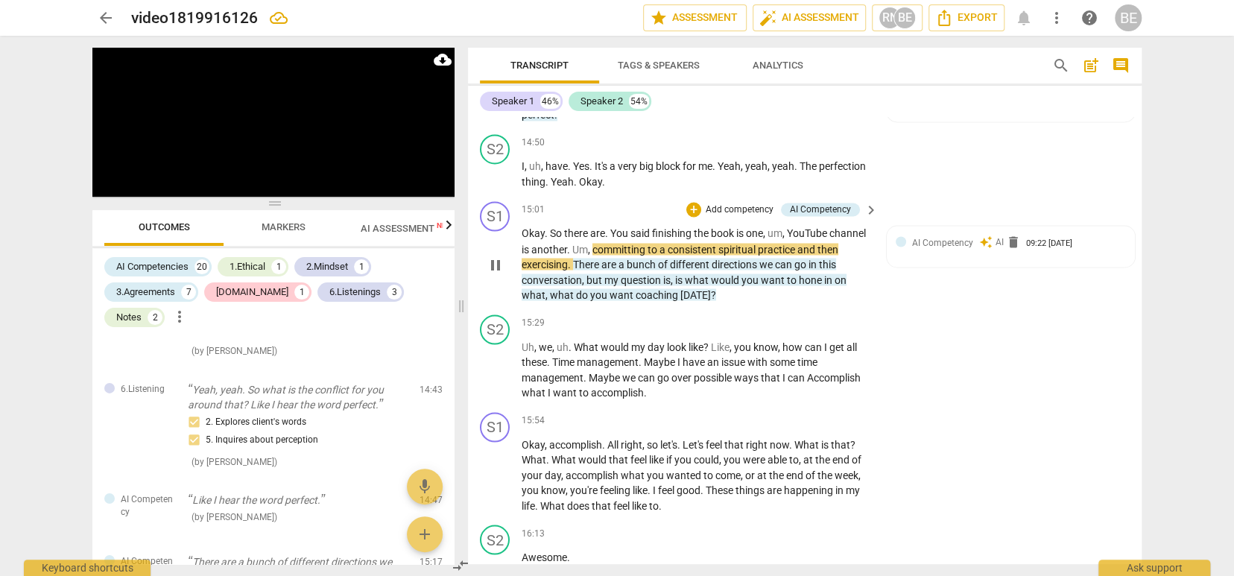
scroll to position [5198, 0]
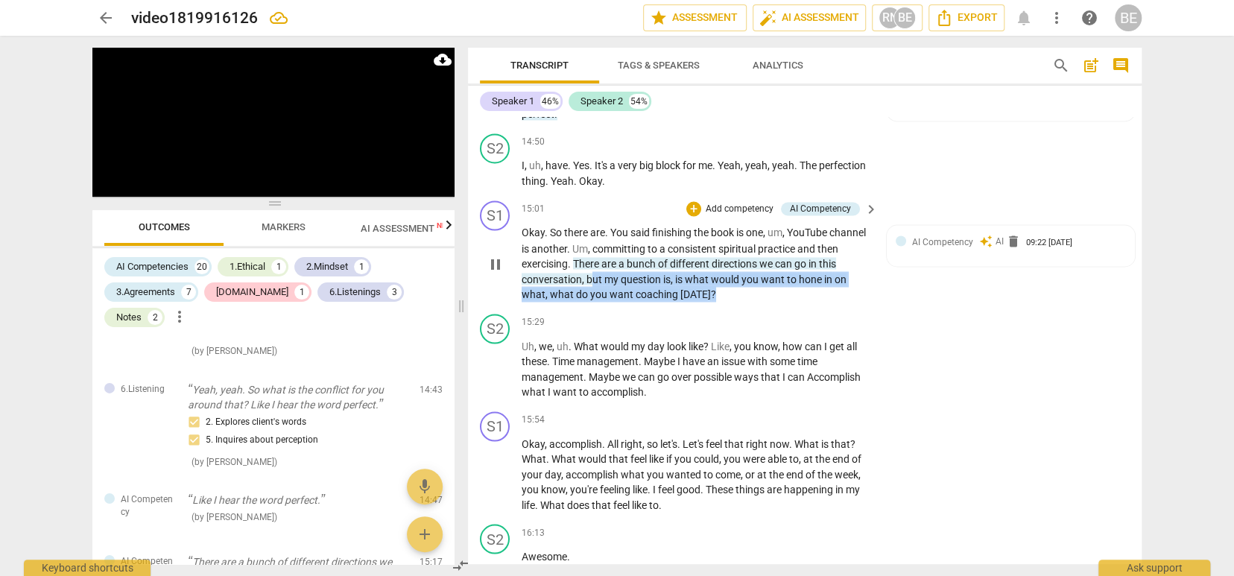
drag, startPoint x: 589, startPoint y: 247, endPoint x: 716, endPoint y: 269, distance: 128.7
click at [716, 269] on p "Okay . So there are . You said finishing the book is one , um , YouTube channel…" at bounding box center [696, 263] width 349 height 77
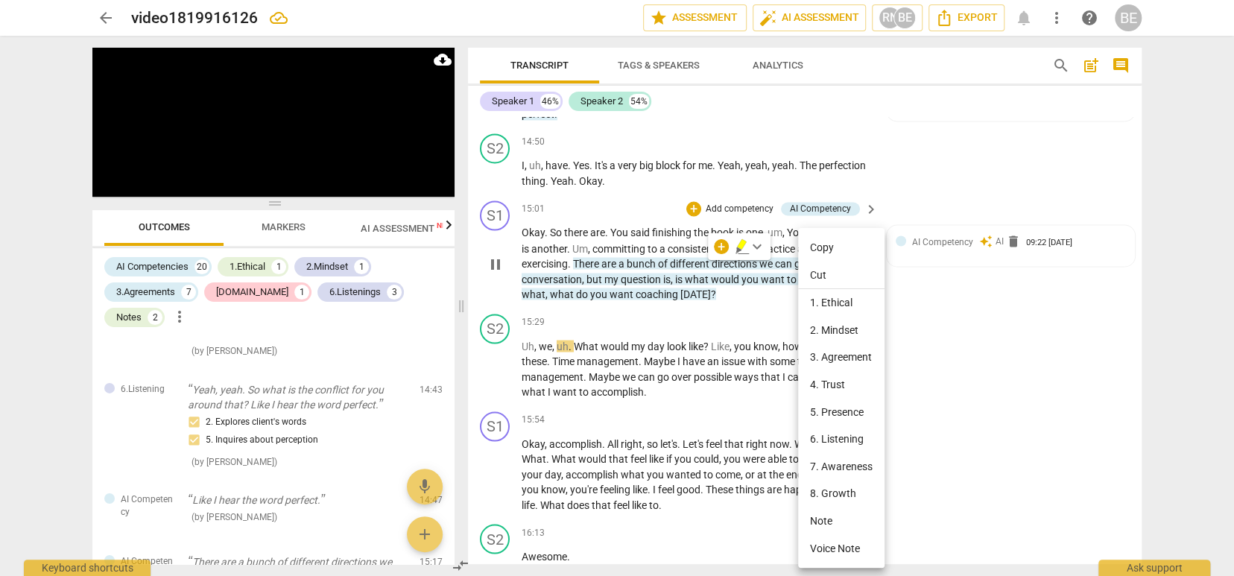
drag, startPoint x: 790, startPoint y: 244, endPoint x: 774, endPoint y: 252, distance: 18.3
click at [760, 245] on div at bounding box center [617, 288] width 1234 height 576
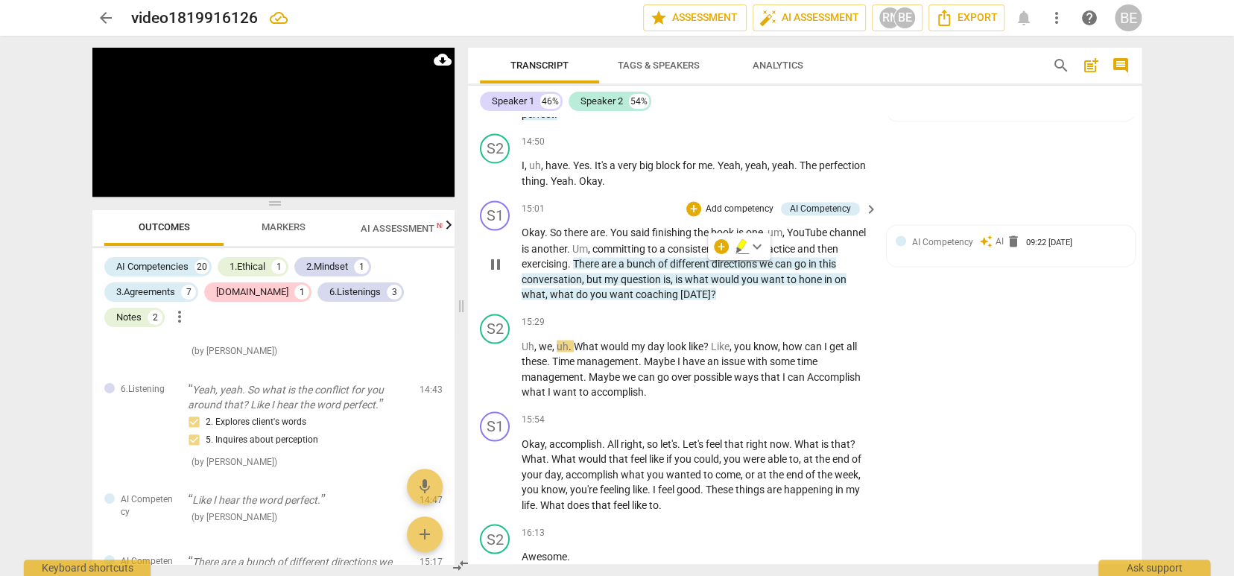
click at [755, 245] on span "keyboard_arrow_down" at bounding box center [757, 247] width 18 height 18
click at [763, 288] on div at bounding box center [764, 294] width 15 height 15
drag, startPoint x: 495, startPoint y: 335, endPoint x: 505, endPoint y: 322, distance: 17.0
click at [496, 360] on span "pause" at bounding box center [496, 369] width 18 height 18
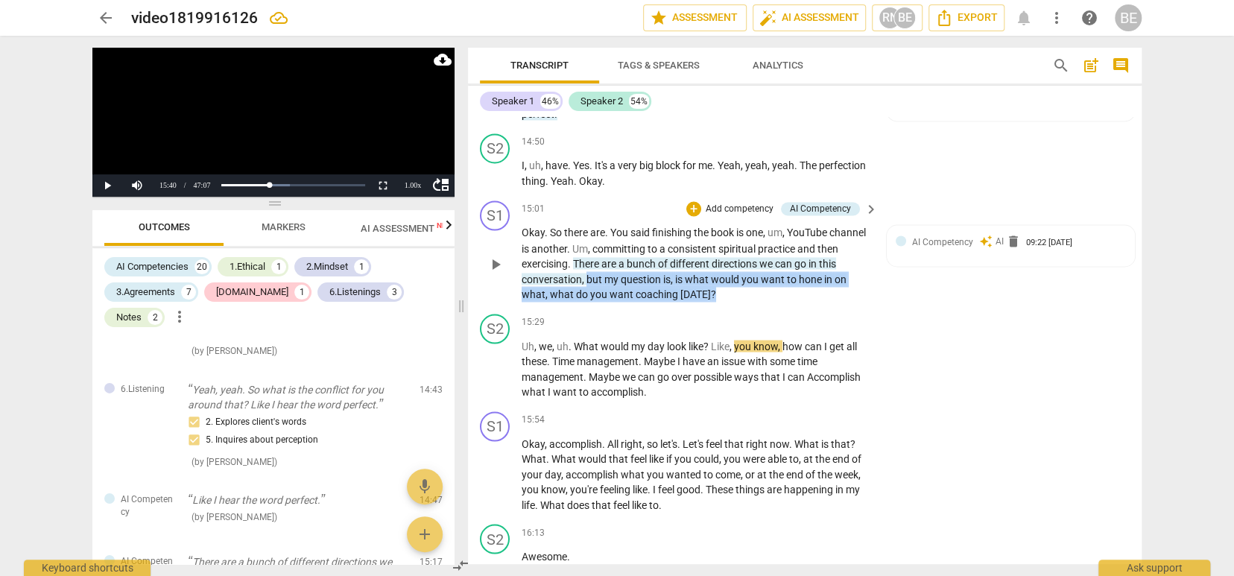
drag, startPoint x: 585, startPoint y: 250, endPoint x: 739, endPoint y: 261, distance: 154.0
click at [739, 261] on p "Okay . So there are . You said finishing the book is one , um , YouTube channel…" at bounding box center [696, 263] width 349 height 77
click at [754, 241] on span "keyboard_arrow_down" at bounding box center [757, 247] width 18 height 18
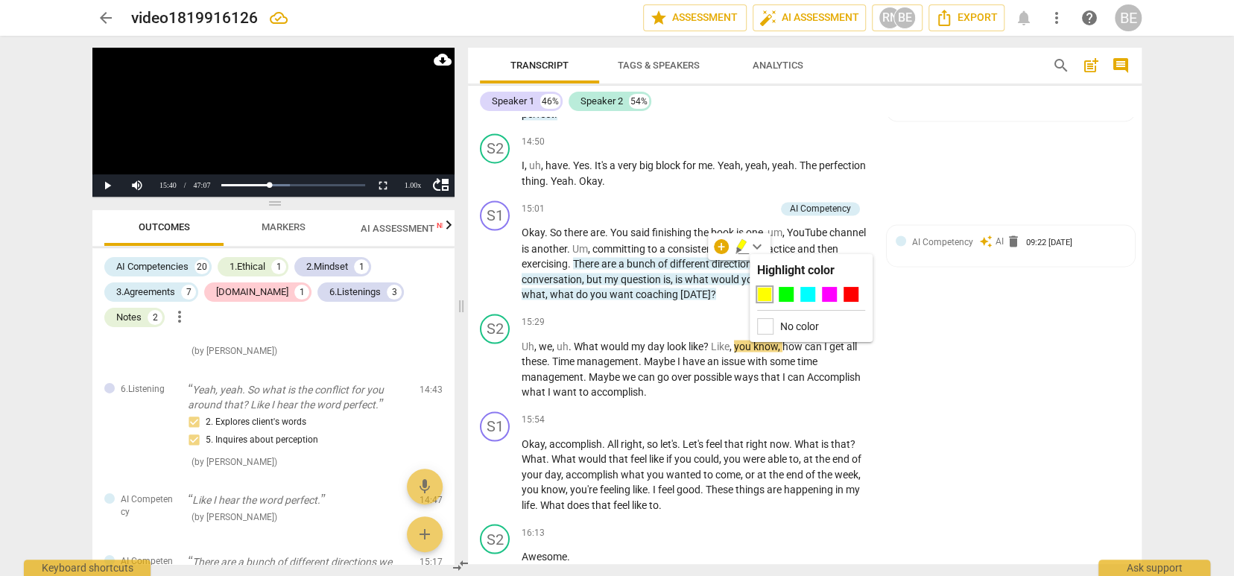
click at [766, 291] on div at bounding box center [764, 294] width 15 height 15
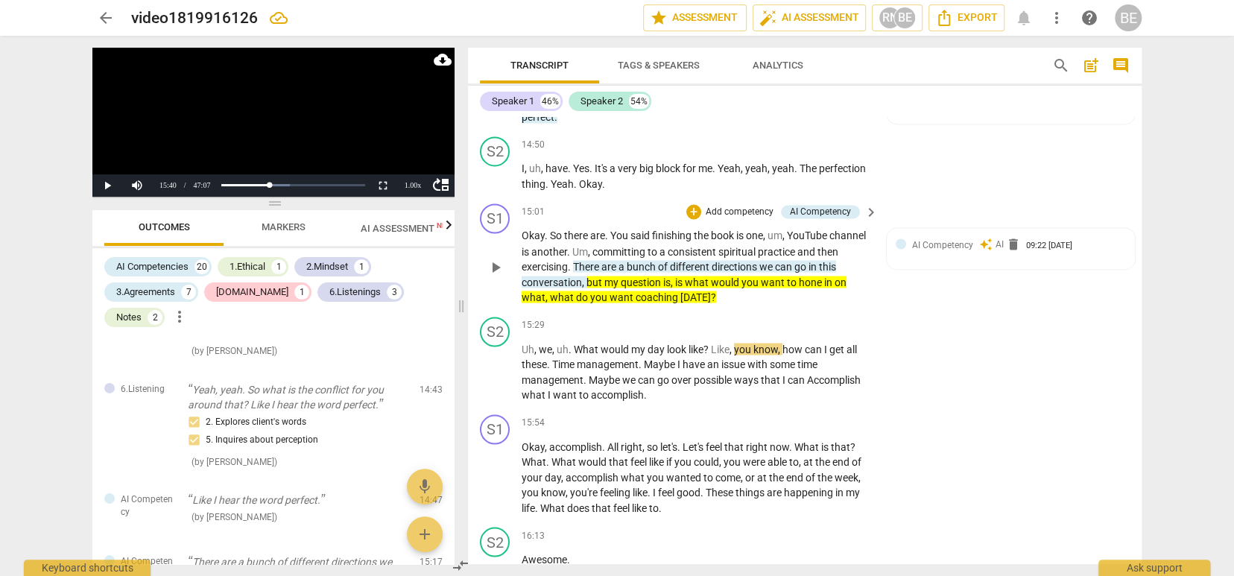
scroll to position [0, 0]
click at [735, 206] on p "Add competency" at bounding box center [739, 212] width 71 height 13
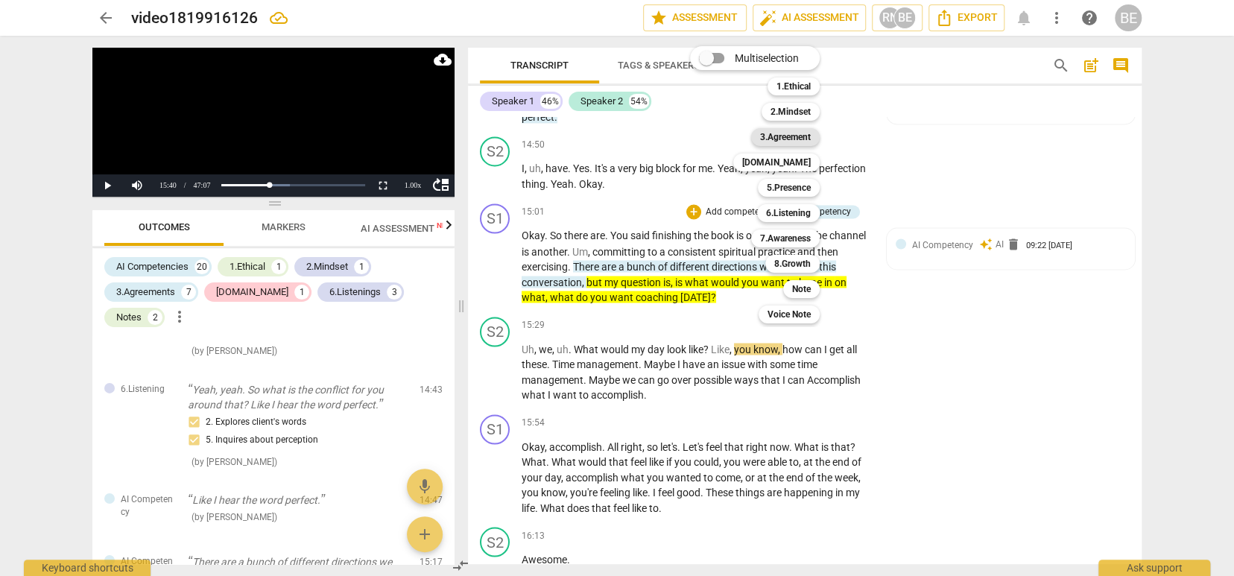
click at [796, 133] on b "3.Agreement" at bounding box center [785, 137] width 51 height 18
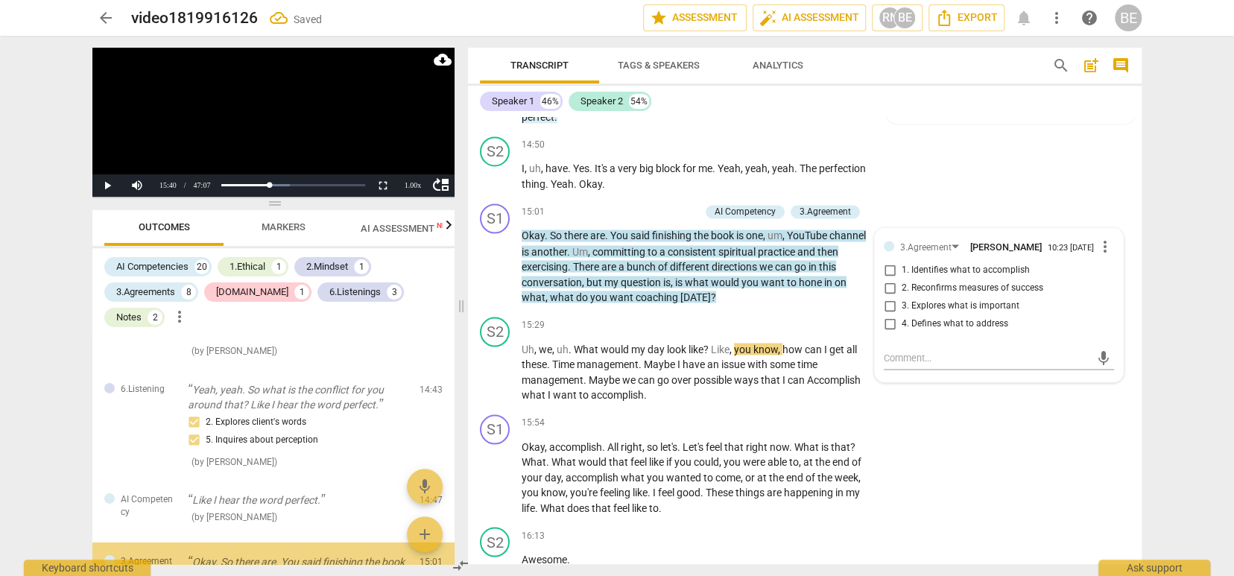
scroll to position [3386, 0]
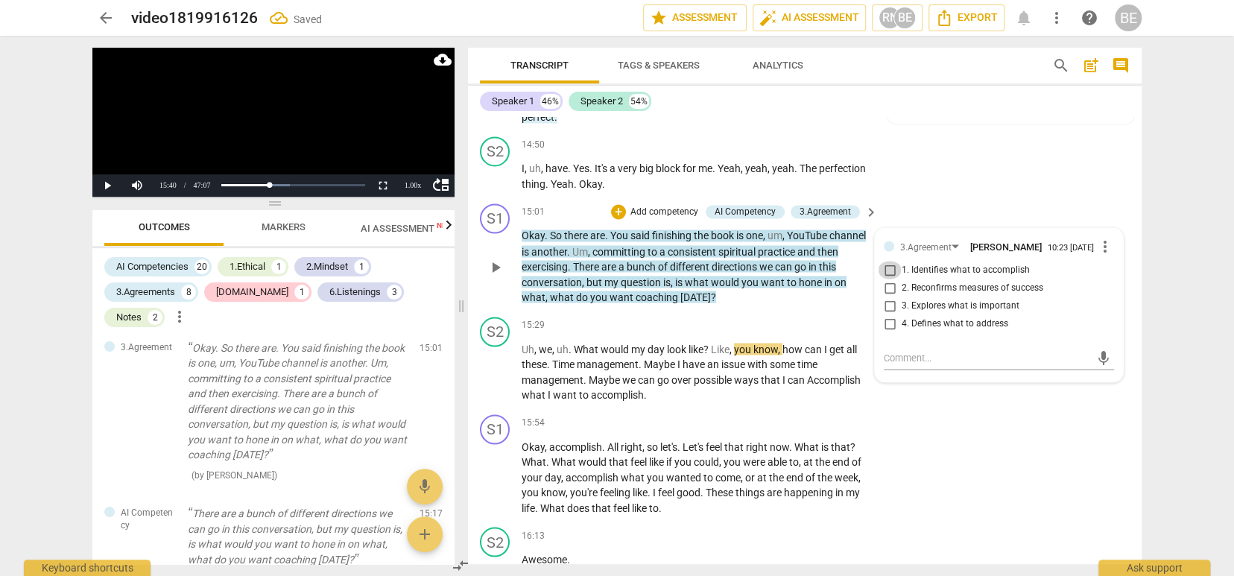
click at [889, 261] on input "1. Identifies what to accomplish" at bounding box center [890, 270] width 24 height 18
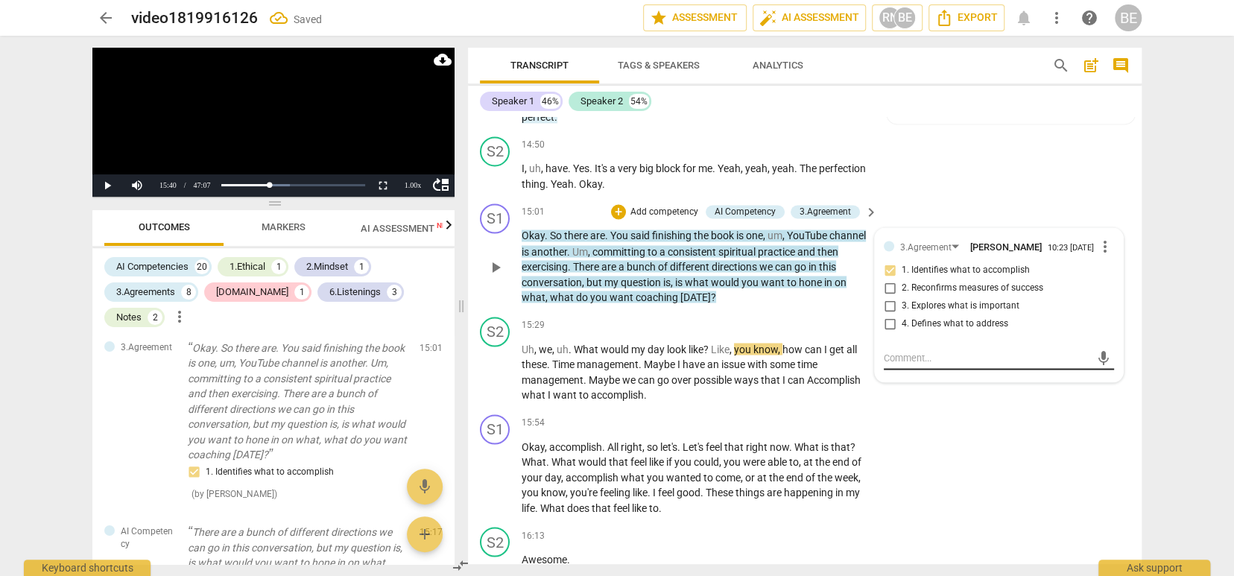
click at [924, 350] on textarea at bounding box center [987, 357] width 206 height 14
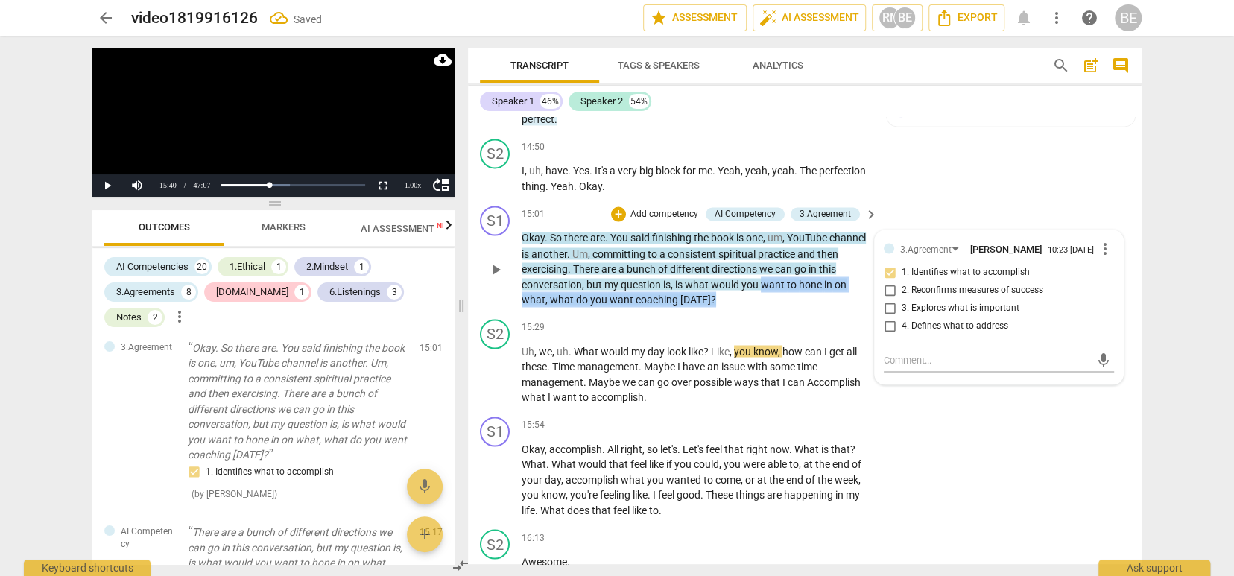
click at [763, 278] on span "want" at bounding box center [774, 284] width 26 height 12
drag, startPoint x: 830, startPoint y: 280, endPoint x: 821, endPoint y: 279, distance: 8.2
click at [828, 280] on div "S1 play_arrow pause 15:01 + Add competency AI Competency 3.Agreement keyboard_a…" at bounding box center [805, 256] width 674 height 113
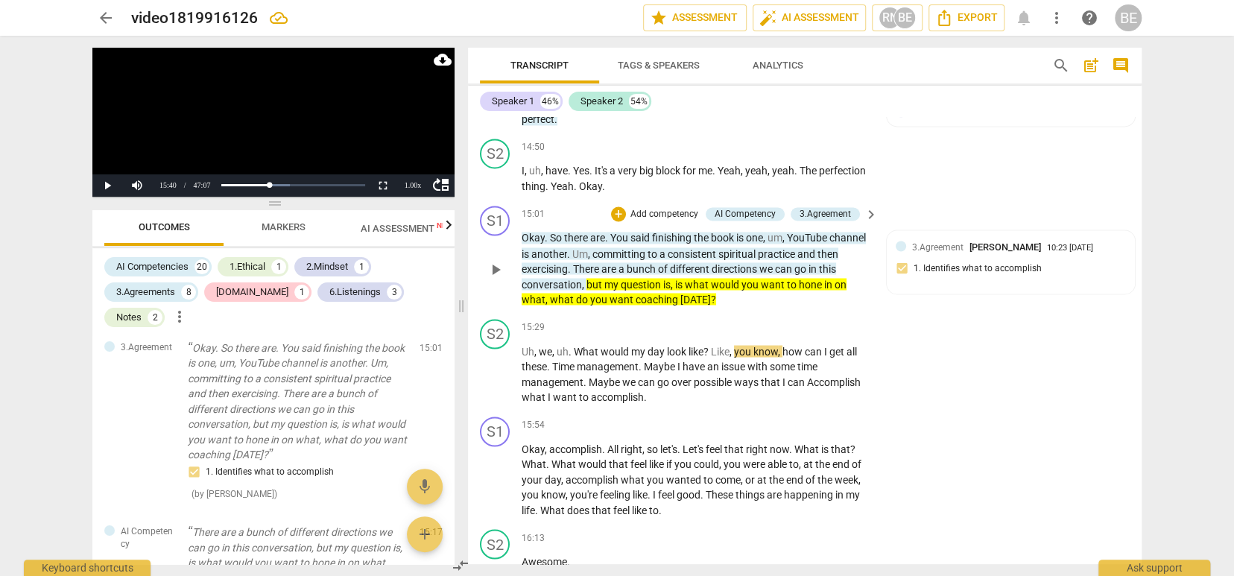
scroll to position [0, 0]
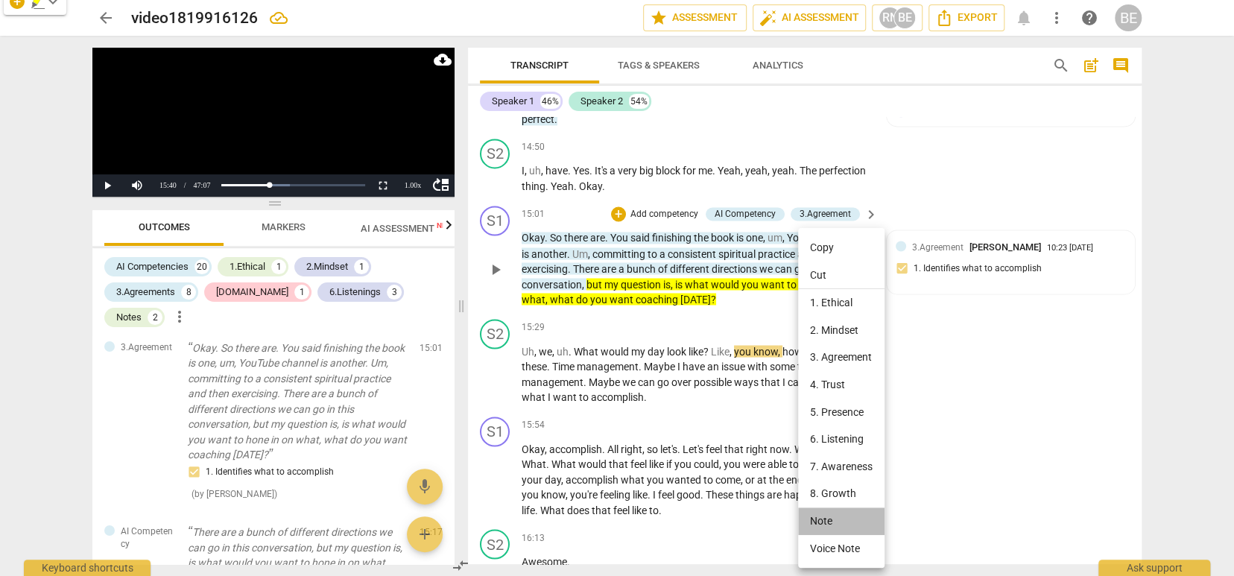
click at [833, 518] on li "Note" at bounding box center [841, 522] width 86 height 28
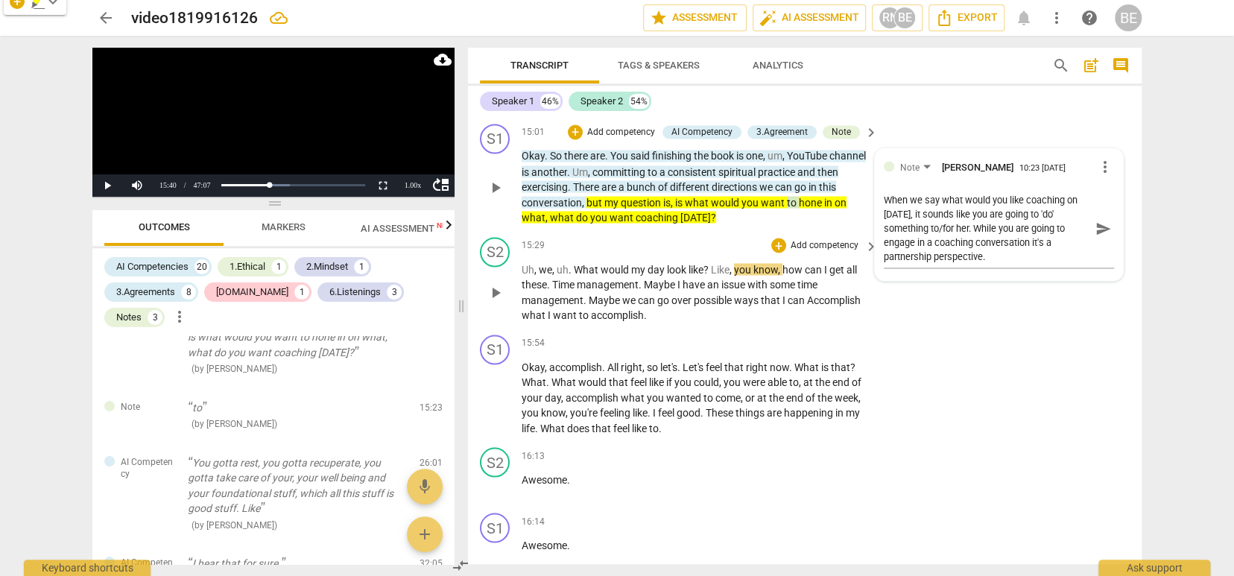
click at [686, 297] on div "S2 play_arrow pause 15:29 + Add competency keyboard_arrow_right Uh , we , uh . …" at bounding box center [805, 280] width 674 height 98
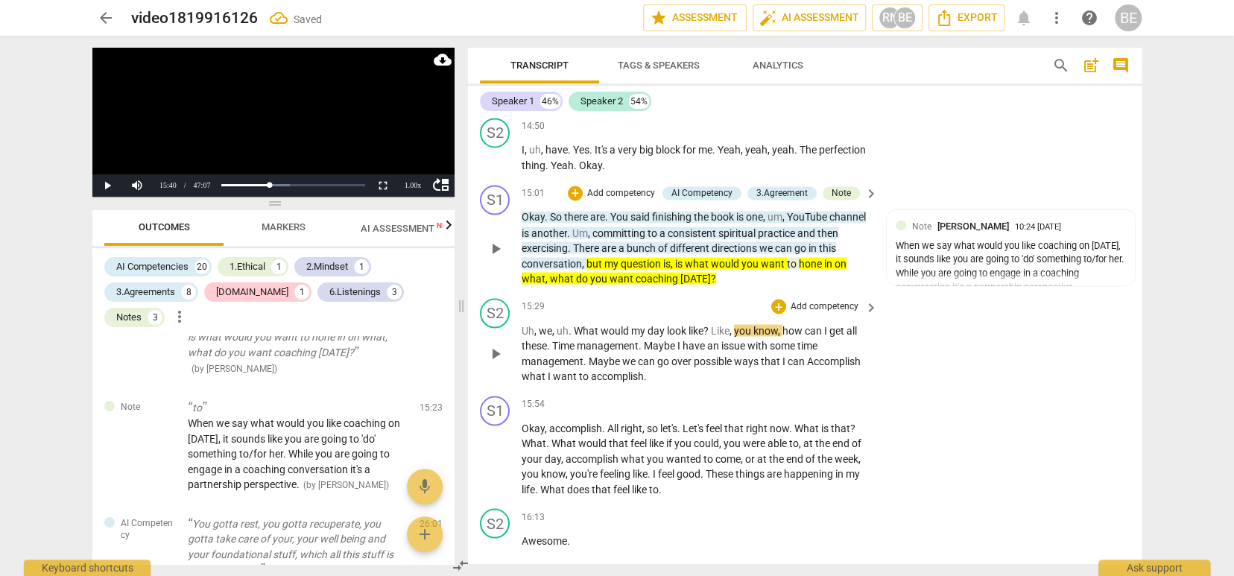
scroll to position [5213, 0]
click at [497, 345] on span "play_arrow" at bounding box center [496, 354] width 18 height 18
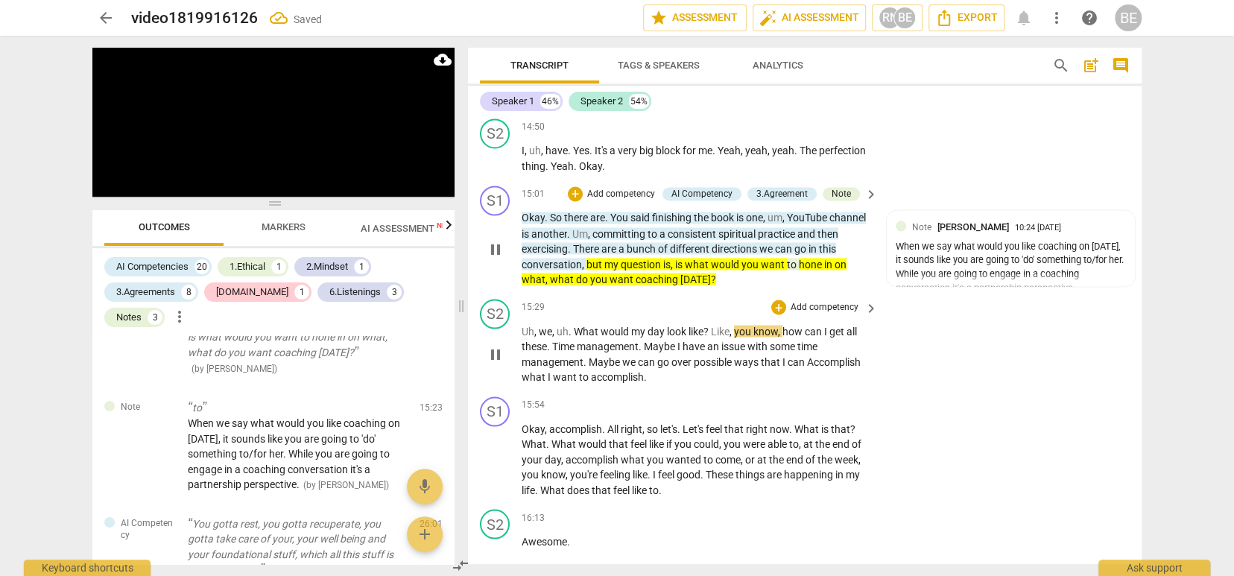
scroll to position [0, 0]
click at [496, 345] on span "pause" at bounding box center [496, 354] width 18 height 18
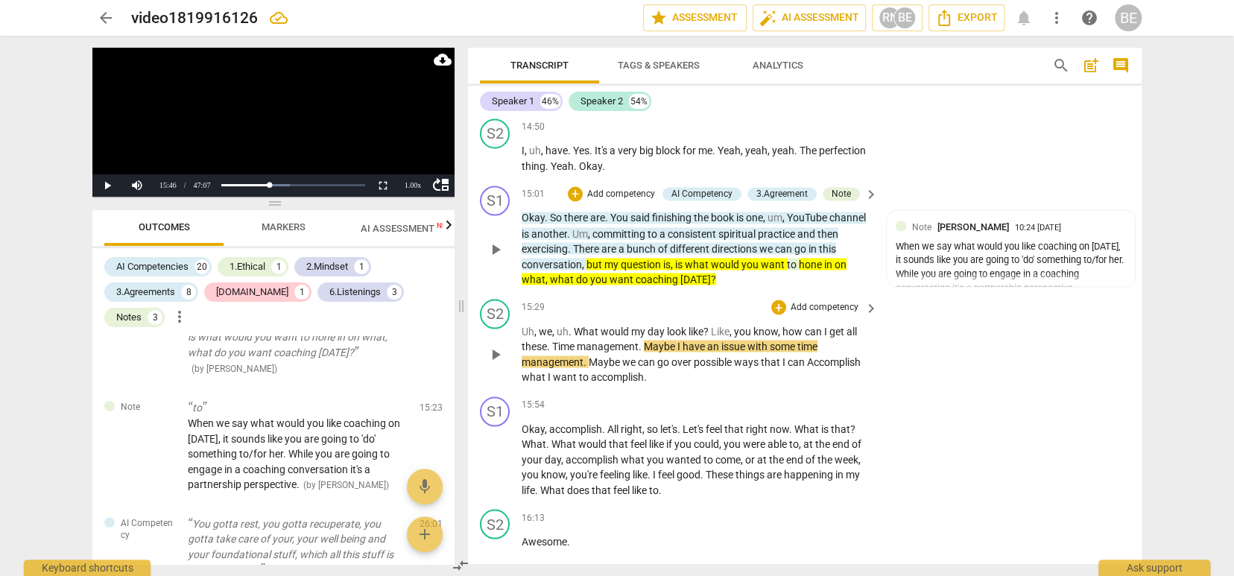
click at [496, 345] on span "play_arrow" at bounding box center [496, 354] width 18 height 18
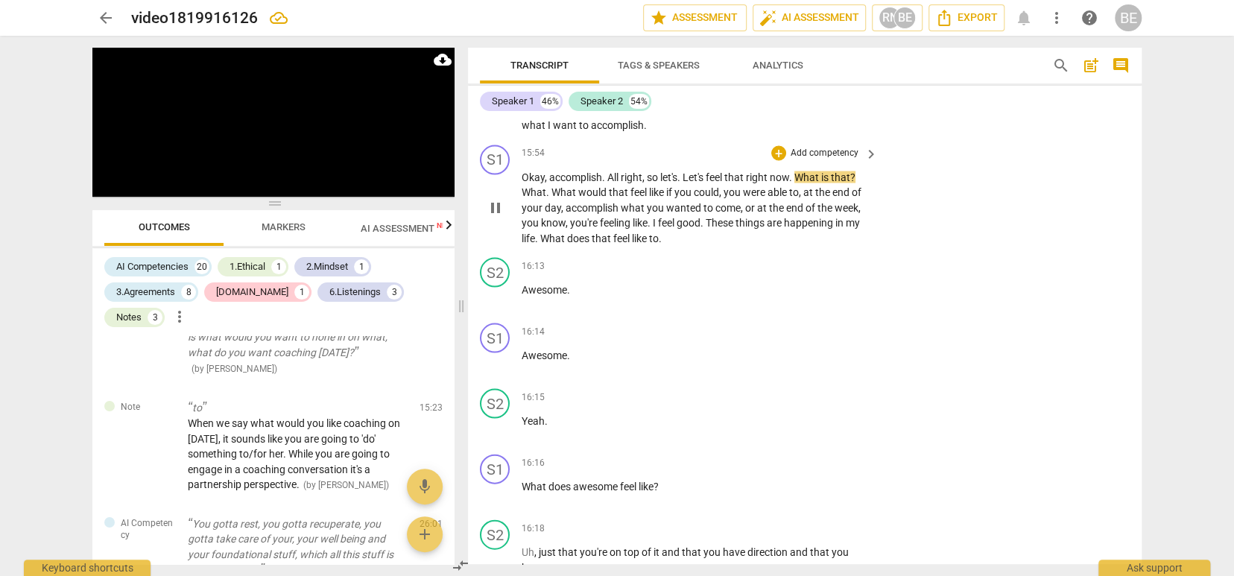
scroll to position [5461, 0]
click at [831, 149] on p "Add competency" at bounding box center [824, 155] width 71 height 13
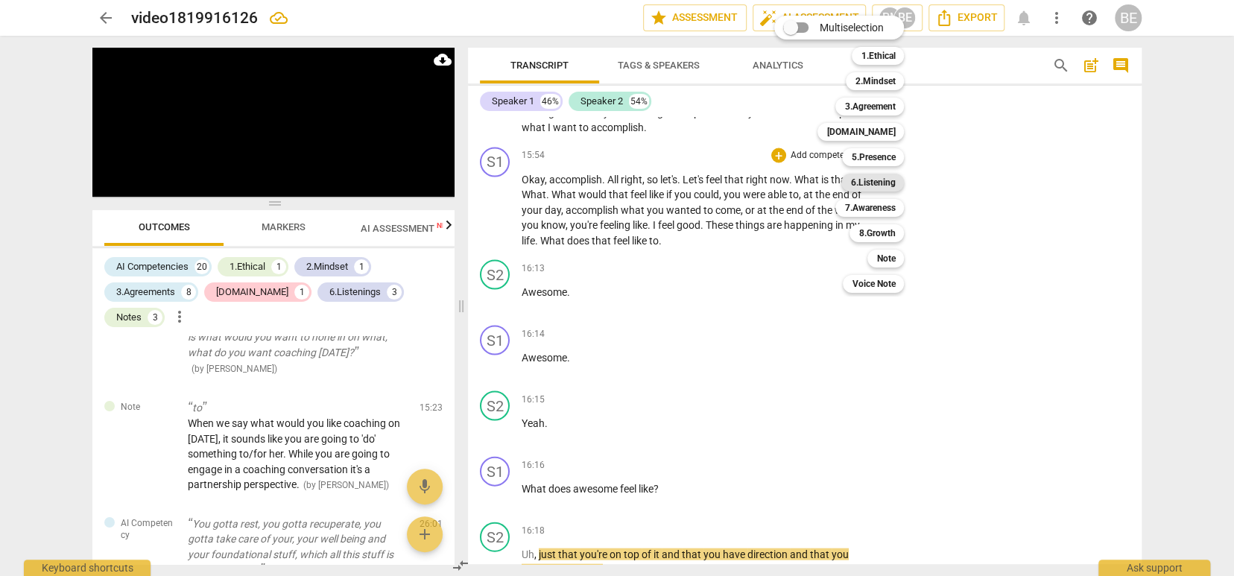
click at [858, 178] on b "6.Listening" at bounding box center [872, 183] width 45 height 18
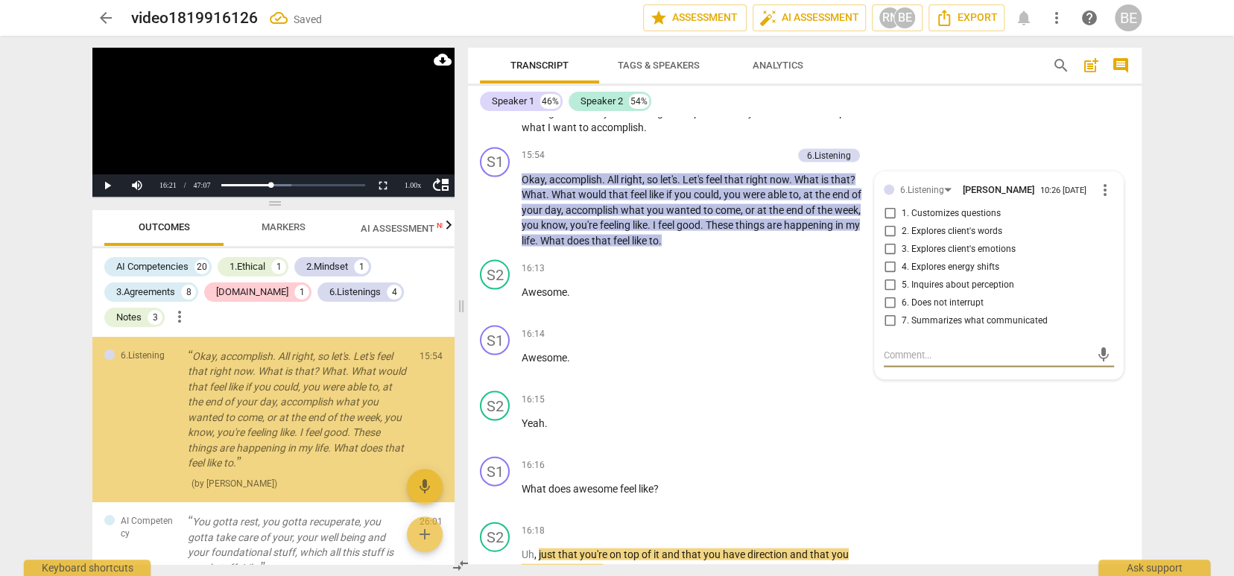
scroll to position [3780, 0]
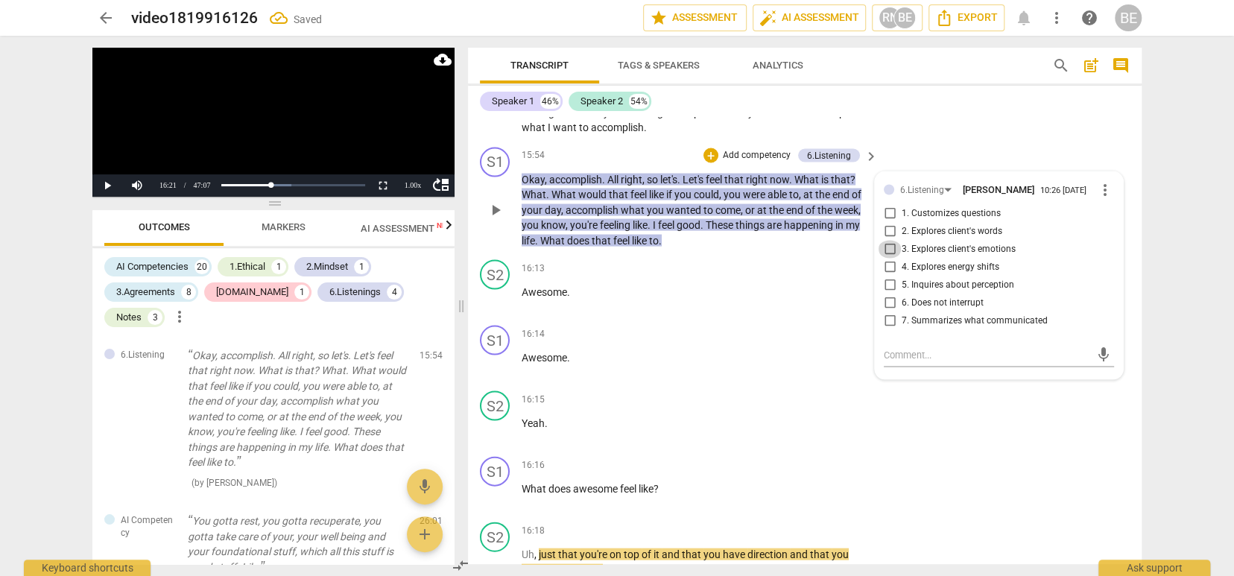
click at [889, 241] on input "3. Explores client's emotions" at bounding box center [890, 250] width 24 height 18
click at [890, 348] on textarea at bounding box center [987, 355] width 206 height 14
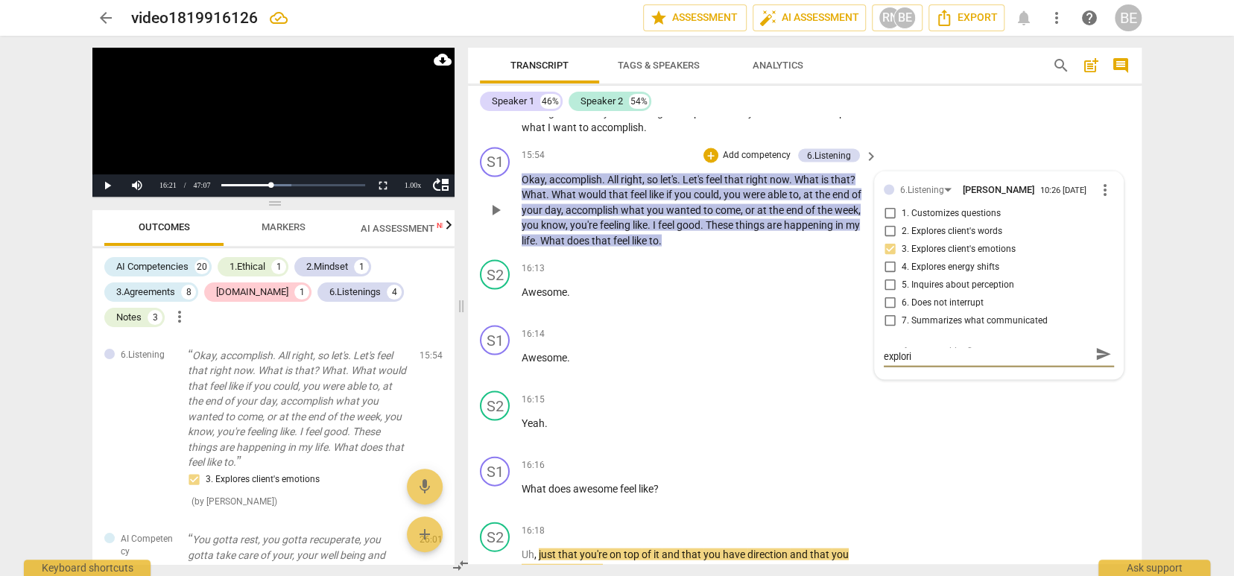
scroll to position [0, 0]
click at [1096, 360] on span "send" at bounding box center [1104, 368] width 16 height 16
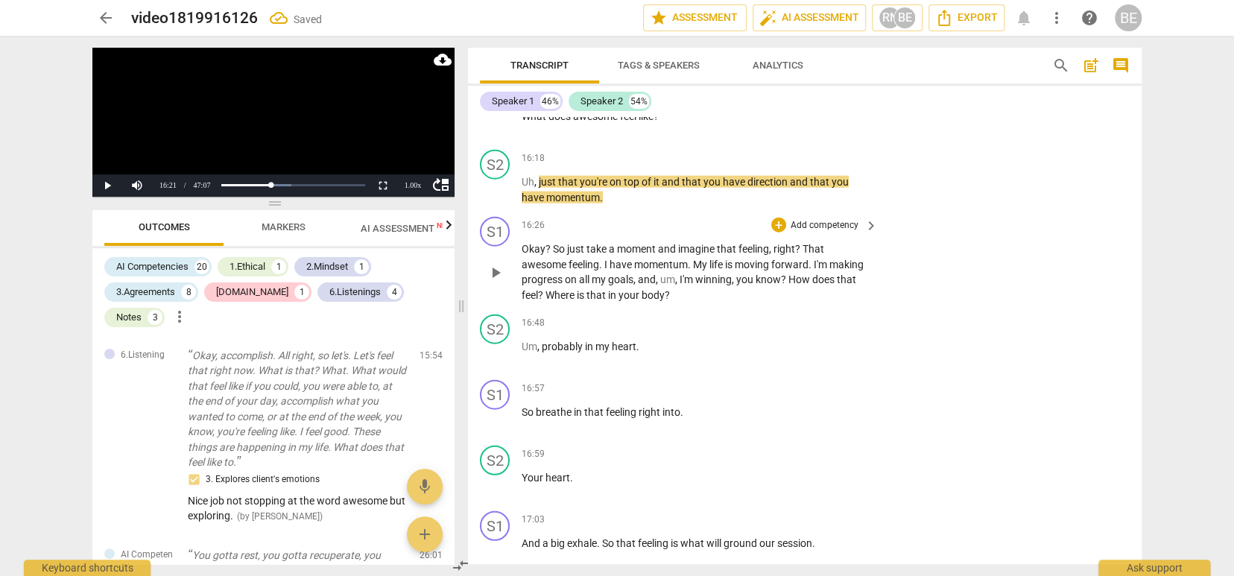
scroll to position [5838, 0]
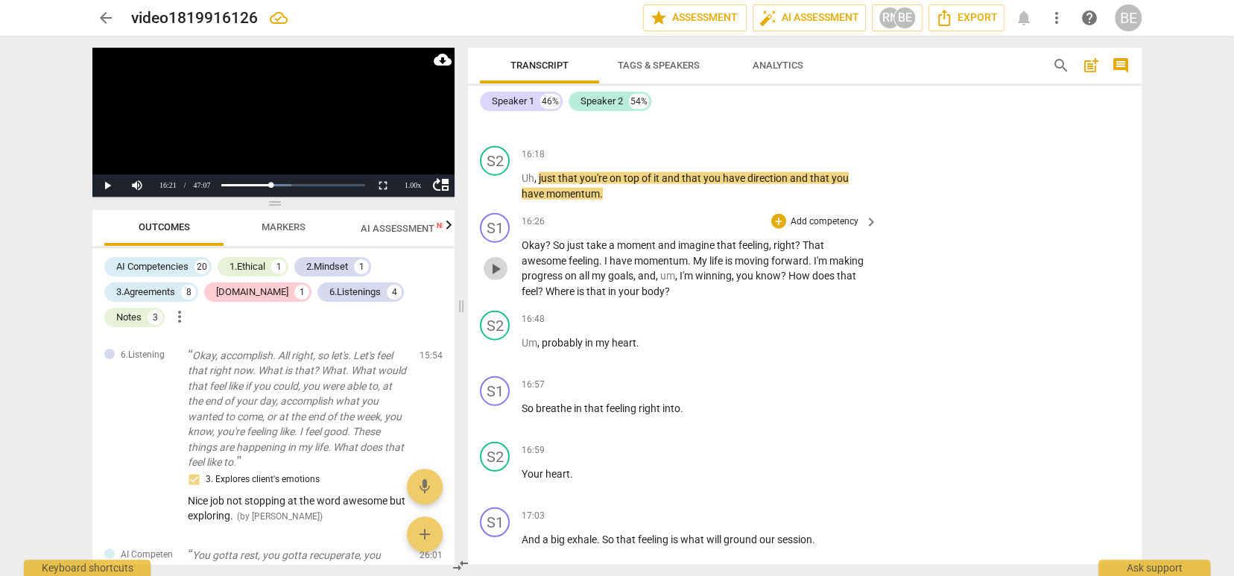
click at [499, 260] on span "play_arrow" at bounding box center [496, 269] width 18 height 18
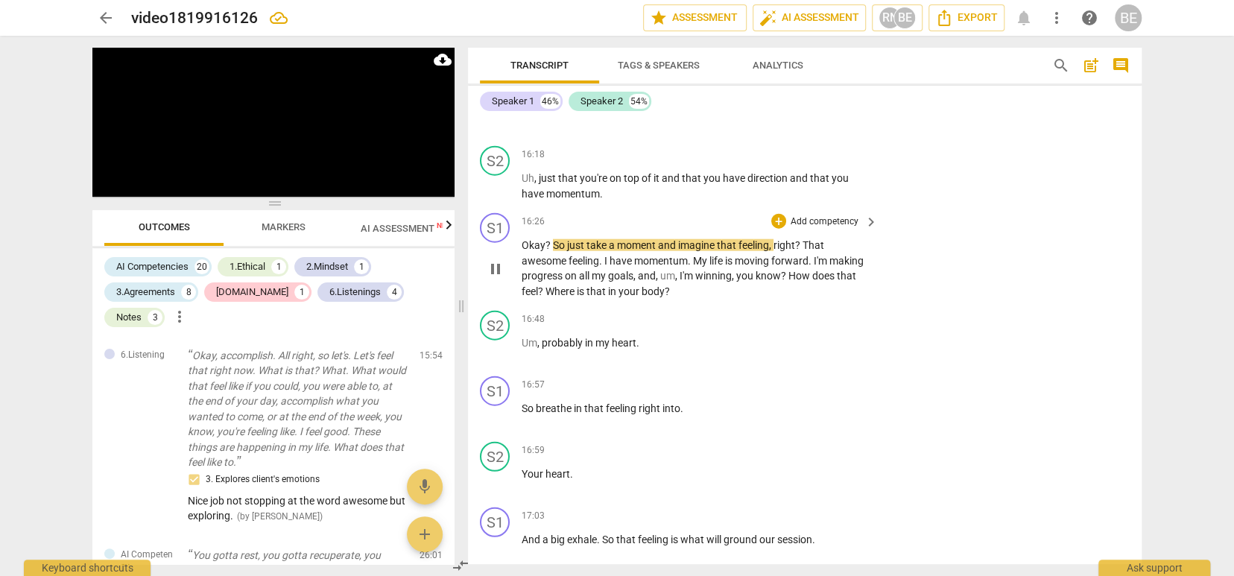
click at [815, 215] on p "Add competency" at bounding box center [824, 221] width 71 height 13
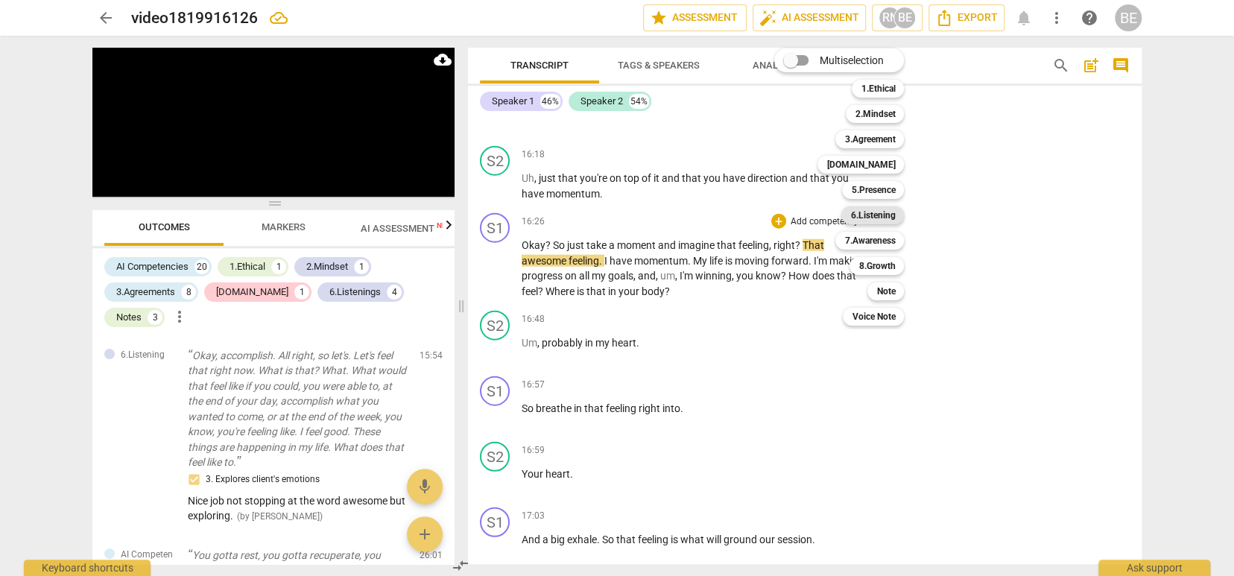
click at [879, 214] on b "6.Listening" at bounding box center [872, 215] width 45 height 18
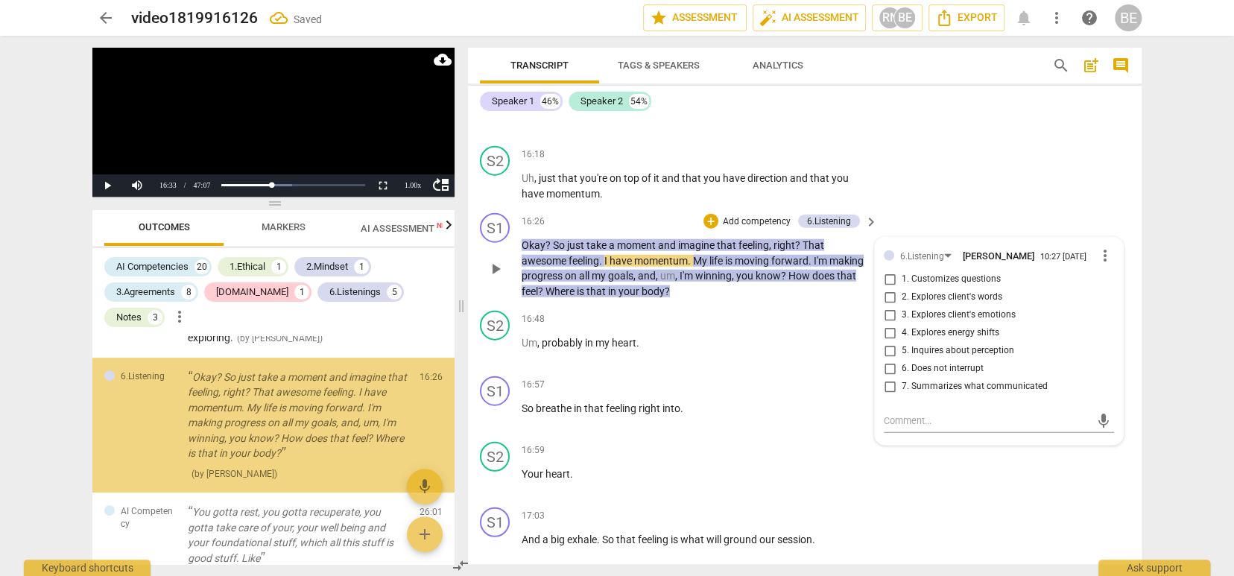
scroll to position [3961, 0]
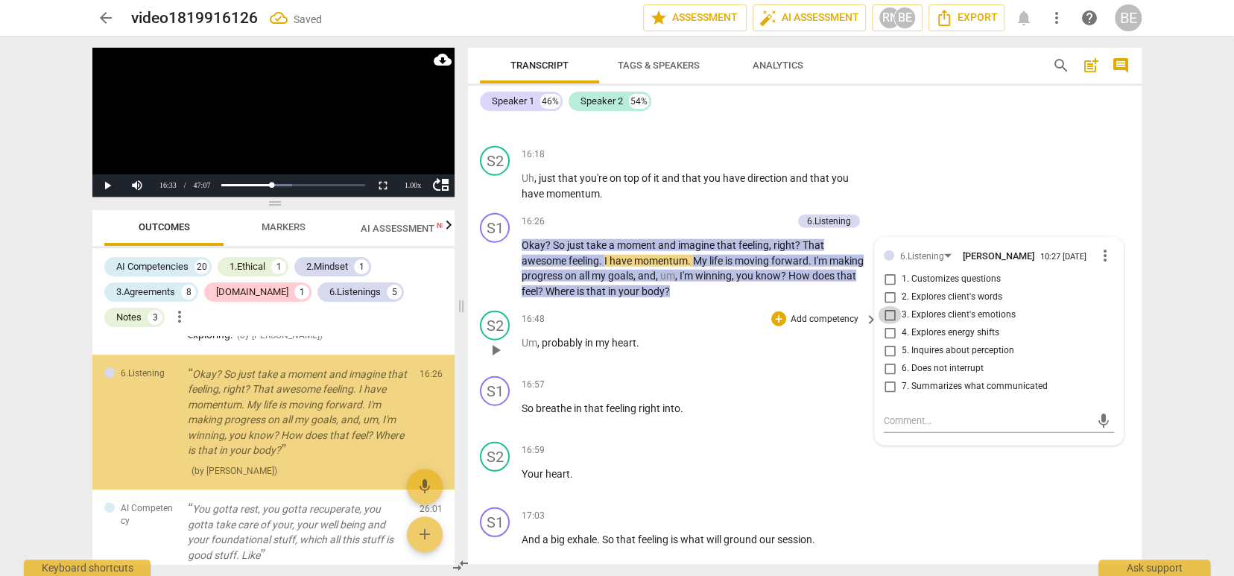
drag, startPoint x: 889, startPoint y: 278, endPoint x: 867, endPoint y: 280, distance: 22.4
click at [889, 306] on input "3. Explores client's emotions" at bounding box center [890, 315] width 24 height 18
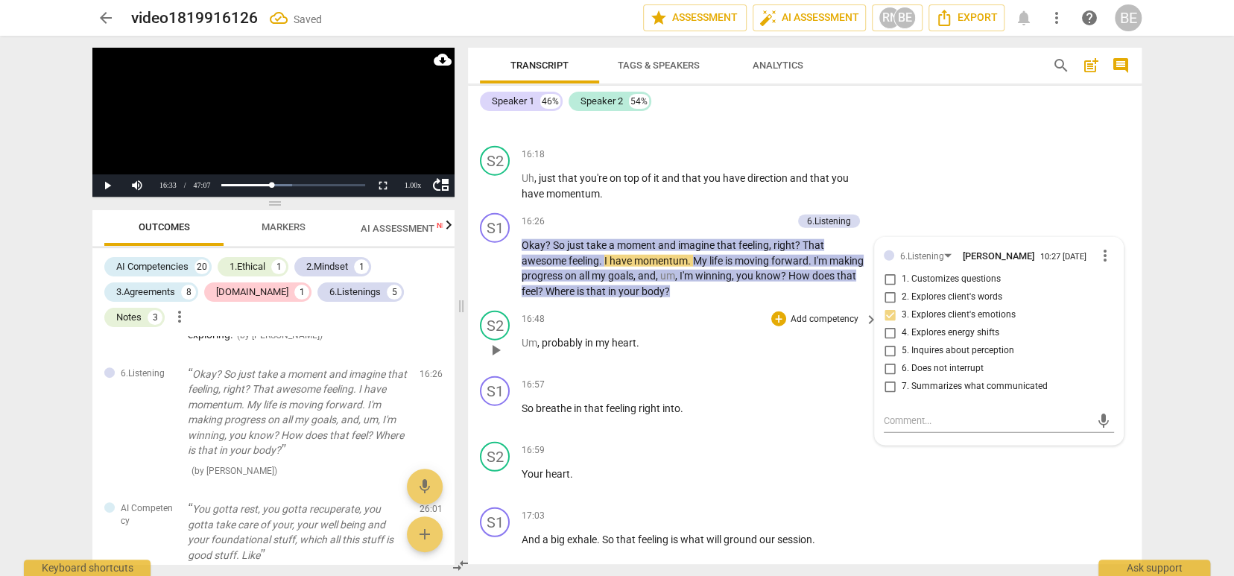
click at [827, 312] on div "+ Add competency" at bounding box center [815, 319] width 89 height 15
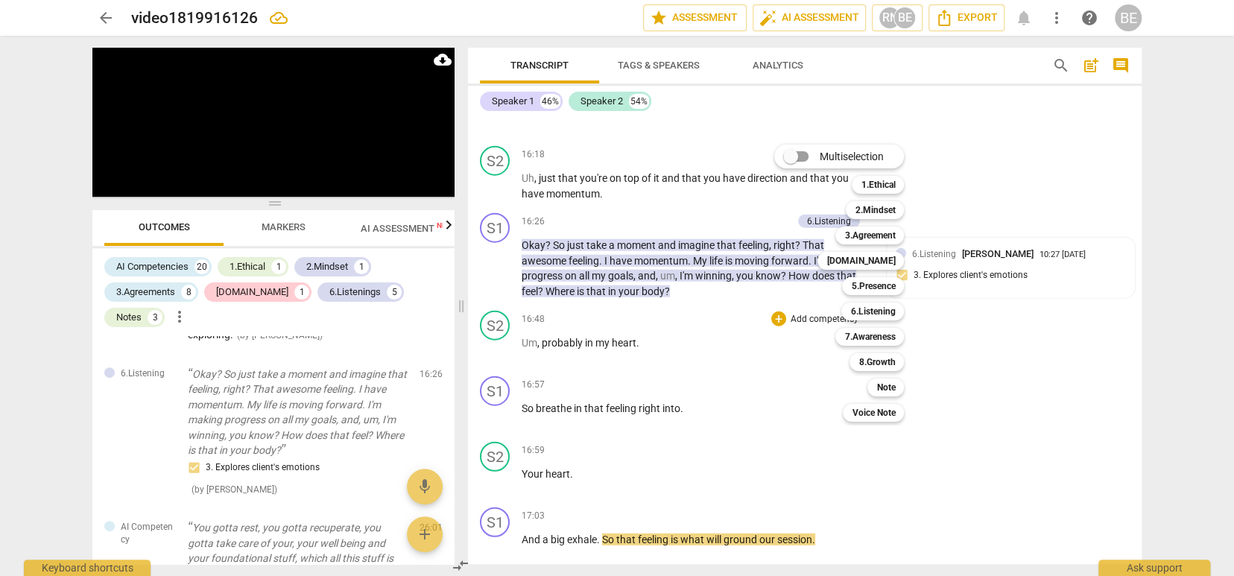
drag, startPoint x: 1137, startPoint y: 283, endPoint x: 1140, endPoint y: 323, distance: 41.1
click at [1140, 323] on div at bounding box center [617, 288] width 1234 height 576
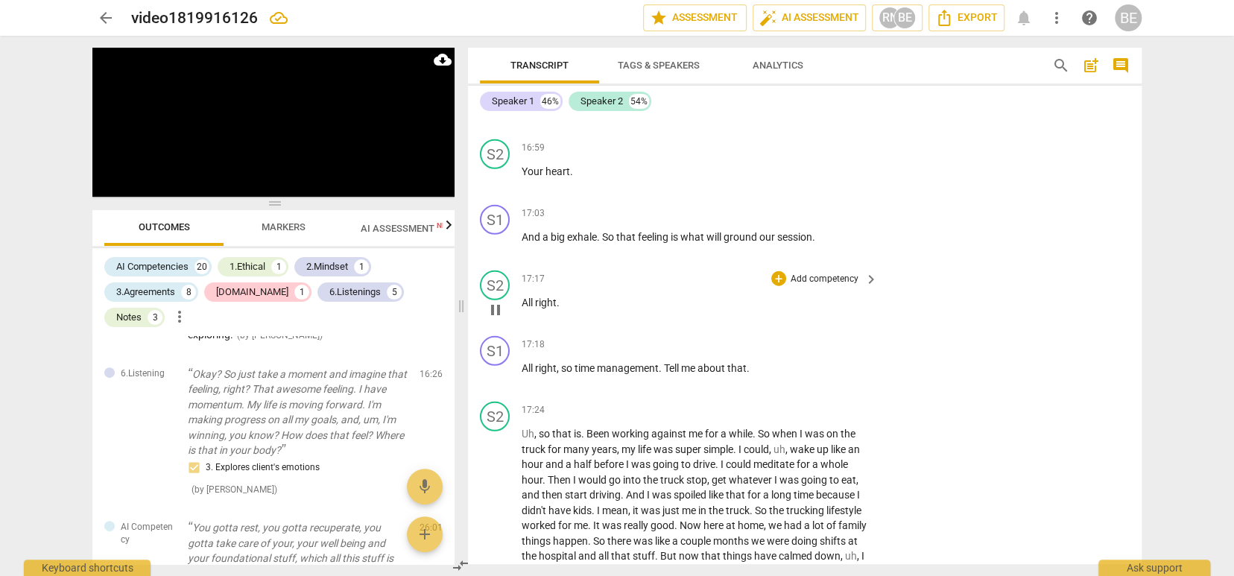
scroll to position [0, 0]
click at [497, 236] on span "pause" at bounding box center [496, 245] width 18 height 18
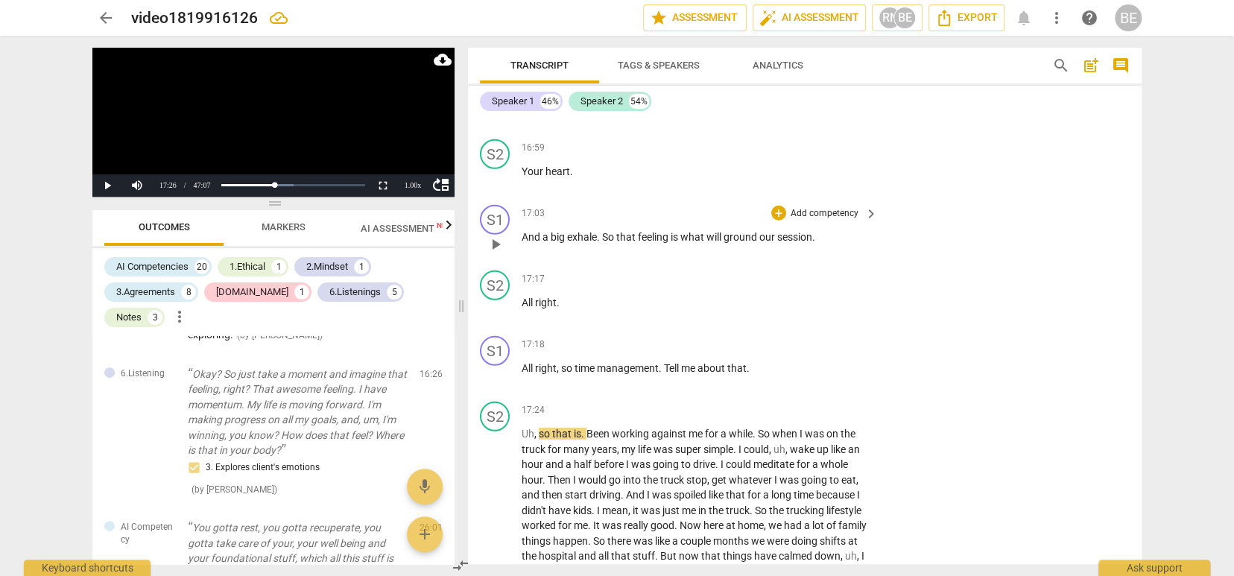
click at [844, 207] on p "Add competency" at bounding box center [824, 213] width 71 height 13
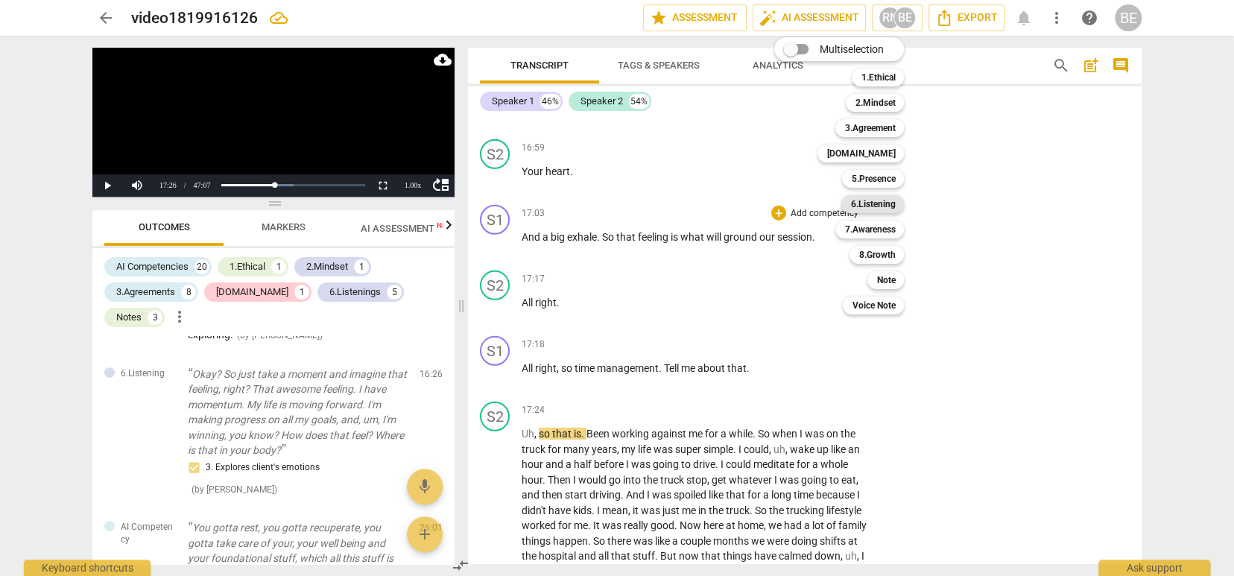
click at [858, 204] on b "6.Listening" at bounding box center [872, 204] width 45 height 18
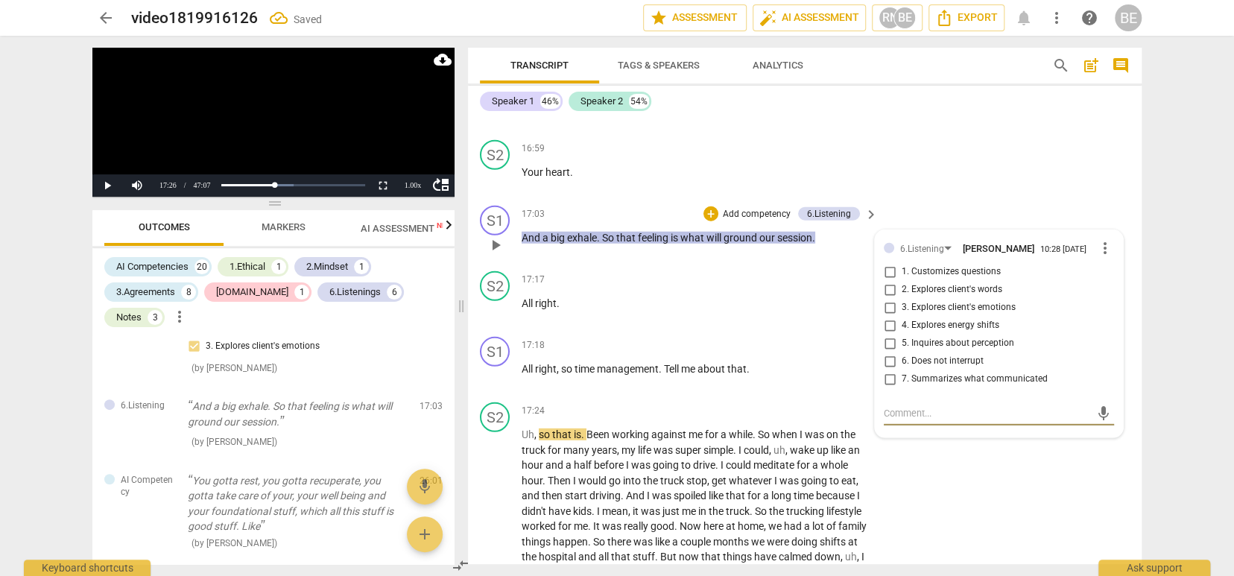
click at [887, 299] on input "3. Explores client's emotions" at bounding box center [890, 308] width 24 height 18
click at [891, 297] on input "3. Explores client's emotions" at bounding box center [890, 306] width 24 height 18
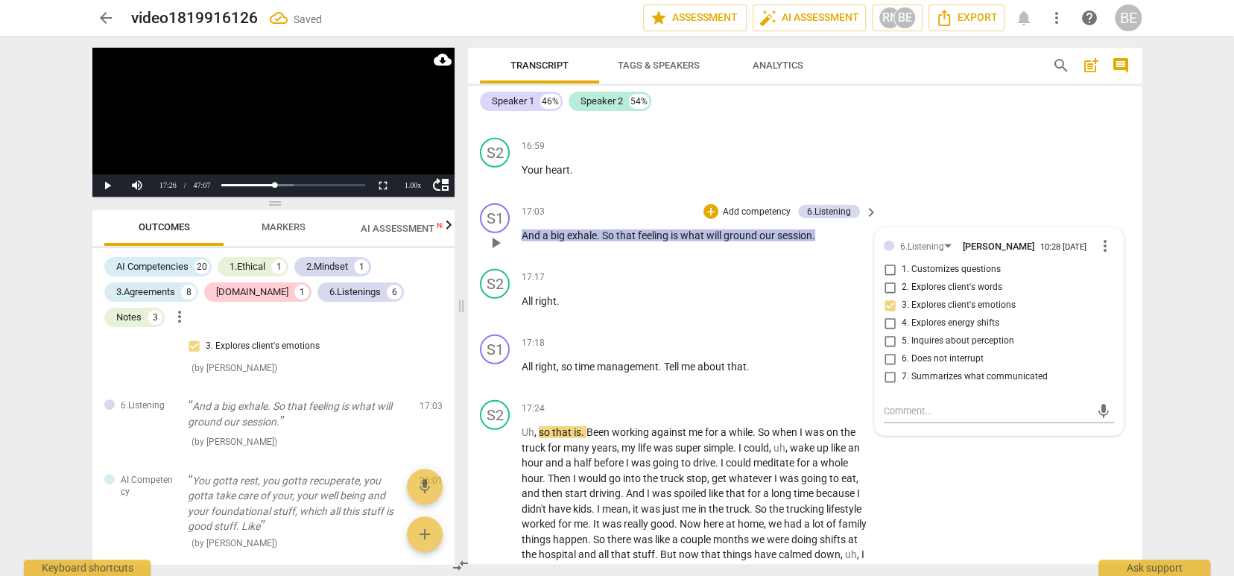
click at [889, 297] on input "3. Explores client's emotions" at bounding box center [890, 306] width 24 height 18
click at [943, 404] on textarea at bounding box center [987, 411] width 206 height 14
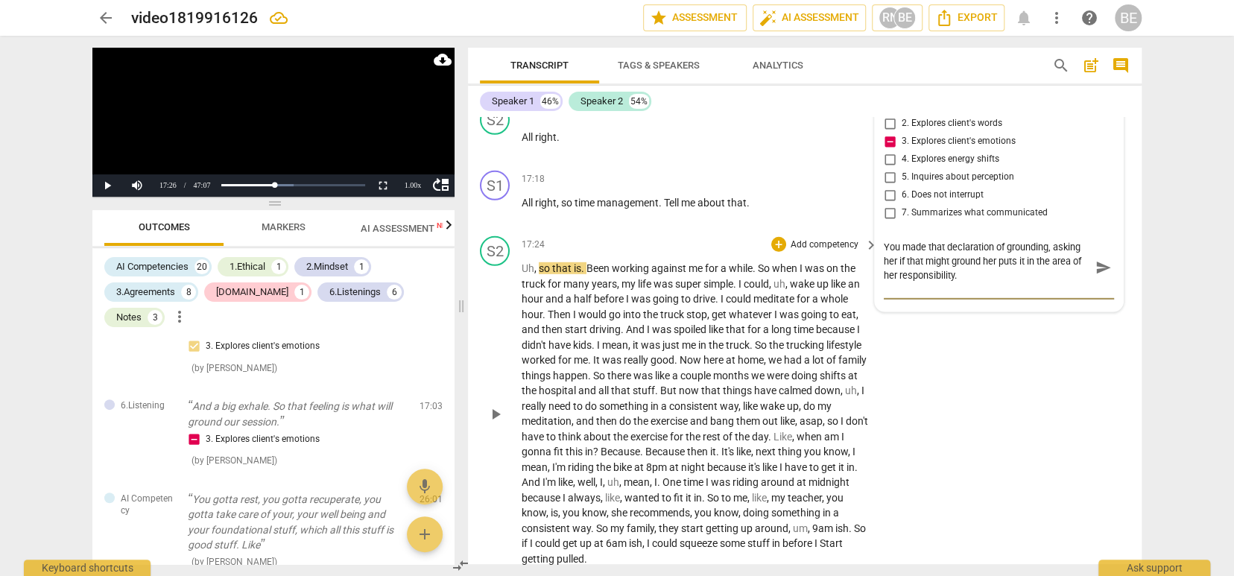
scroll to position [6306, 0]
click at [520, 201] on div "play_arrow pause" at bounding box center [503, 210] width 38 height 19
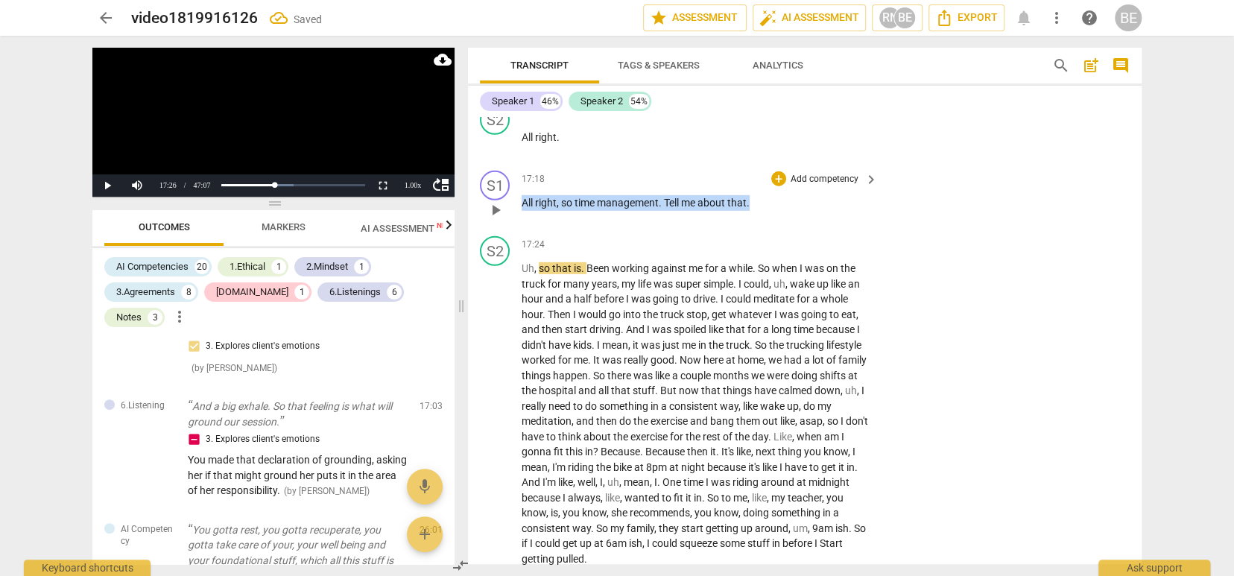
drag, startPoint x: 521, startPoint y: 165, endPoint x: 753, endPoint y: 164, distance: 231.8
click at [753, 195] on p "All right , so time management . Tell me about that ." at bounding box center [696, 203] width 349 height 16
click at [800, 143] on span "keyboard_arrow_down" at bounding box center [801, 145] width 18 height 18
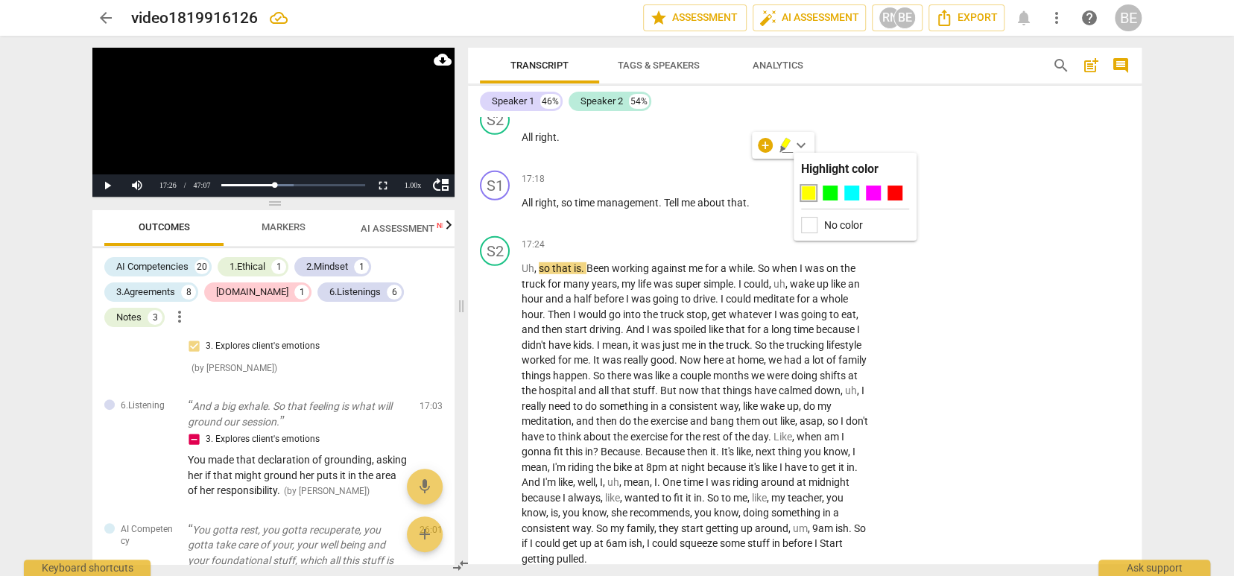
click at [809, 192] on div at bounding box center [808, 193] width 15 height 15
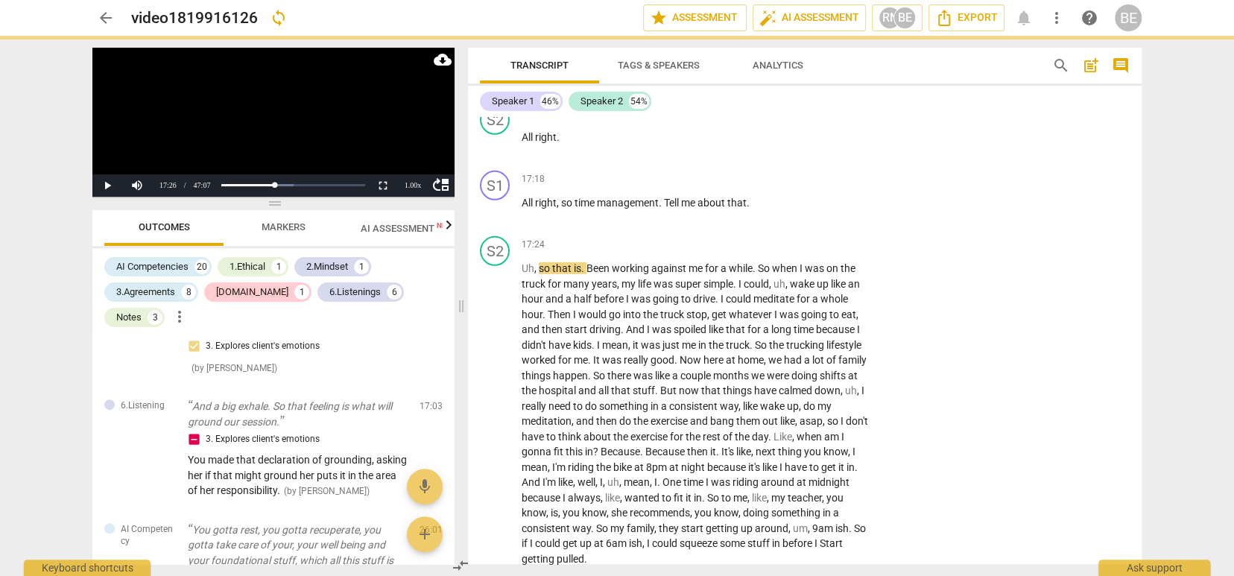
scroll to position [0, 0]
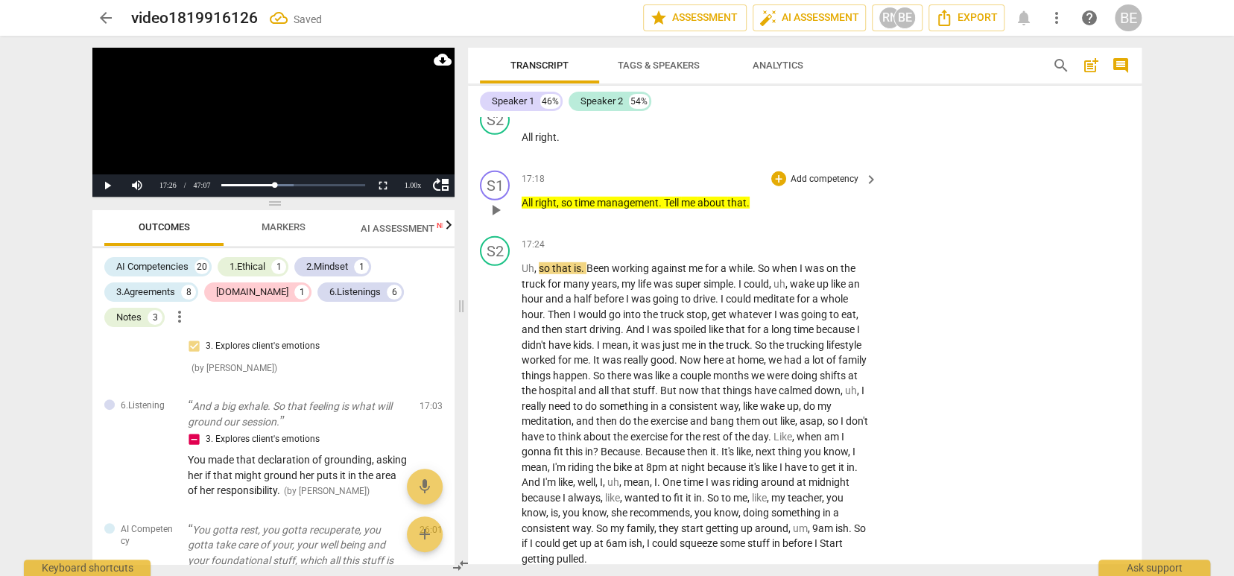
click at [839, 173] on p "Add competency" at bounding box center [824, 179] width 71 height 13
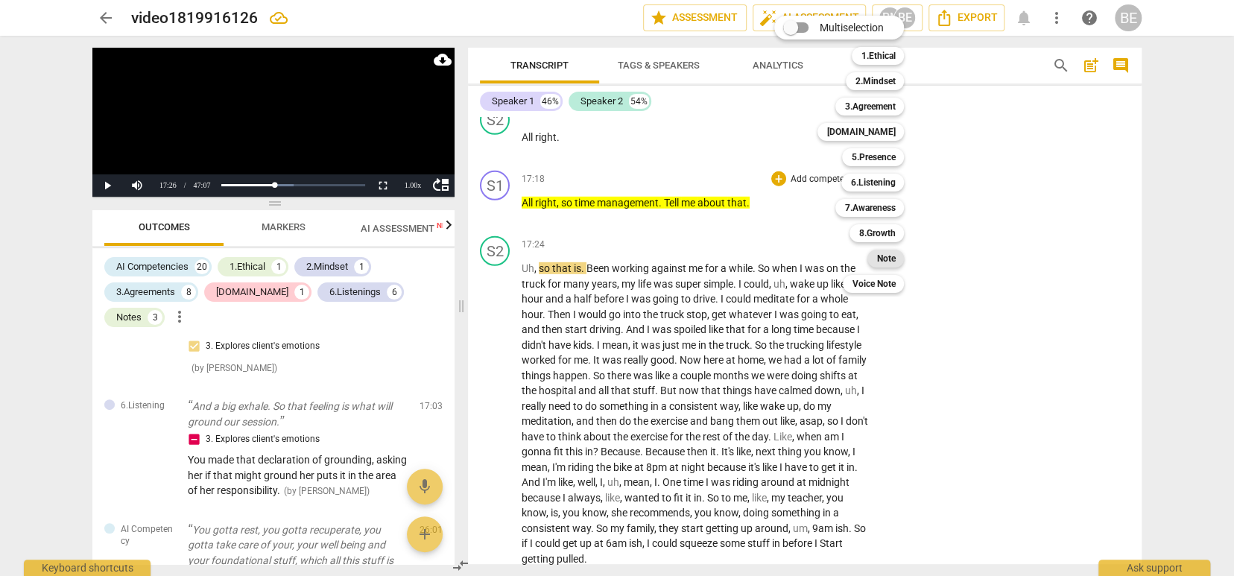
click at [891, 256] on b "Note" at bounding box center [886, 259] width 19 height 18
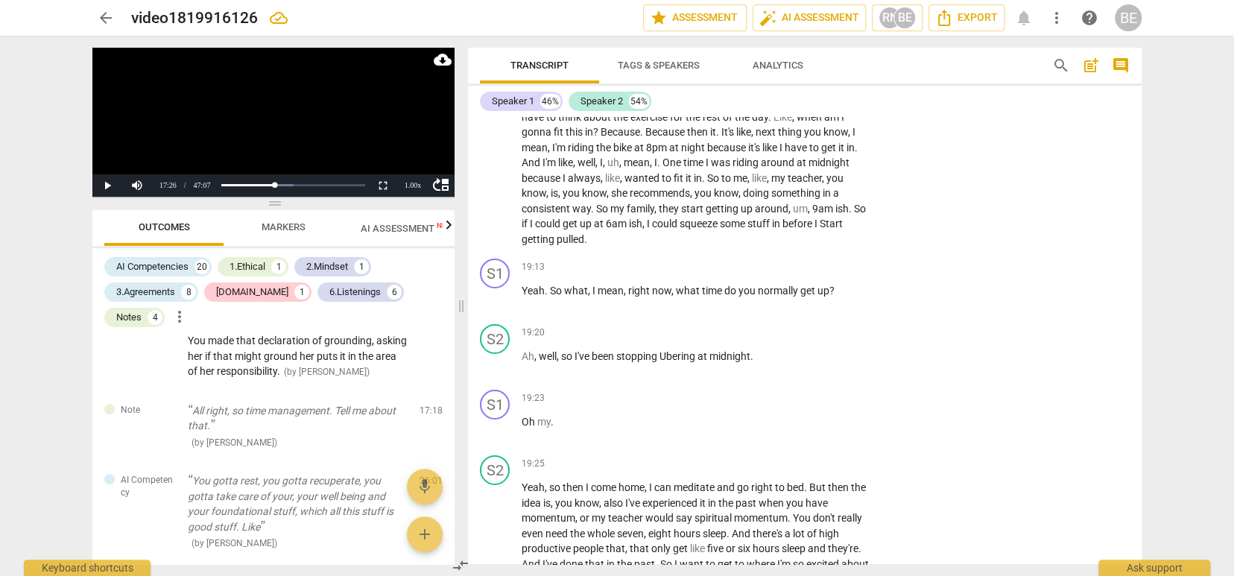
scroll to position [6634, 0]
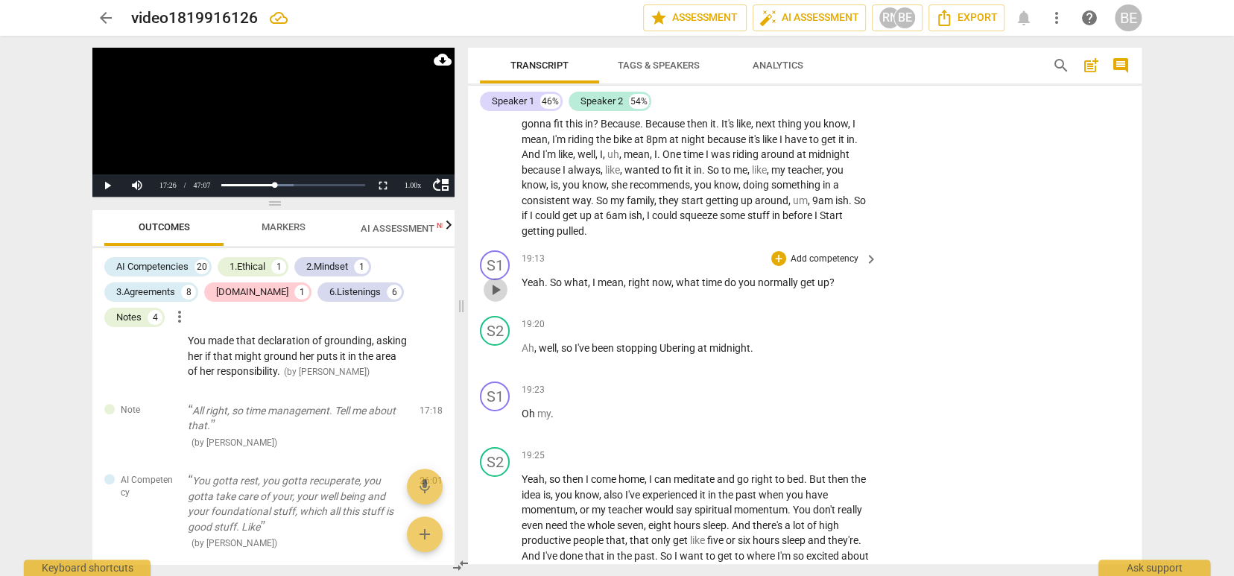
click at [492, 281] on span "play_arrow" at bounding box center [496, 290] width 18 height 18
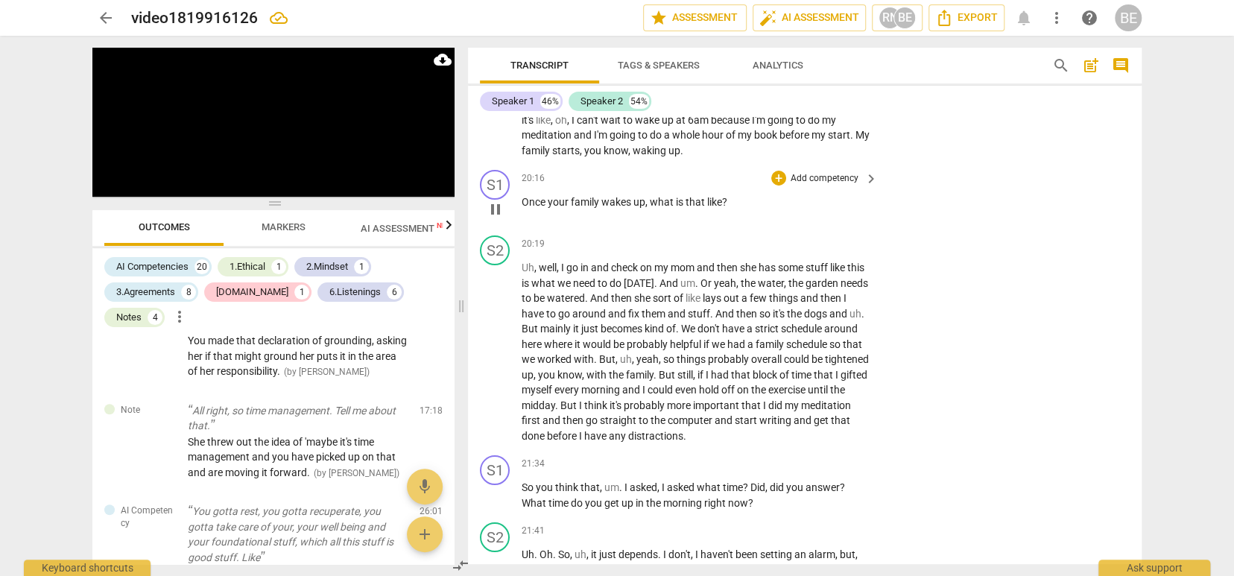
scroll to position [0, 0]
click at [805, 172] on p "Add competency" at bounding box center [824, 178] width 71 height 13
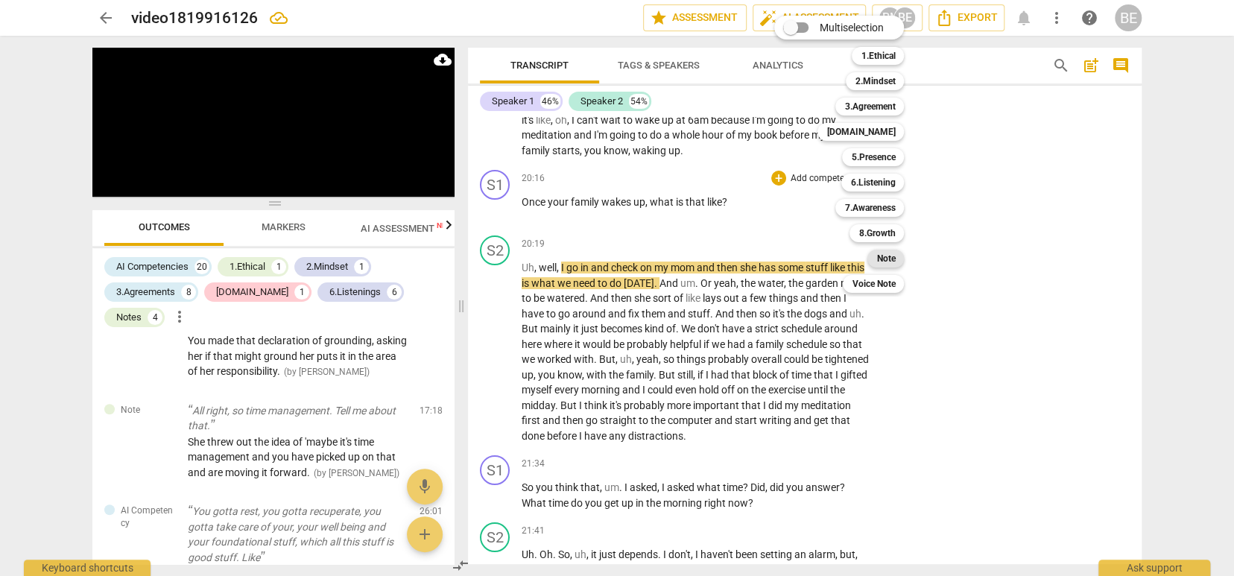
click at [891, 258] on b "Note" at bounding box center [886, 259] width 19 height 18
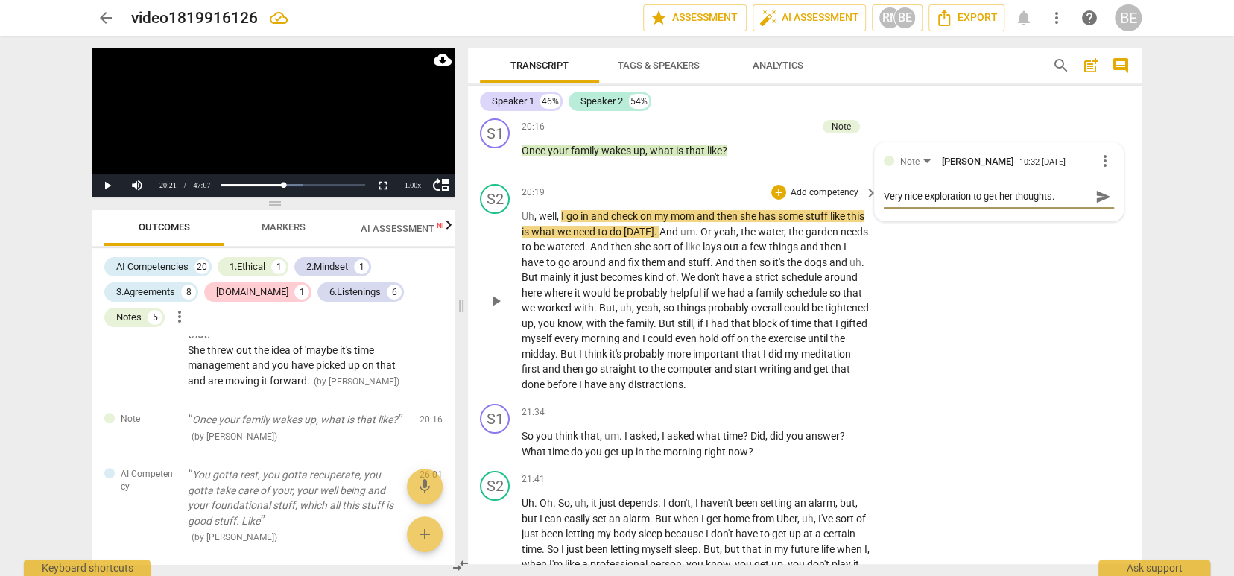
scroll to position [7165, 0]
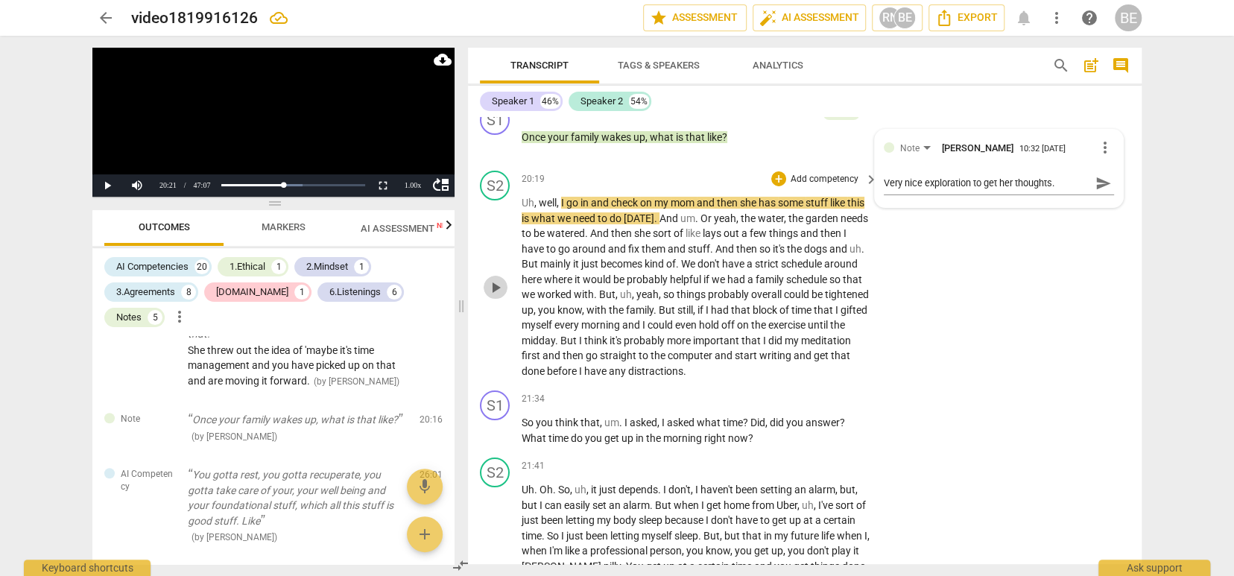
click at [492, 279] on span "play_arrow" at bounding box center [496, 288] width 18 height 18
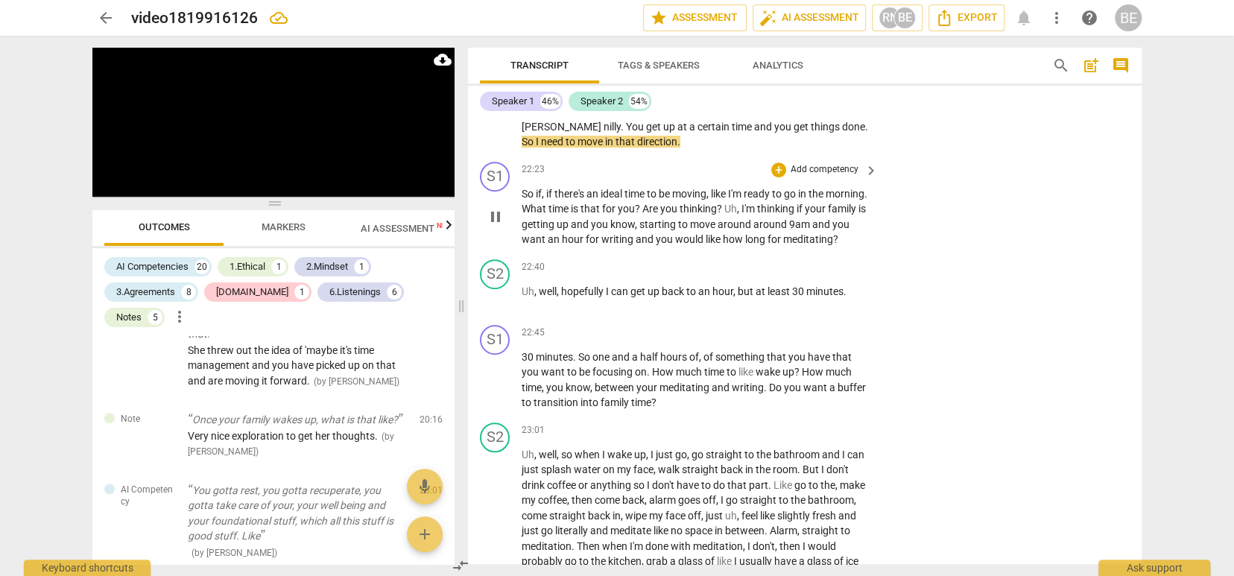
scroll to position [7610, 0]
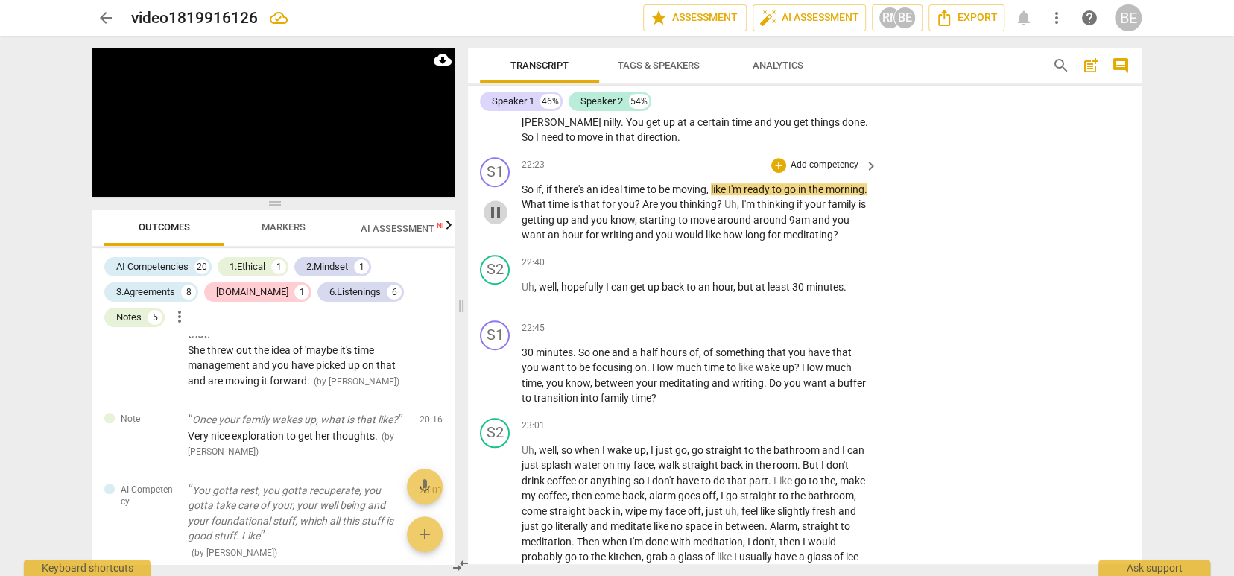
click at [500, 203] on span "pause" at bounding box center [496, 212] width 18 height 18
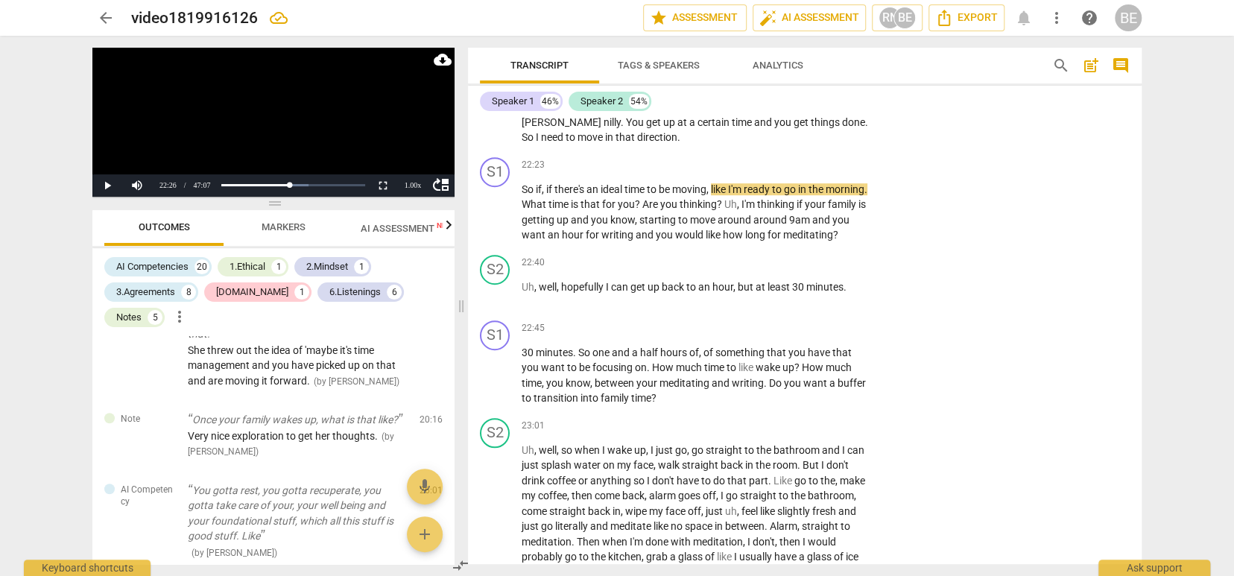
scroll to position [0, 2]
click at [795, 101] on div "Speaker 1 46% Speaker 2 54%" at bounding box center [805, 101] width 650 height 25
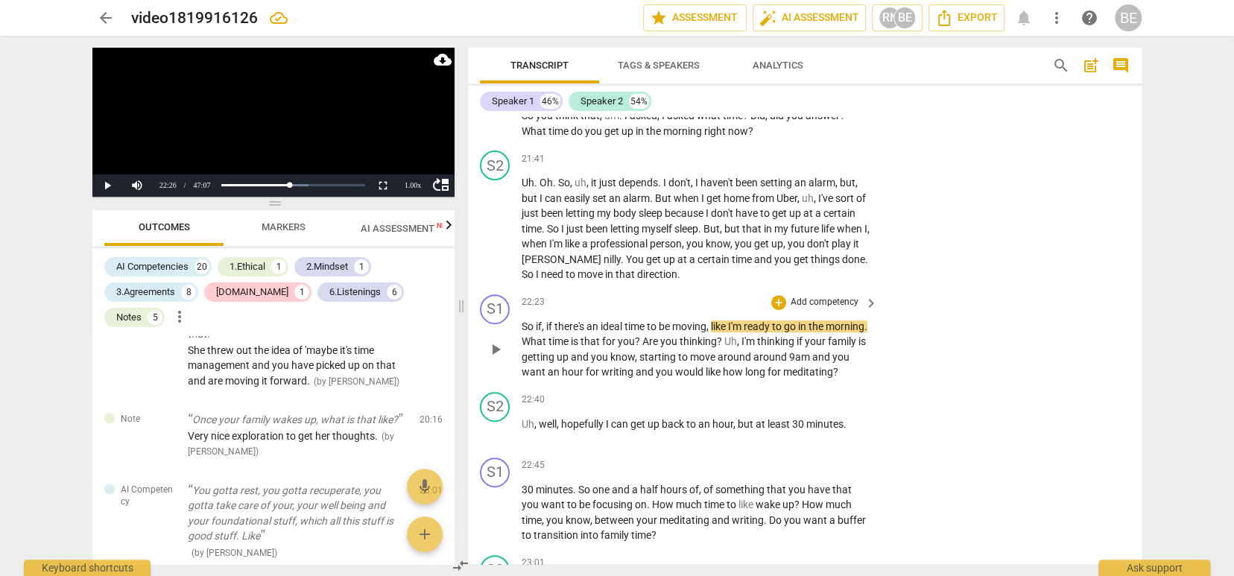
click at [830, 296] on p "Add competency" at bounding box center [824, 302] width 71 height 13
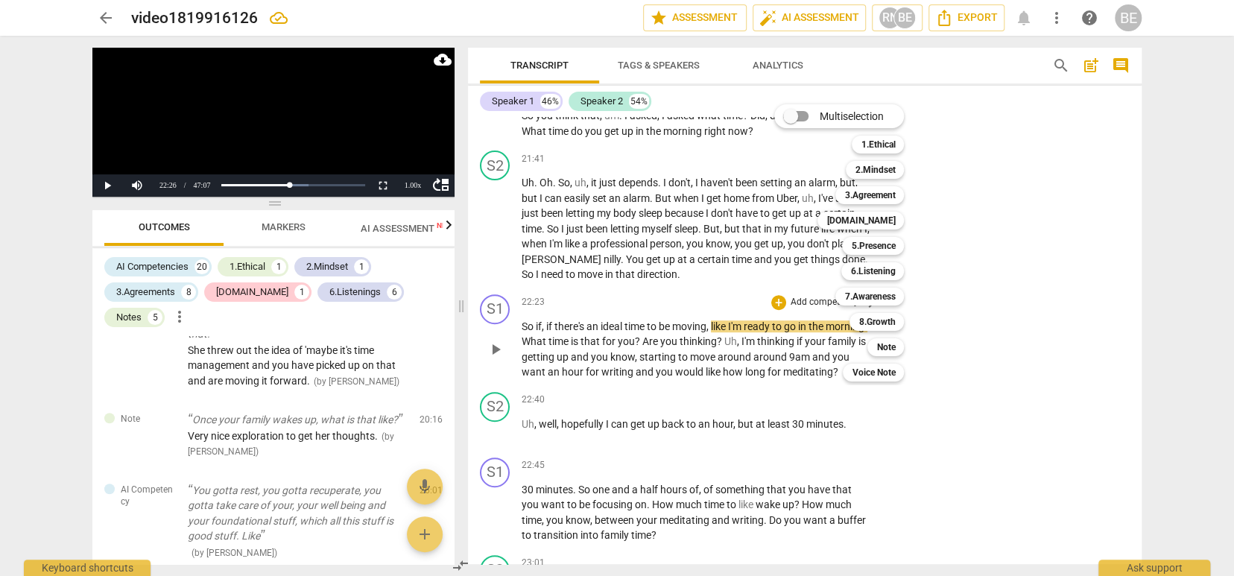
scroll to position [0, 0]
click at [878, 289] on b "7.Awareness" at bounding box center [870, 297] width 51 height 18
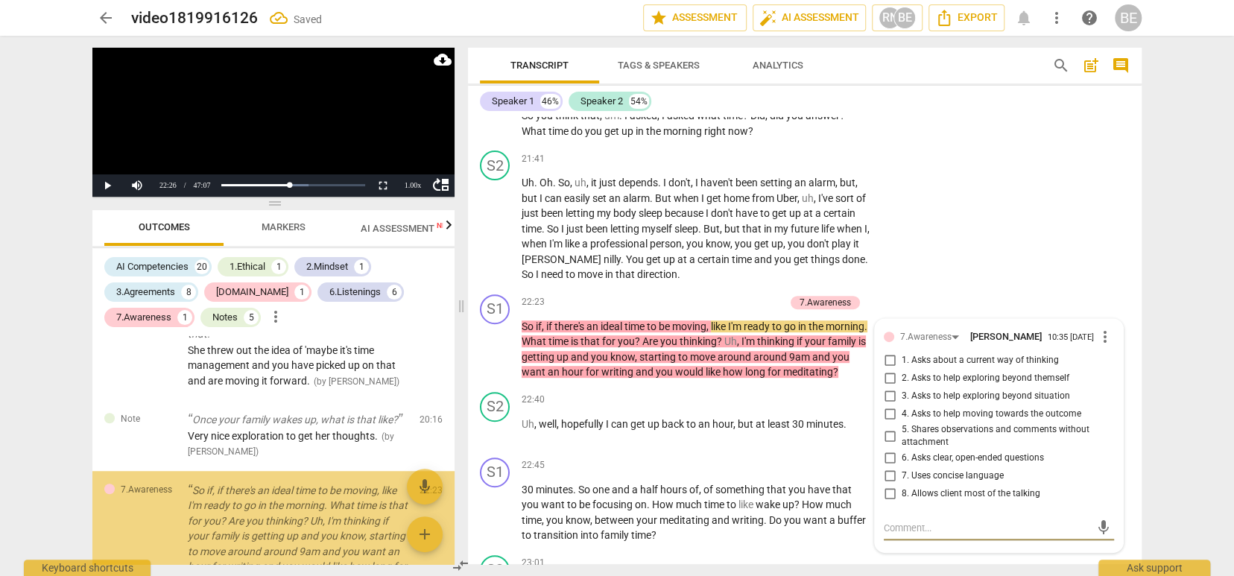
scroll to position [4410, 0]
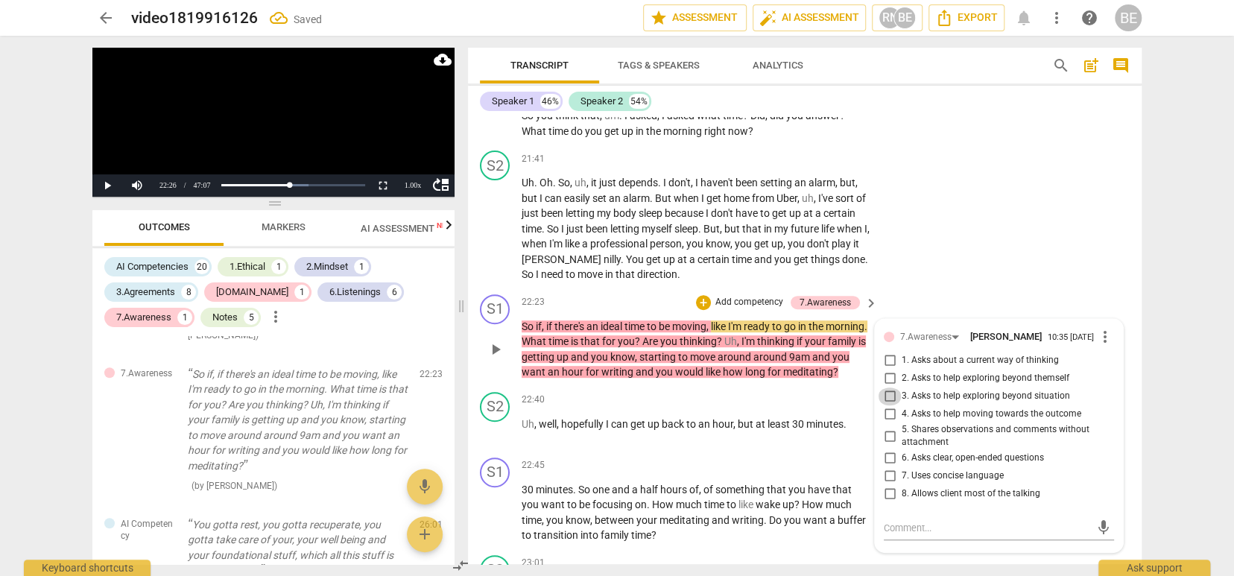
click at [885, 388] on input "3. Asks to help exploring beyond situation" at bounding box center [890, 397] width 24 height 18
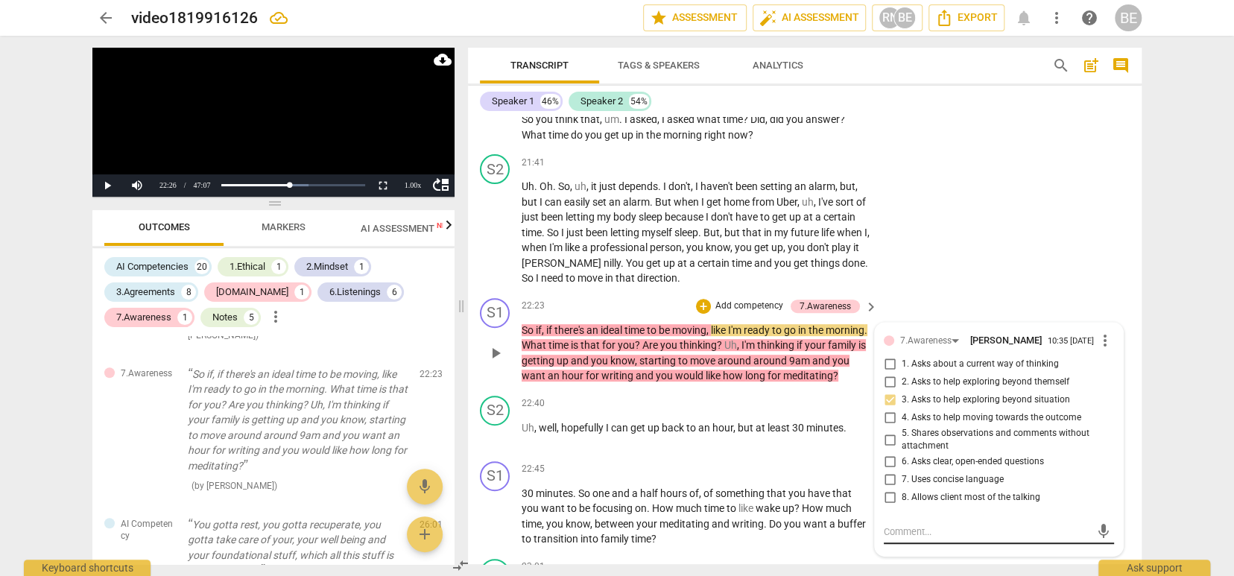
click at [924, 520] on div "mic" at bounding box center [999, 532] width 230 height 24
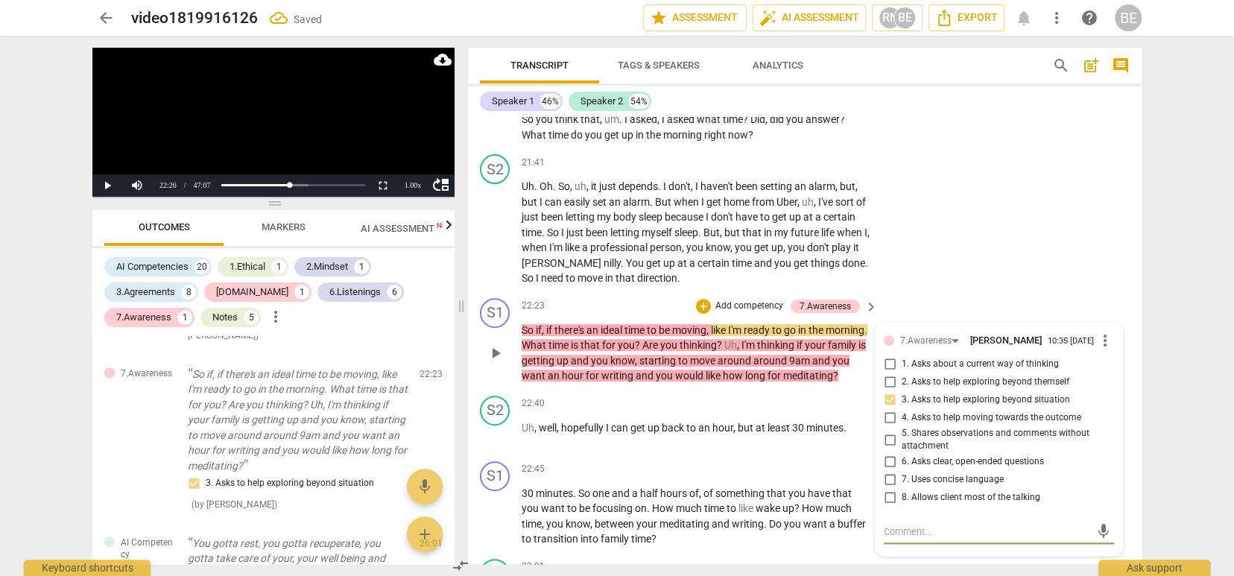
click at [922, 525] on textarea at bounding box center [987, 532] width 206 height 14
click at [1096, 530] on span "send" at bounding box center [1104, 538] width 16 height 16
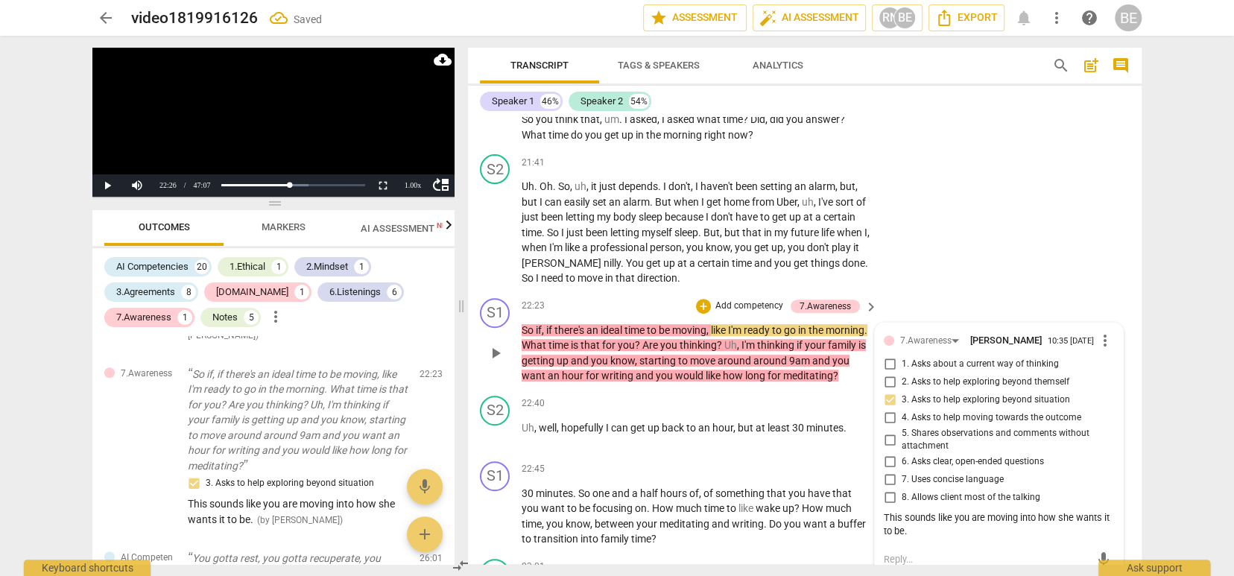
click at [492, 344] on span "play_arrow" at bounding box center [496, 353] width 18 height 18
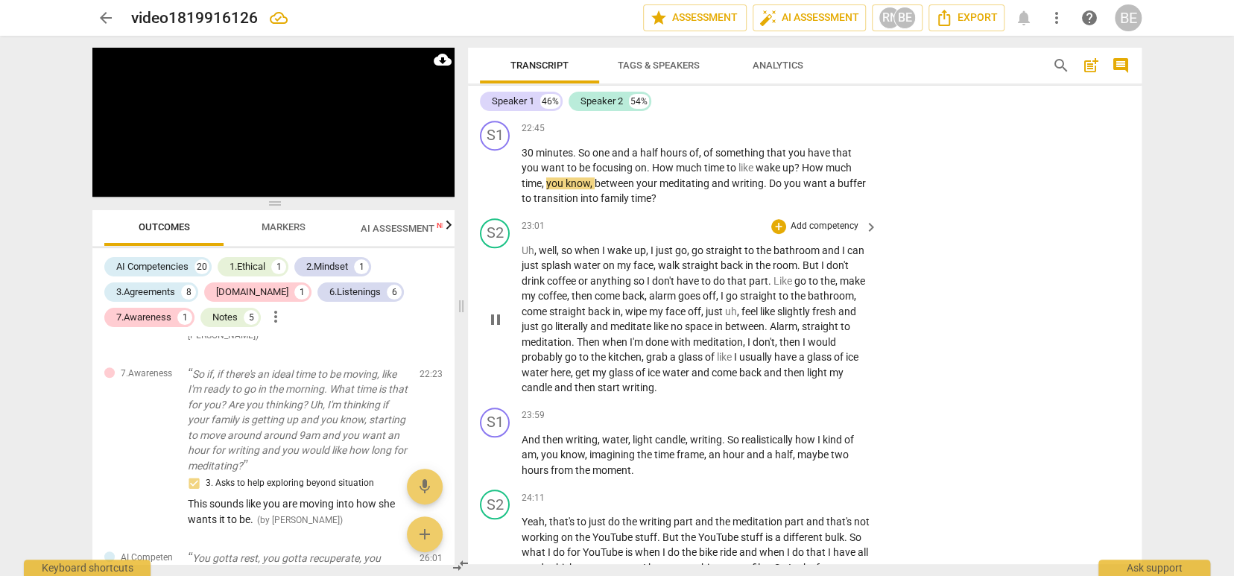
scroll to position [7810, 0]
click at [495, 310] on span "pause" at bounding box center [496, 319] width 18 height 18
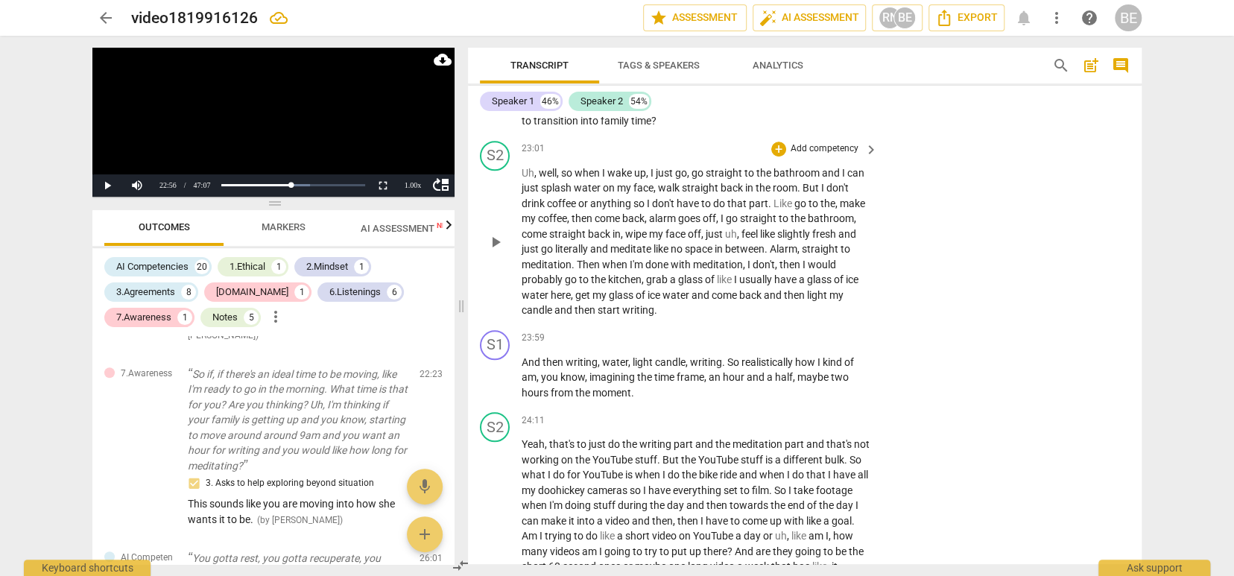
scroll to position [7884, 0]
click at [501, 236] on span "play_arrow" at bounding box center [496, 245] width 18 height 18
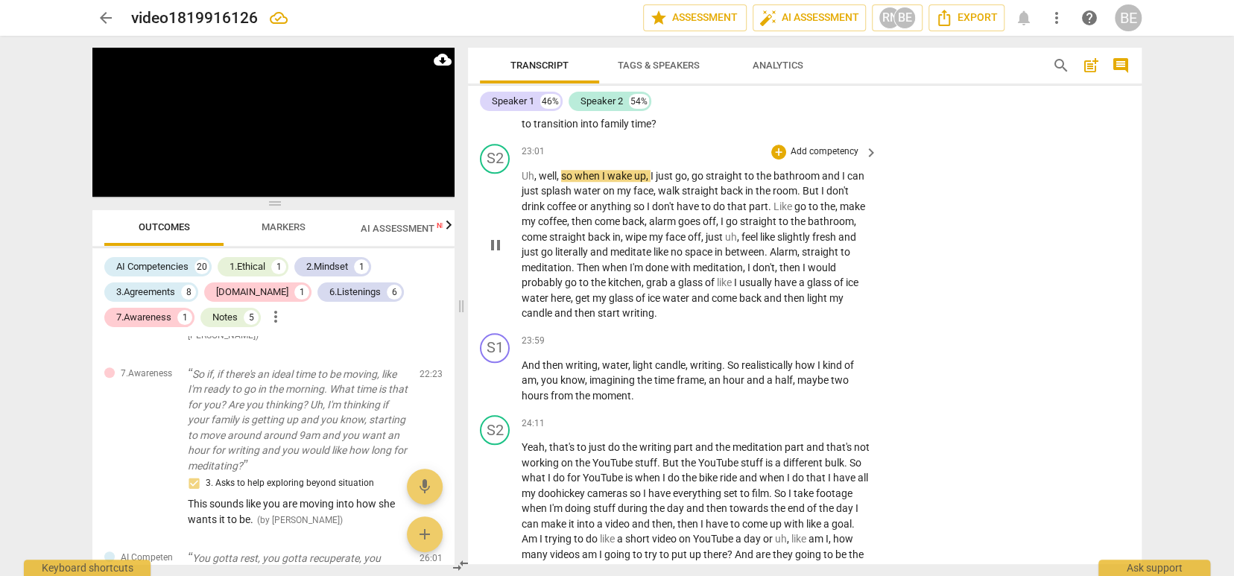
click at [542, 185] on span "splash" at bounding box center [557, 191] width 33 height 12
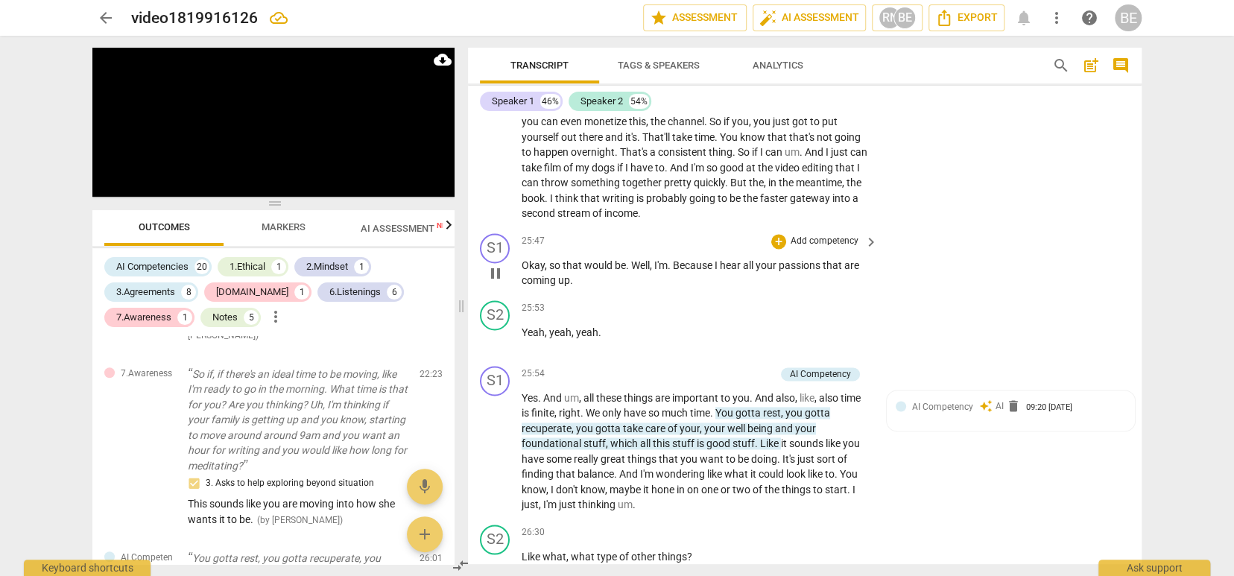
scroll to position [8395, 0]
click at [496, 262] on span "pause" at bounding box center [496, 271] width 18 height 18
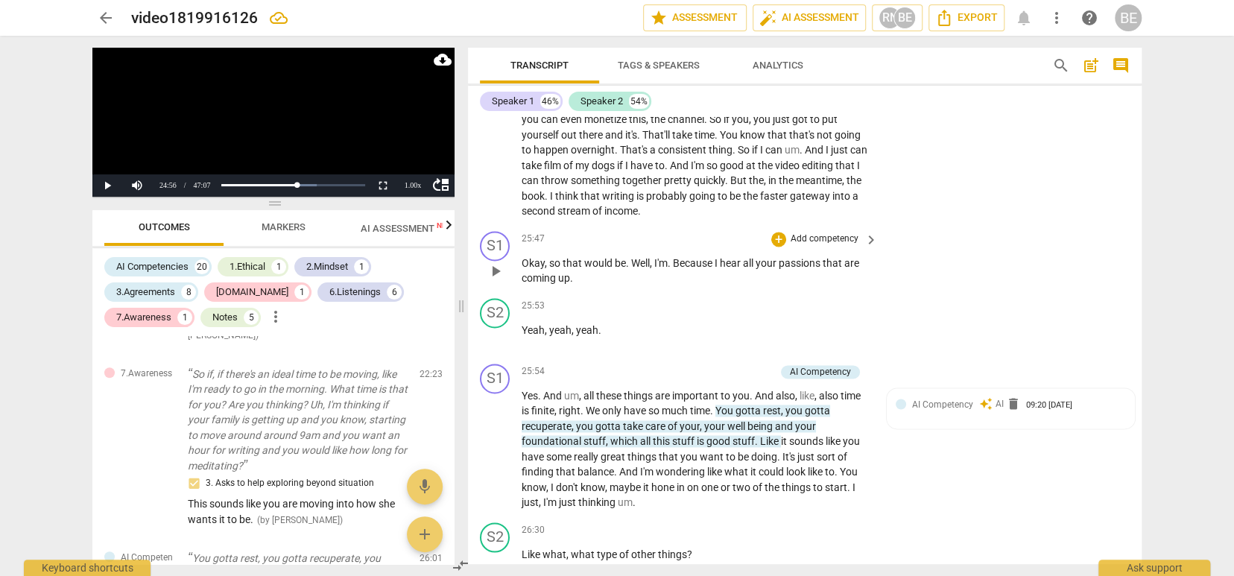
click at [812, 233] on p "Add competency" at bounding box center [824, 239] width 71 height 13
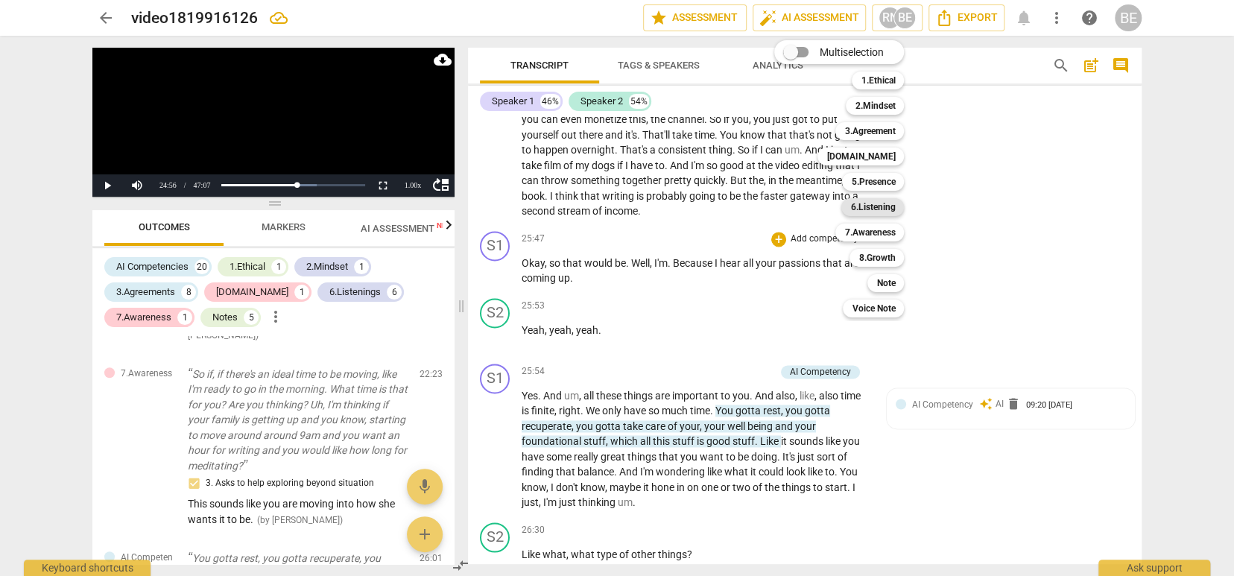
click at [886, 206] on b "6.Listening" at bounding box center [872, 207] width 45 height 18
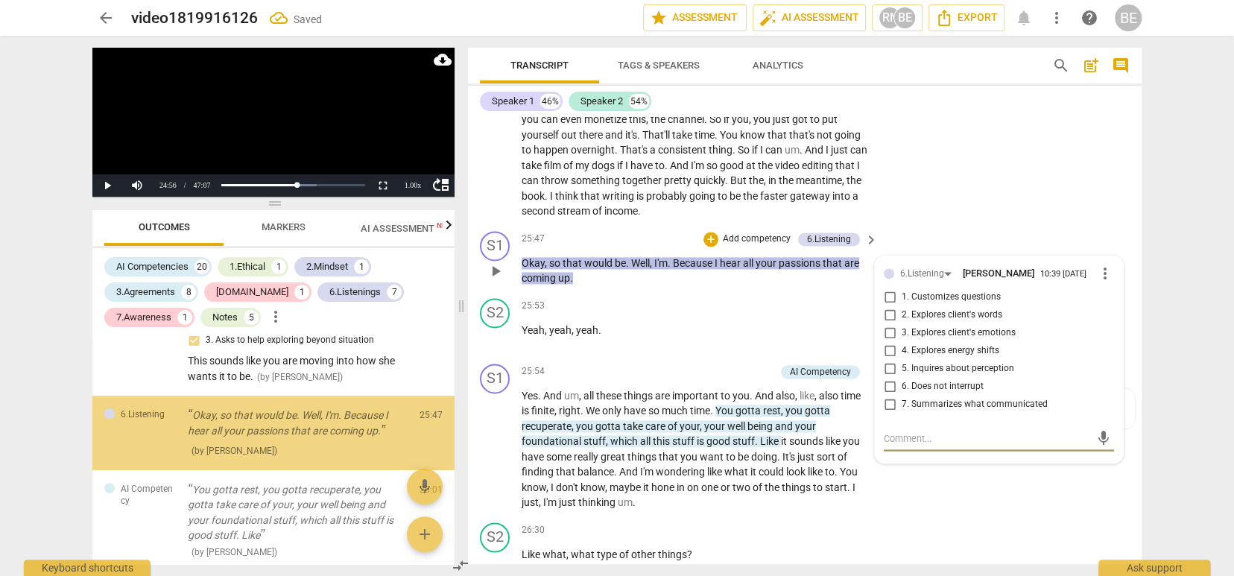
scroll to position [4554, 0]
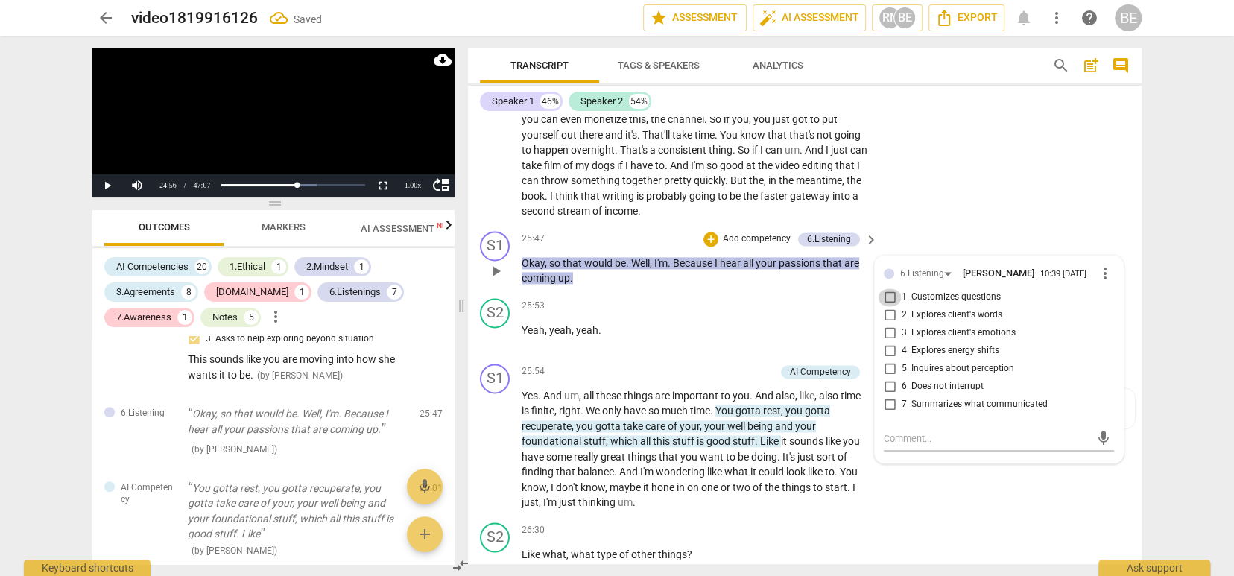
click at [889, 288] on input "1. Customizes questions" at bounding box center [890, 297] width 24 height 18
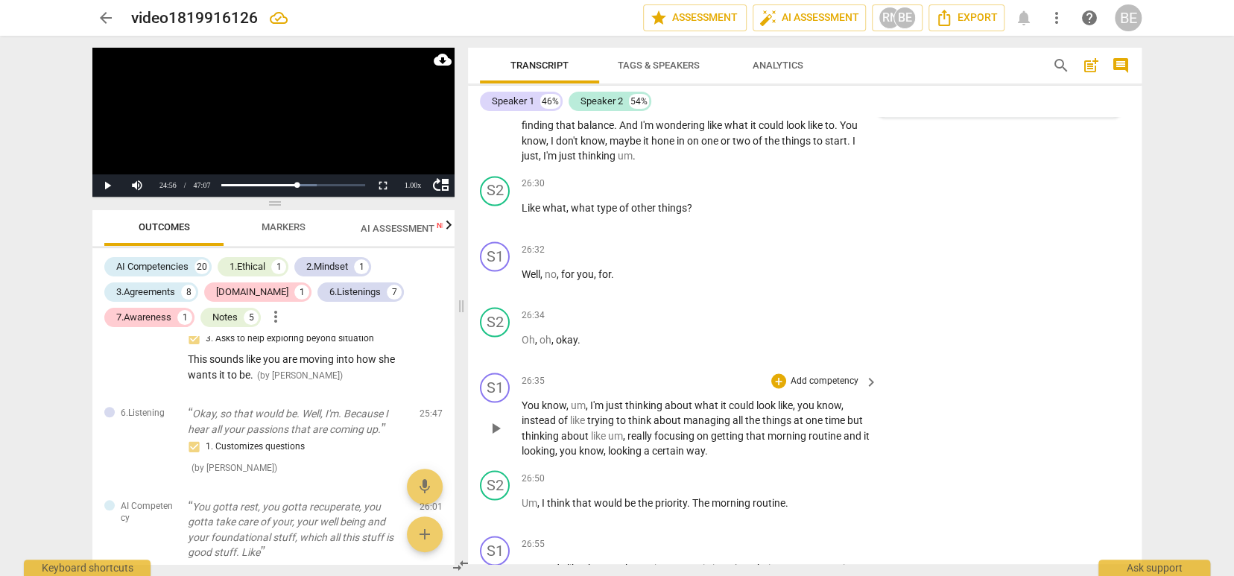
scroll to position [8719, 0]
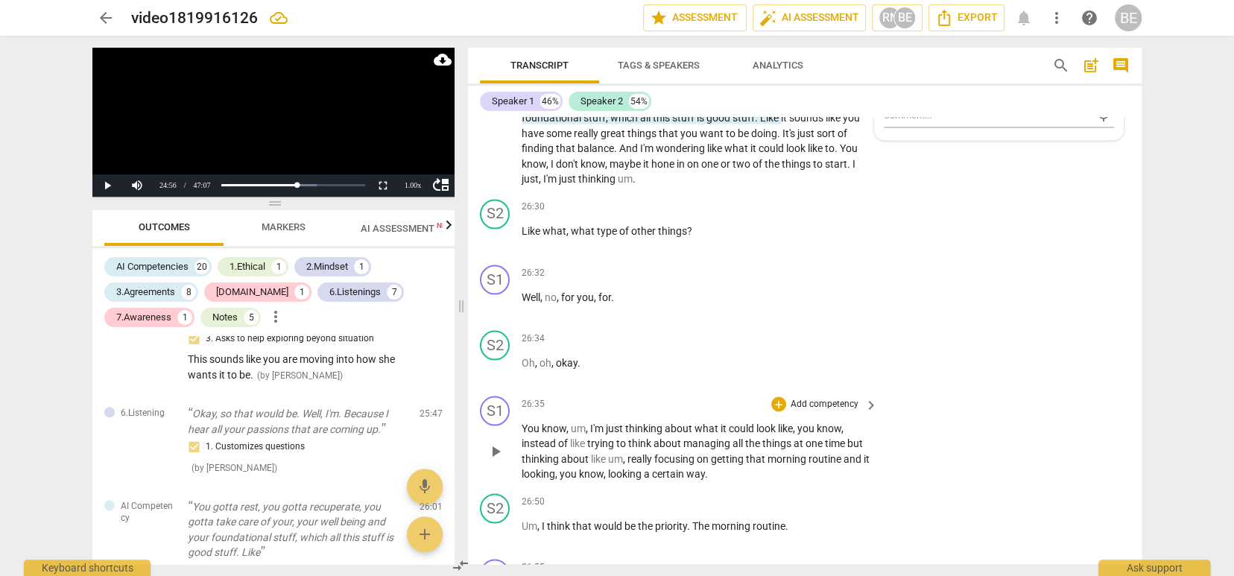
click at [836, 397] on p "Add competency" at bounding box center [824, 403] width 71 height 13
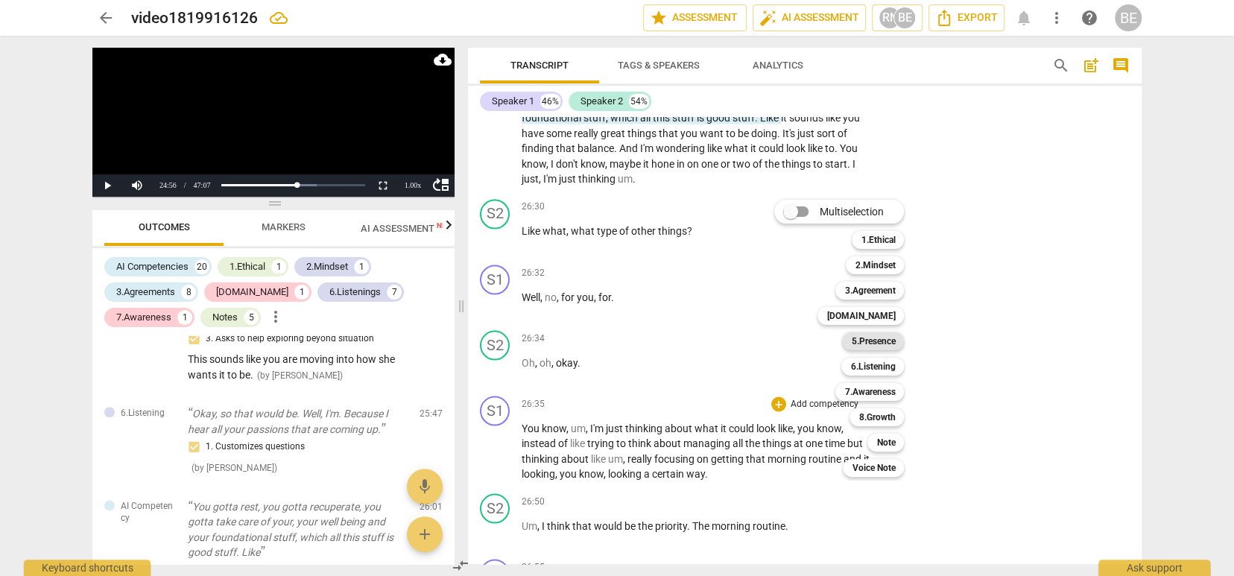
click at [880, 339] on b "5.Presence" at bounding box center [873, 341] width 44 height 18
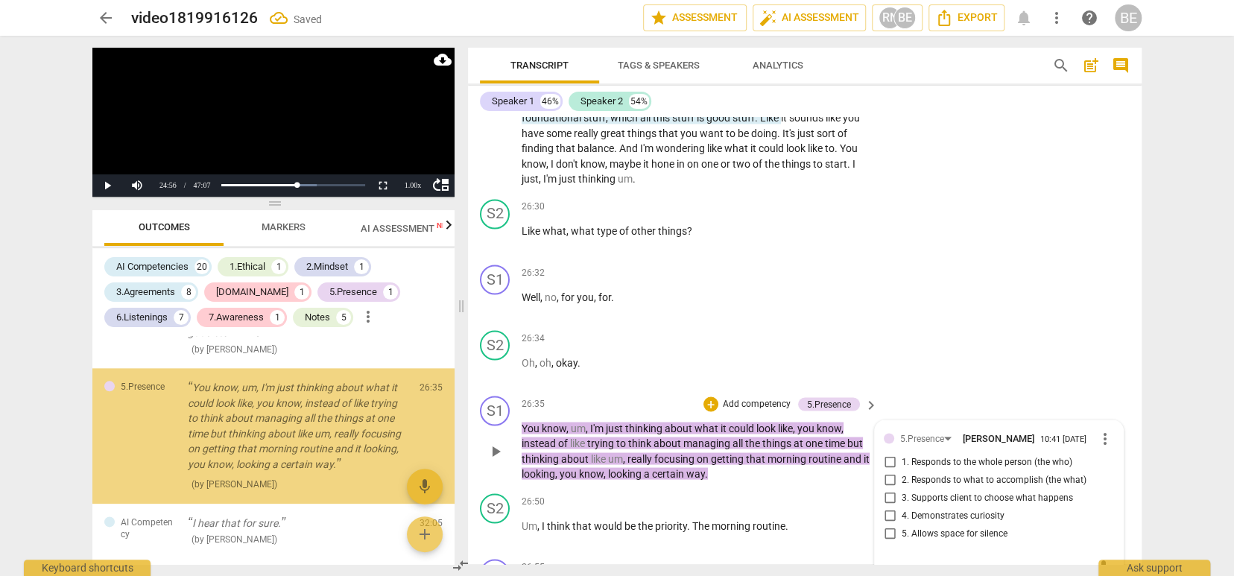
scroll to position [4775, 0]
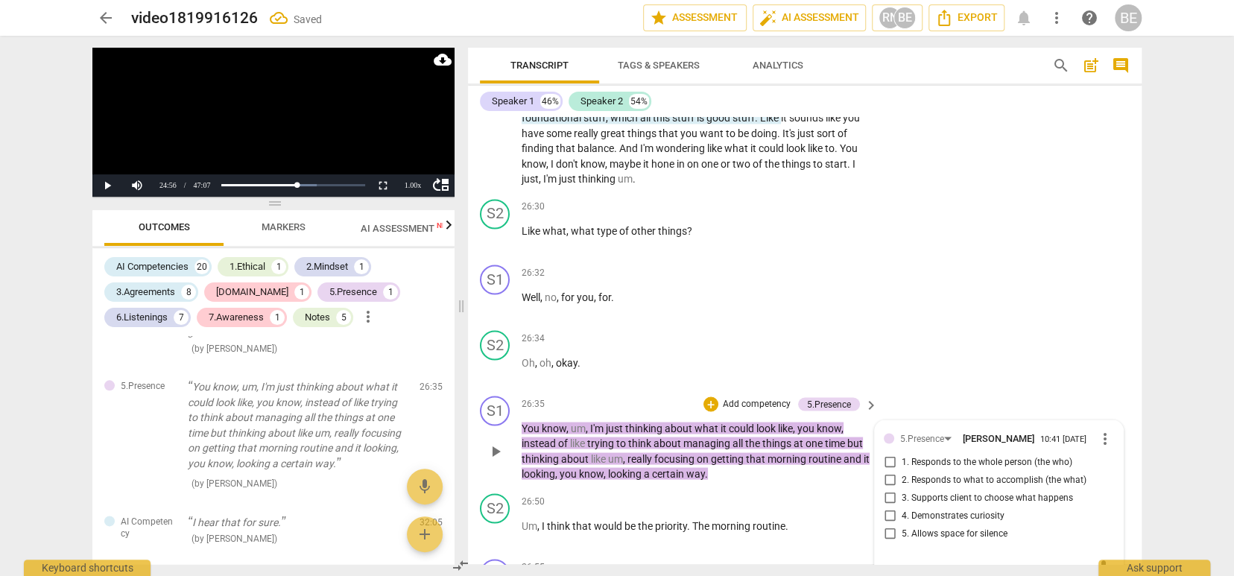
click at [889, 489] on input "3. Supports client to choose what happens" at bounding box center [890, 498] width 24 height 18
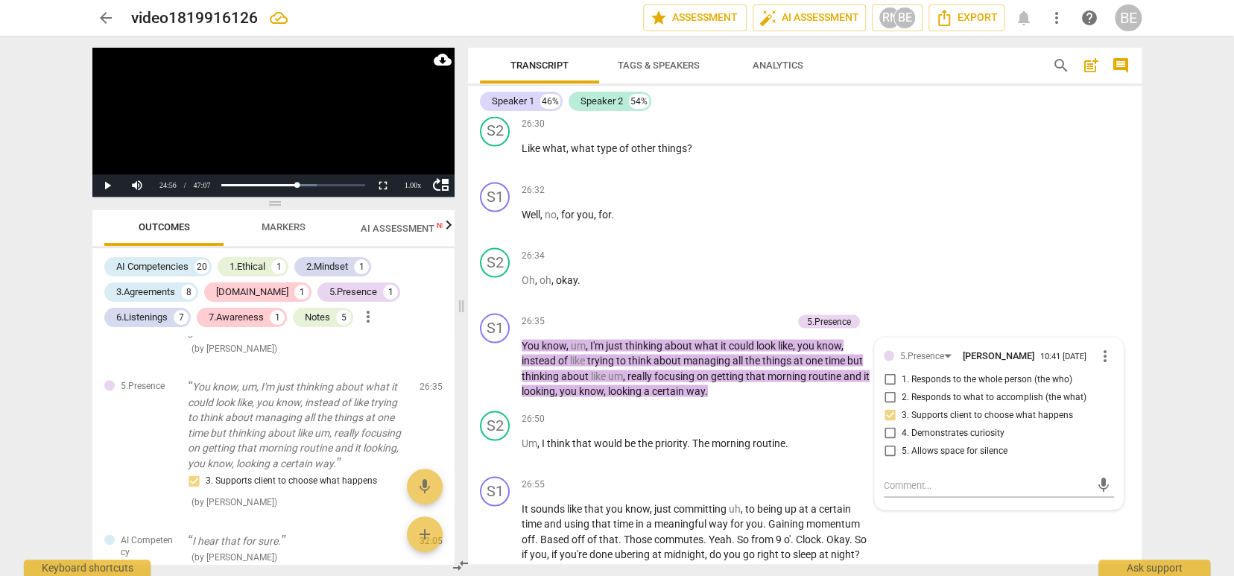
scroll to position [8796, 0]
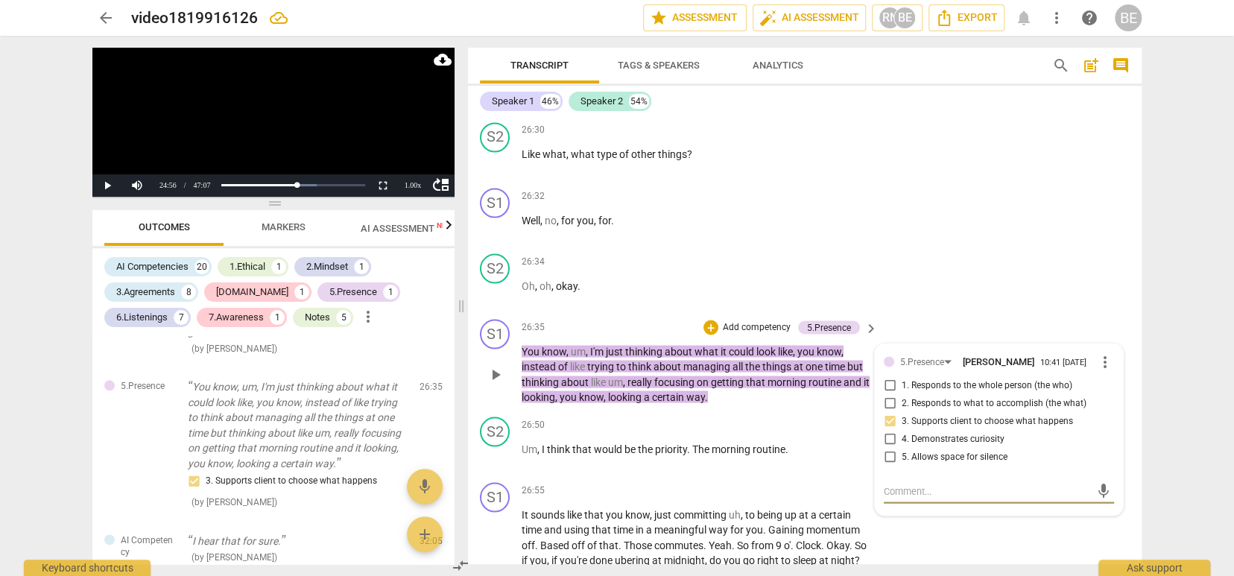
click at [889, 484] on textarea at bounding box center [987, 491] width 206 height 14
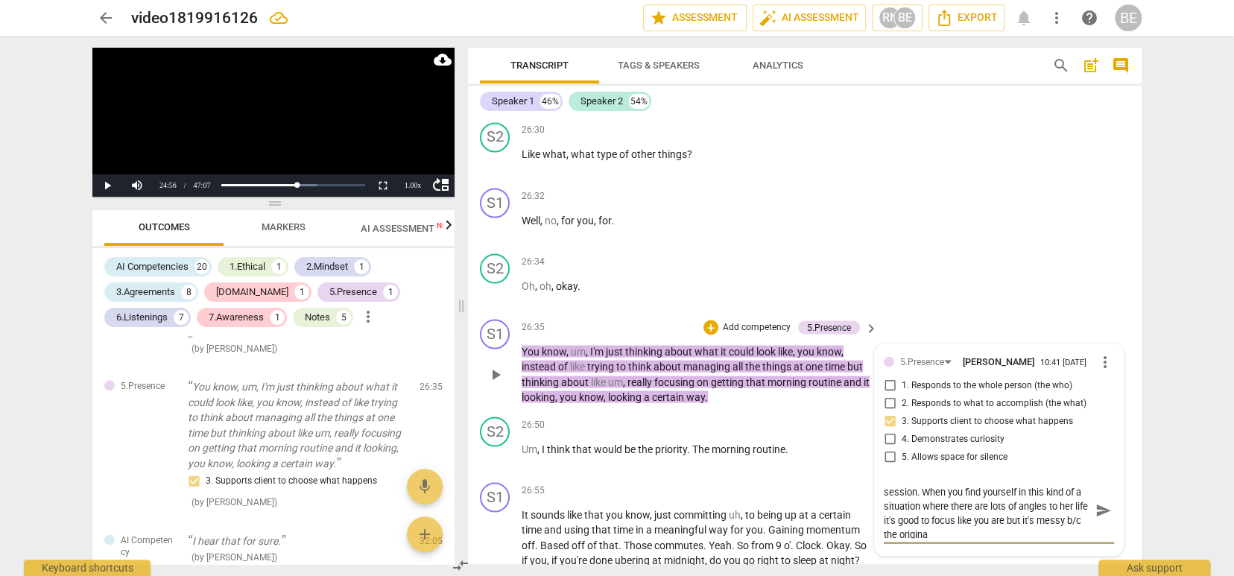
scroll to position [0, 0]
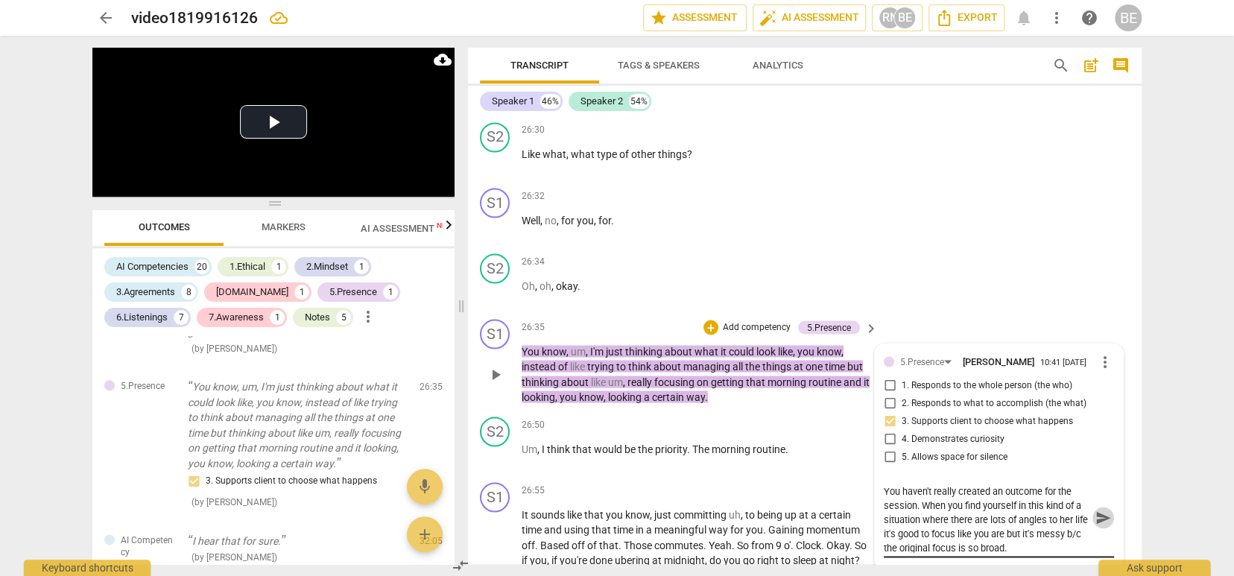
click at [1096, 510] on span "send" at bounding box center [1104, 518] width 16 height 16
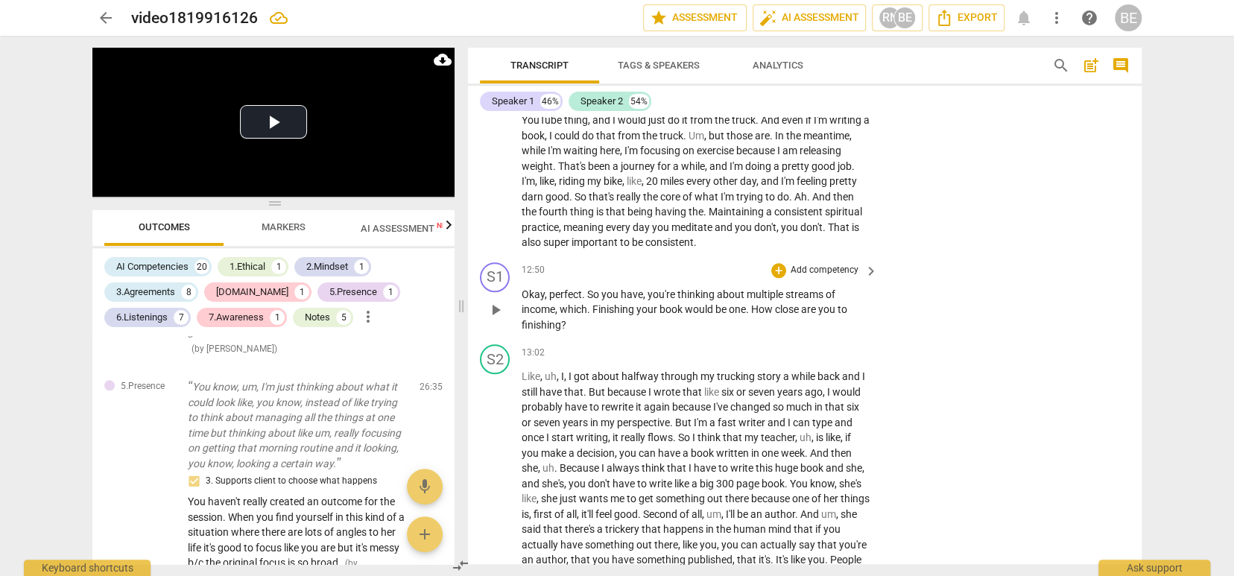
click at [842, 264] on p "Add competency" at bounding box center [824, 270] width 71 height 13
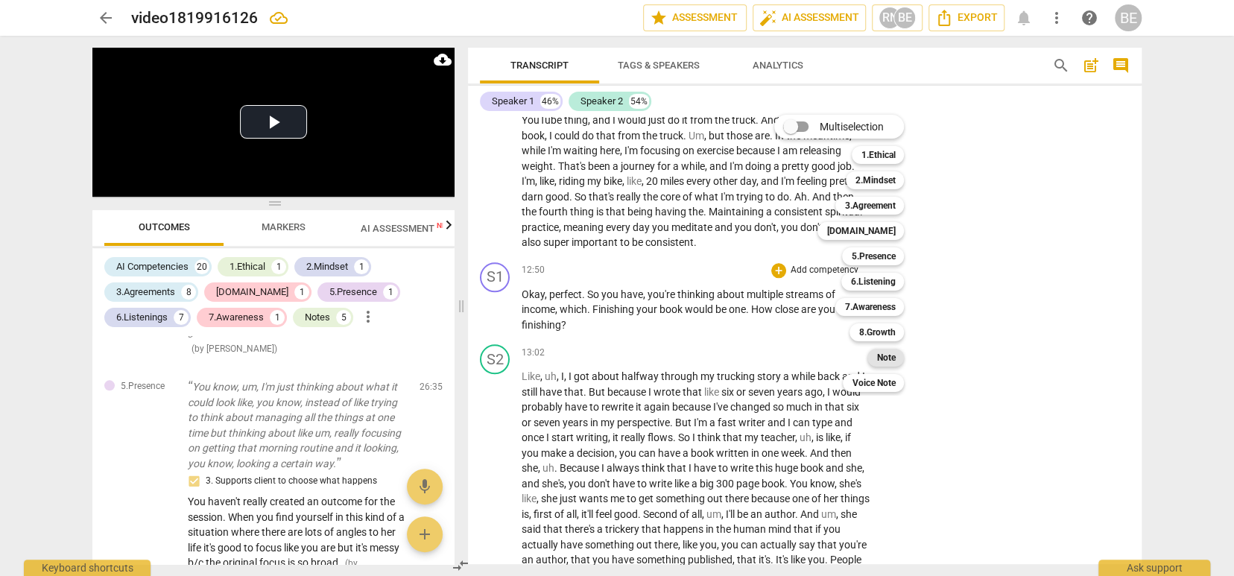
click at [894, 352] on b "Note" at bounding box center [886, 358] width 19 height 18
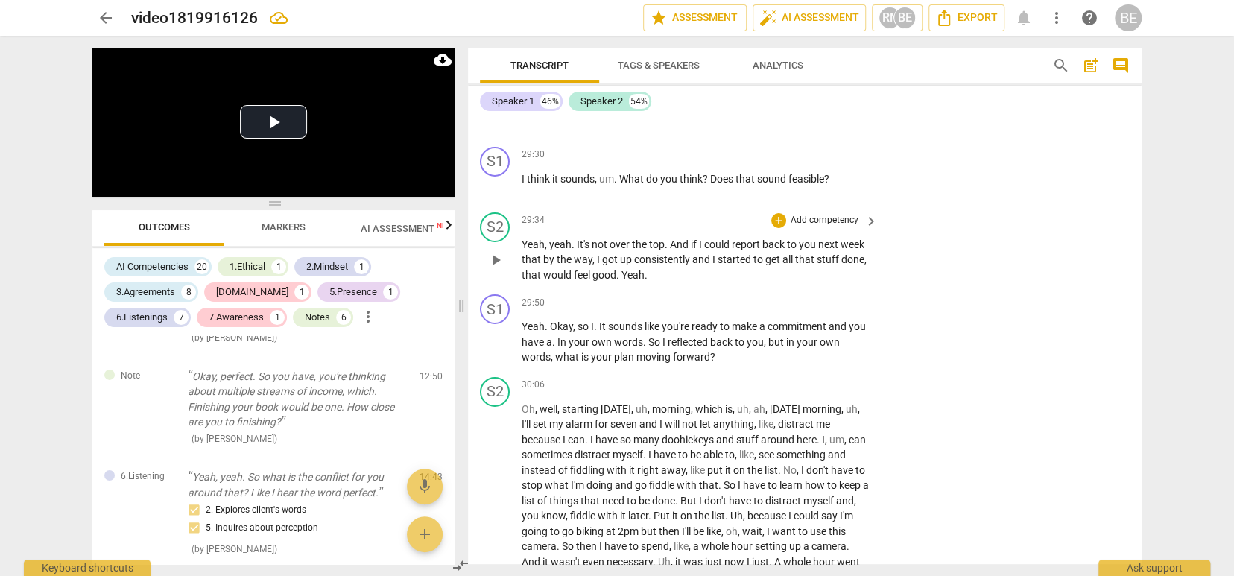
click at [850, 214] on p "Add competency" at bounding box center [824, 220] width 71 height 13
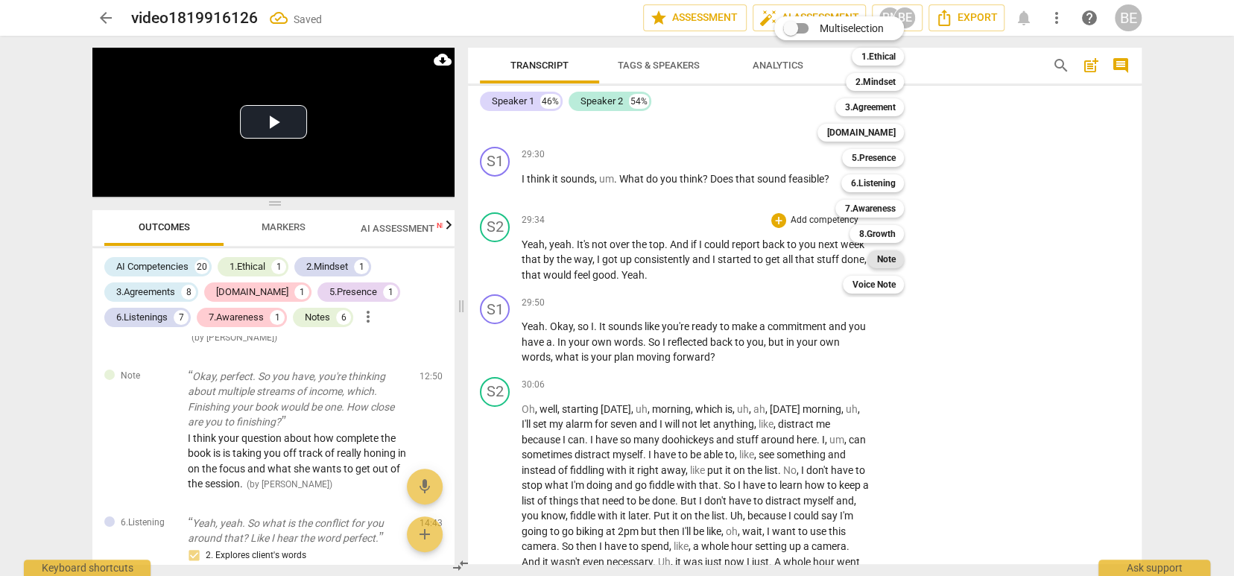
click at [885, 259] on b "Note" at bounding box center [886, 259] width 19 height 18
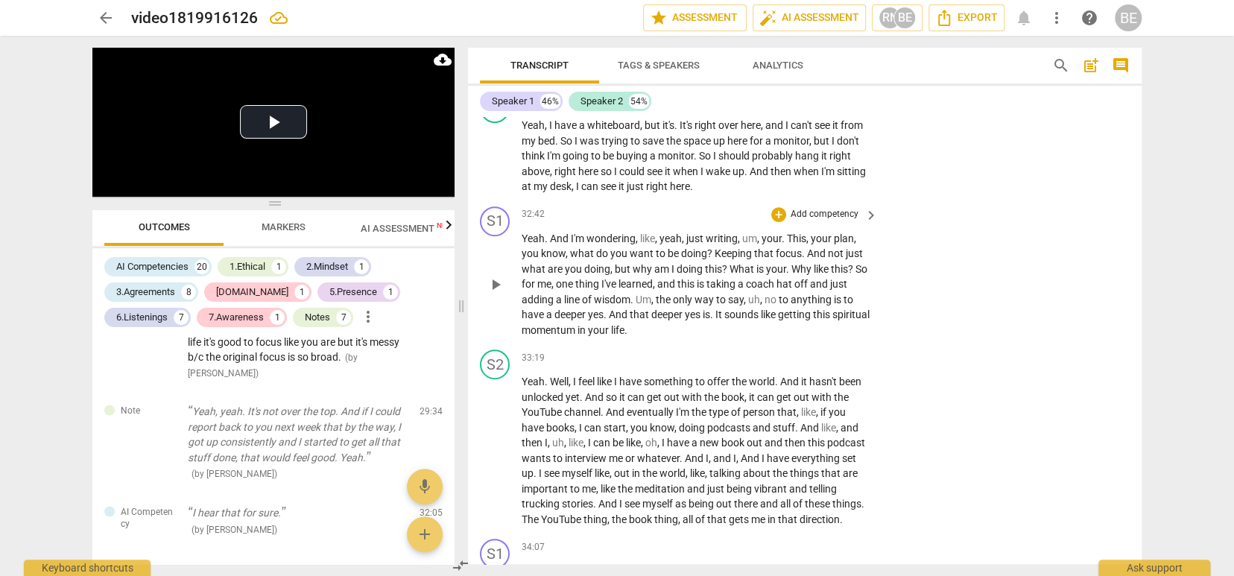
scroll to position [11131, 0]
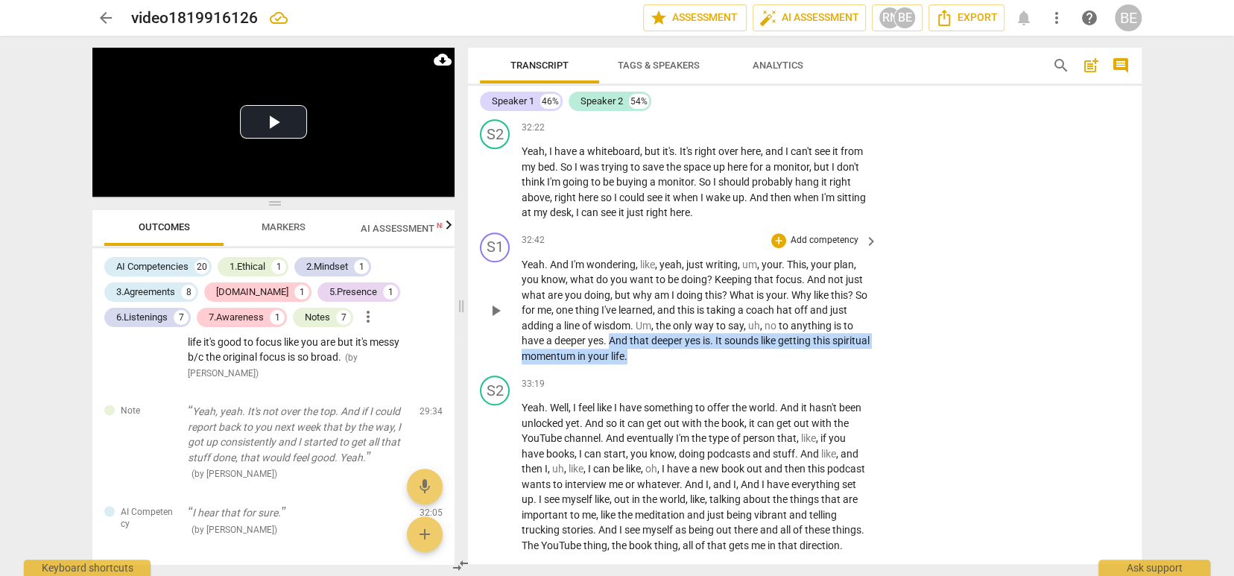
drag, startPoint x: 610, startPoint y: 262, endPoint x: 675, endPoint y: 273, distance: 65.8
click at [675, 273] on p "Yeah . And I'm wondering , like , yeah , just writing , um , your . This , your…" at bounding box center [696, 310] width 349 height 107
click at [717, 251] on span "keyboard_arrow_down" at bounding box center [717, 255] width 18 height 18
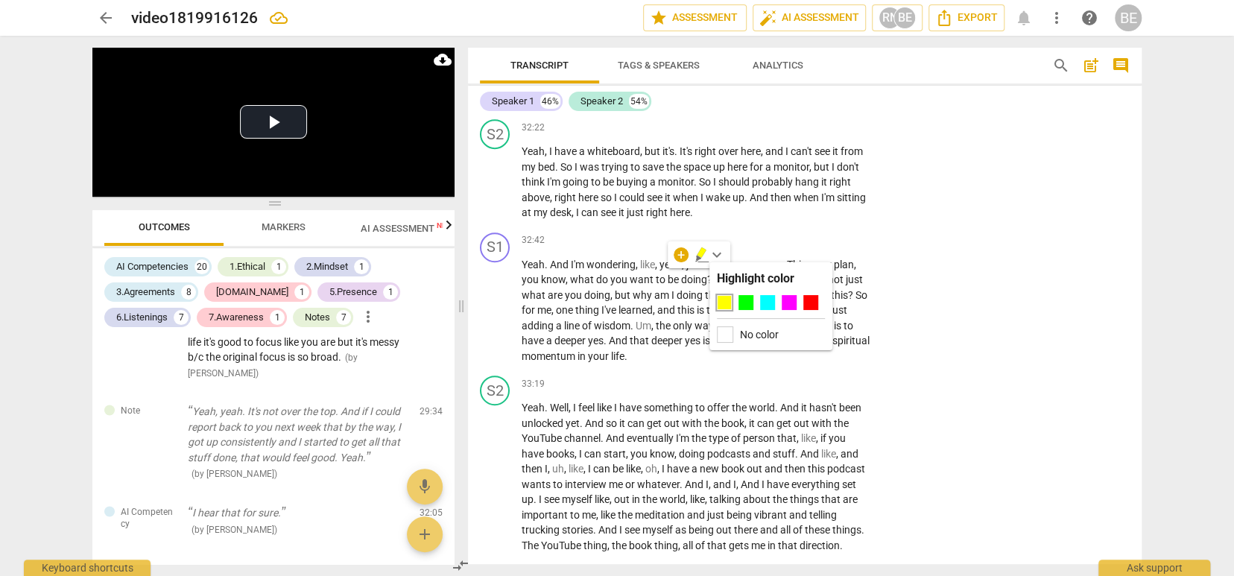
click at [725, 298] on div at bounding box center [724, 302] width 15 height 15
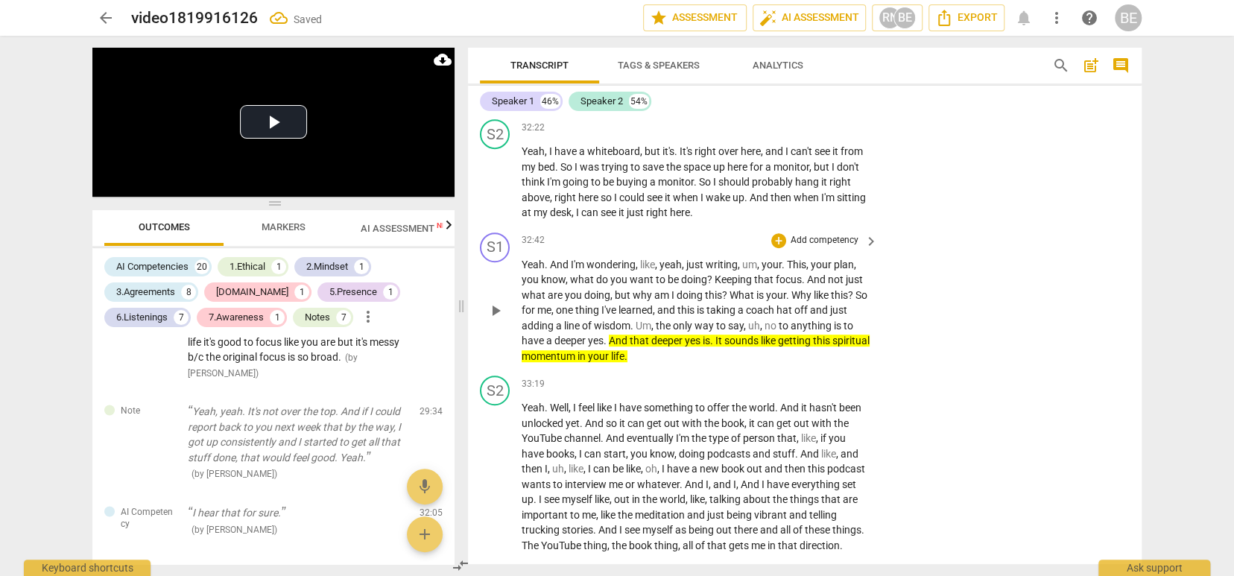
click at [832, 234] on p "Add competency" at bounding box center [824, 240] width 71 height 13
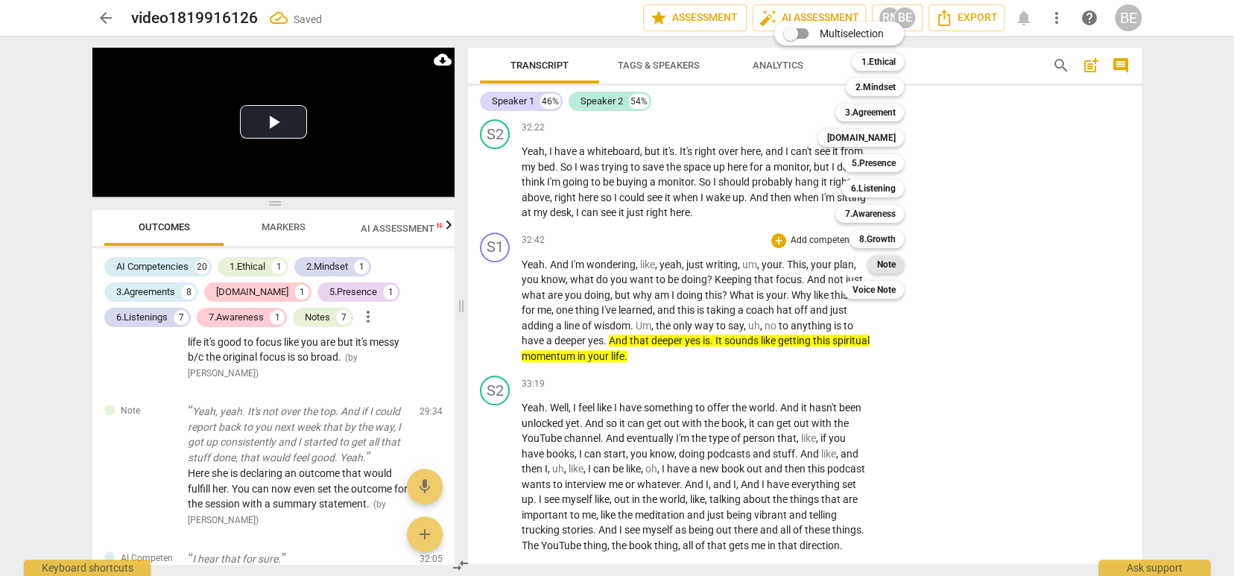
click at [888, 266] on b "Note" at bounding box center [886, 265] width 19 height 18
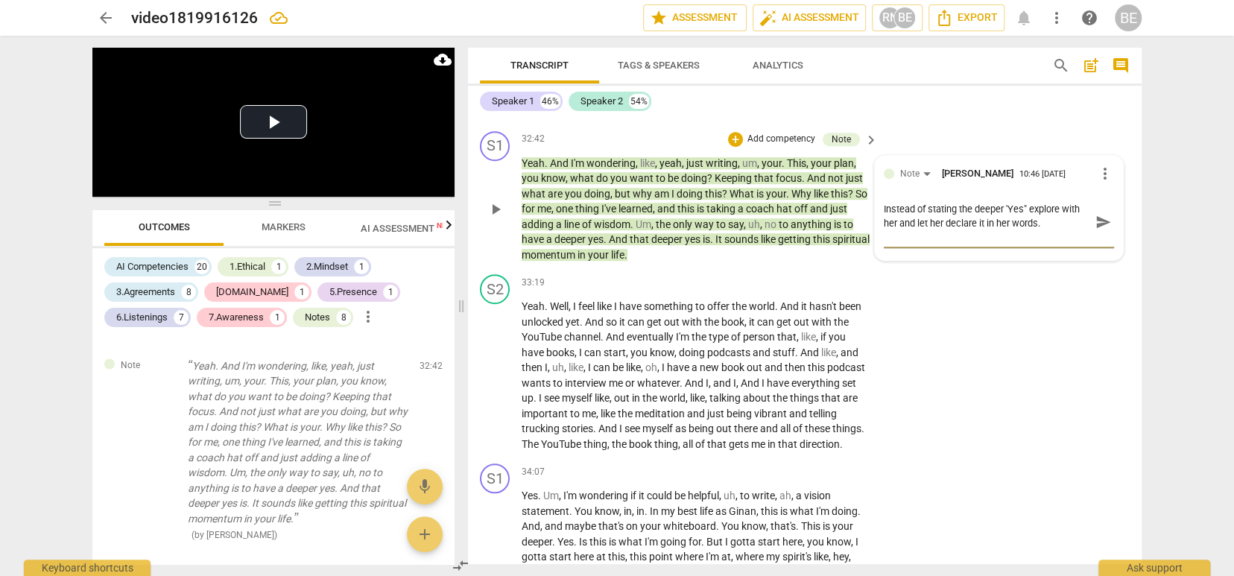
scroll to position [11233, 0]
click at [1099, 213] on span "send" at bounding box center [1104, 221] width 16 height 16
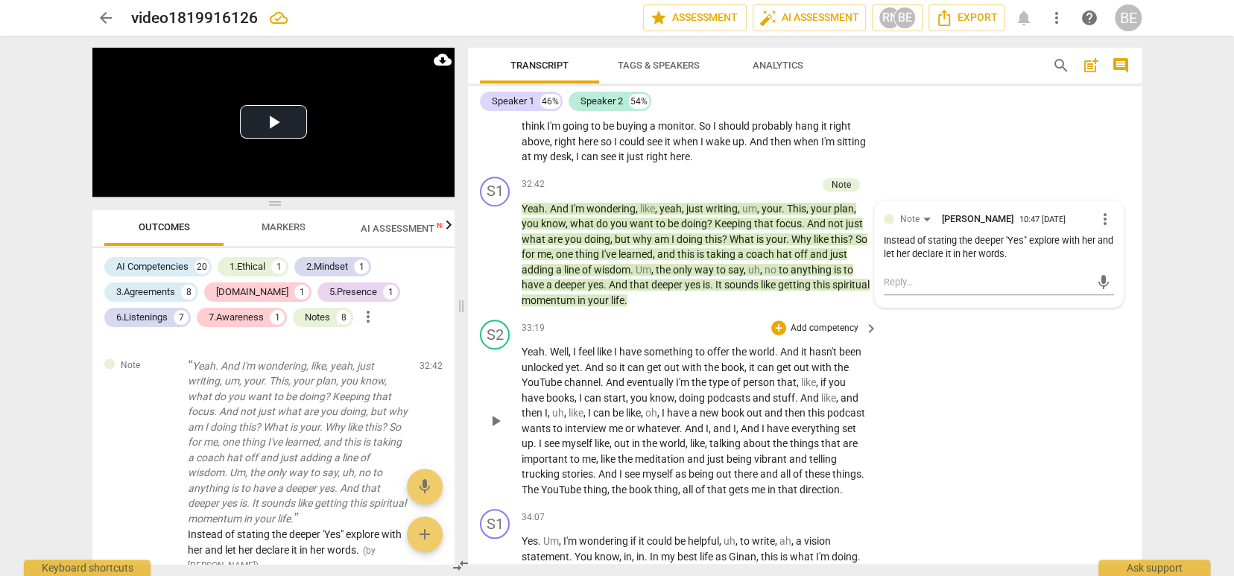
scroll to position [0, 0]
click at [780, 314] on div "S2 play_arrow pause 33:19 + Add competency keyboard_arrow_right Yeah . Well , I…" at bounding box center [805, 408] width 674 height 189
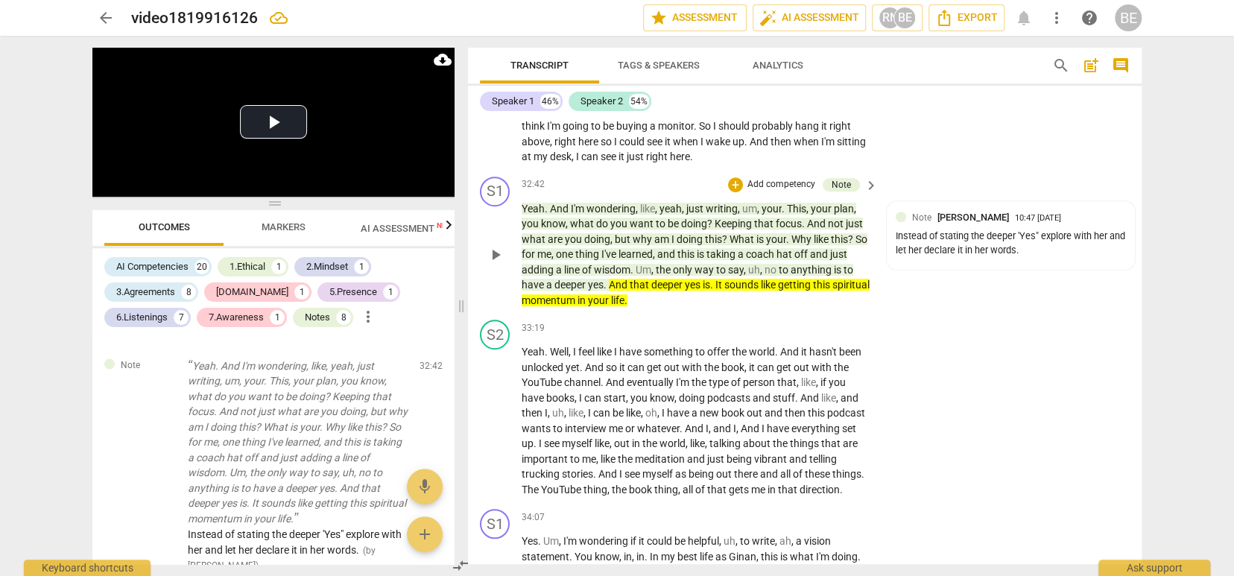
scroll to position [11186, 0]
click at [719, 230] on div "S1 play_arrow pause 32:42 + Add competency Note keyboard_arrow_right Yeah . And…" at bounding box center [805, 243] width 674 height 144
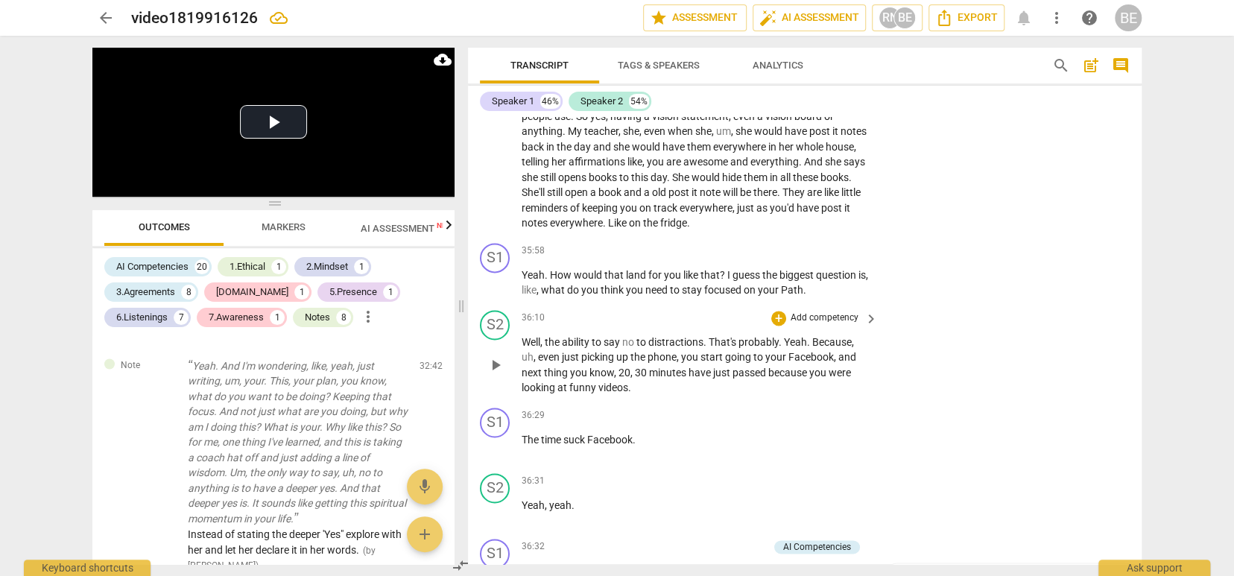
scroll to position [11890, 0]
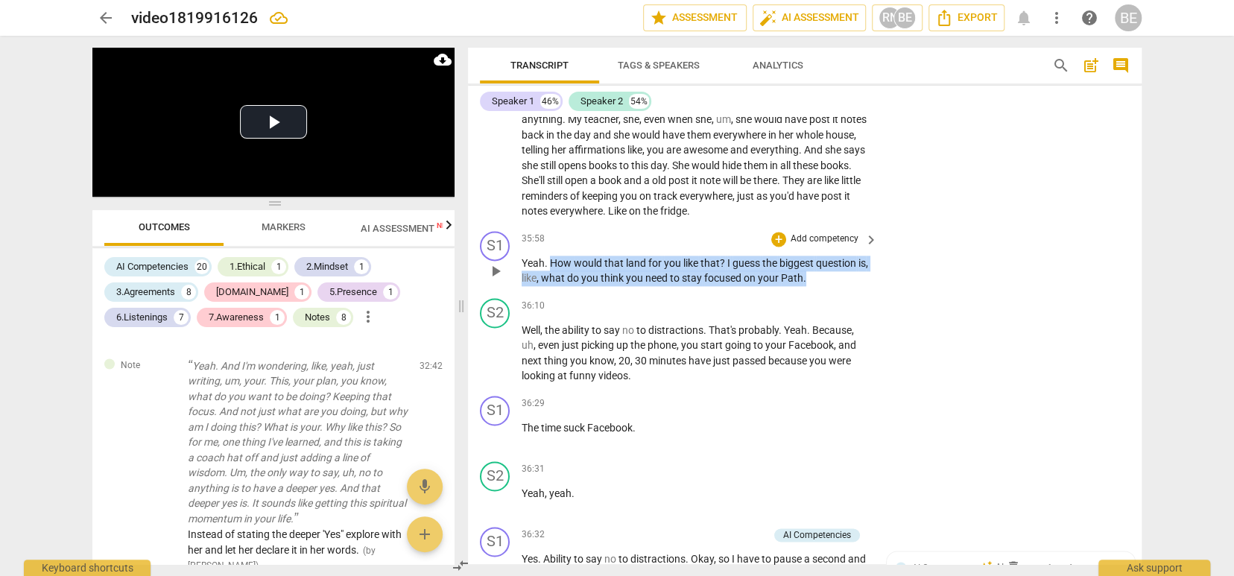
drag, startPoint x: 550, startPoint y: 184, endPoint x: 830, endPoint y: 194, distance: 280.4
click at [830, 256] on p "Yeah . How would that land for you like that ? I guess the biggest question is …" at bounding box center [696, 271] width 349 height 31
click at [853, 180] on icon "button" at bounding box center [852, 179] width 15 height 18
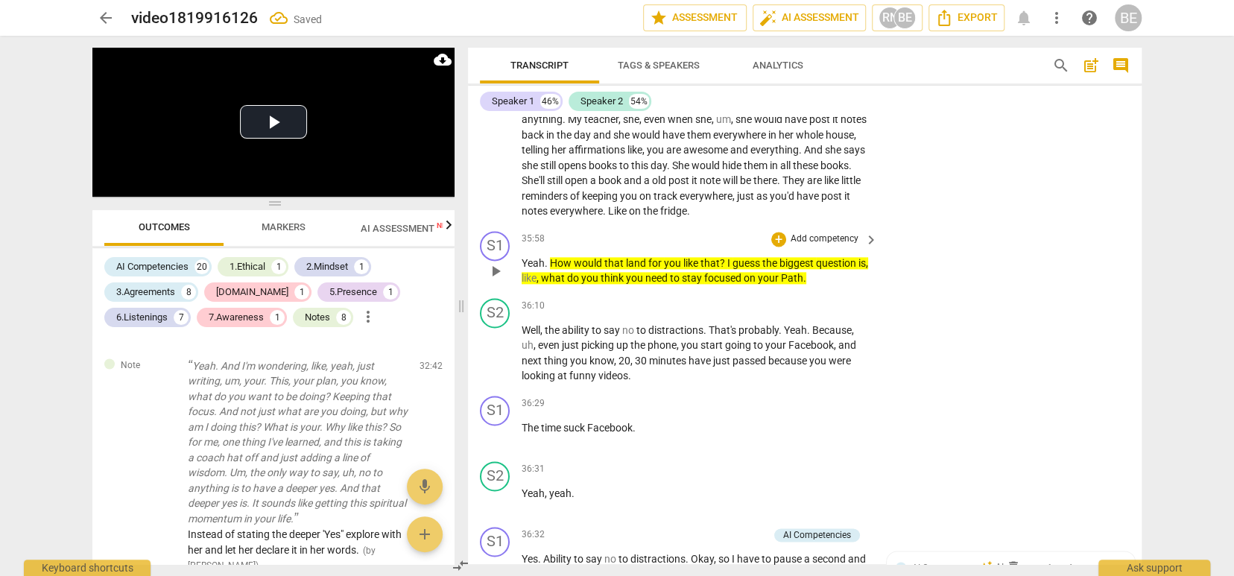
click at [847, 233] on p "Add competency" at bounding box center [824, 239] width 71 height 13
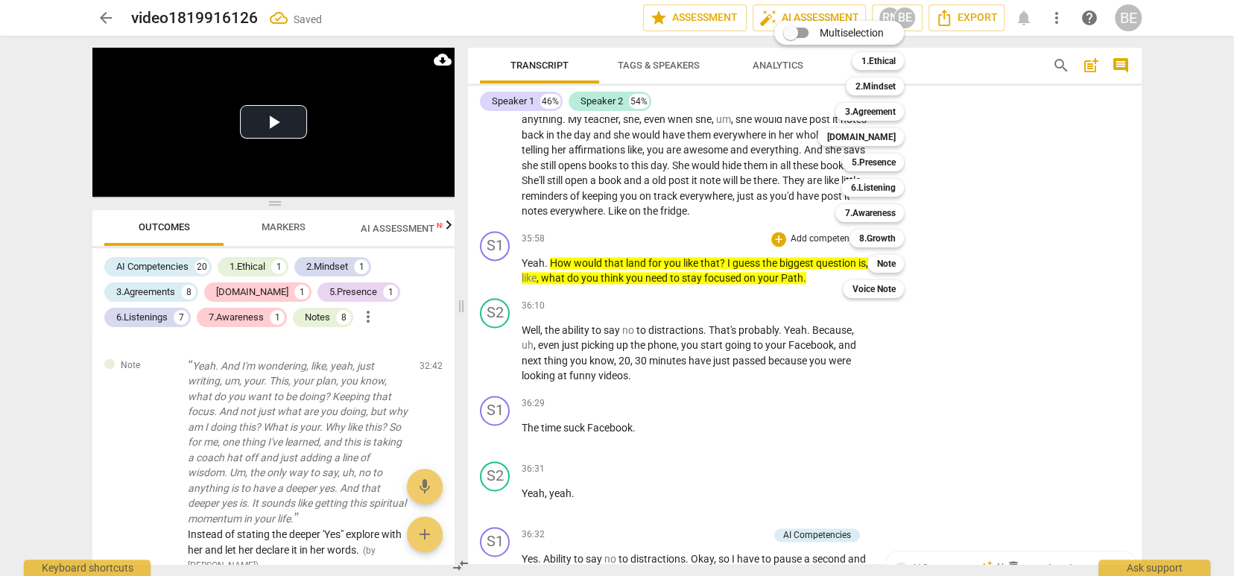
drag, startPoint x: 969, startPoint y: 213, endPoint x: 908, endPoint y: 209, distance: 61.3
click at [968, 213] on div at bounding box center [617, 288] width 1234 height 576
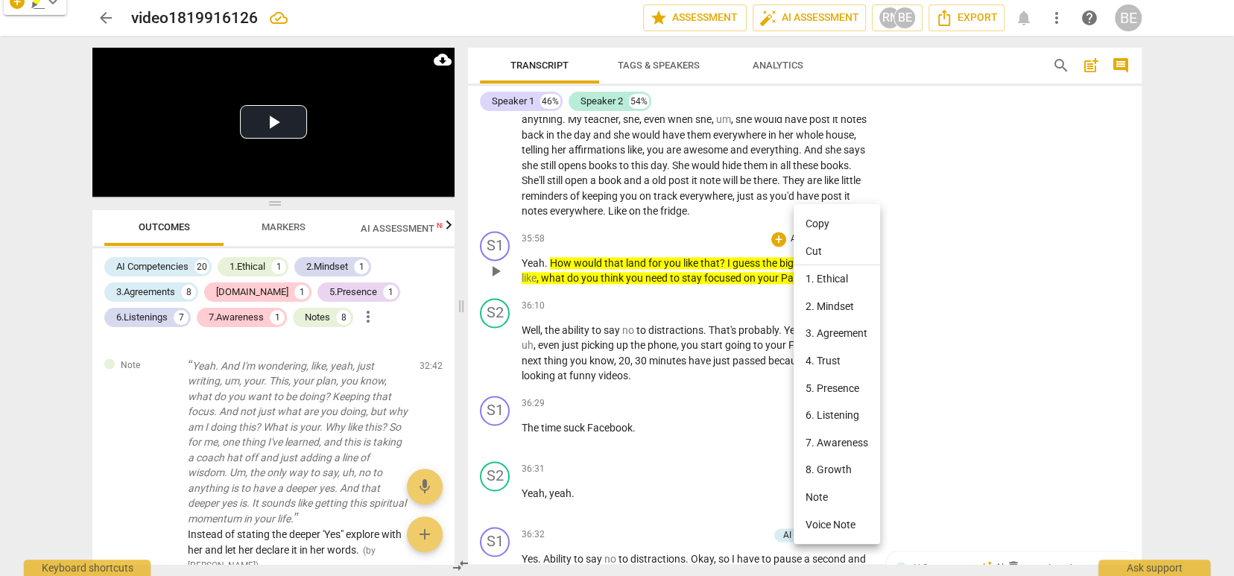
click at [828, 432] on li "7. Awareness" at bounding box center [837, 443] width 86 height 28
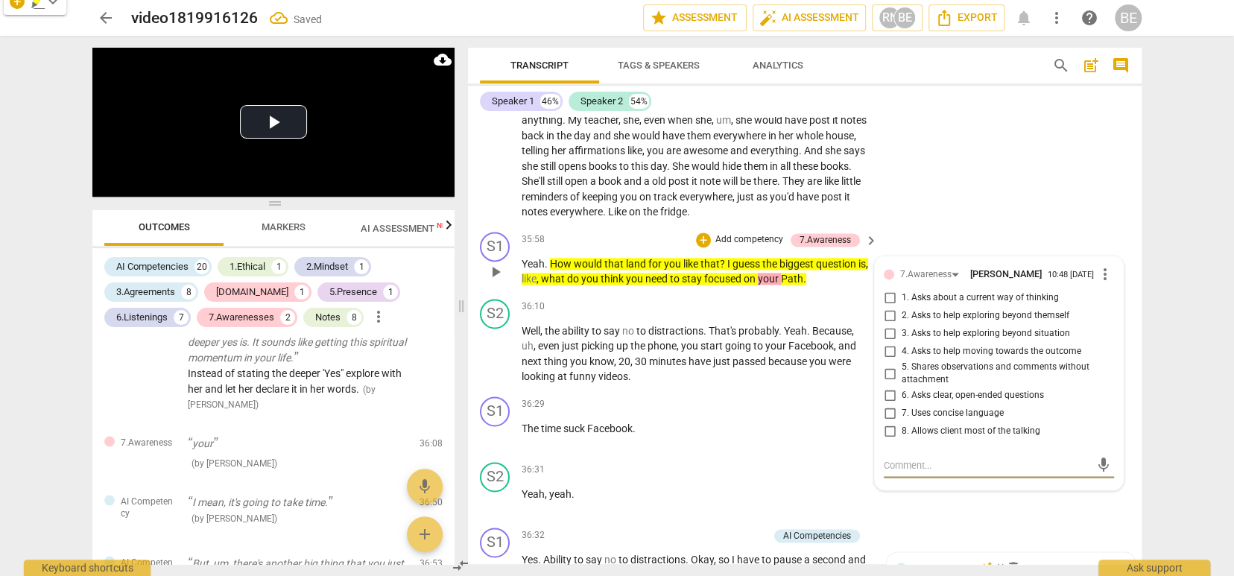
scroll to position [0, 0]
click at [889, 307] on input "2. Asks to help exploring beyond themself" at bounding box center [890, 316] width 24 height 18
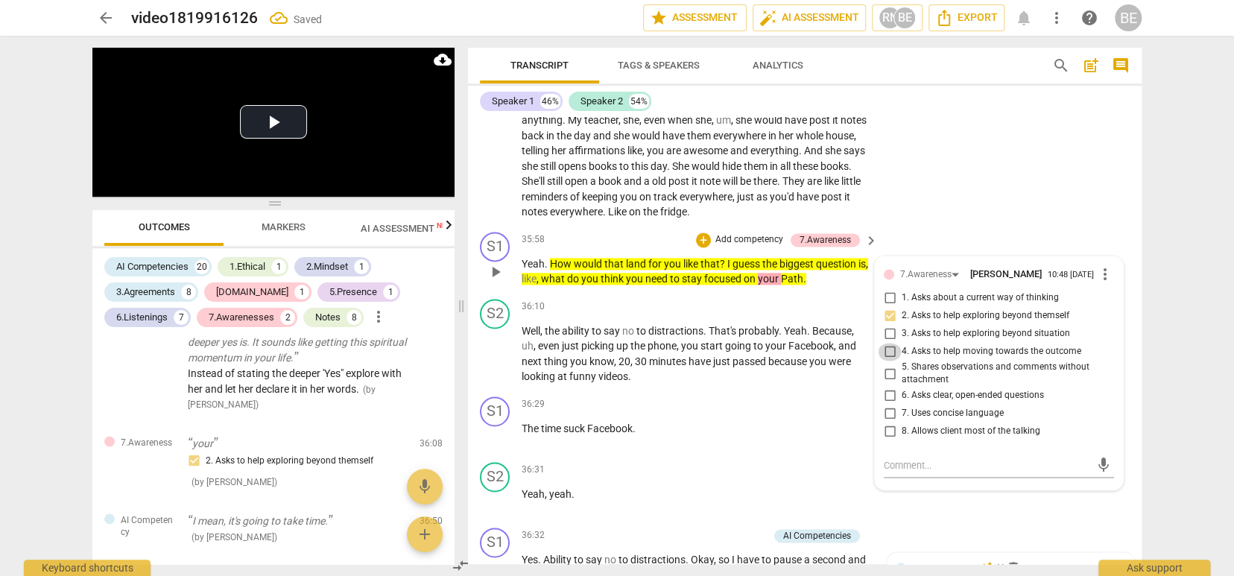
click at [889, 343] on input "4. Asks to help moving towards the outcome" at bounding box center [890, 352] width 24 height 18
click at [770, 397] on div "36:29 + Add competency keyboard_arrow_right The time suck Facebook ." at bounding box center [701, 424] width 358 height 54
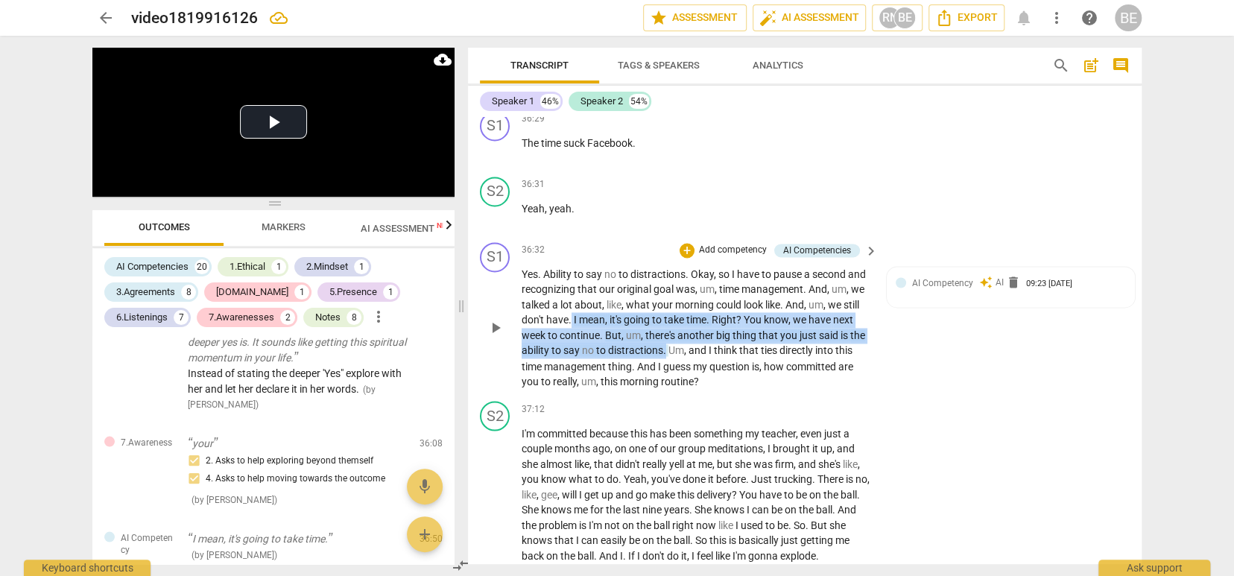
drag, startPoint x: 606, startPoint y: 233, endPoint x: 716, endPoint y: 264, distance: 114.0
click at [716, 267] on p "Yes . Ability to say no to distractions . Okay , so I have to pause a second an…" at bounding box center [696, 328] width 349 height 122
click at [765, 242] on span "keyboard_arrow_down" at bounding box center [767, 247] width 18 height 18
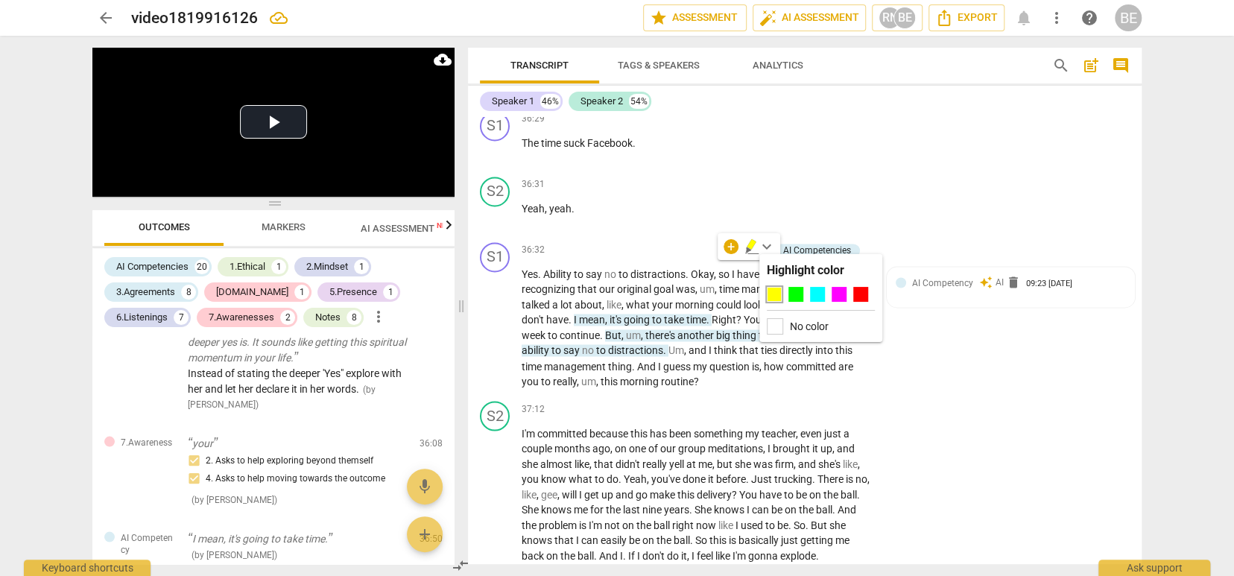
click at [775, 296] on div at bounding box center [774, 294] width 15 height 15
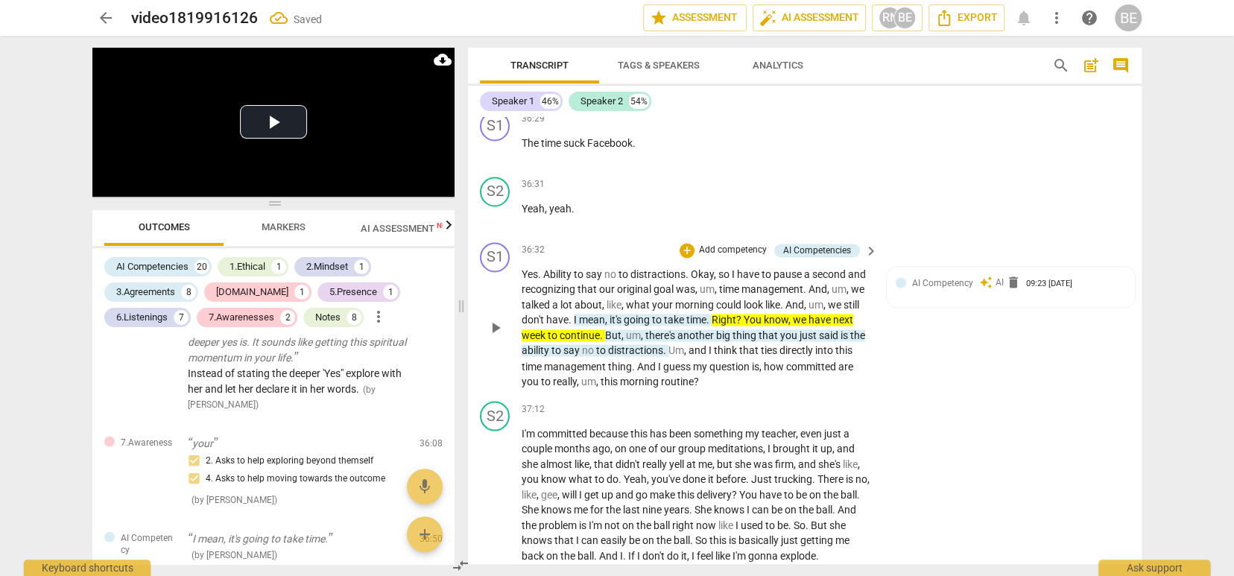
click at [886, 267] on div "S1 play_arrow pause 36:32 + Add competency AI Competencies keyboard_arrow_right…" at bounding box center [805, 315] width 674 height 159
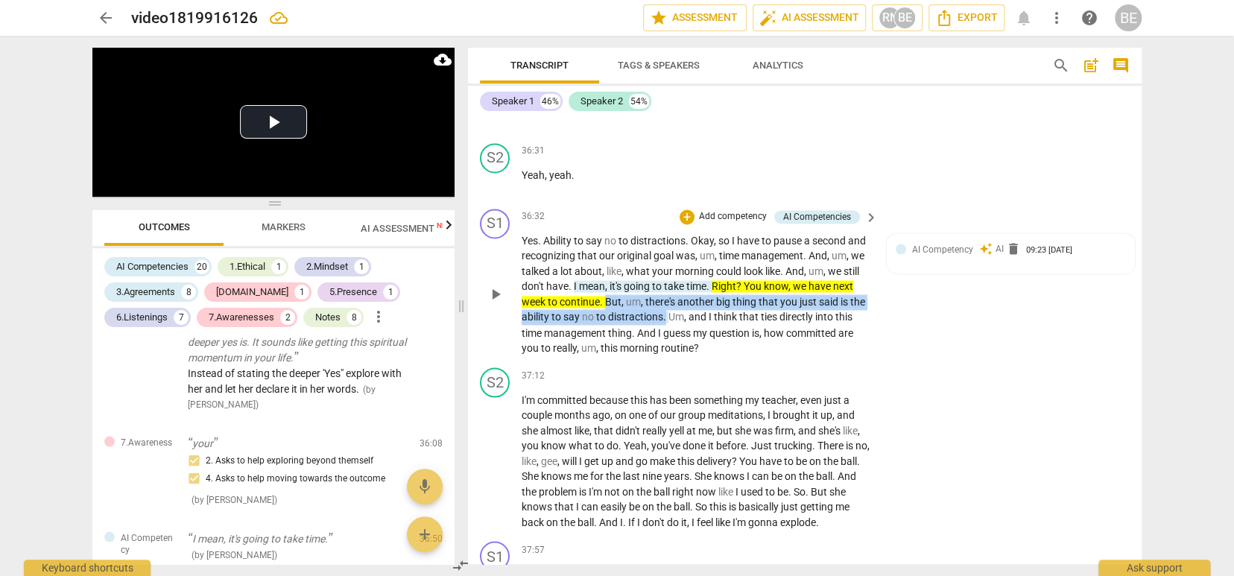
drag, startPoint x: 653, startPoint y: 212, endPoint x: 715, endPoint y: 235, distance: 65.8
click at [715, 235] on p "Yes . Ability to say no to distractions . Okay , so I have to pause a second an…" at bounding box center [696, 294] width 349 height 122
click at [767, 210] on span "keyboard_arrow_down" at bounding box center [767, 213] width 18 height 18
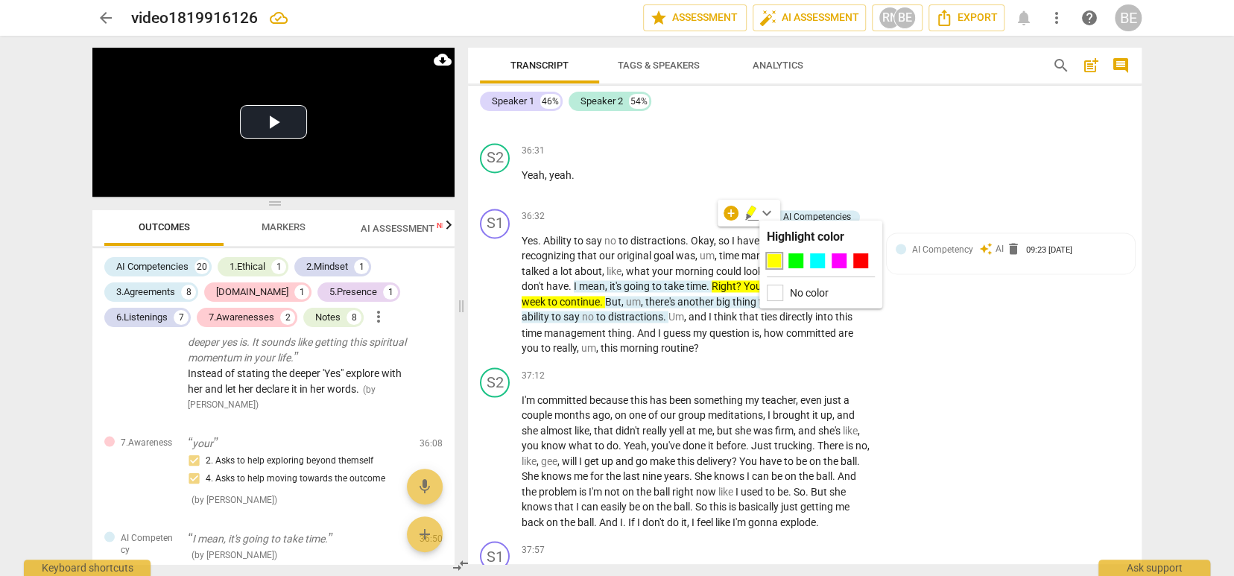
click at [776, 257] on div at bounding box center [774, 260] width 15 height 15
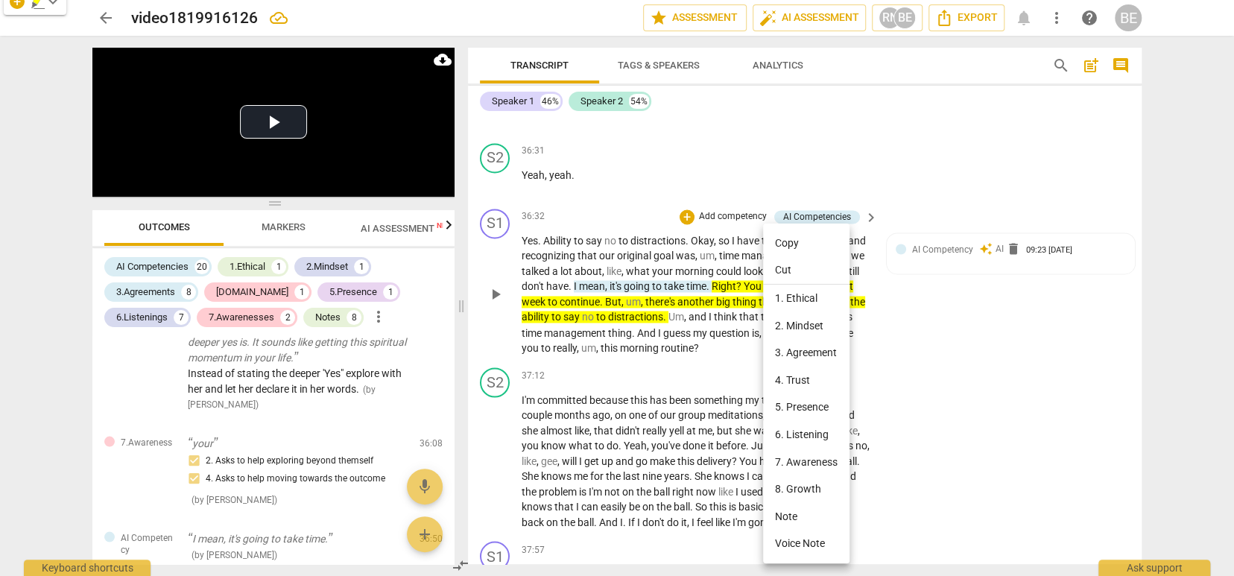
click at [809, 433] on li "6. Listening" at bounding box center [806, 435] width 86 height 28
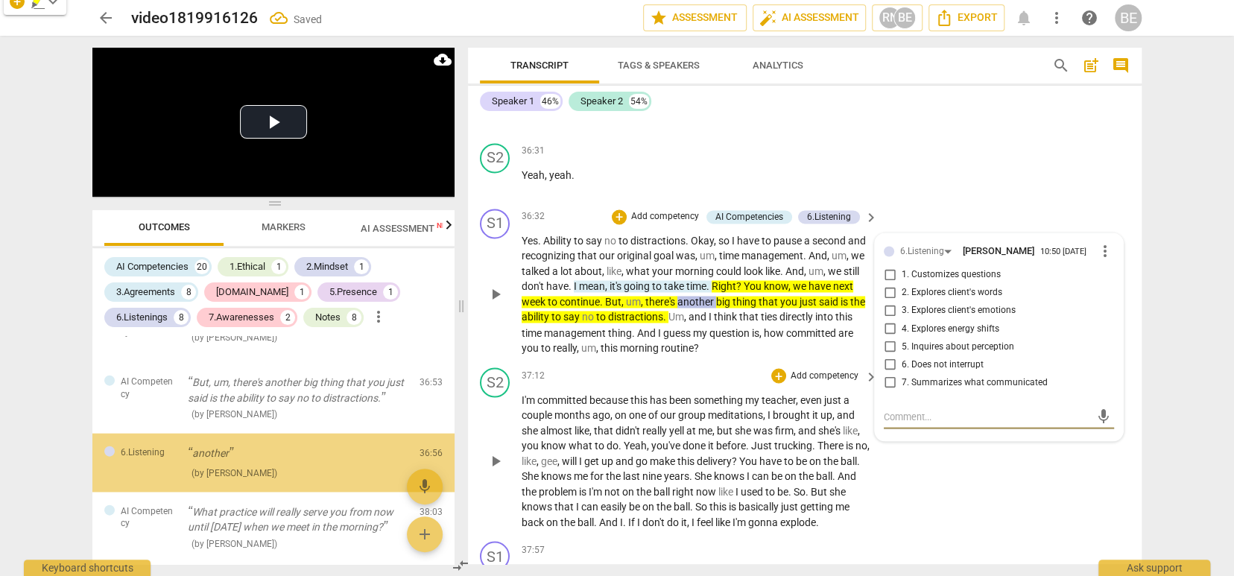
scroll to position [5767, 0]
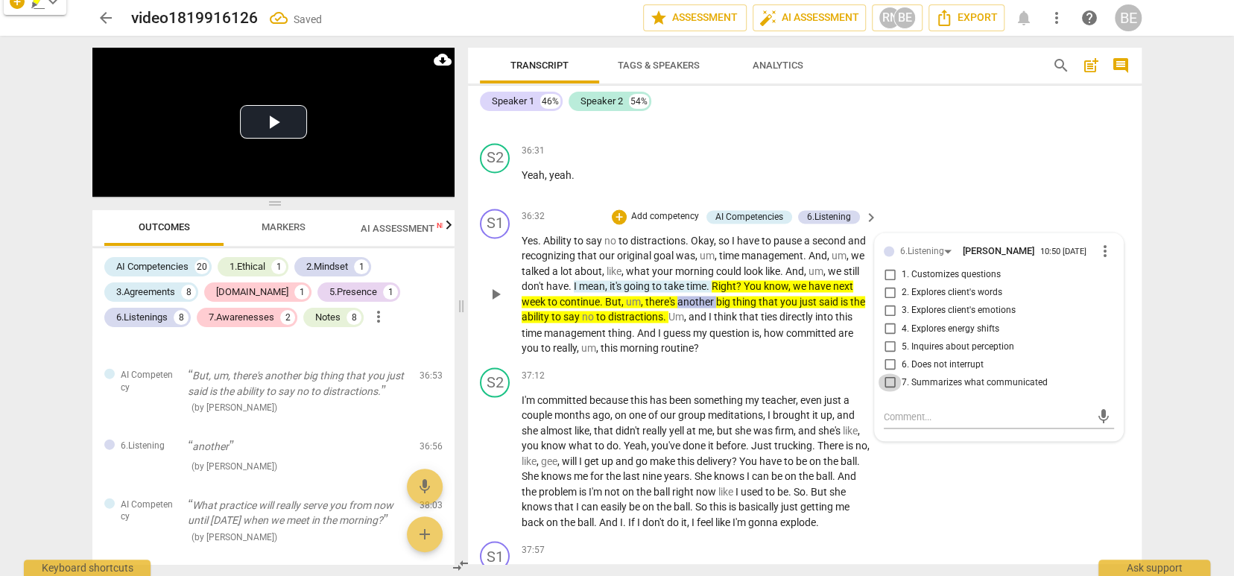
click at [884, 373] on input "7. Summarizes what communicated" at bounding box center [890, 382] width 24 height 18
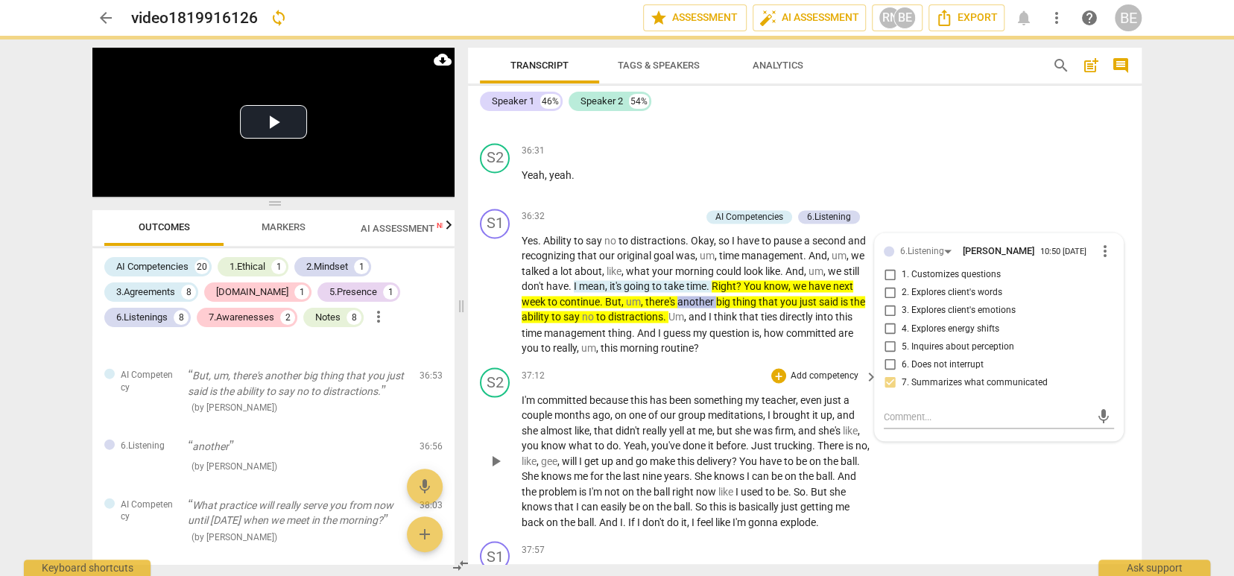
click at [616, 362] on div "S2 play_arrow pause 37:12 + Add competency keyboard_arrow_right I'm committed b…" at bounding box center [805, 449] width 674 height 174
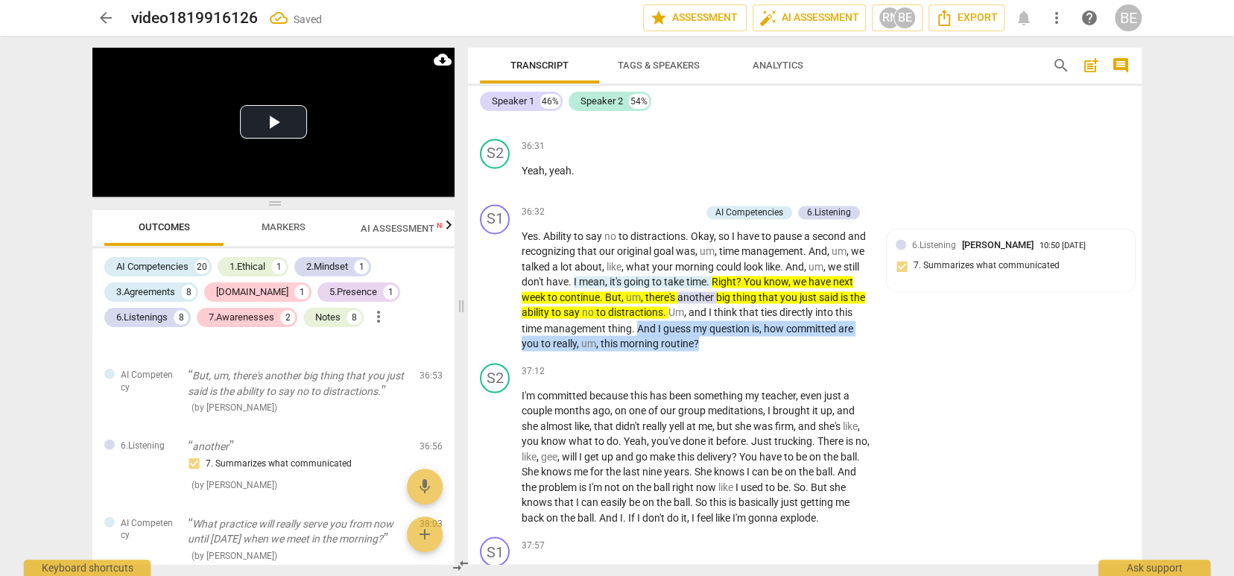
drag, startPoint x: 675, startPoint y: 249, endPoint x: 789, endPoint y: 265, distance: 115.2
click at [789, 265] on div "S1 play_arrow pause 36:32 + Add competency AI Competencies 6.Listening keyboard…" at bounding box center [805, 277] width 674 height 159
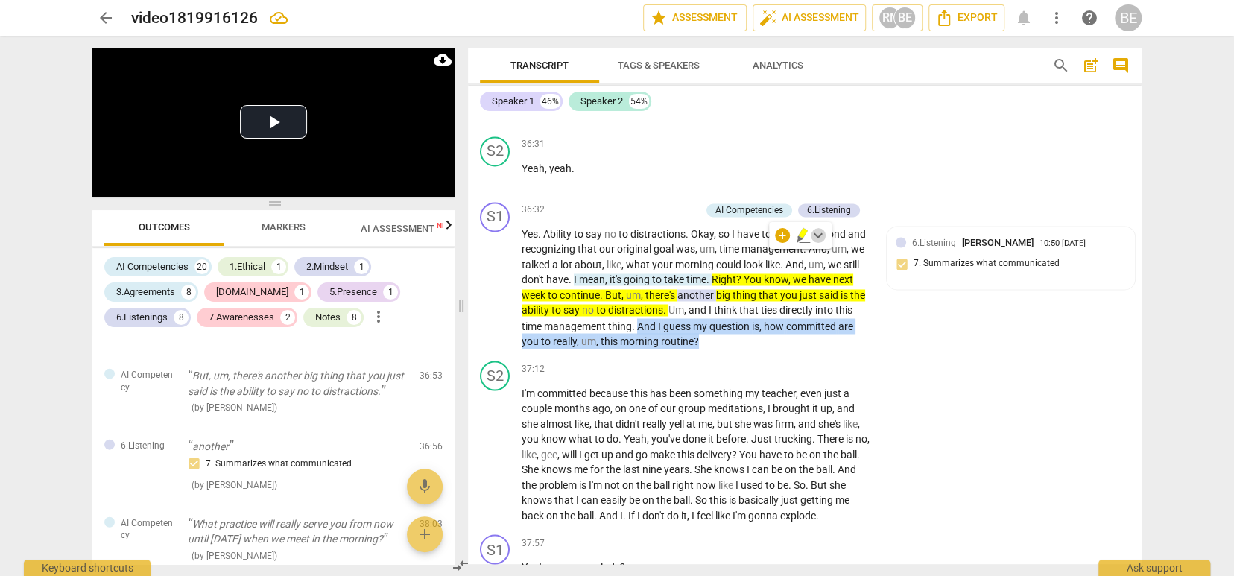
click at [821, 234] on span "keyboard_arrow_down" at bounding box center [818, 236] width 18 height 18
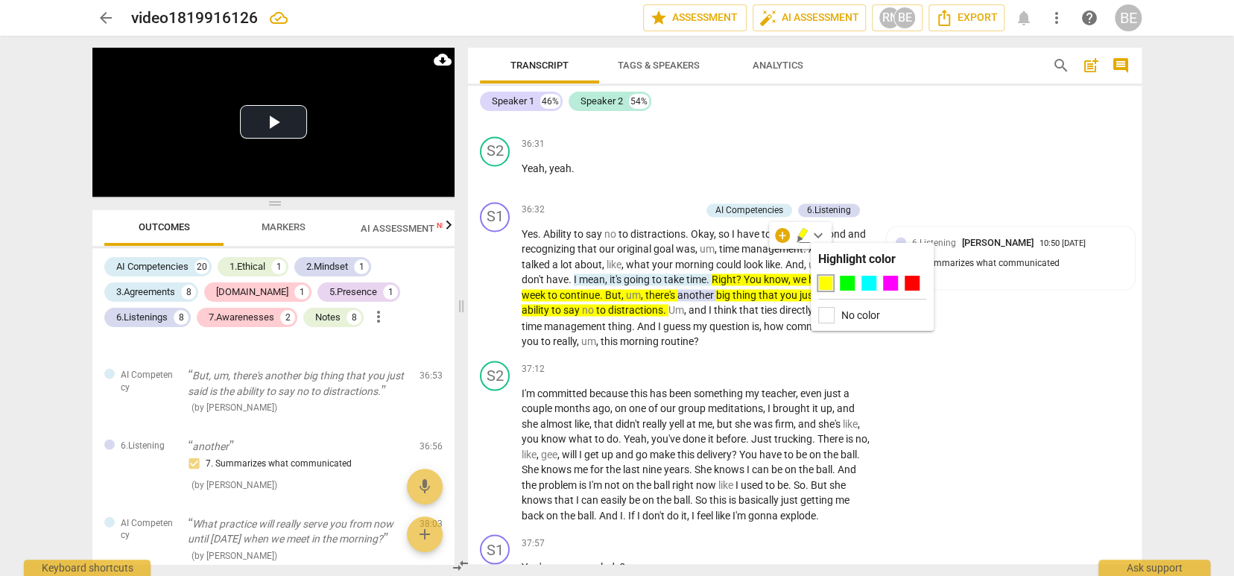
click at [827, 283] on div at bounding box center [825, 283] width 15 height 15
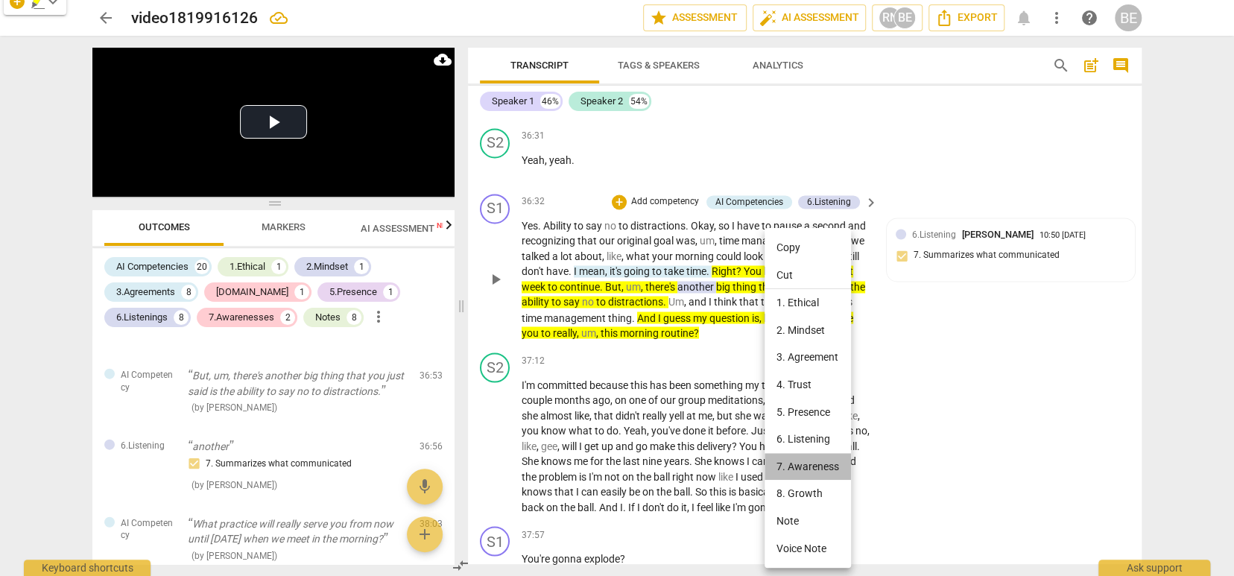
click at [809, 465] on li "7. Awareness" at bounding box center [808, 467] width 86 height 28
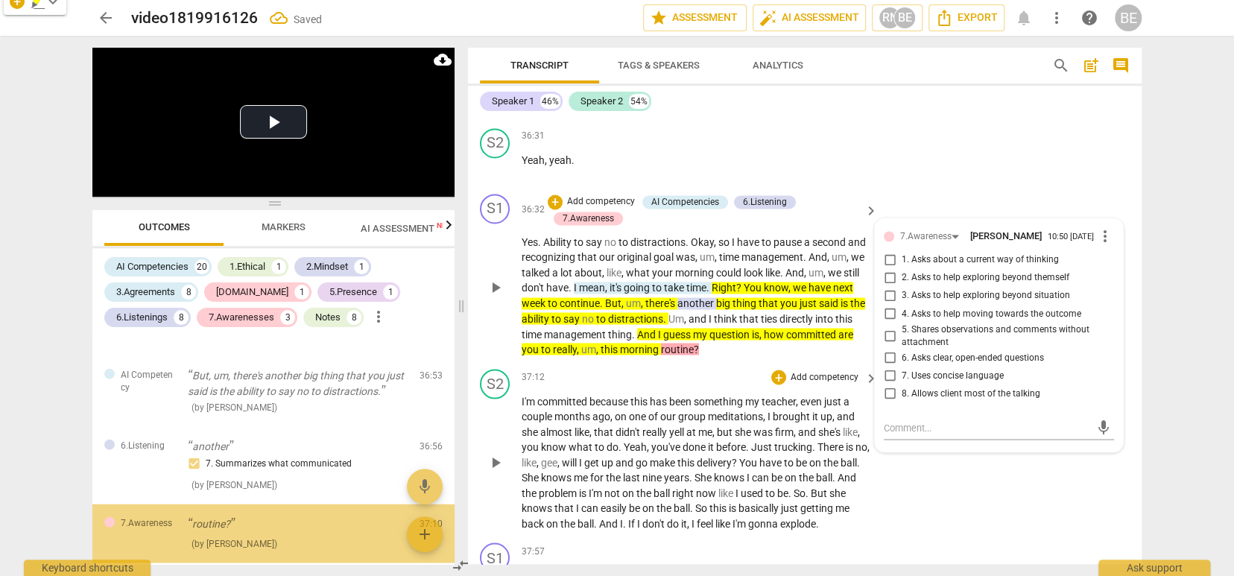
scroll to position [5844, 0]
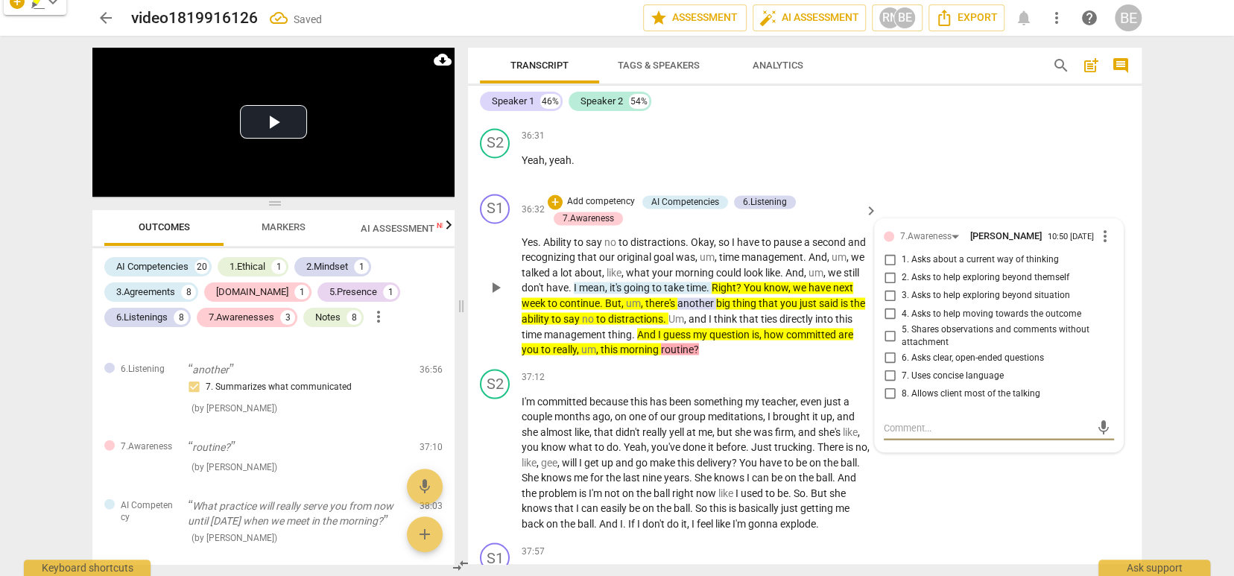
click at [885, 251] on input "1. Asks about a current way of thinking" at bounding box center [890, 260] width 24 height 18
click at [924, 408] on div "S2 play_arrow pause 37:12 + Add competency keyboard_arrow_right I'm committed b…" at bounding box center [805, 450] width 674 height 174
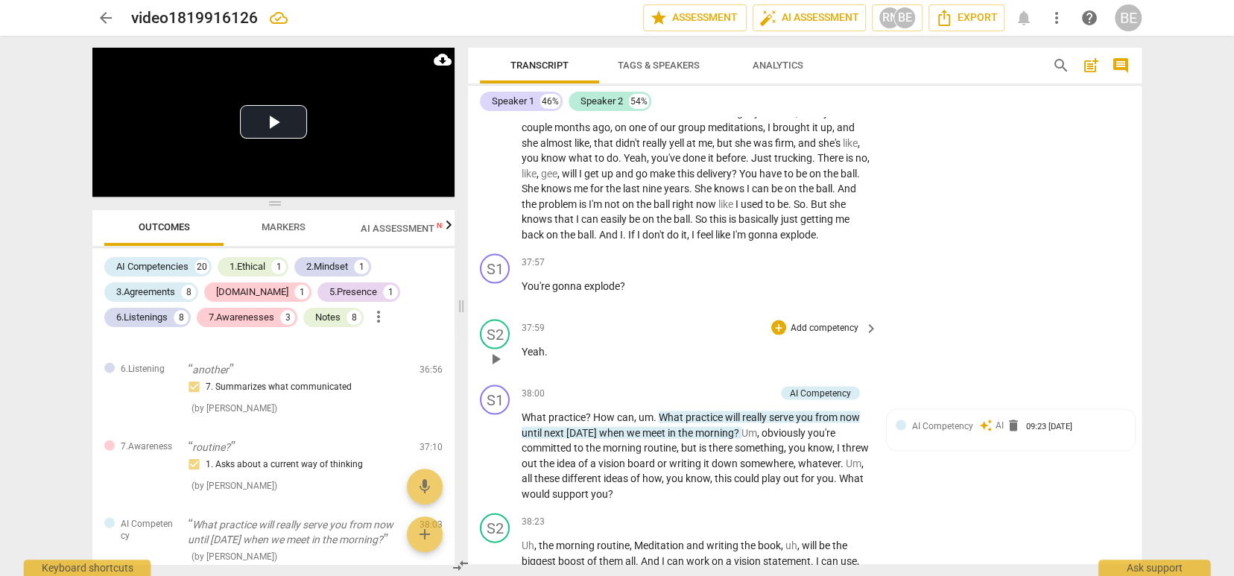
scroll to position [12520, 0]
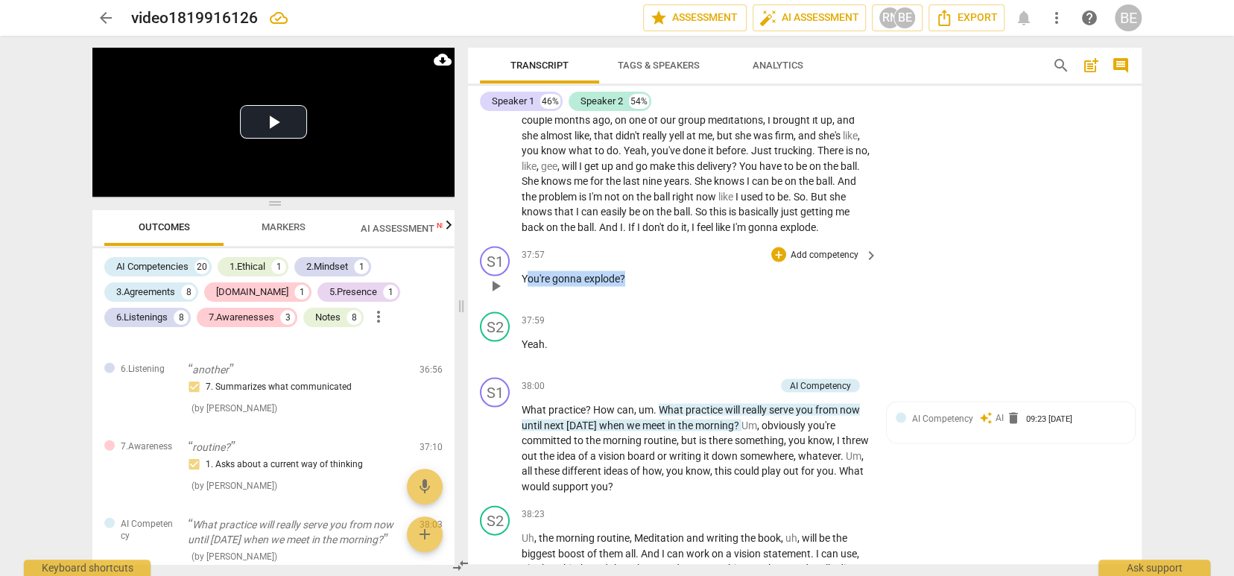
drag, startPoint x: 524, startPoint y: 187, endPoint x: 643, endPoint y: 189, distance: 119.3
click at [643, 271] on p "You're gonna explode ?" at bounding box center [696, 279] width 349 height 16
click at [850, 248] on p "Add competency" at bounding box center [824, 254] width 71 height 13
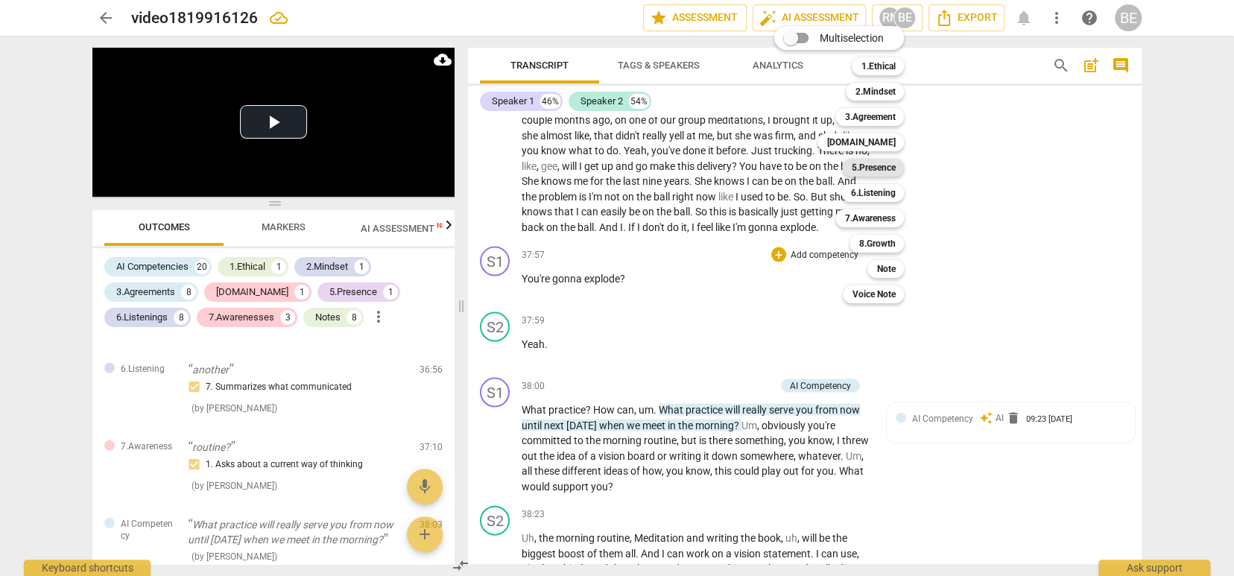
click at [874, 164] on b "5.Presence" at bounding box center [873, 168] width 44 height 18
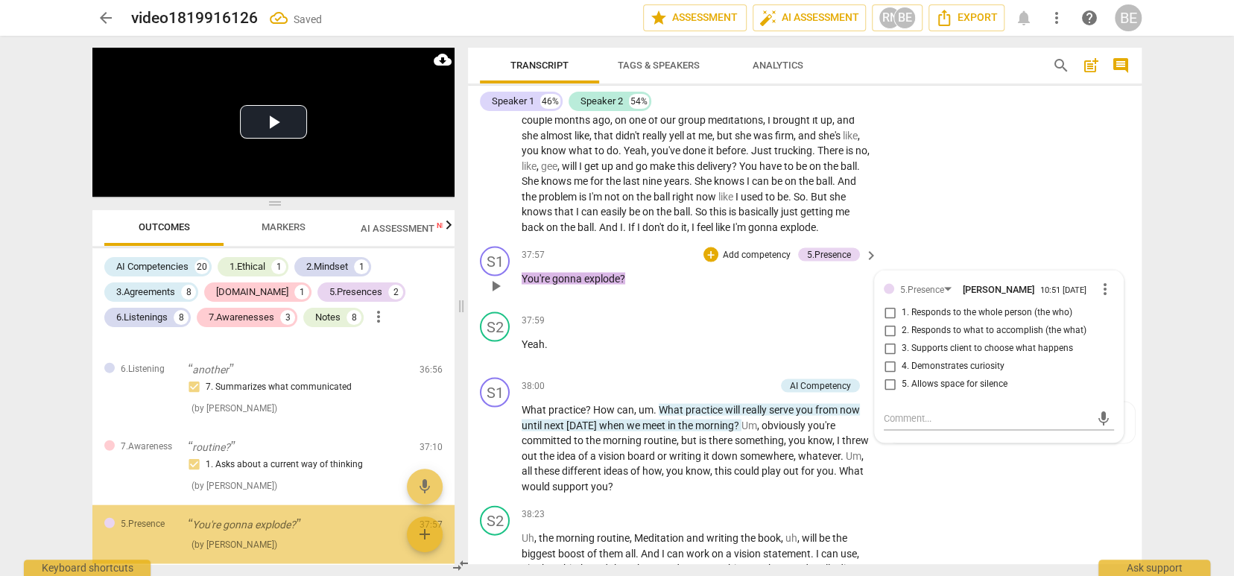
scroll to position [5921, 0]
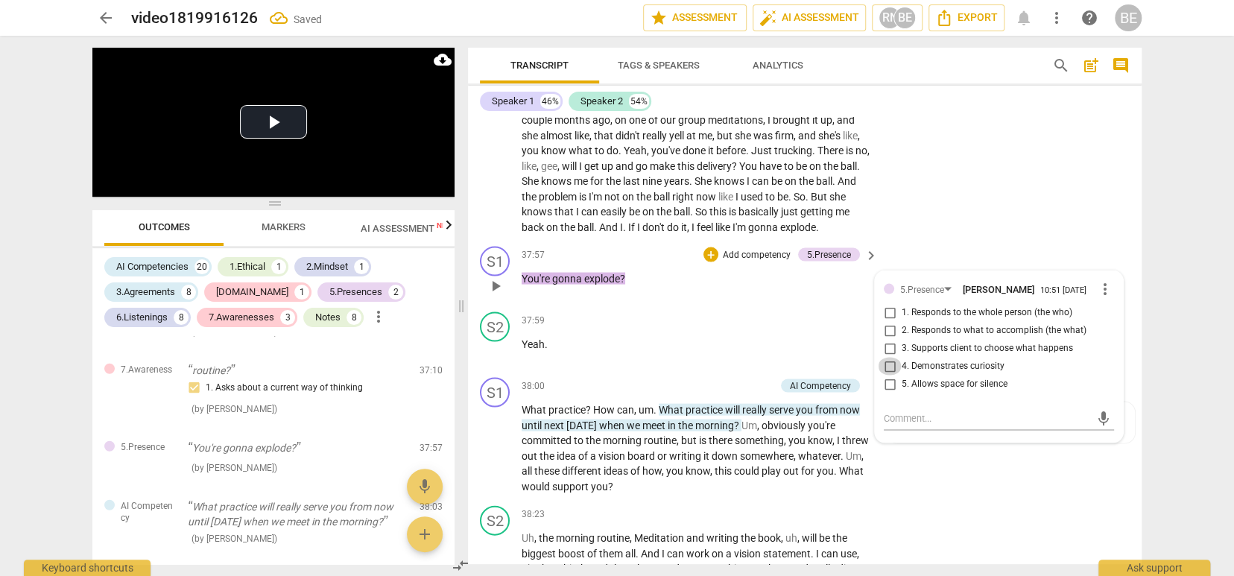
click at [886, 357] on input "4. Demonstrates curiosity" at bounding box center [890, 366] width 24 height 18
click at [900, 411] on textarea at bounding box center [987, 418] width 206 height 14
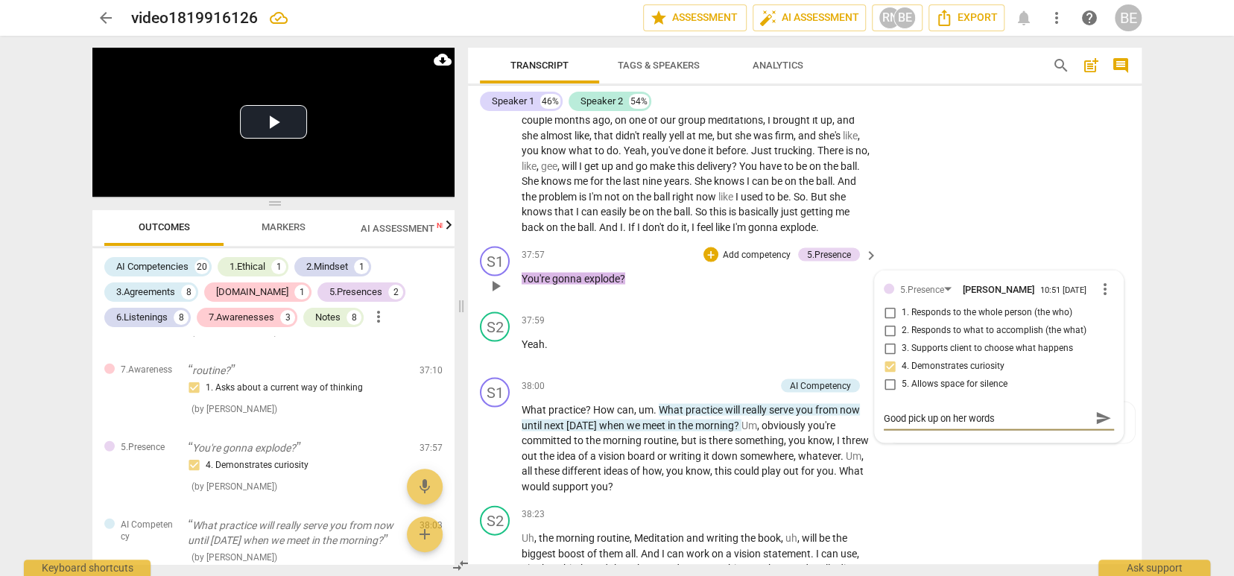
click at [1101, 410] on span "send" at bounding box center [1104, 418] width 16 height 16
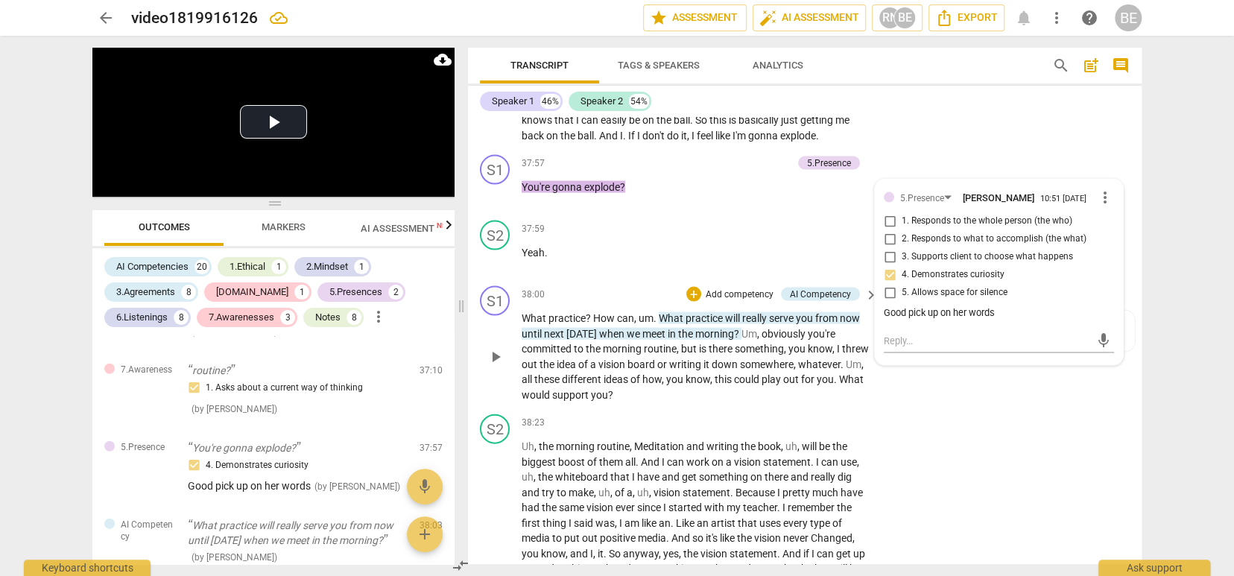
scroll to position [12610, 0]
click at [656, 313] on span "." at bounding box center [656, 319] width 5 height 12
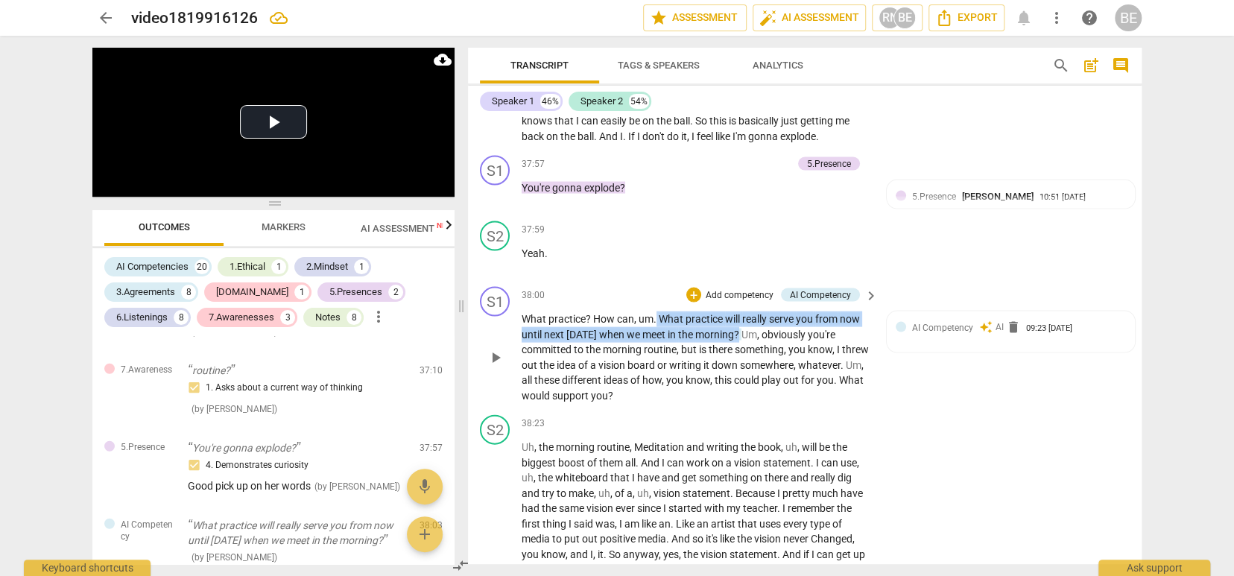
drag, startPoint x: 656, startPoint y: 224, endPoint x: 753, endPoint y: 244, distance: 99.0
click at [753, 312] on p "What practice ? How can , um . What practice will really serve you from now unt…" at bounding box center [696, 358] width 349 height 92
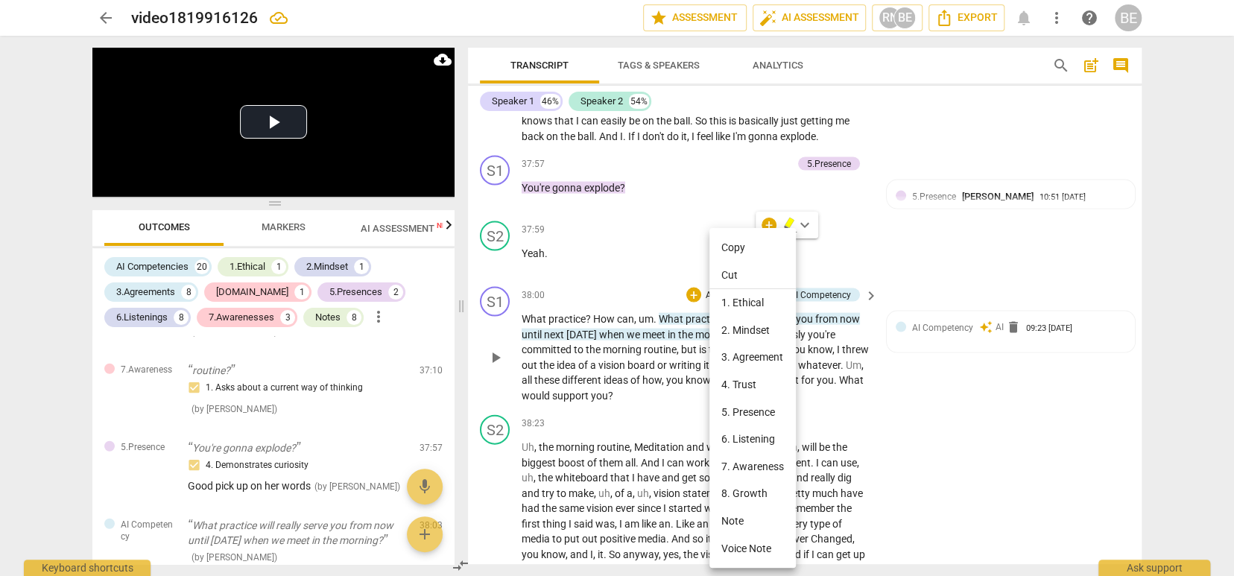
click at [914, 291] on div at bounding box center [617, 288] width 1234 height 576
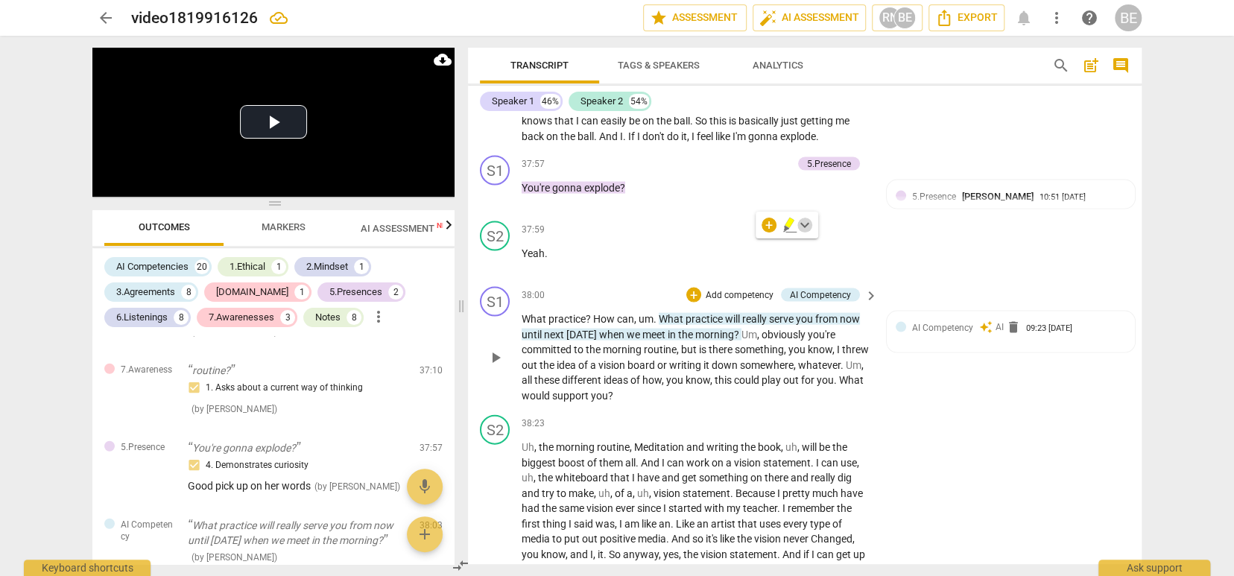
click at [807, 224] on span "keyboard_arrow_down" at bounding box center [805, 225] width 18 height 18
click at [814, 270] on div at bounding box center [812, 272] width 15 height 15
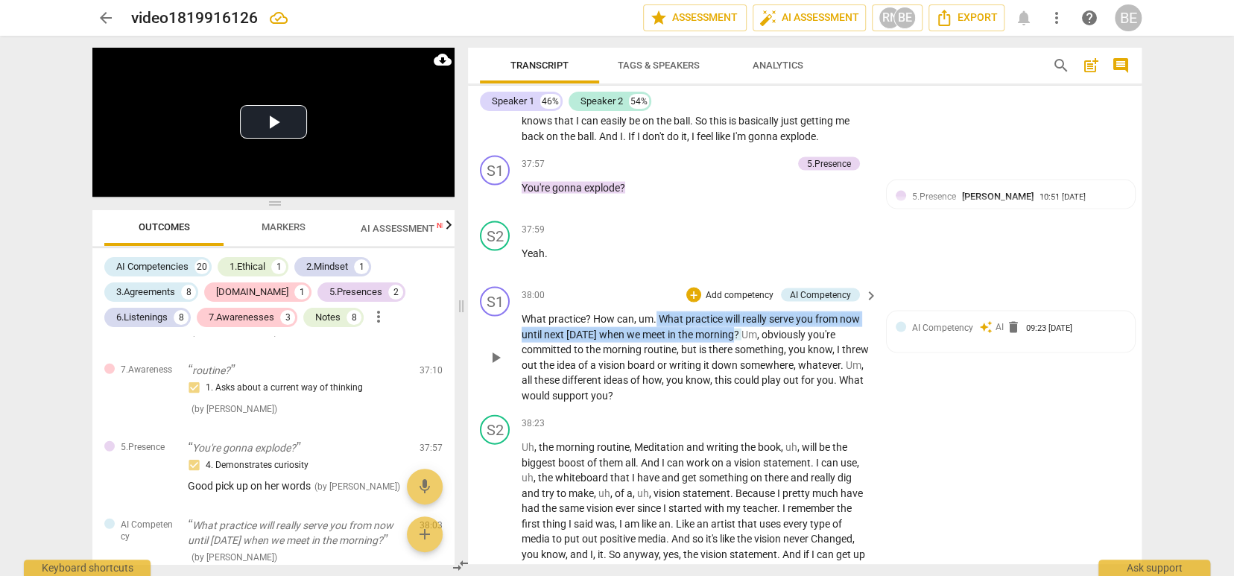
drag, startPoint x: 655, startPoint y: 226, endPoint x: 749, endPoint y: 243, distance: 95.5
click at [749, 312] on p "What practice ? How can , um . What practice will really serve you from now unt…" at bounding box center [696, 358] width 349 height 92
click at [796, 223] on span "keyboard_arrow_down" at bounding box center [798, 225] width 18 height 18
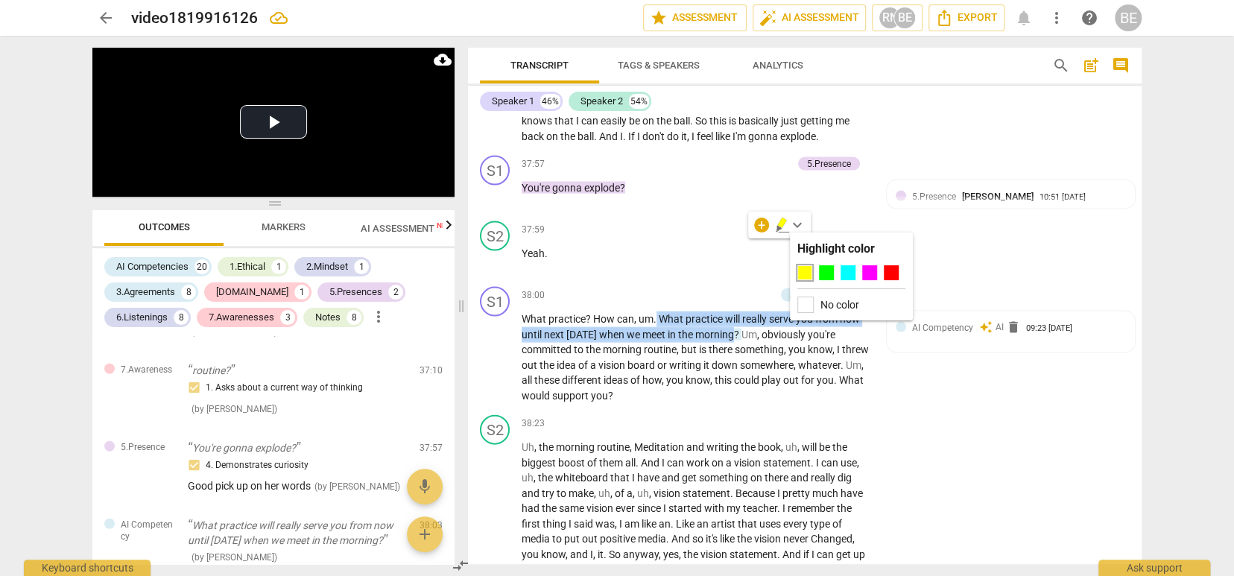
scroll to position [0, 0]
click at [806, 269] on div at bounding box center [805, 272] width 15 height 15
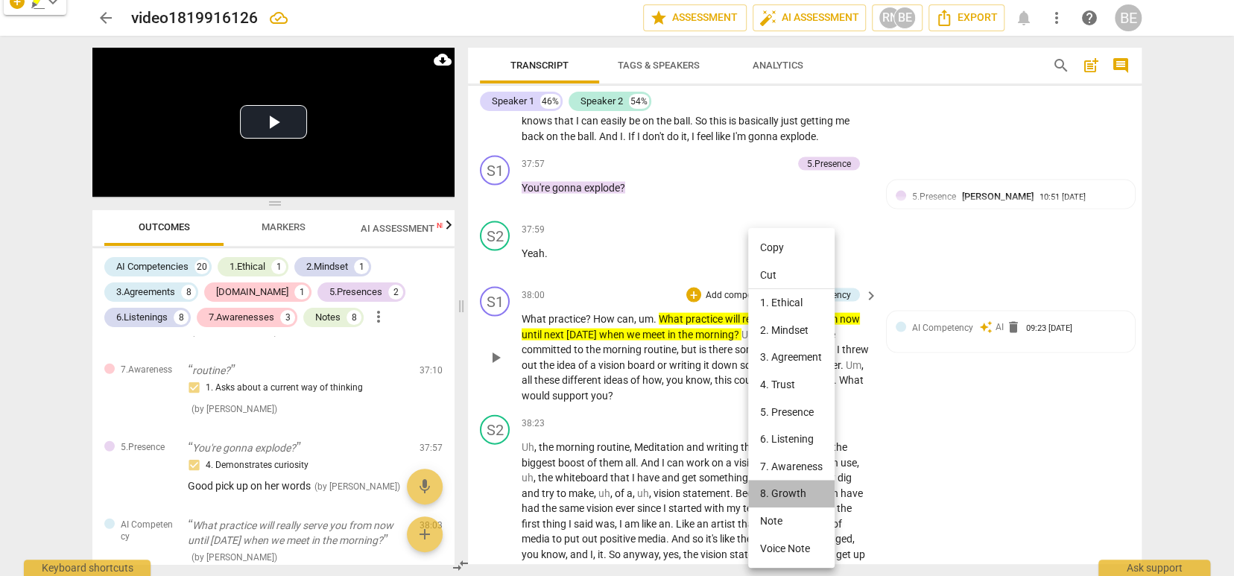
click at [792, 487] on li "8. Growth" at bounding box center [791, 494] width 86 height 28
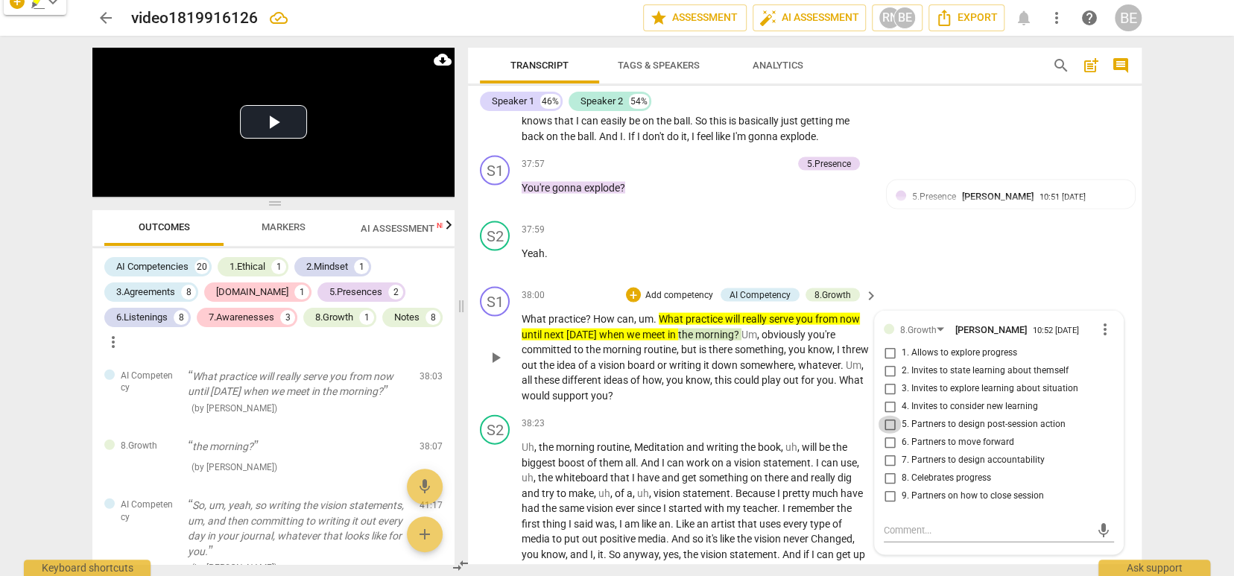
click at [894, 416] on input "5. Partners to design post-session action" at bounding box center [890, 425] width 24 height 18
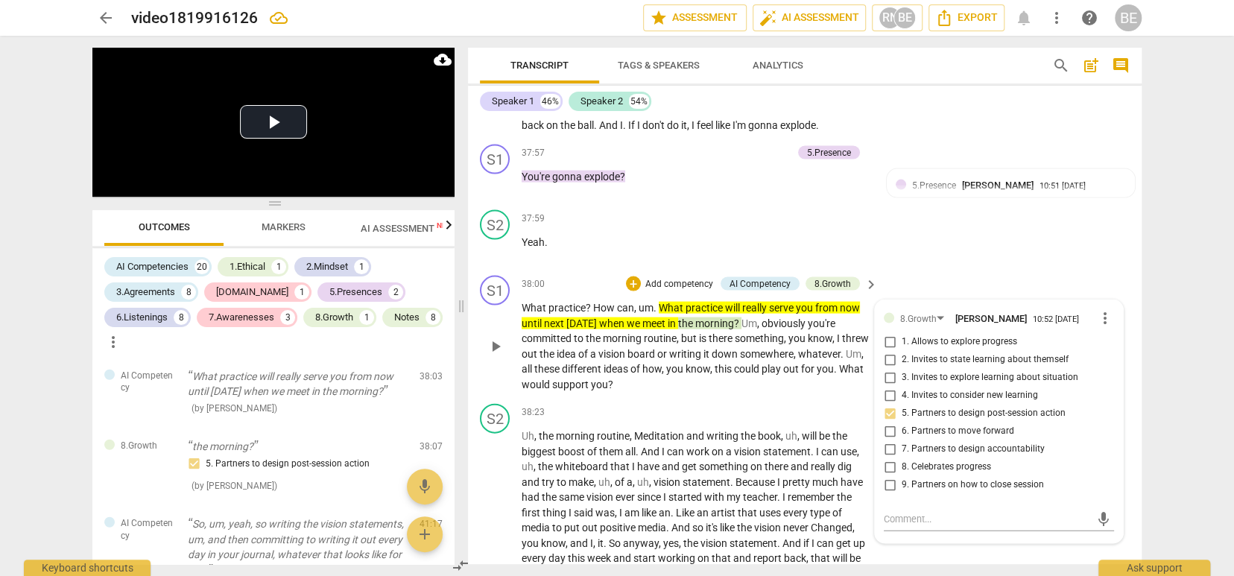
click at [678, 278] on p "Add competency" at bounding box center [679, 284] width 71 height 13
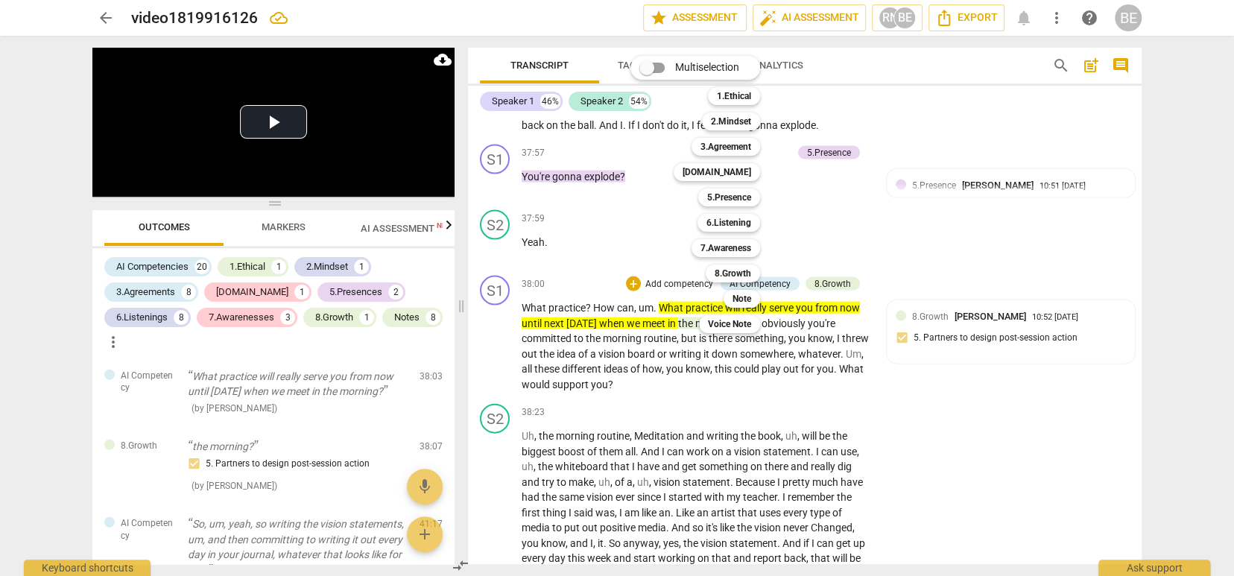
click at [652, 190] on div "Multiselection m 1.Ethical 1 2.Mindset 2 3.Agreement 3 4.Trust 4 5.Presence 5 6…" at bounding box center [707, 194] width 164 height 285
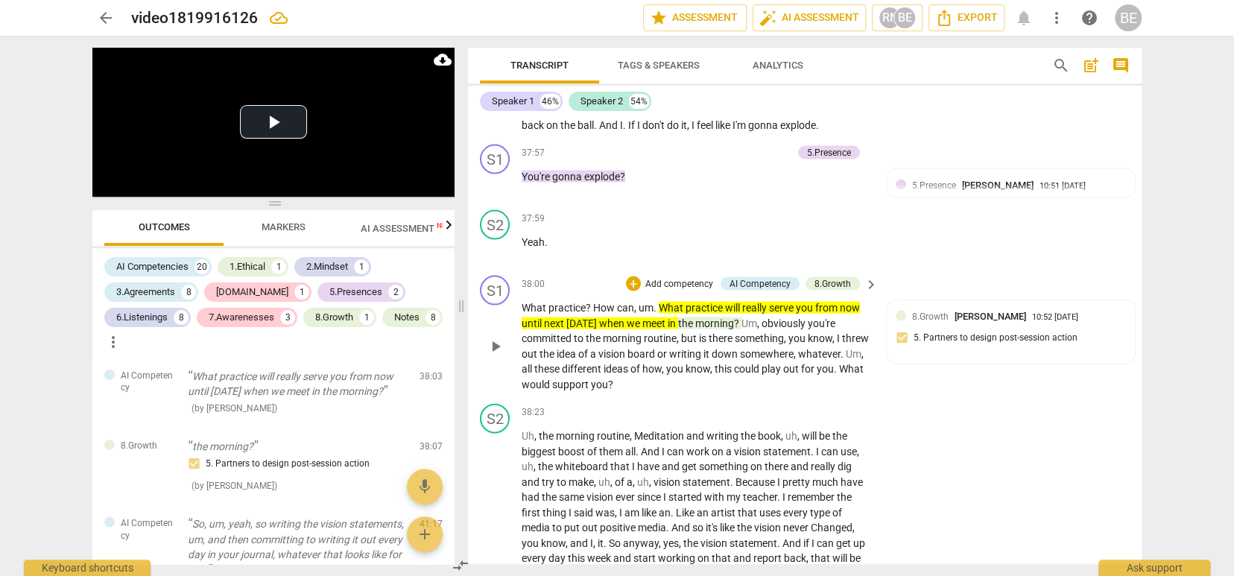
click at [674, 278] on p "Add competency" at bounding box center [679, 284] width 71 height 13
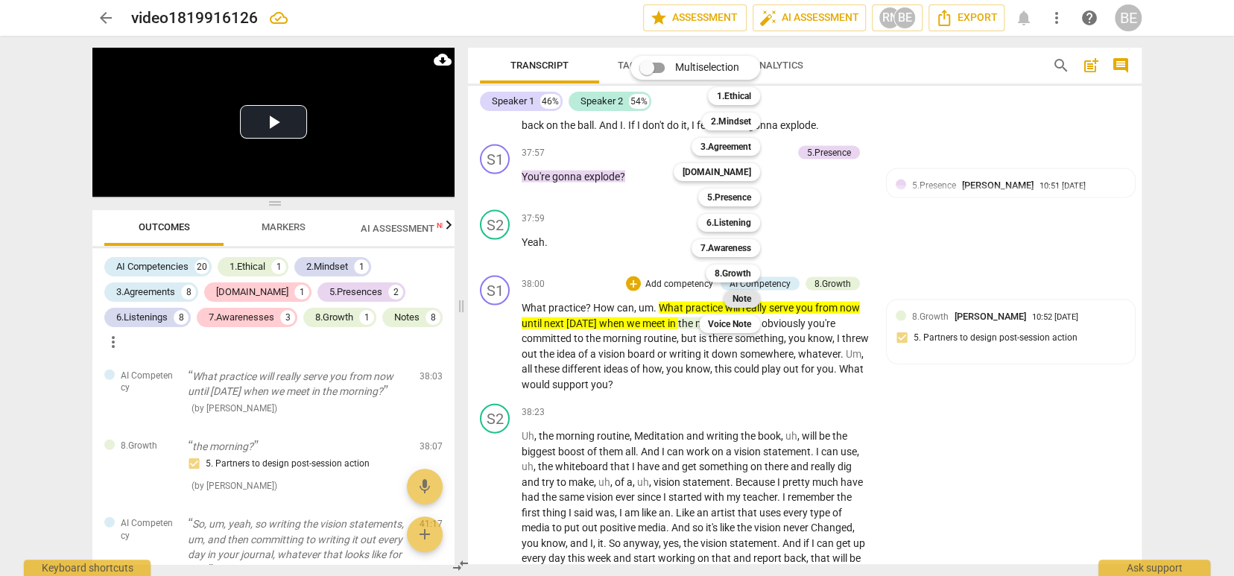
click at [746, 298] on b "Note" at bounding box center [742, 299] width 19 height 18
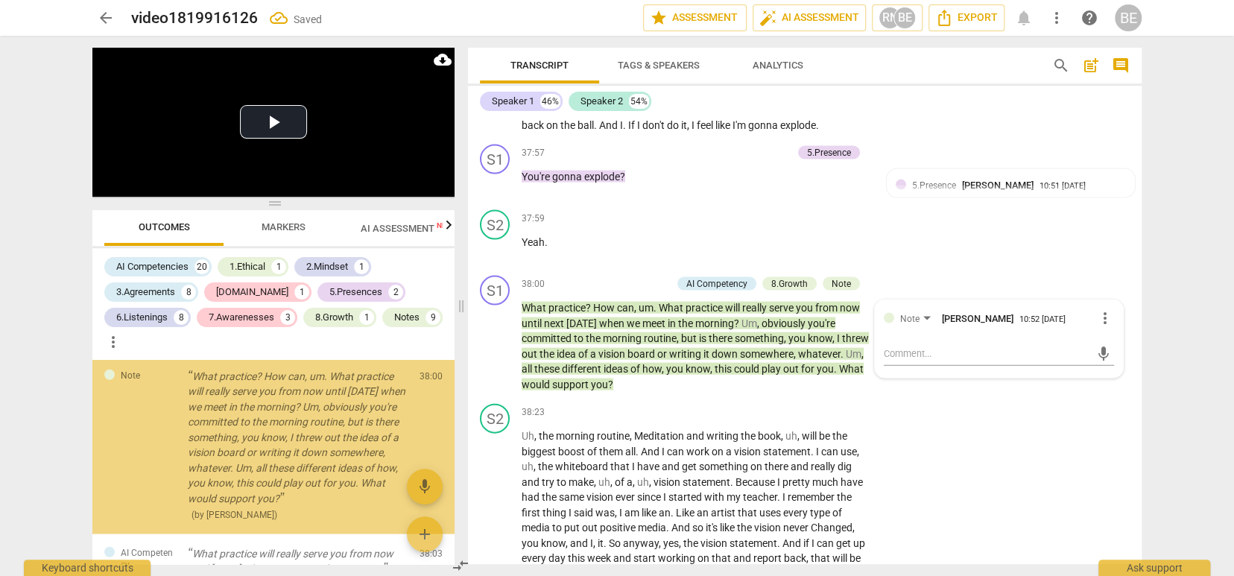
scroll to position [6067, 0]
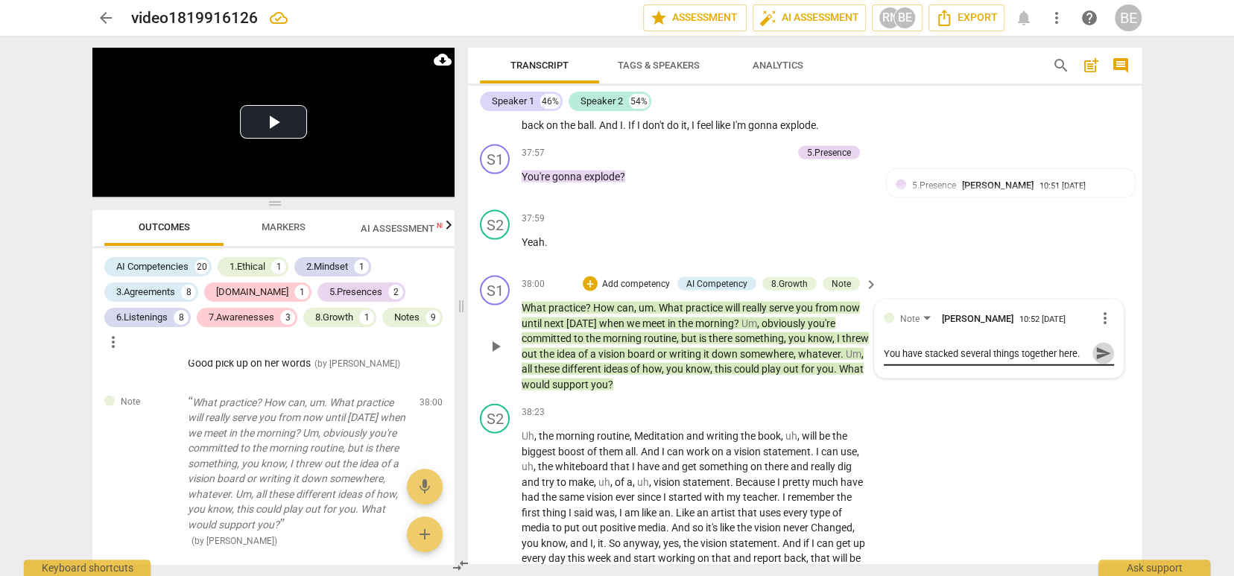
click at [1096, 346] on span "send" at bounding box center [1104, 354] width 16 height 16
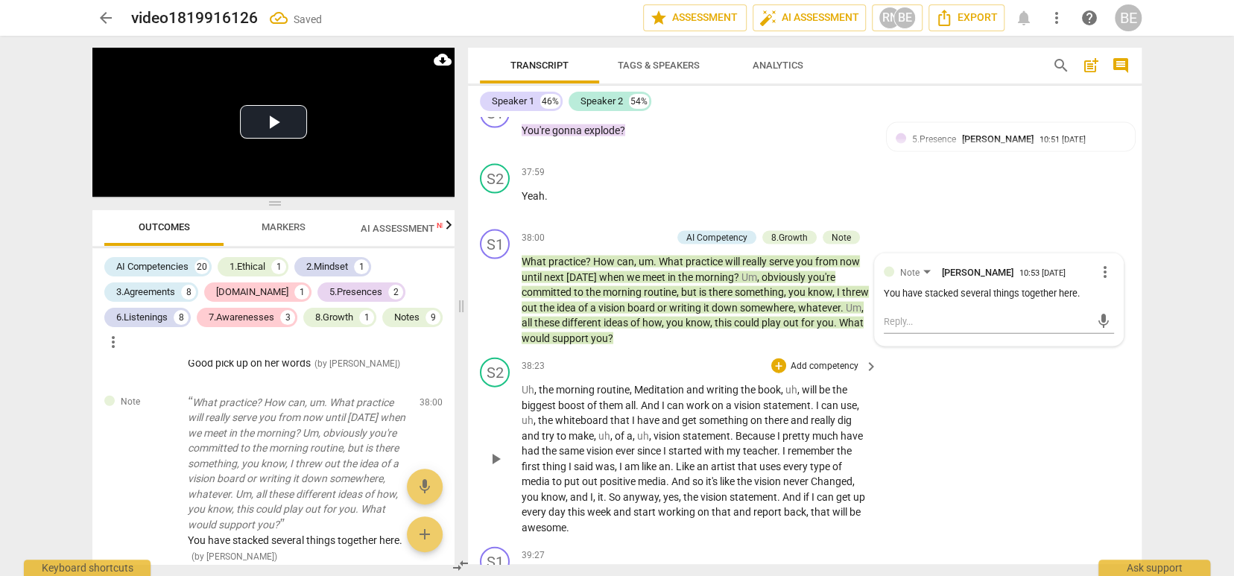
scroll to position [12668, 0]
click at [837, 253] on p "What practice ? How can , um . What practice will really serve you from now unt…" at bounding box center [696, 299] width 349 height 92
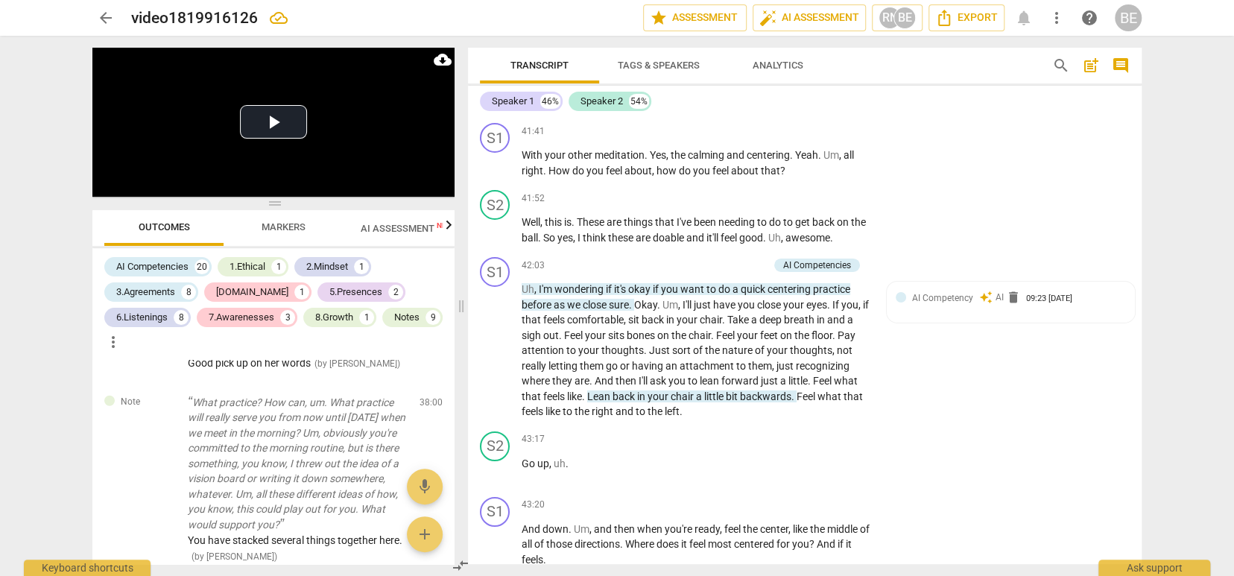
scroll to position [13794, 0]
click at [745, 260] on p "Add competency" at bounding box center [733, 266] width 71 height 13
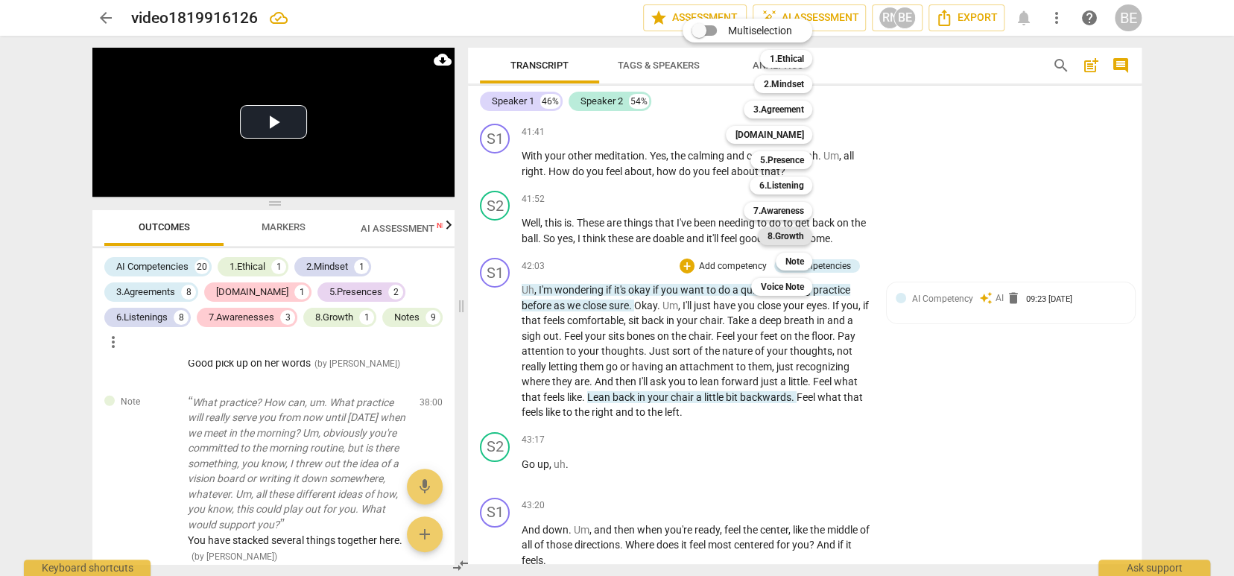
click at [792, 233] on b "8.Growth" at bounding box center [785, 236] width 37 height 18
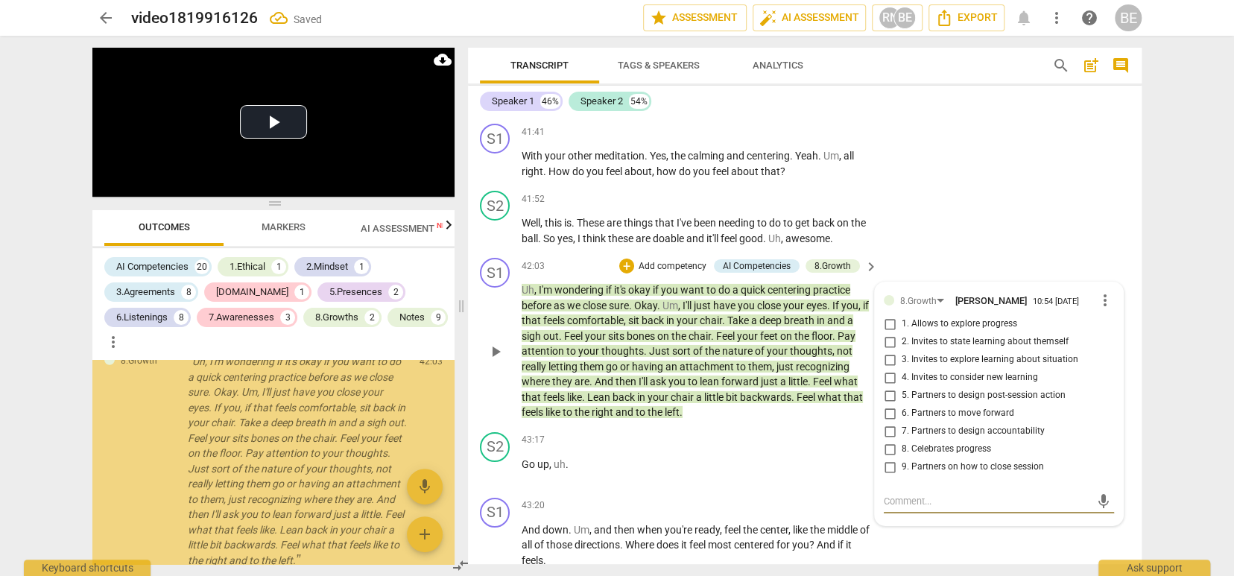
scroll to position [6639, 0]
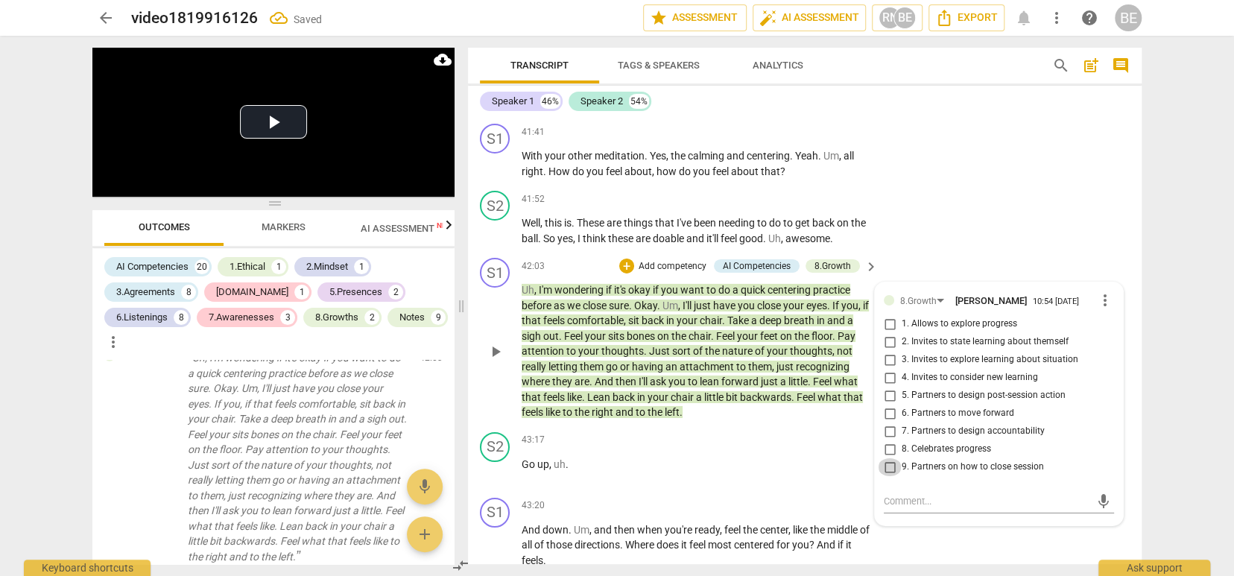
click at [892, 458] on input "9. Partners on how to close session" at bounding box center [890, 467] width 24 height 18
click at [903, 494] on textarea at bounding box center [987, 501] width 206 height 14
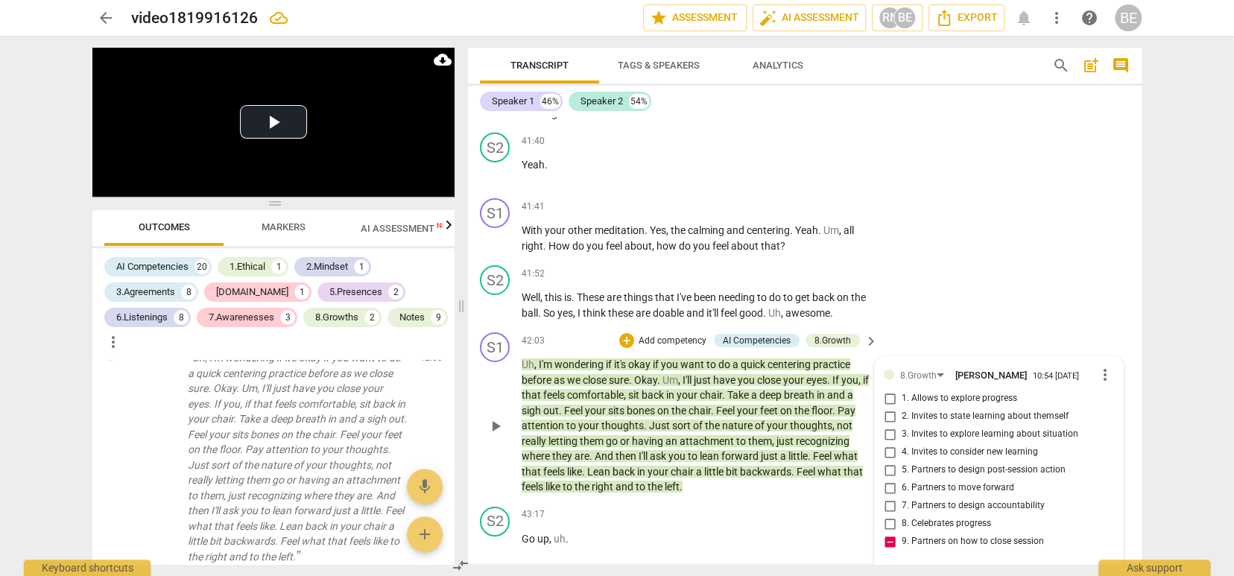
scroll to position [0, 0]
